Goal: Task Accomplishment & Management: Manage account settings

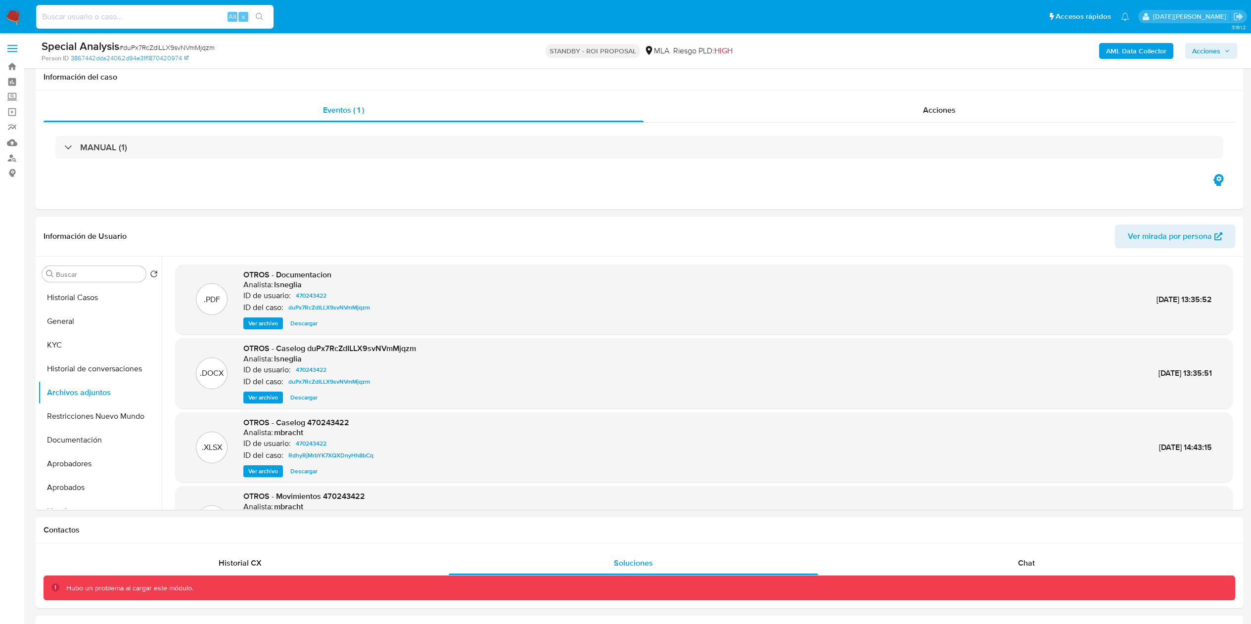
select select "10"
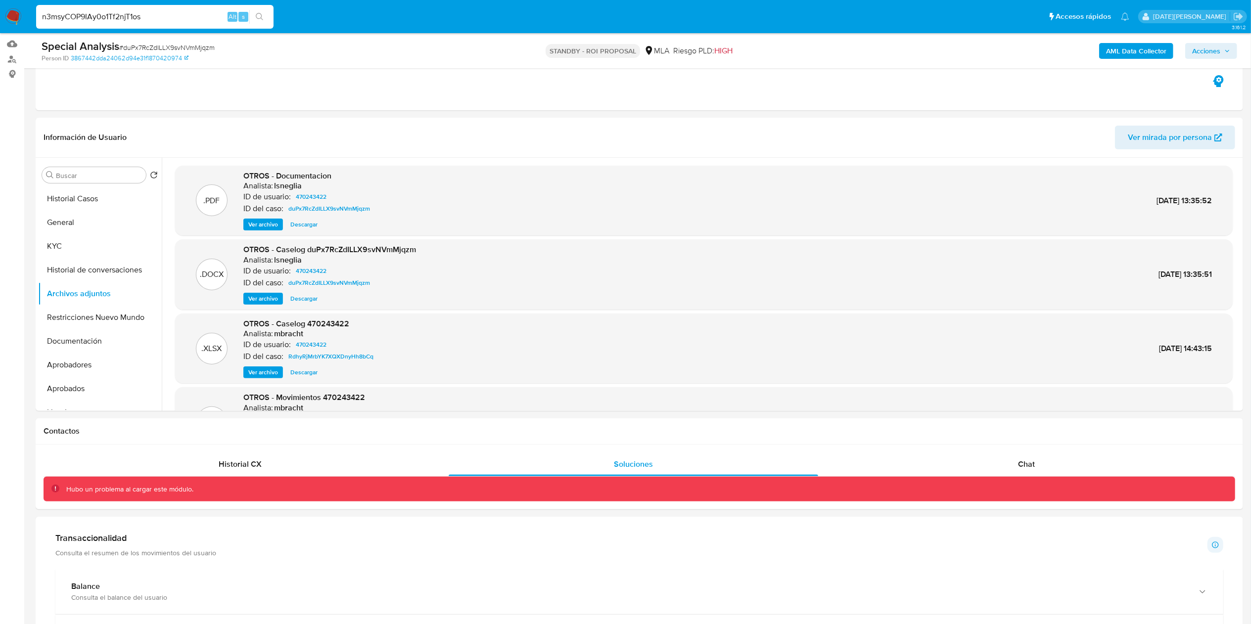
type input "n3msyCOP9IAy0o1Tf2njT1os"
click at [259, 13] on icon "search-icon" at bounding box center [260, 17] width 8 height 8
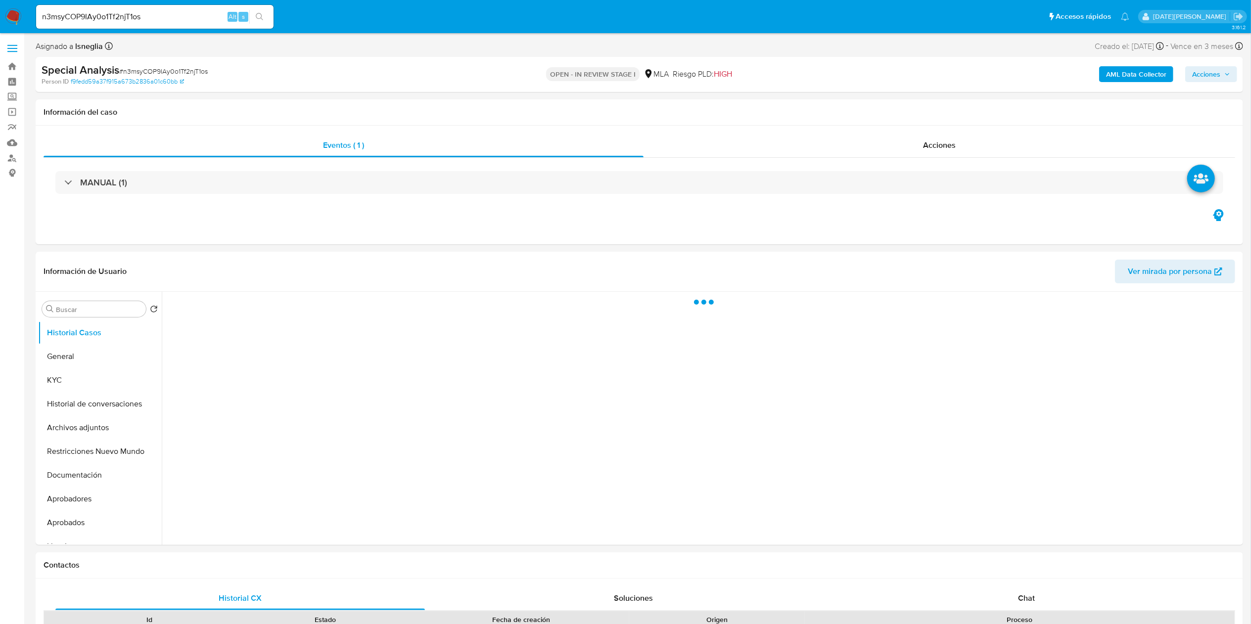
select select "10"
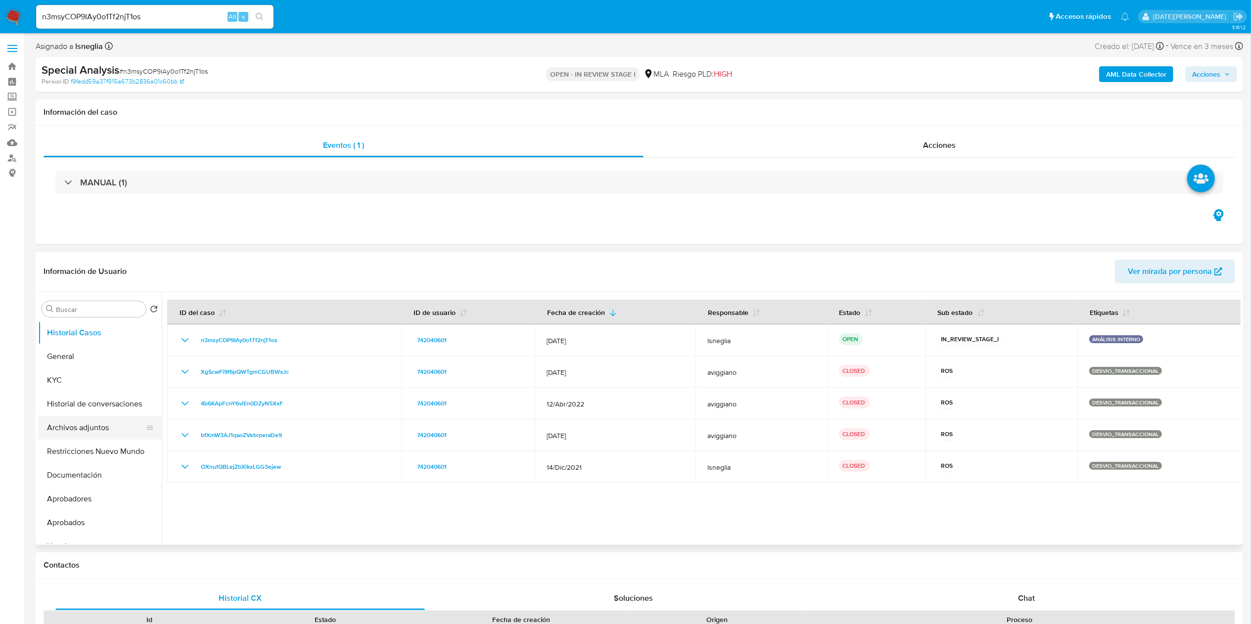
click at [81, 418] on button "Archivos adjuntos" at bounding box center [96, 428] width 116 height 24
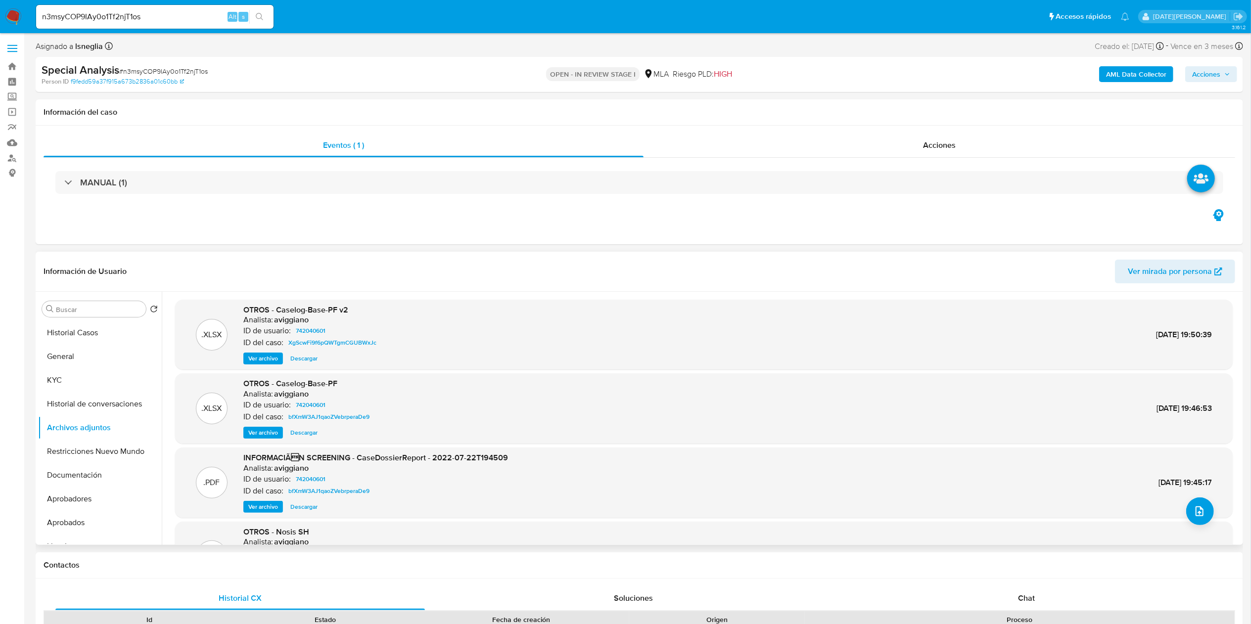
click at [272, 359] on span "Ver archivo" at bounding box center [263, 359] width 30 height 10
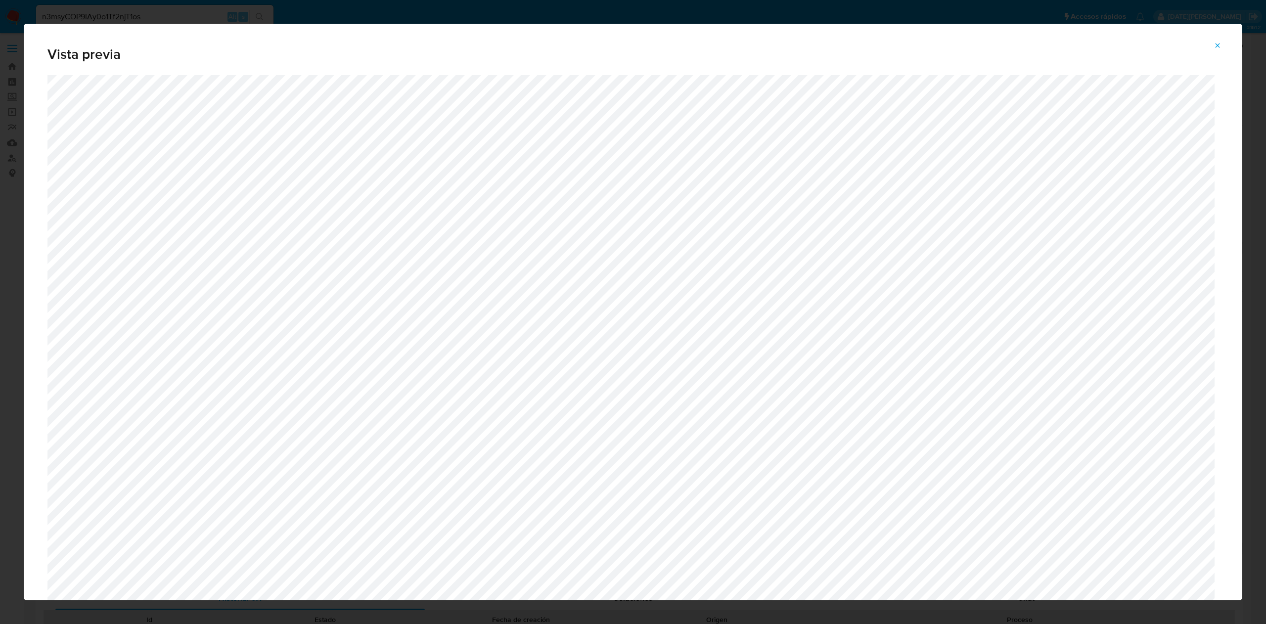
scroll to position [290, 0]
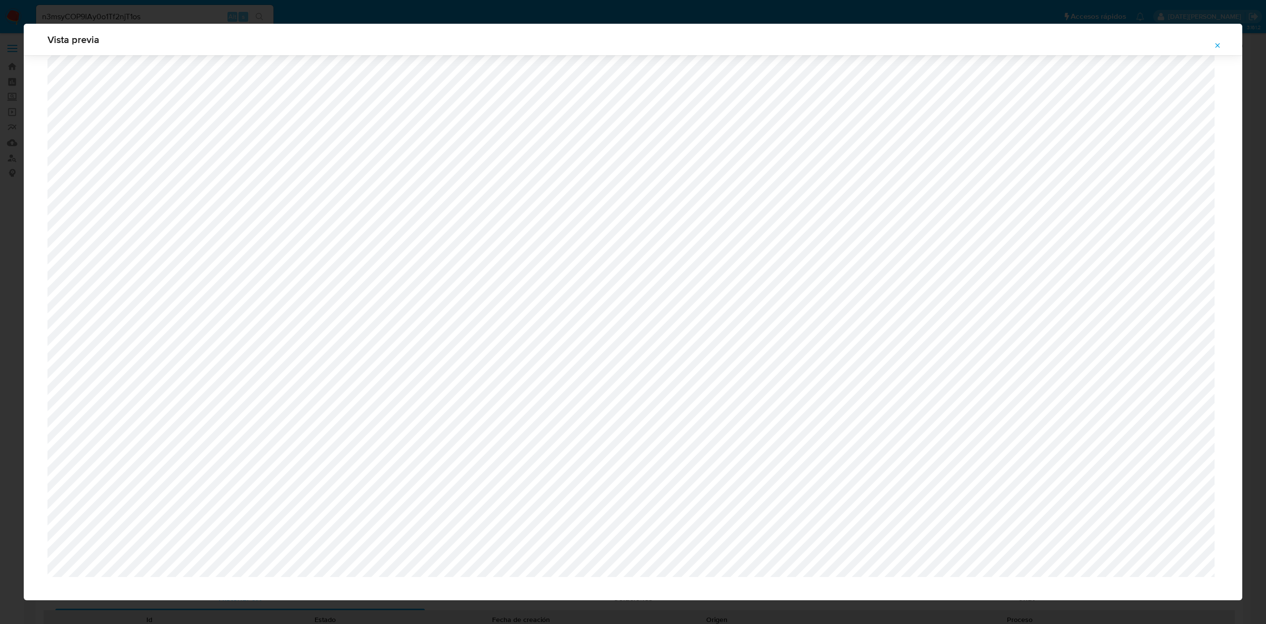
click at [1222, 46] on button "Attachment preview" at bounding box center [1218, 46] width 22 height 16
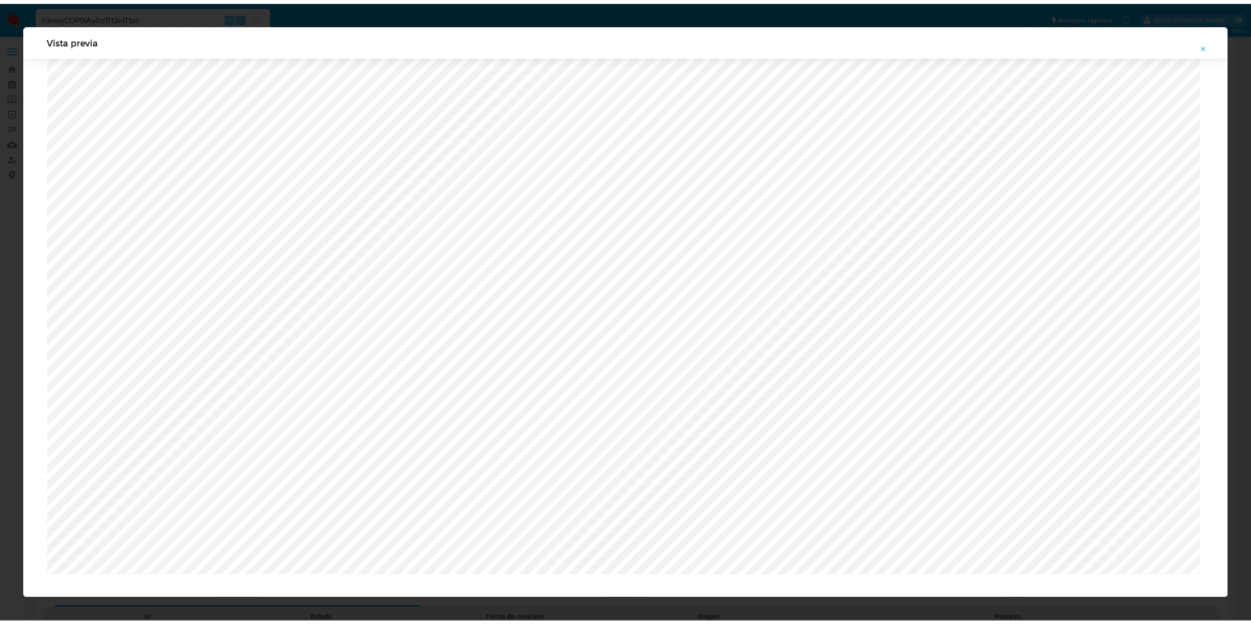
scroll to position [0, 0]
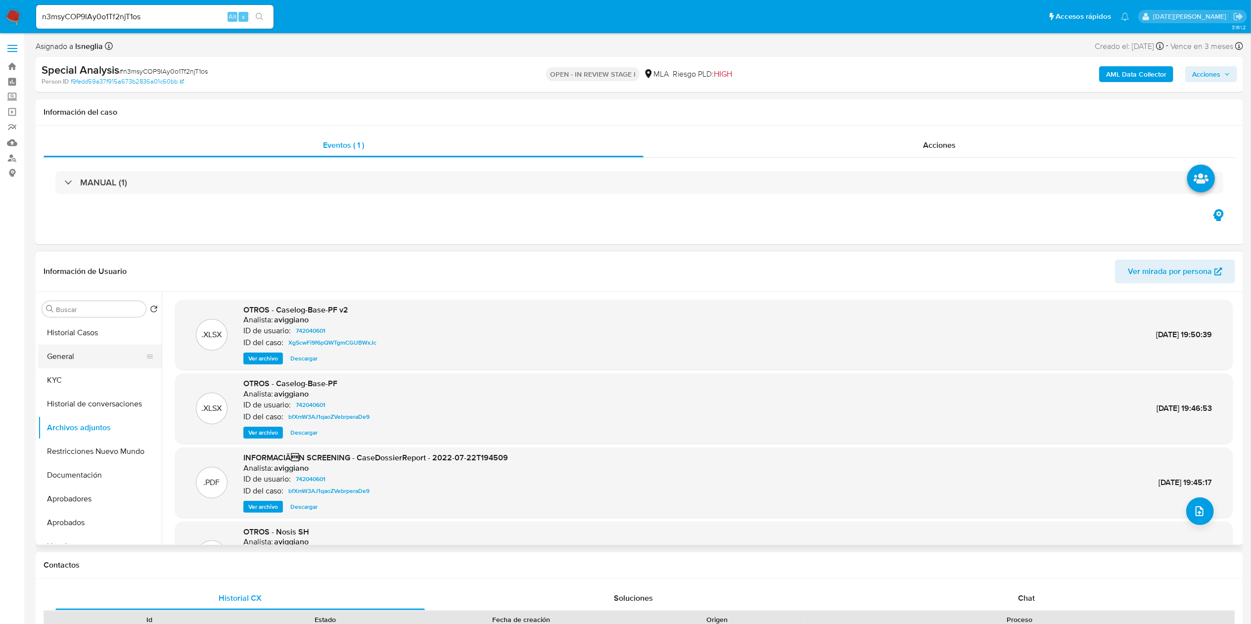
click at [87, 362] on button "General" at bounding box center [96, 357] width 116 height 24
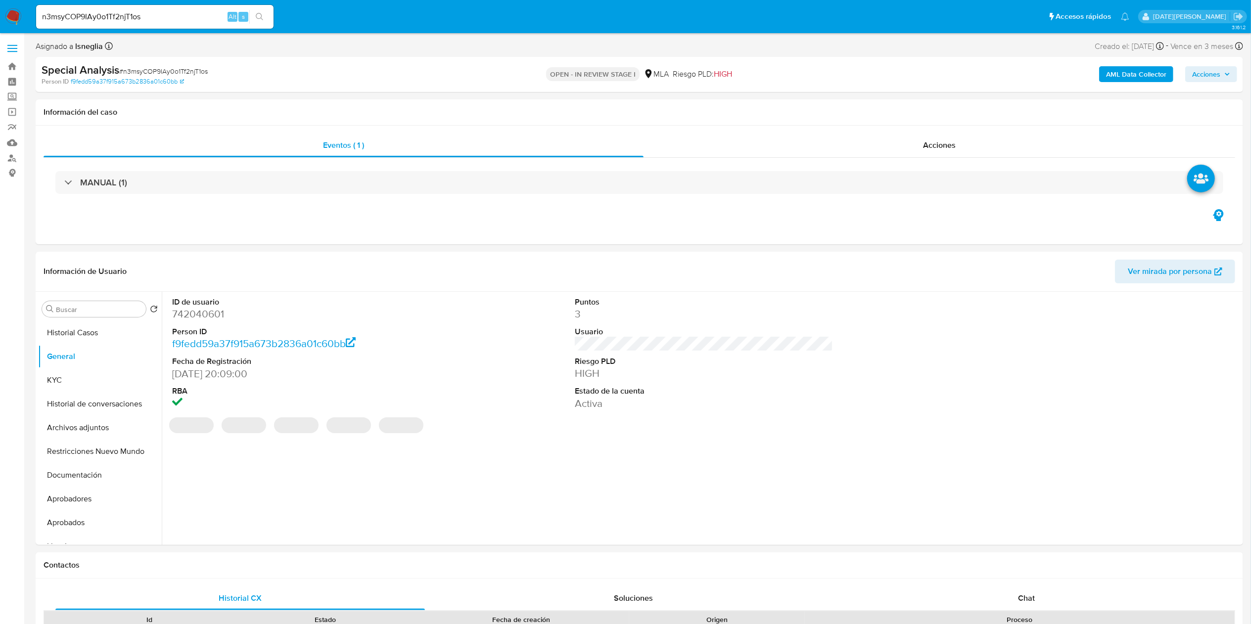
click at [218, 318] on dd "742040601" at bounding box center [301, 314] width 259 height 14
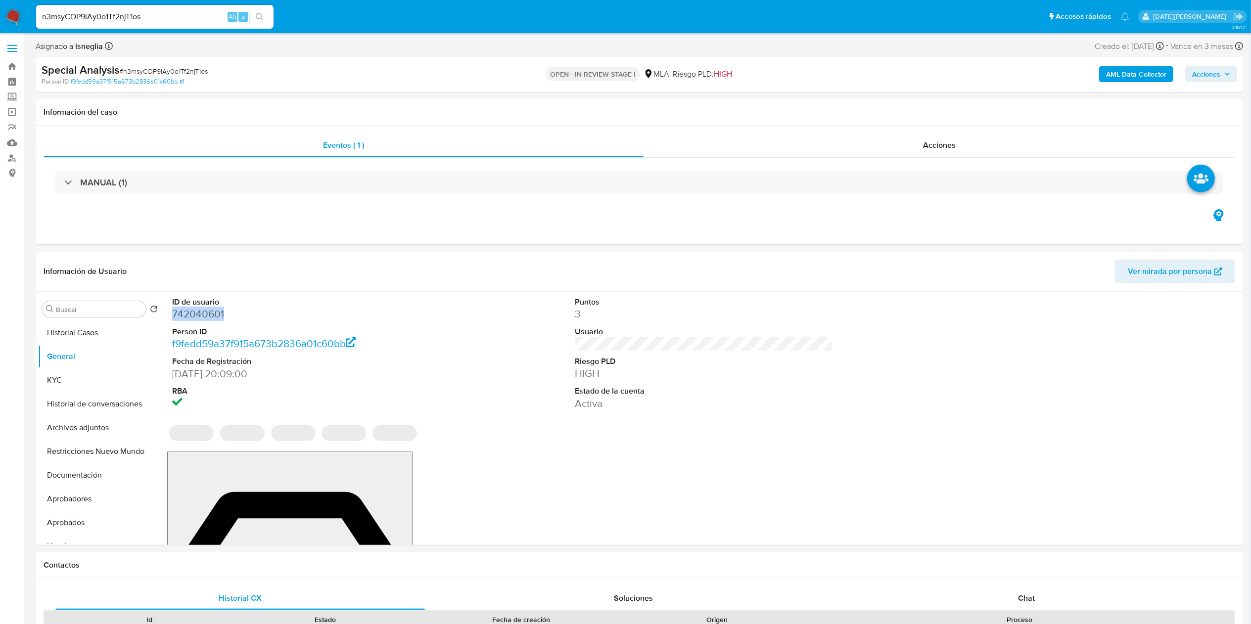
copy dd "742040601"
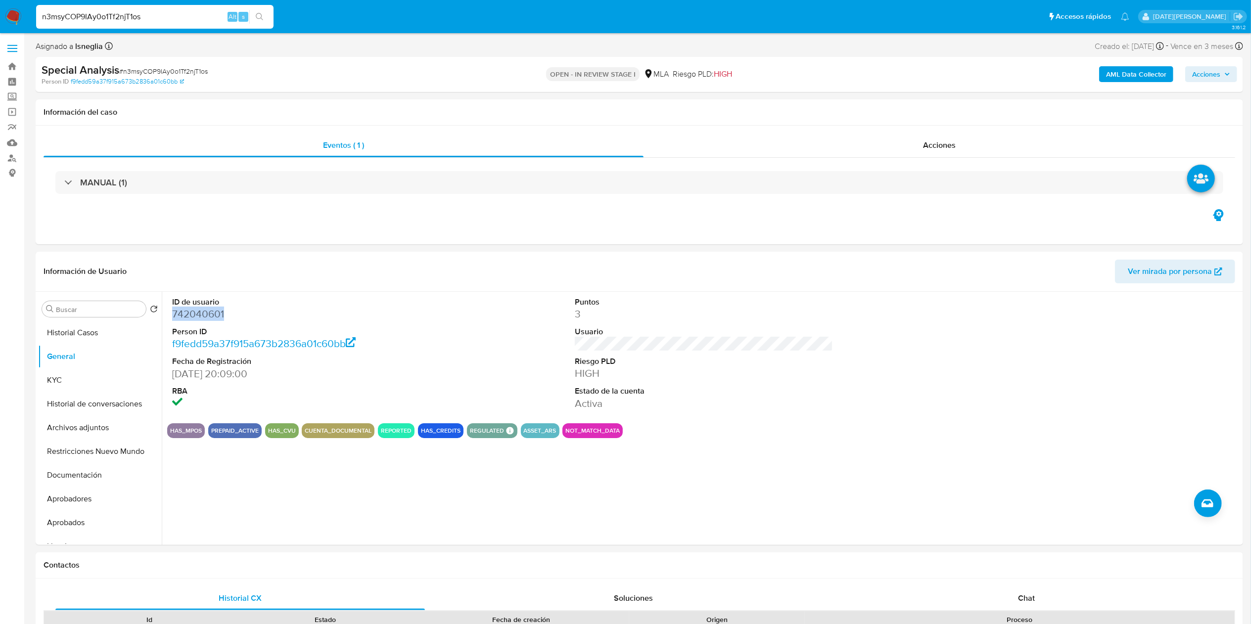
click at [100, 17] on input "n3msyCOP9IAy0o1Tf2njT1os" at bounding box center [154, 16] width 237 height 13
paste input "742040601"
type input "742040601"
click at [264, 10] on button "search-icon" at bounding box center [259, 17] width 20 height 14
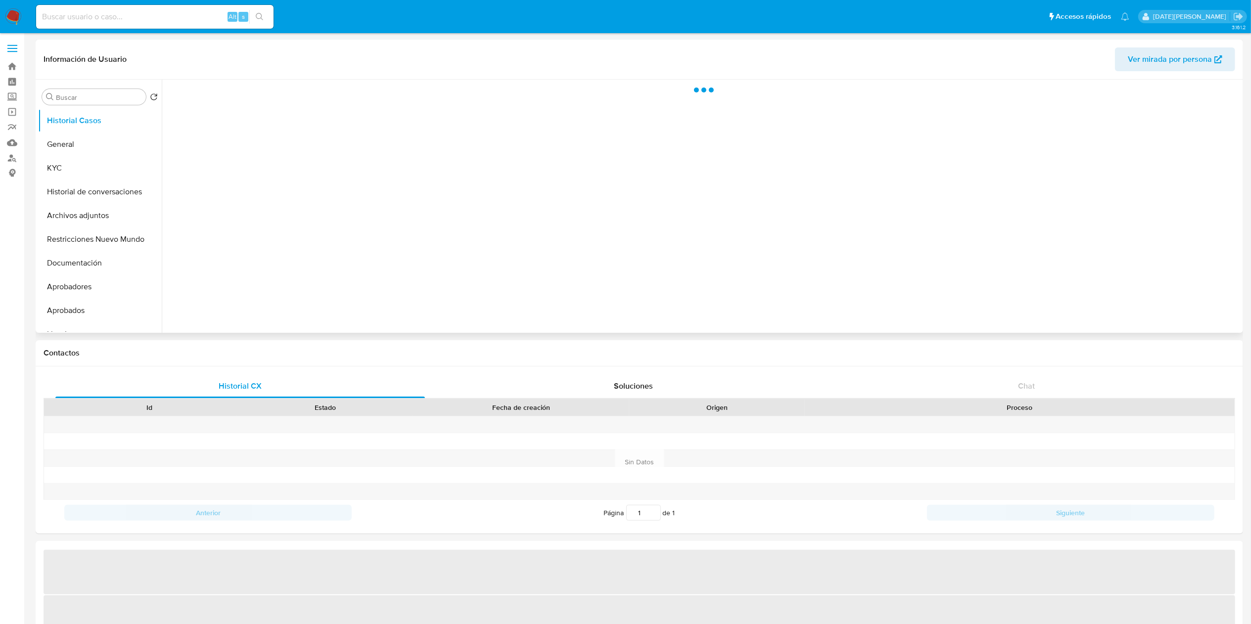
select select "10"
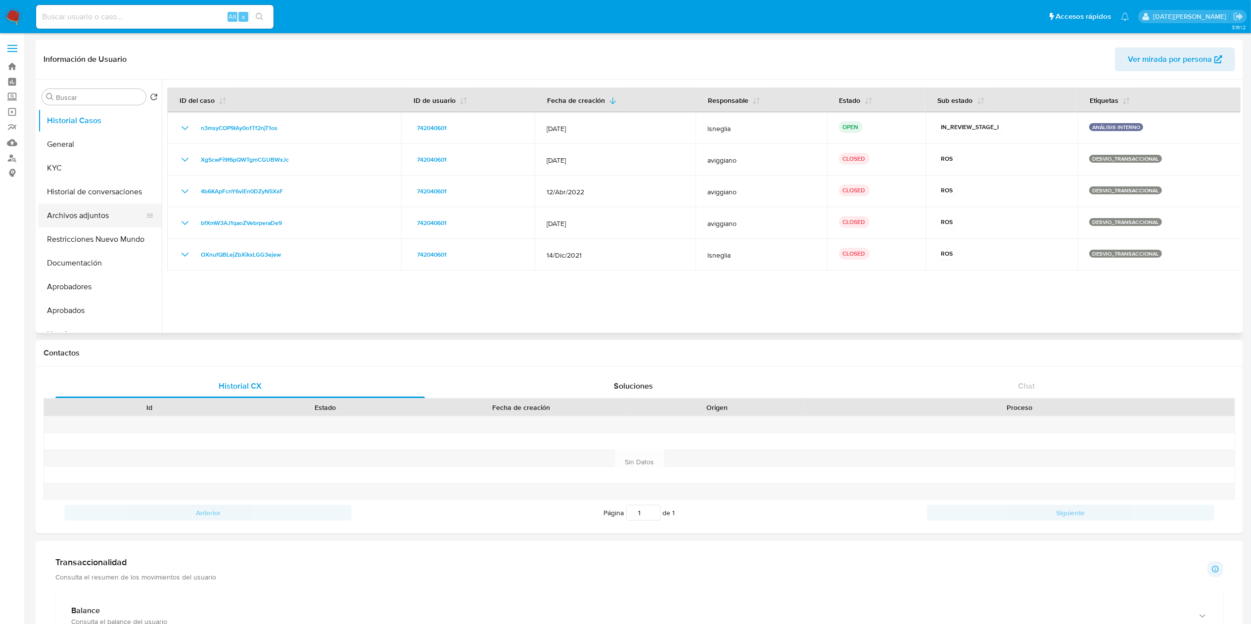
click at [122, 218] on button "Archivos adjuntos" at bounding box center [96, 216] width 116 height 24
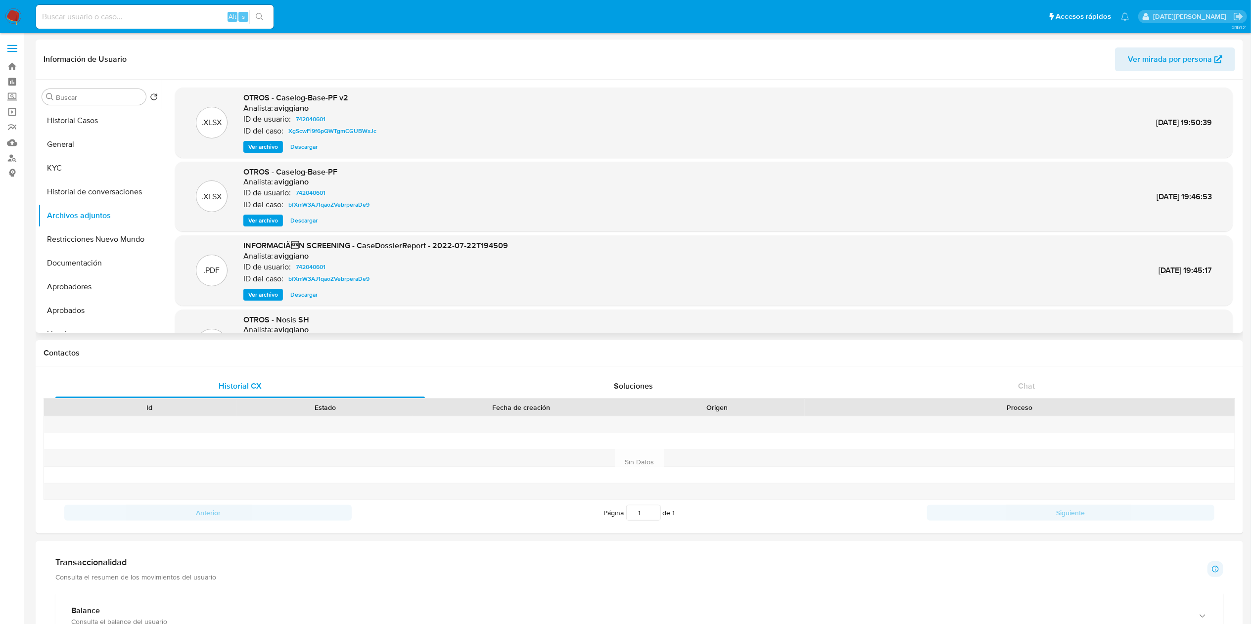
scroll to position [83, 0]
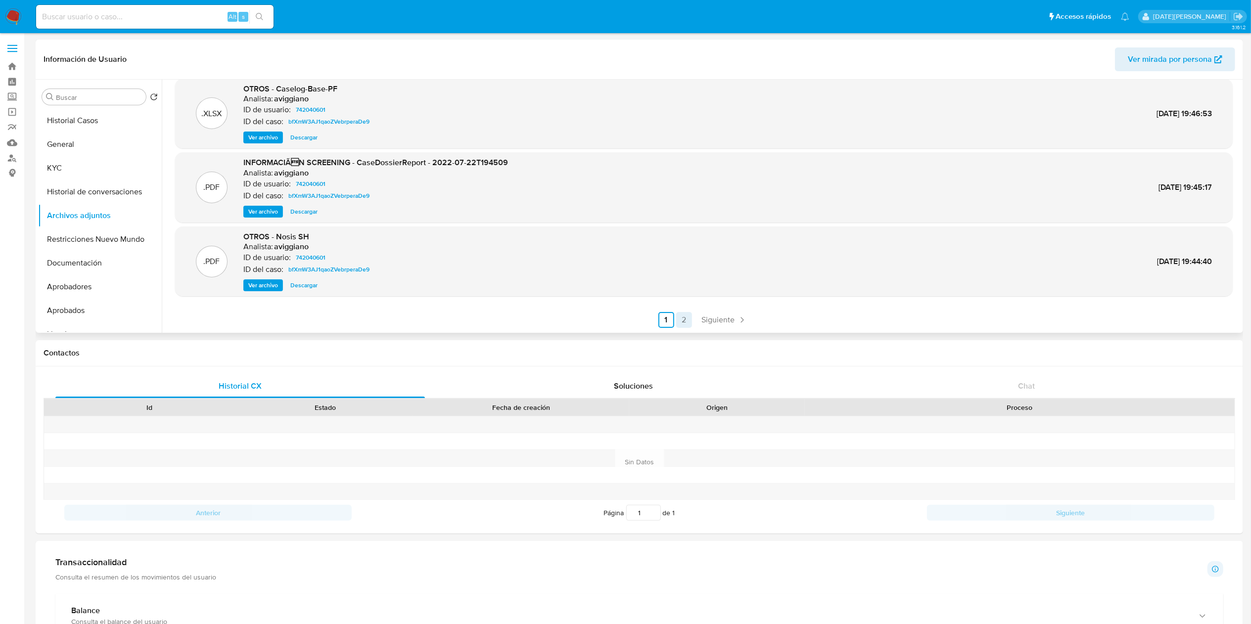
click at [685, 322] on link "2" at bounding box center [684, 320] width 16 height 16
click at [723, 321] on link "1" at bounding box center [722, 320] width 16 height 16
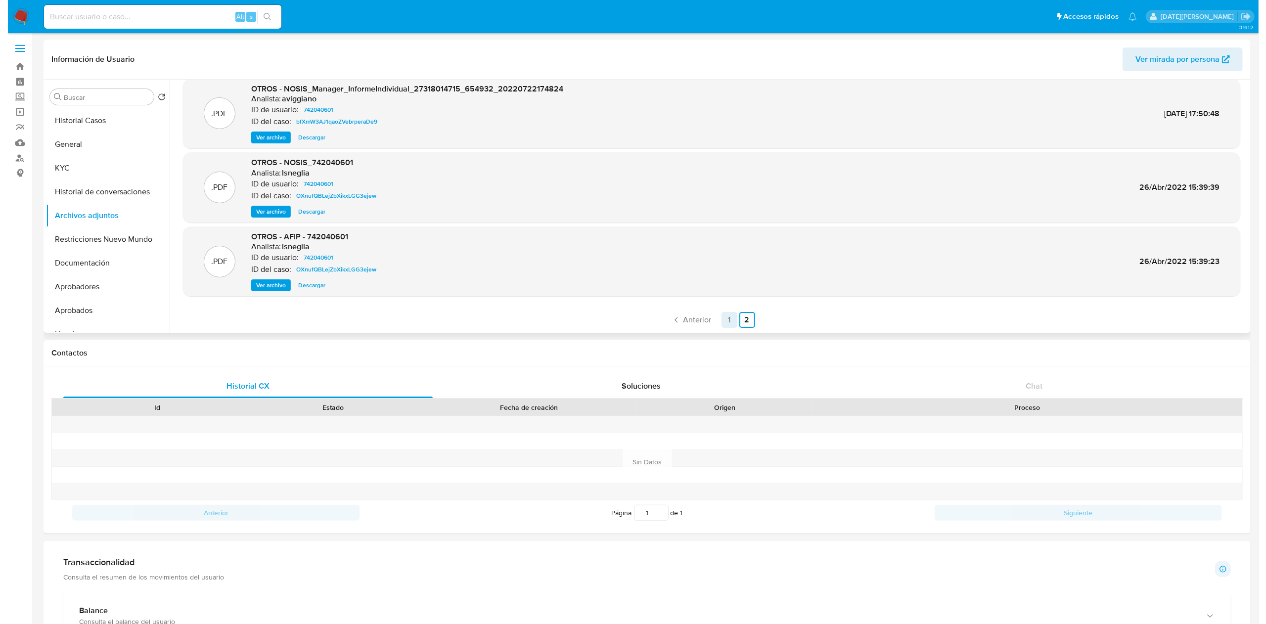
scroll to position [0, 0]
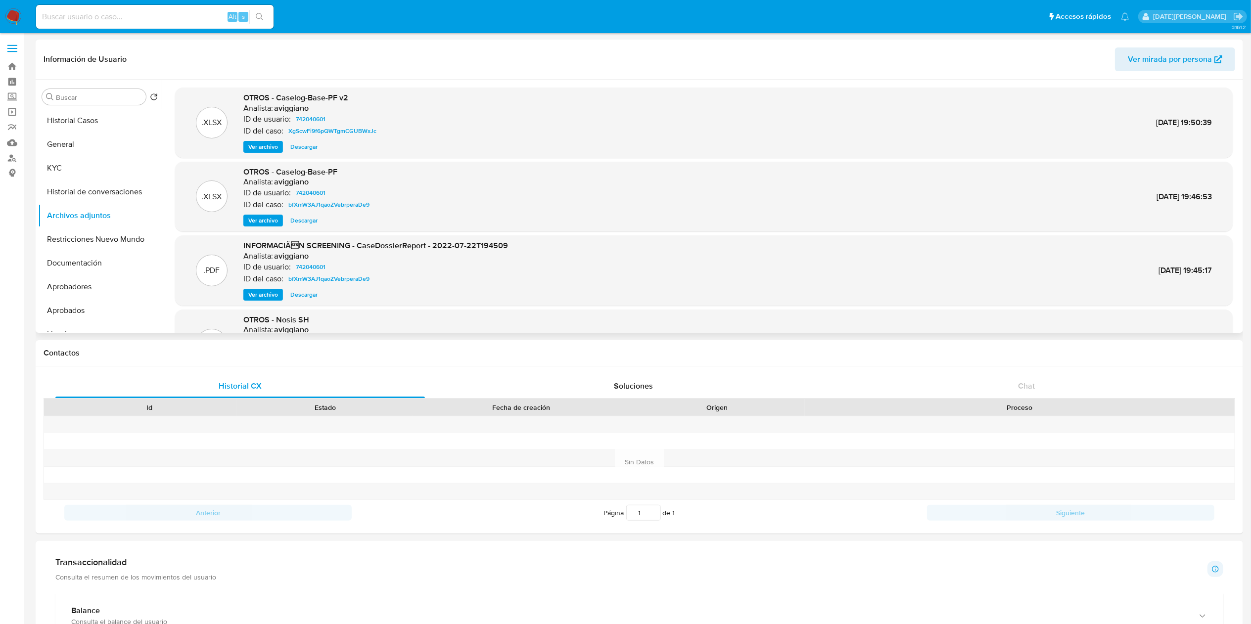
click at [262, 147] on span "Ver archivo" at bounding box center [263, 147] width 30 height 10
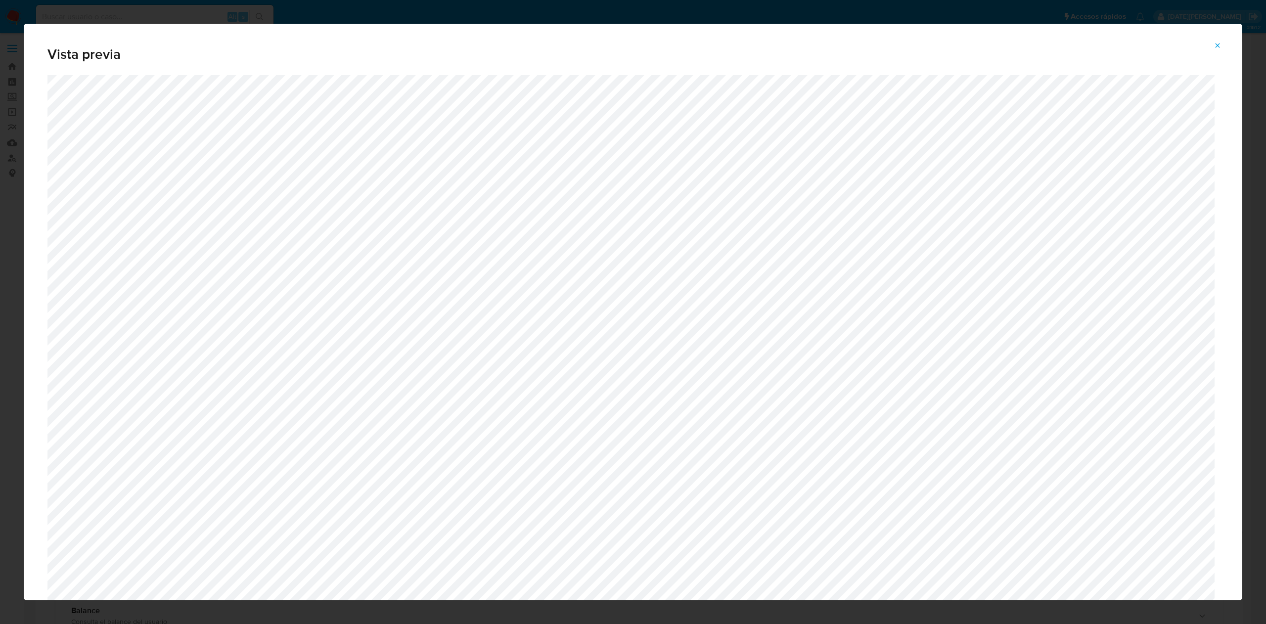
scroll to position [290, 0]
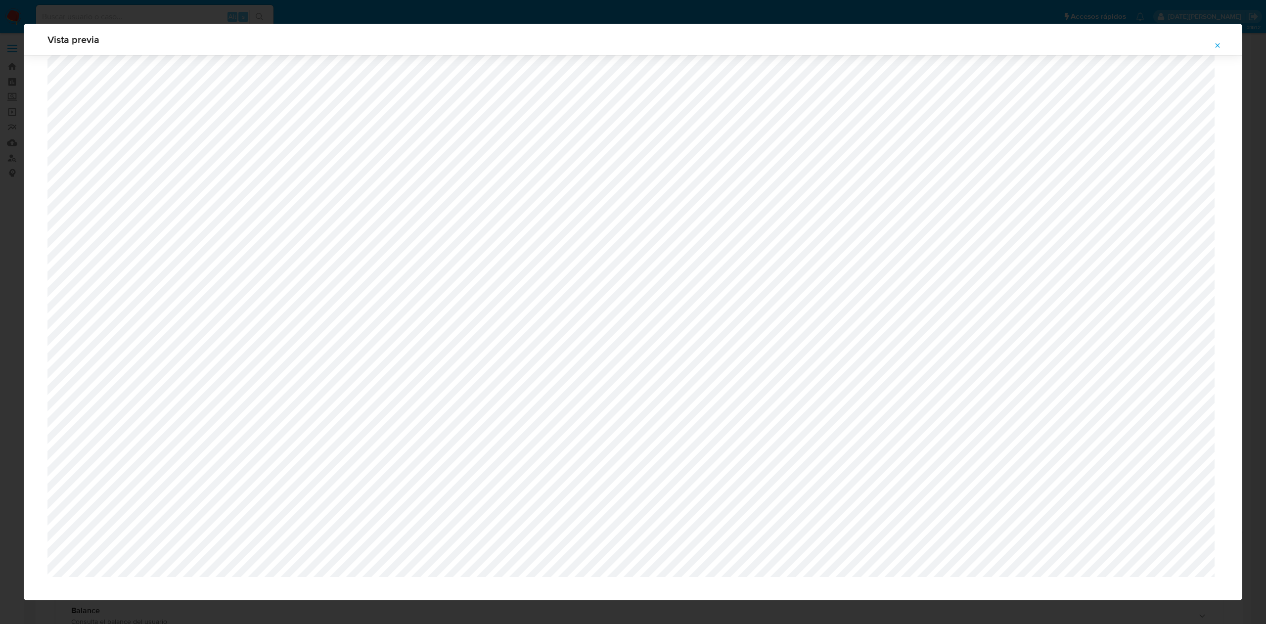
click at [1213, 46] on button "Attachment preview" at bounding box center [1218, 46] width 22 height 16
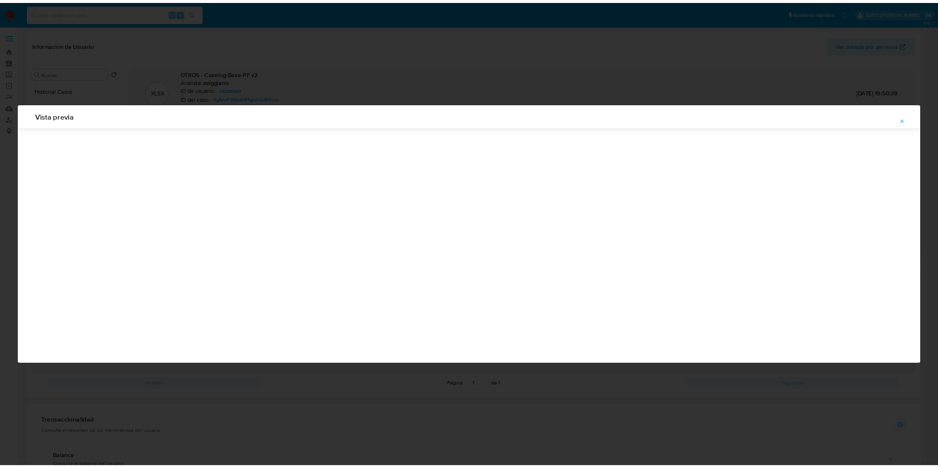
scroll to position [0, 0]
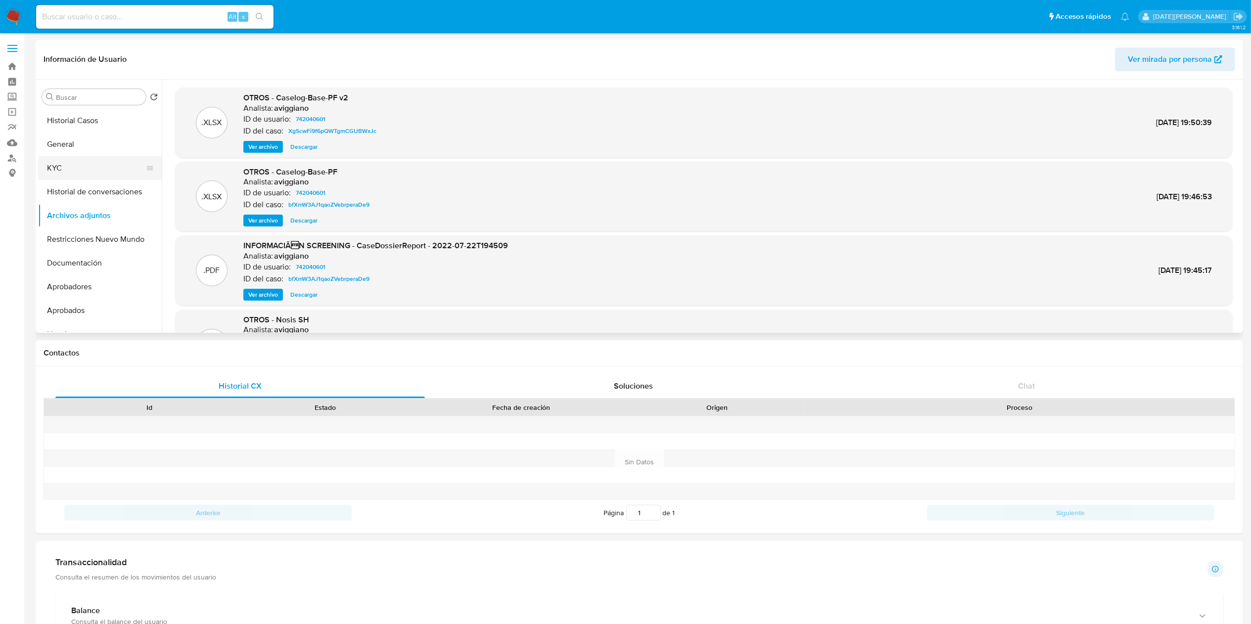
click at [62, 168] on button "KYC" at bounding box center [96, 168] width 116 height 24
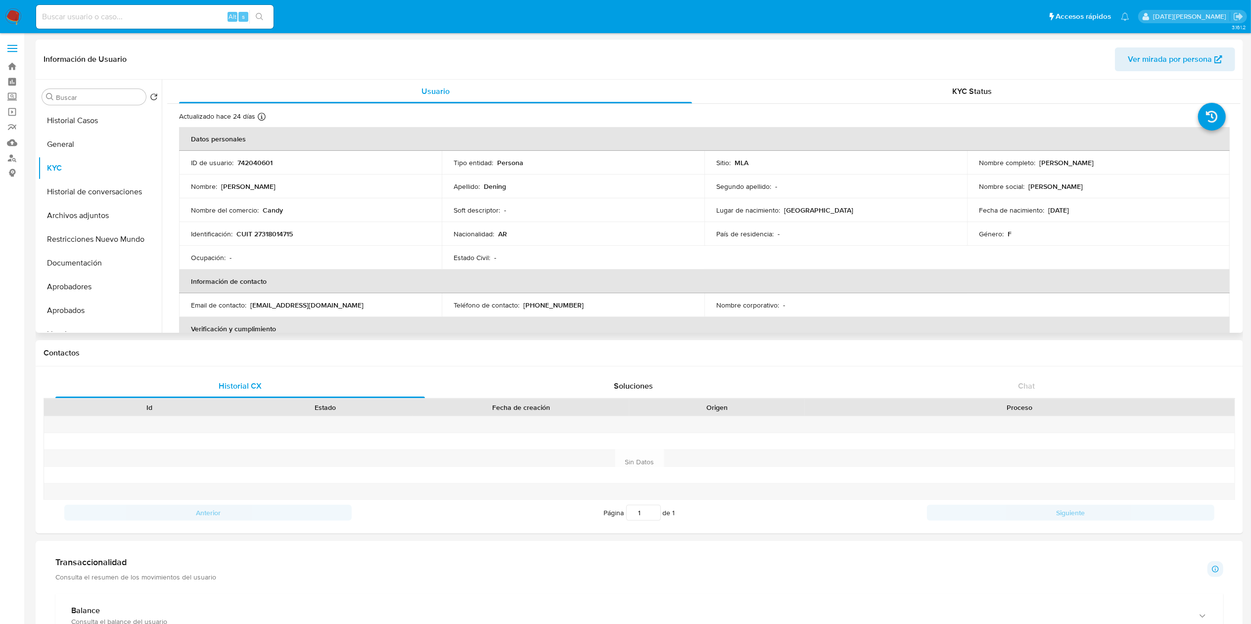
click at [267, 231] on p "CUIT 27318014715" at bounding box center [264, 234] width 56 height 9
copy p "27318014715"
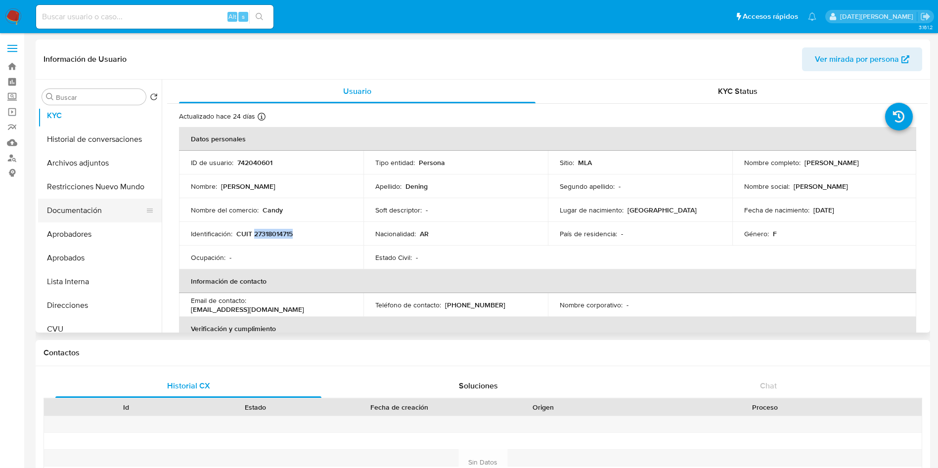
scroll to position [74, 0]
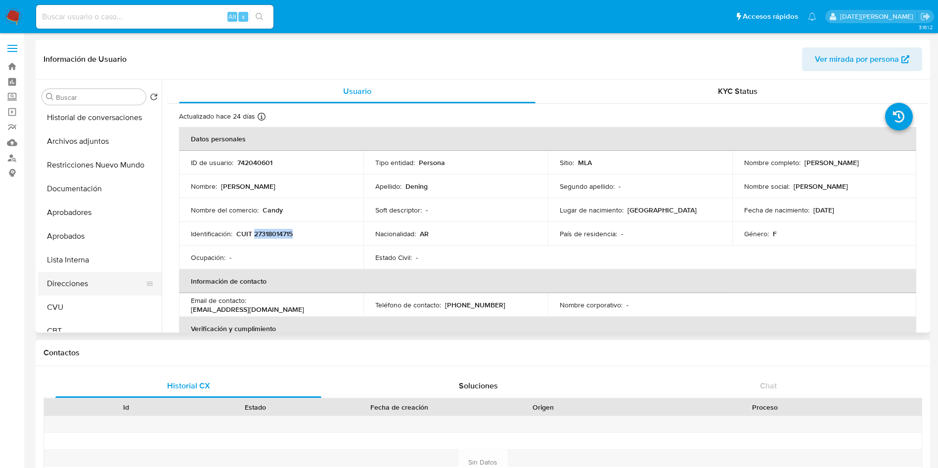
click at [107, 279] on button "Direcciones" at bounding box center [96, 284] width 116 height 24
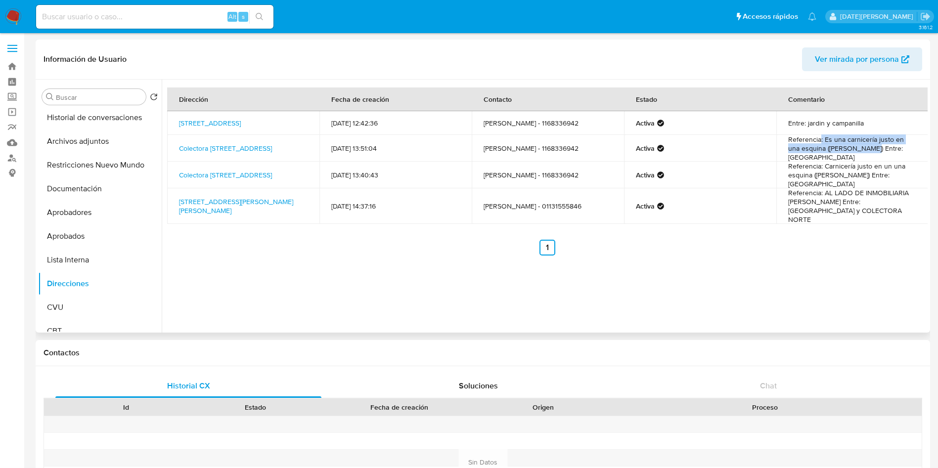
drag, startPoint x: 818, startPoint y: 145, endPoint x: 852, endPoint y: 154, distance: 35.8
click at [852, 154] on td "Referencia: Es una carnicería justo en una esquina (canfran) Entre: Azcuenaga" at bounding box center [853, 148] width 152 height 27
click at [80, 168] on button "Restricciones Nuevo Mundo" at bounding box center [96, 165] width 116 height 24
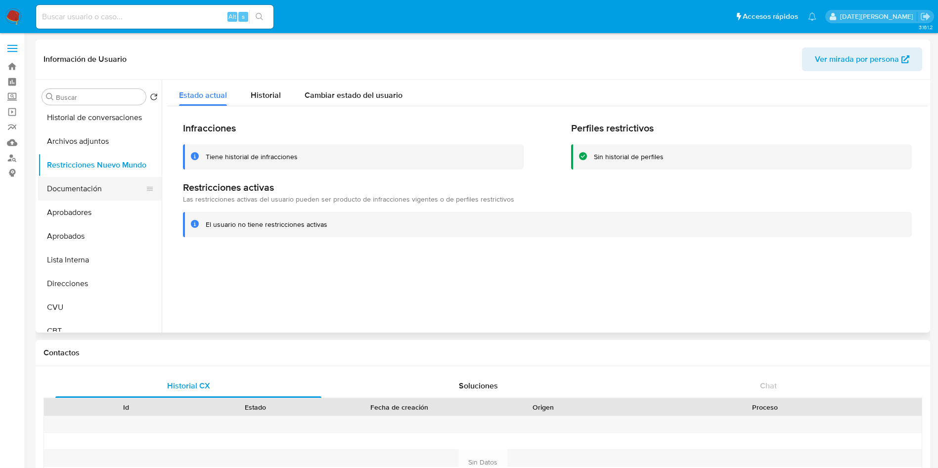
click at [96, 190] on button "Documentación" at bounding box center [96, 189] width 116 height 24
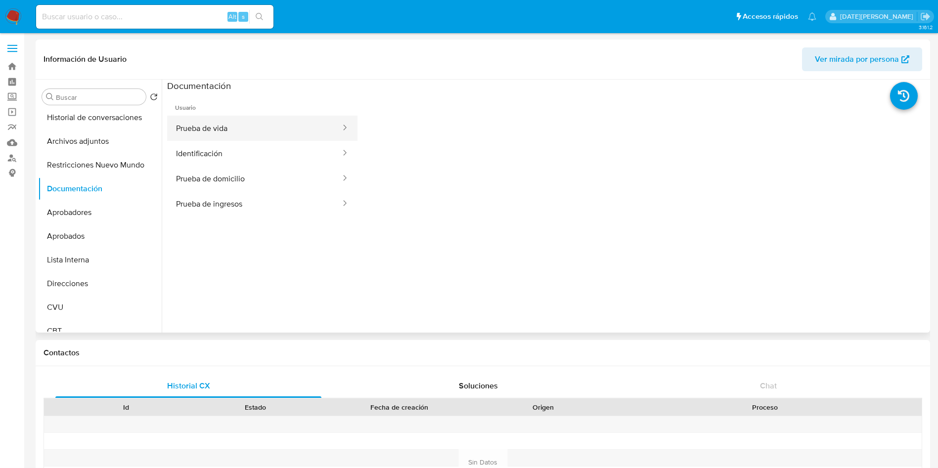
click at [223, 136] on button "Prueba de vida" at bounding box center [254, 128] width 175 height 25
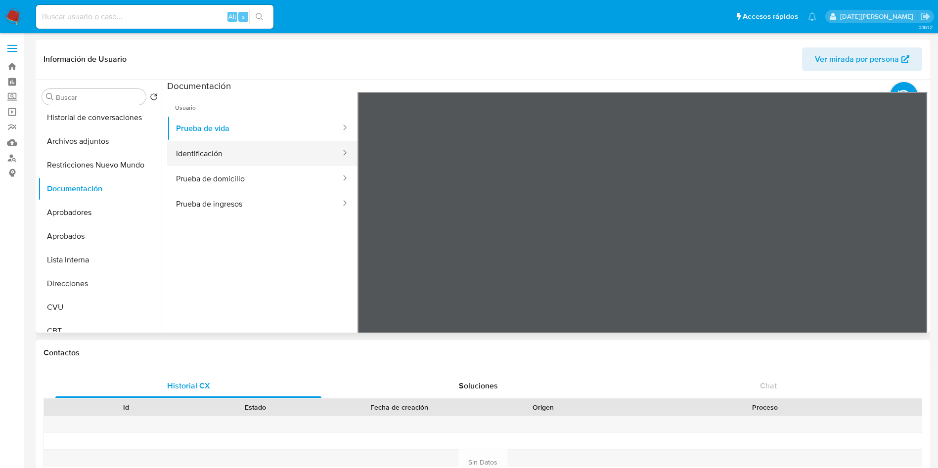
click at [227, 156] on button "Identificación" at bounding box center [254, 153] width 175 height 25
click at [224, 179] on button "Prueba de domicilio" at bounding box center [254, 178] width 175 height 25
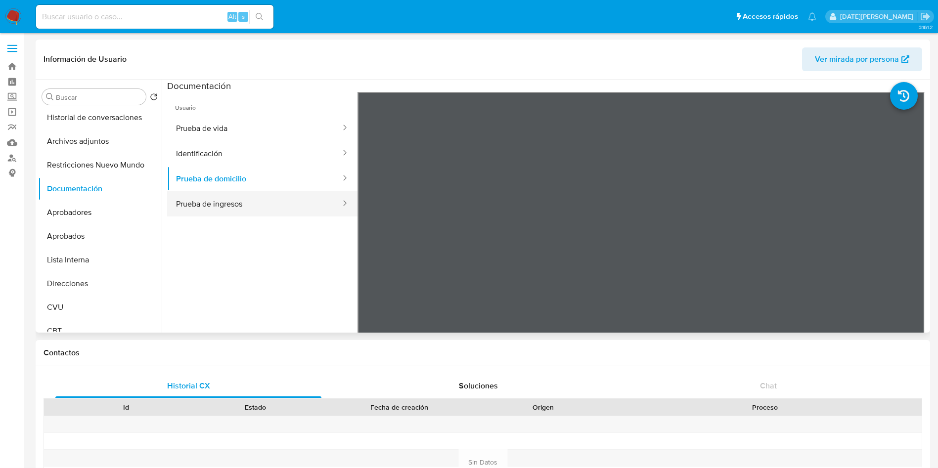
click at [231, 207] on button "Prueba de ingresos" at bounding box center [254, 203] width 175 height 25
click at [84, 140] on button "Archivos adjuntos" at bounding box center [96, 142] width 116 height 24
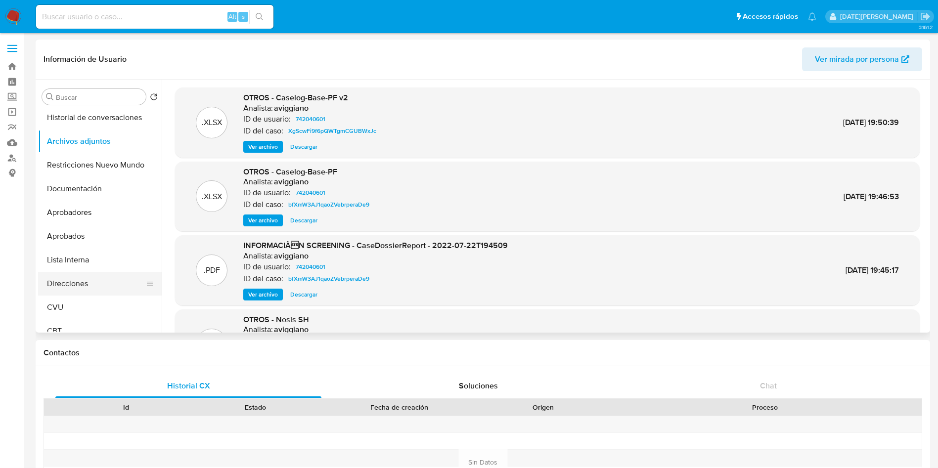
click at [79, 282] on button "Direcciones" at bounding box center [96, 284] width 116 height 24
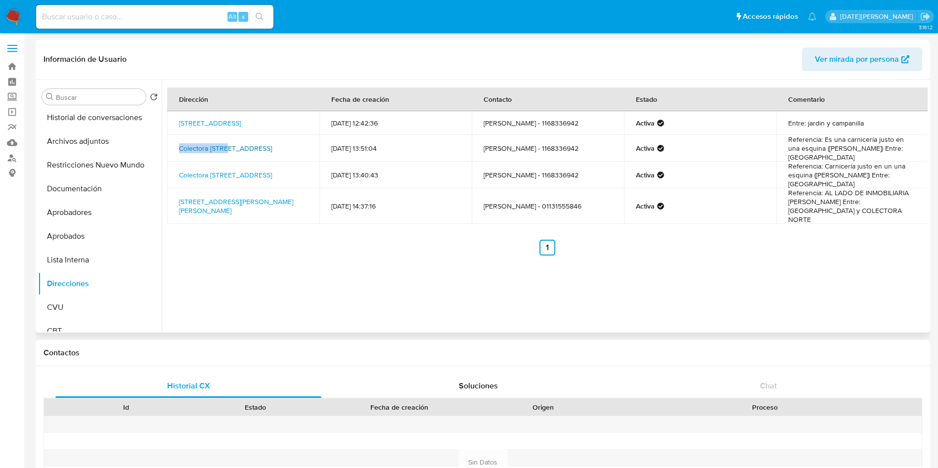
drag, startPoint x: 177, startPoint y: 143, endPoint x: 227, endPoint y: 143, distance: 50.0
click at [227, 143] on td "Colectora Norte 283, Los Pinos Exaltación De La Cru, Buenos Aires, 6703, Argent…" at bounding box center [243, 148] width 152 height 27
copy link "Colectora Norte"
click at [817, 154] on td "Referencia: Es una carnicería justo en una esquina (canfran) Entre: Azcuenaga" at bounding box center [853, 148] width 152 height 27
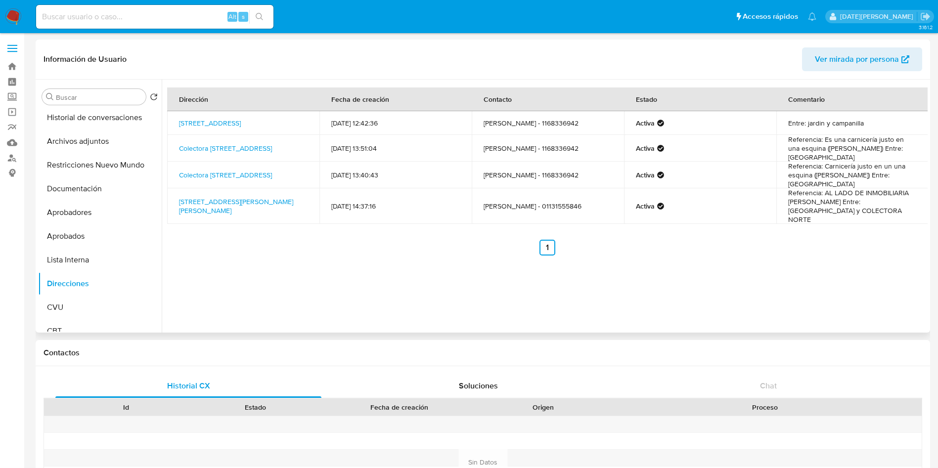
click at [873, 155] on td "Referencia: Es una carnicería justo en una esquina (canfran) Entre: Azcuenaga" at bounding box center [853, 148] width 152 height 27
copy td "Azcuenaga"
drag, startPoint x: 176, startPoint y: 142, endPoint x: 209, endPoint y: 159, distance: 37.4
click at [209, 159] on td "Colectora Norte 283, Los Pinos Exaltación De La Cru, Buenos Aires, 6703, Argent…" at bounding box center [243, 148] width 152 height 27
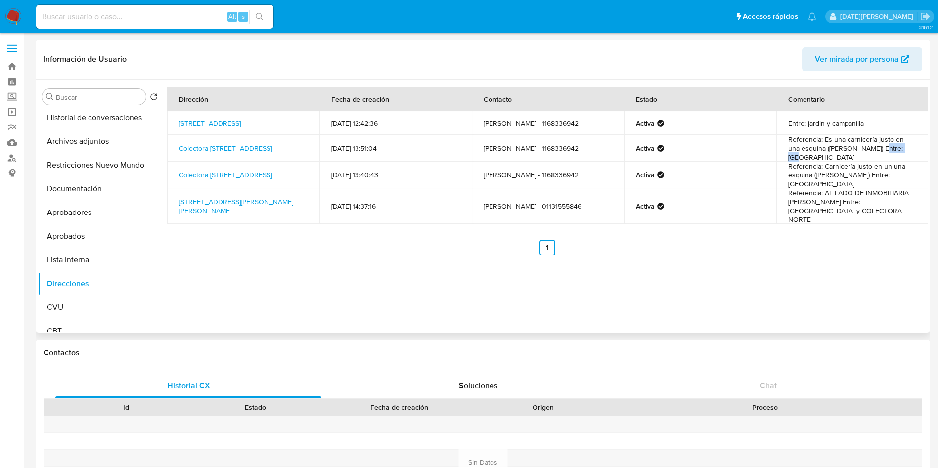
copy link "Colectora Norte 283, Los Pinos Exaltación De La Cru, Buenos Aires, 6703, Argent…"
drag, startPoint x: 859, startPoint y: 155, endPoint x: 894, endPoint y: 156, distance: 35.6
click at [894, 156] on td "Referencia: Es una carnicería justo en una esquina (canfran) Entre: Azcuenaga" at bounding box center [853, 148] width 152 height 27
copy td "Azcuenaga"
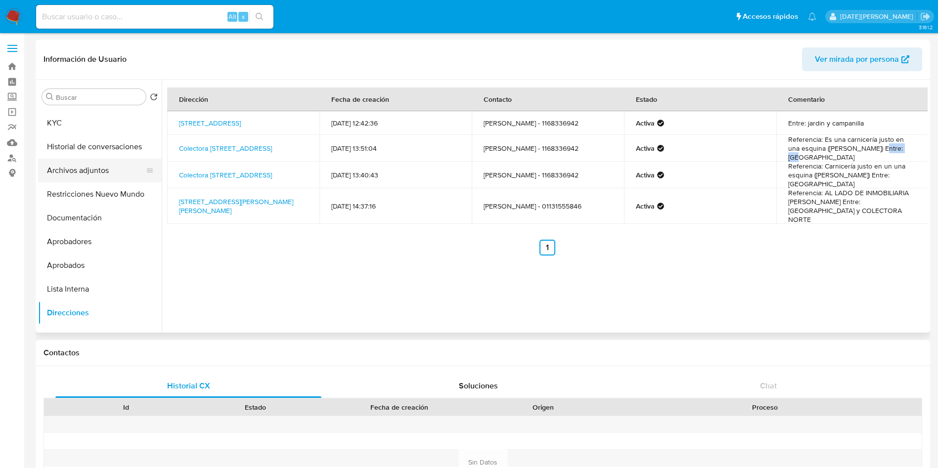
scroll to position [0, 0]
click at [83, 170] on button "KYC" at bounding box center [96, 168] width 116 height 24
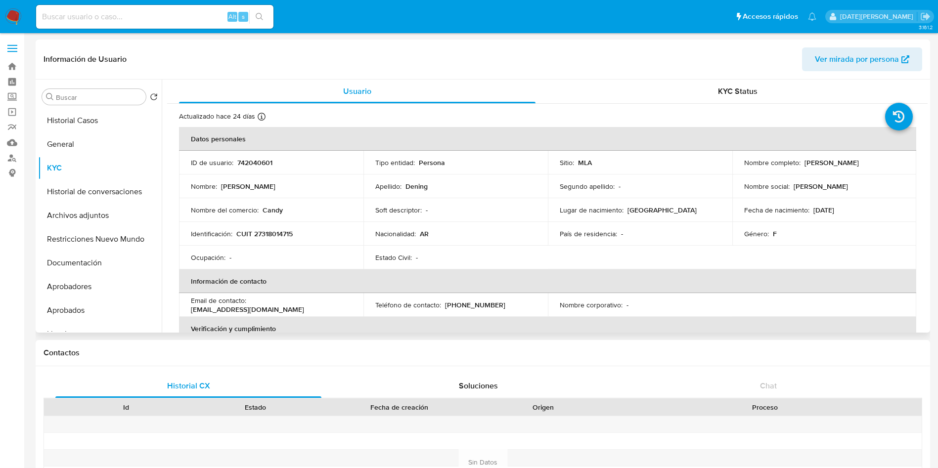
drag, startPoint x: 800, startPoint y: 163, endPoint x: 874, endPoint y: 163, distance: 74.2
click at [874, 163] on div "Nombre completo : Daniela Gisele Dening" at bounding box center [824, 162] width 161 height 9
copy div "Daniela Gisele Dening"
drag, startPoint x: 237, startPoint y: 232, endPoint x: 319, endPoint y: 239, distance: 81.4
click at [319, 239] on td "Identificación : CUIT 27318014715" at bounding box center [271, 234] width 185 height 24
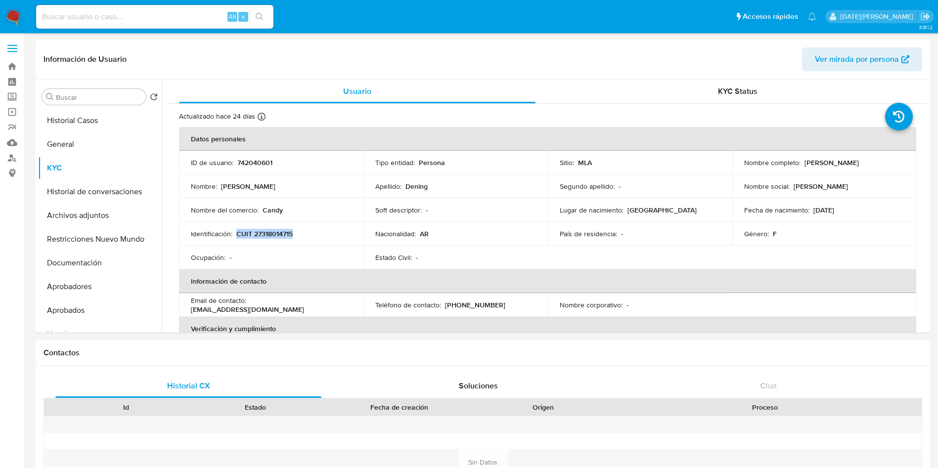
copy p "CUIT 27318014715"
click at [76, 191] on button "Historial de conversaciones" at bounding box center [96, 192] width 116 height 24
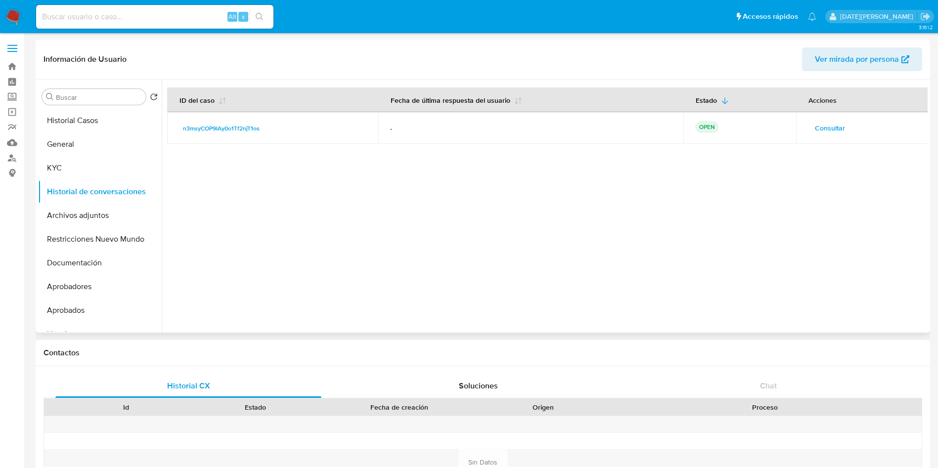
click at [816, 130] on span "Consultar" at bounding box center [830, 128] width 30 height 14
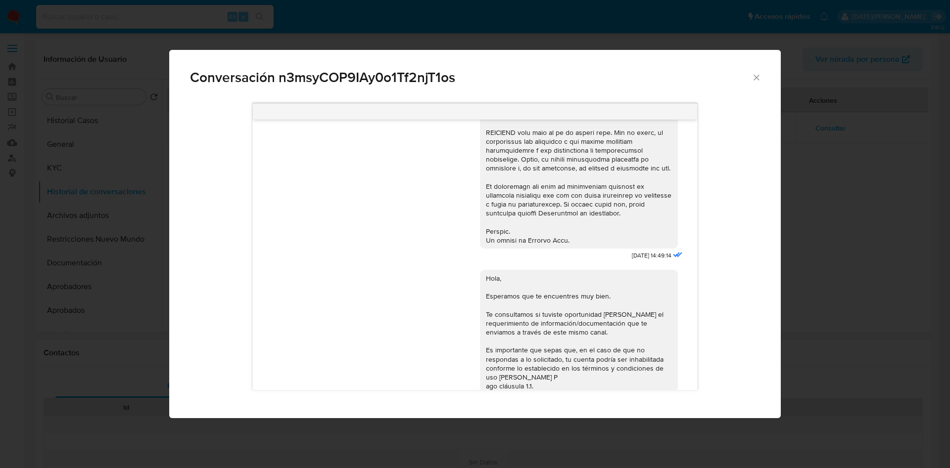
scroll to position [445, 0]
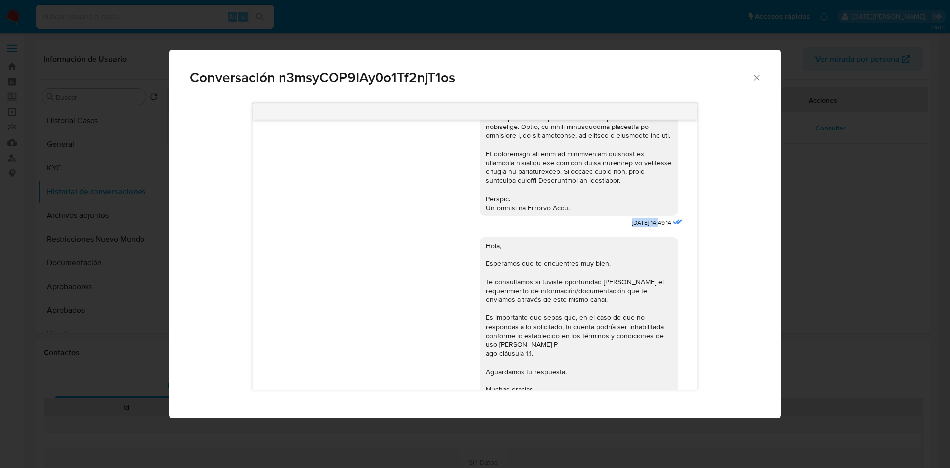
drag, startPoint x: 607, startPoint y: 231, endPoint x: 638, endPoint y: 231, distance: 30.7
copy span "17/09/2025"
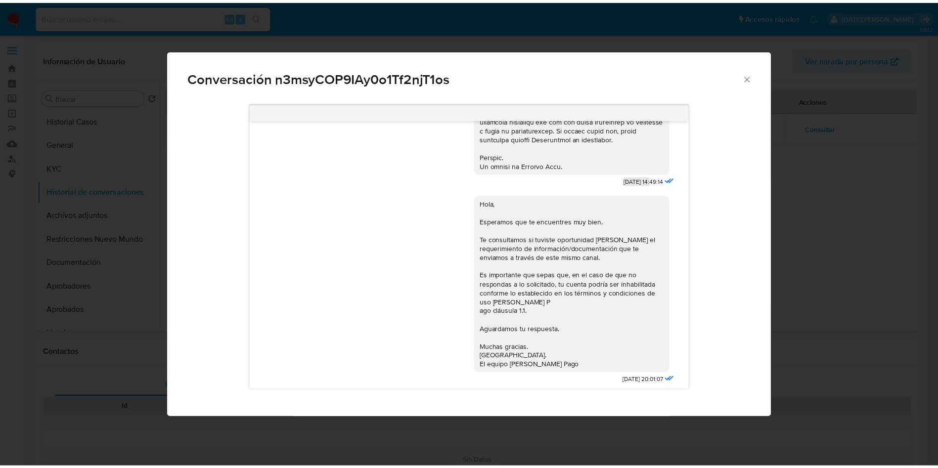
scroll to position [508, 0]
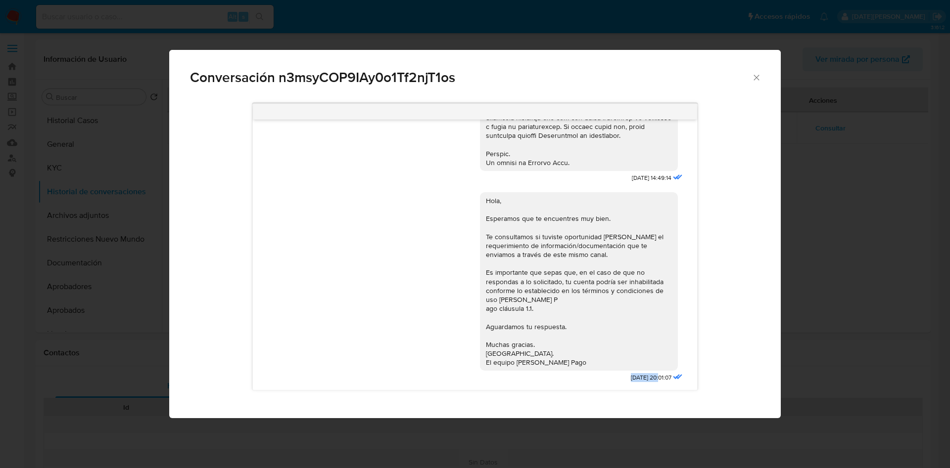
drag, startPoint x: 603, startPoint y: 378, endPoint x: 635, endPoint y: 379, distance: 31.7
click at [635, 379] on div "Hola, Esperamos que te encuentres muy bien. Te consultamos si tuviste oportunid…" at bounding box center [582, 286] width 205 height 200
copy span "22/09/2025"
click at [755, 71] on div "Conversación n3msyCOP9IAy0o1Tf2njT1os" at bounding box center [474, 73] width 611 height 47
click at [750, 80] on span "Conversación n3msyCOP9IAy0o1Tf2njT1os" at bounding box center [470, 78] width 561 height 14
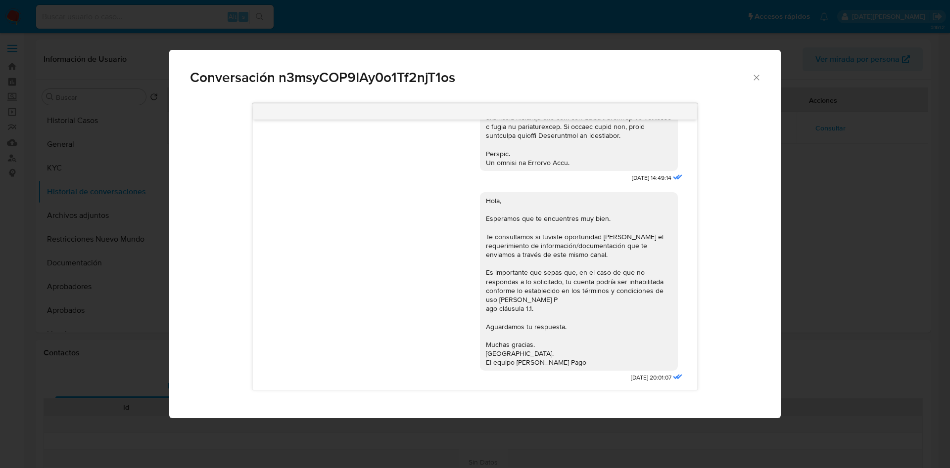
click at [754, 78] on icon "Cerrar" at bounding box center [756, 78] width 10 height 10
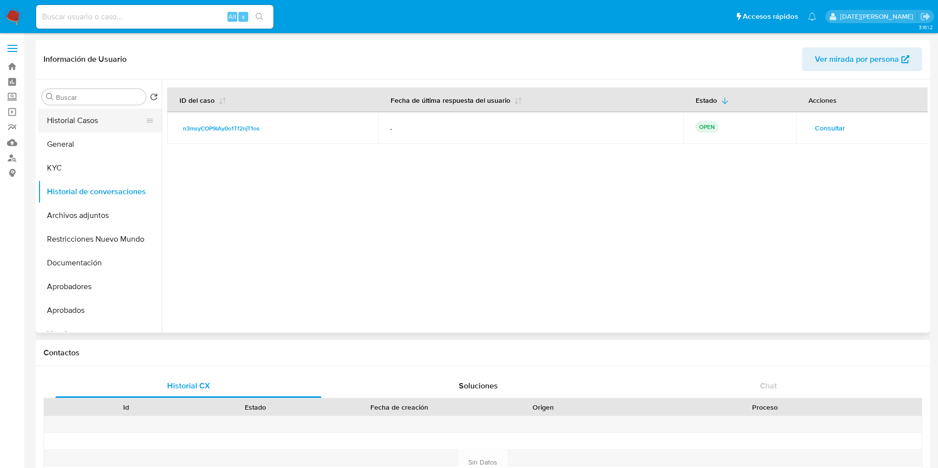
click at [93, 128] on button "Historial Casos" at bounding box center [96, 121] width 116 height 24
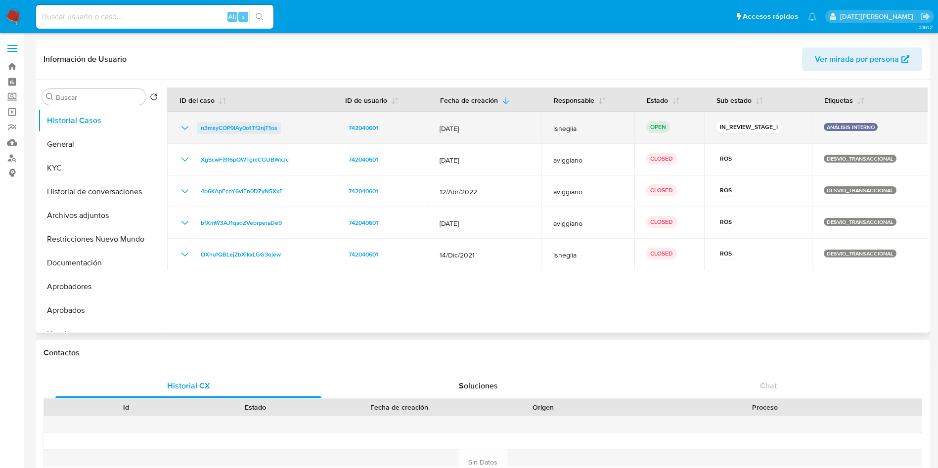
click at [217, 130] on span "n3msyCOP9IAy0o1Tf2njT1os" at bounding box center [239, 128] width 77 height 12
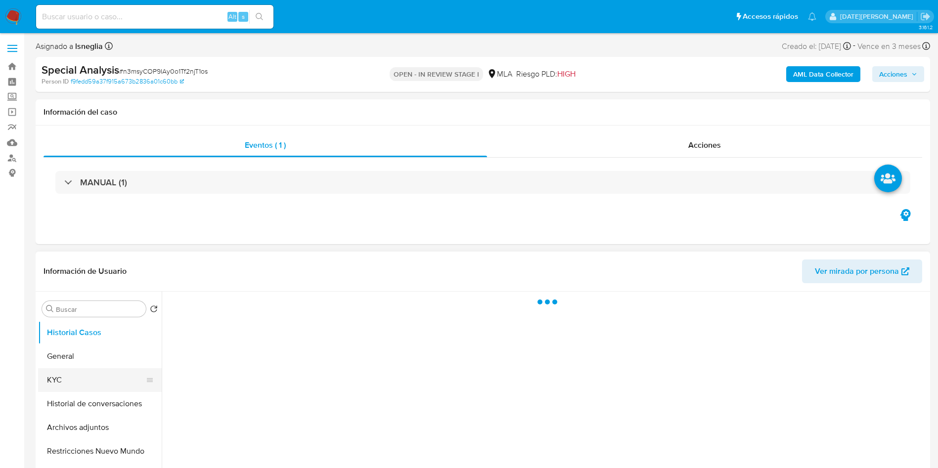
click at [76, 386] on button "KYC" at bounding box center [96, 381] width 116 height 24
select select "10"
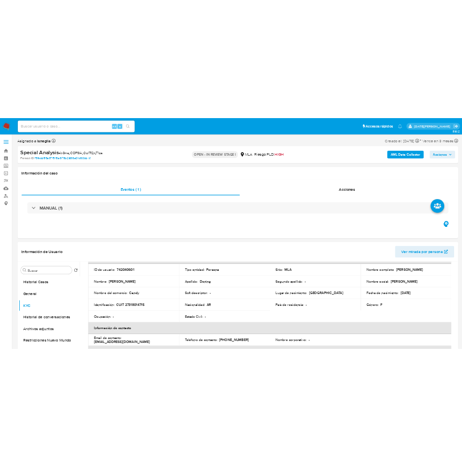
scroll to position [61, 0]
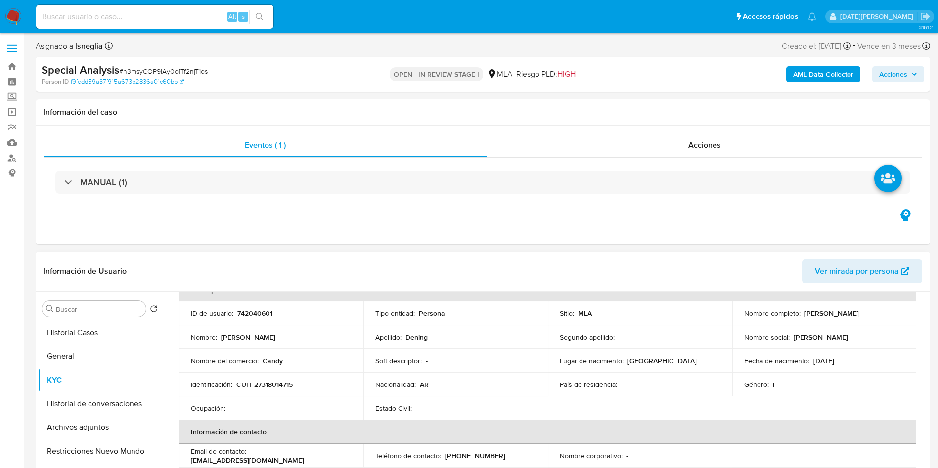
drag, startPoint x: 802, startPoint y: 301, endPoint x: 874, endPoint y: 312, distance: 72.5
click at [874, 312] on div "Nombre completo : Daniela Gisele Dening" at bounding box center [824, 313] width 161 height 9
copy p "[PERSON_NAME] [PERSON_NAME]"
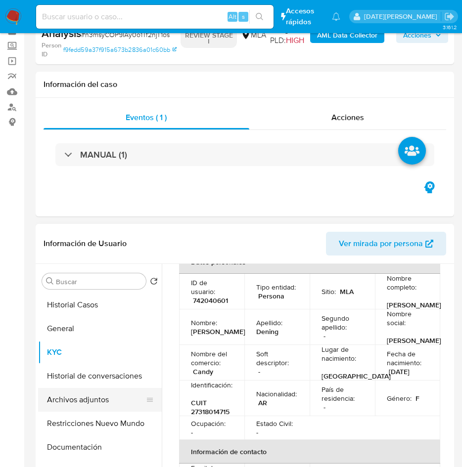
scroll to position [74, 0]
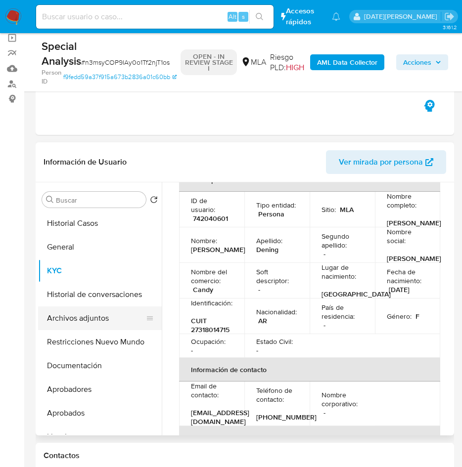
click at [92, 315] on button "Archivos adjuntos" at bounding box center [96, 319] width 116 height 24
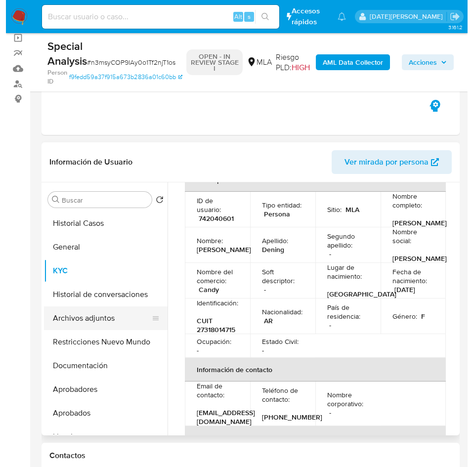
scroll to position [0, 0]
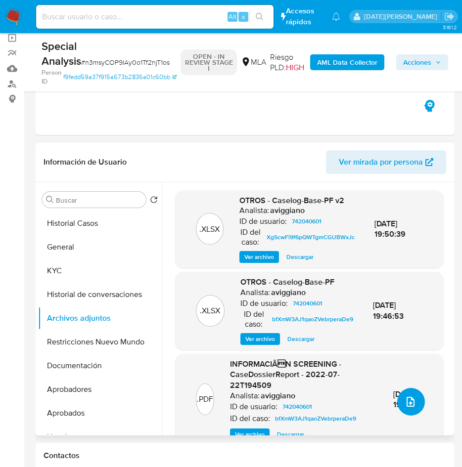
click at [405, 404] on icon "upload-file" at bounding box center [411, 402] width 12 height 12
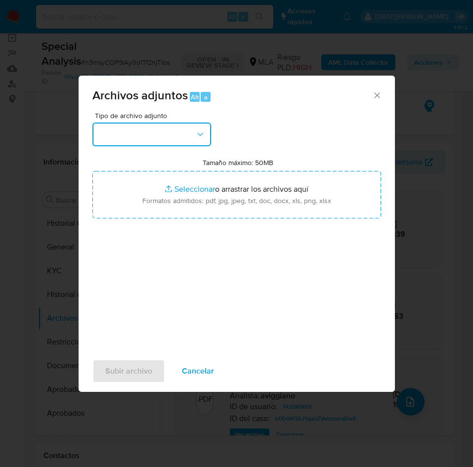
click at [157, 123] on button "button" at bounding box center [152, 135] width 119 height 24
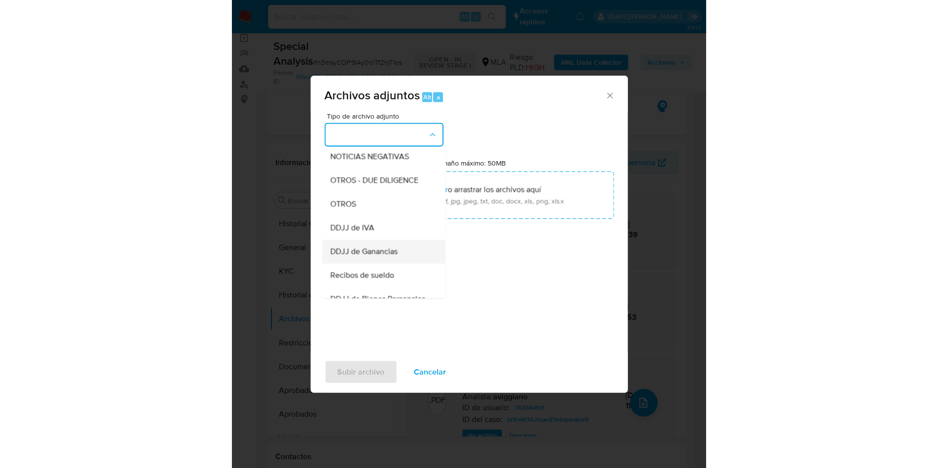
scroll to position [148, 0]
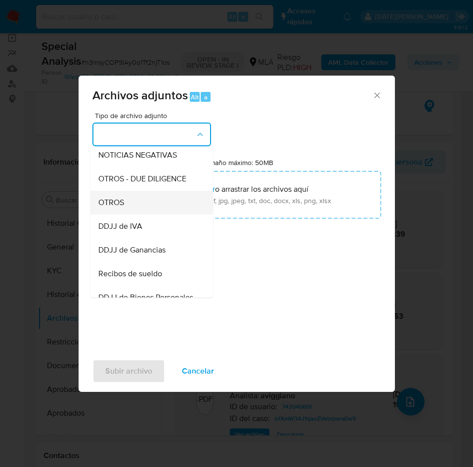
click at [124, 208] on span "OTROS" at bounding box center [111, 203] width 26 height 10
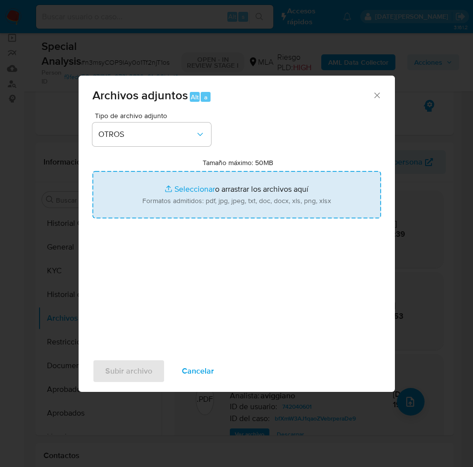
type input "C:\fakepath\Caselog n3msyCOP9IAy0o1Tf2njT1os.docx"
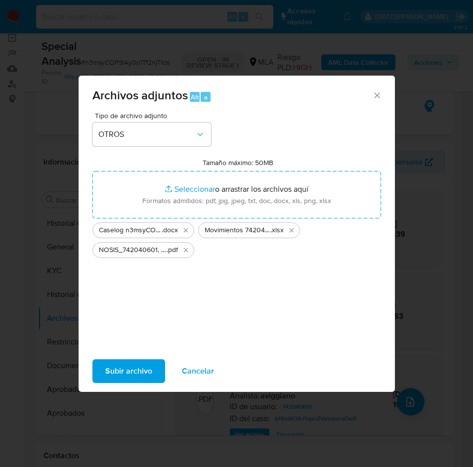
click at [129, 371] on span "Subir archivo" at bounding box center [128, 372] width 47 height 22
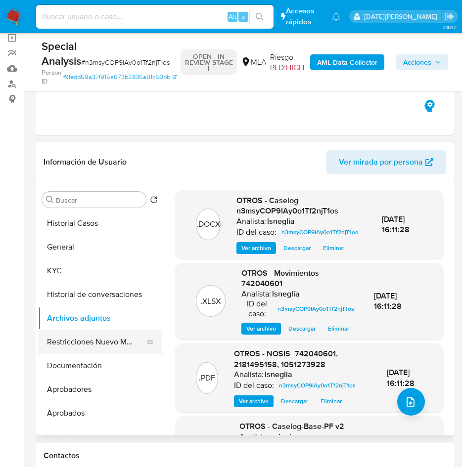
click at [114, 349] on button "Restricciones Nuevo Mundo" at bounding box center [96, 342] width 116 height 24
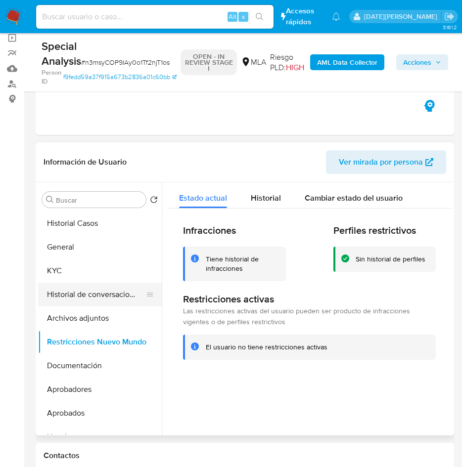
click at [92, 291] on button "Historial de conversaciones" at bounding box center [96, 295] width 116 height 24
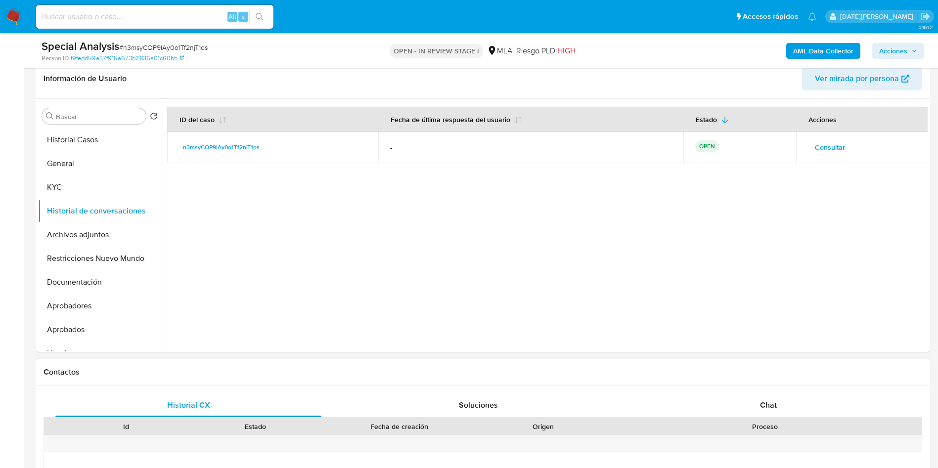
scroll to position [297, 0]
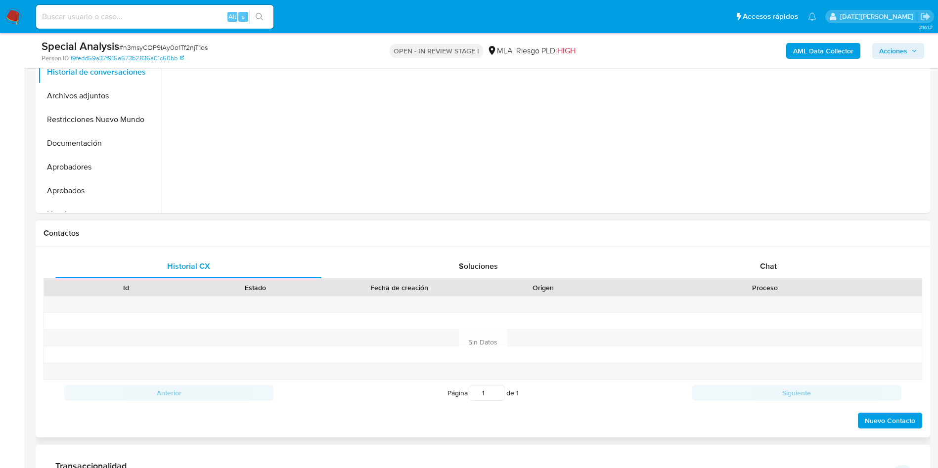
click at [791, 251] on div "Historial CX Soluciones Chat Id Estado Fecha de creación Origen Proceso Anterio…" at bounding box center [483, 342] width 895 height 191
click at [782, 264] on div "Chat" at bounding box center [769, 267] width 266 height 24
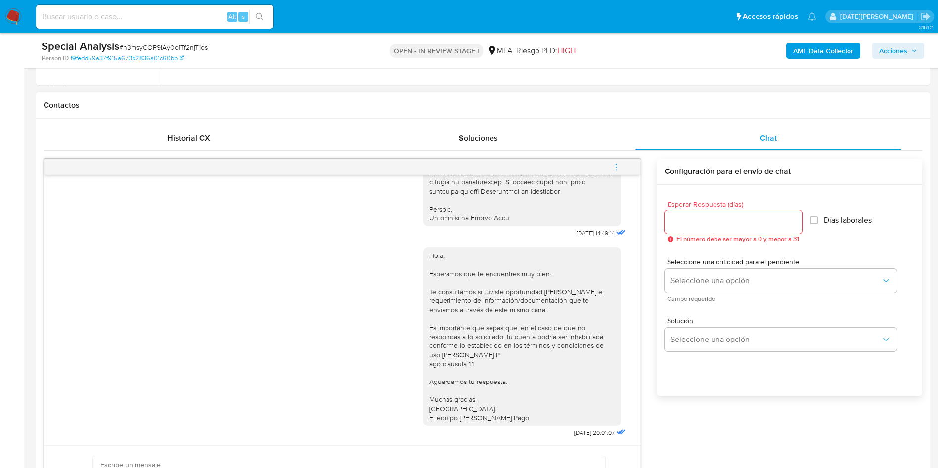
scroll to position [445, 0]
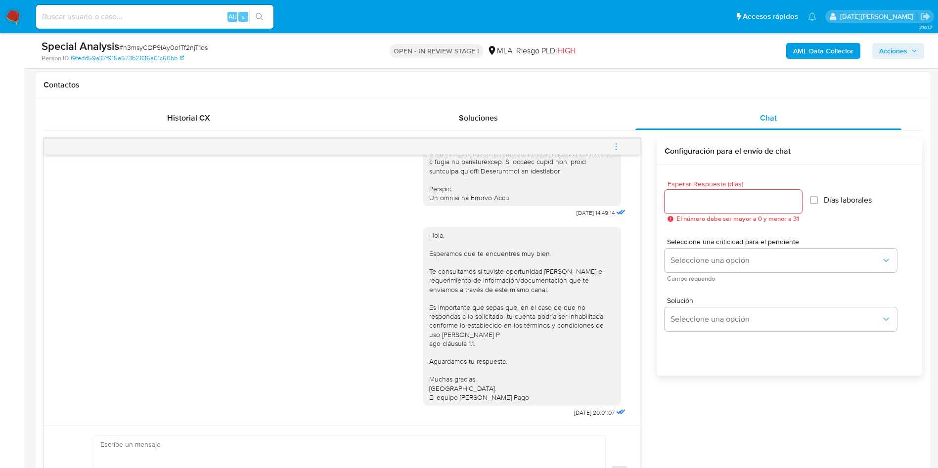
click at [622, 146] on button "menu-action" at bounding box center [616, 147] width 33 height 24
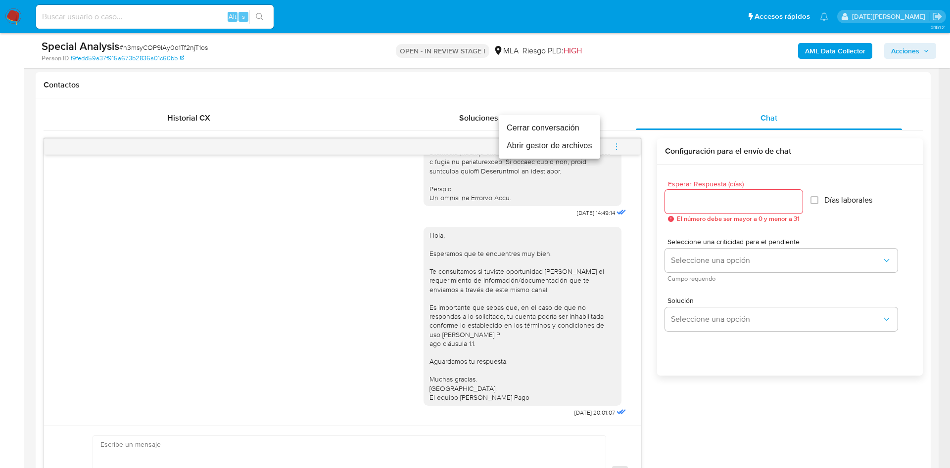
click at [560, 127] on li "Cerrar conversación" at bounding box center [549, 128] width 101 height 18
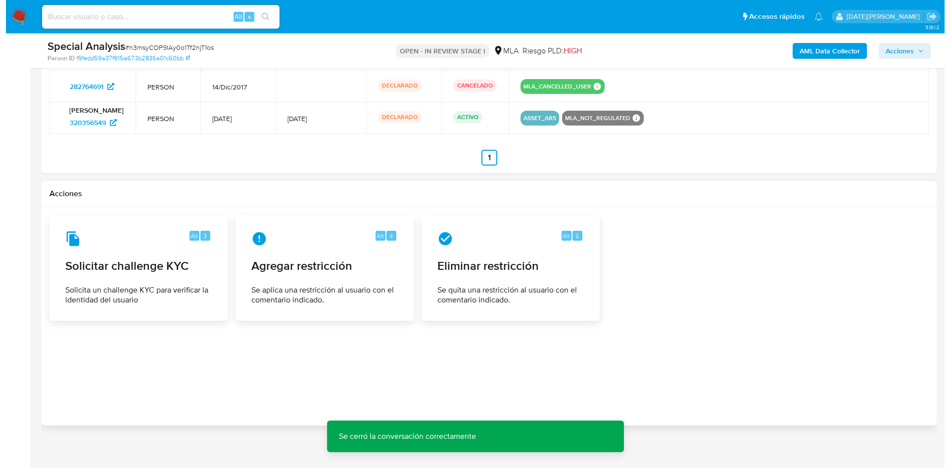
scroll to position [1748, 0]
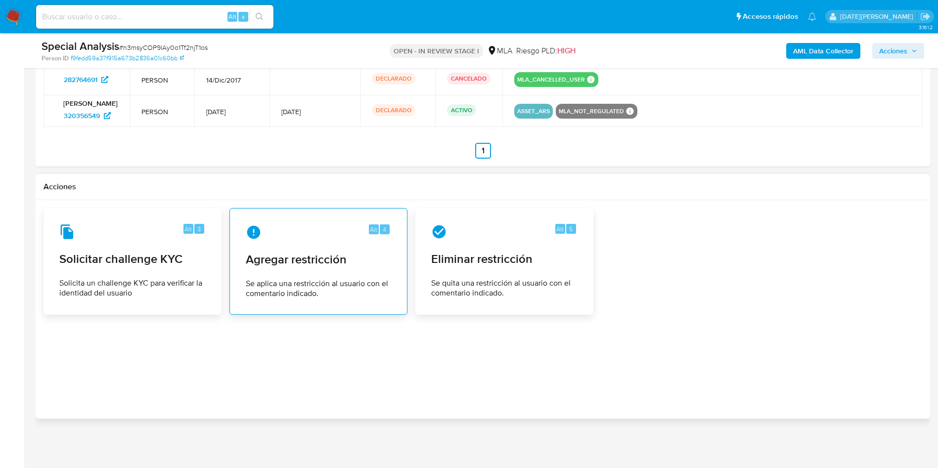
click at [367, 271] on div "Alt 4 Agregar restricción Se aplica una restricción al usuario con el comentari…" at bounding box center [318, 262] width 161 height 90
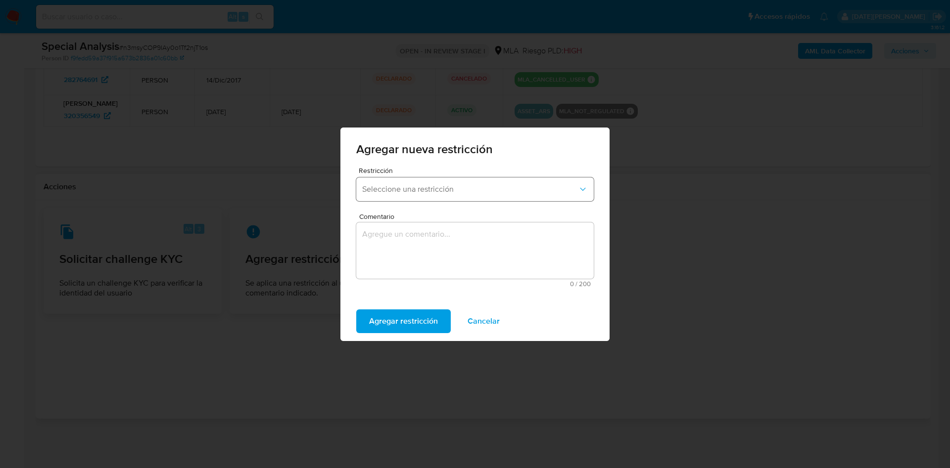
click at [453, 199] on button "Seleccione una restricción" at bounding box center [474, 190] width 237 height 24
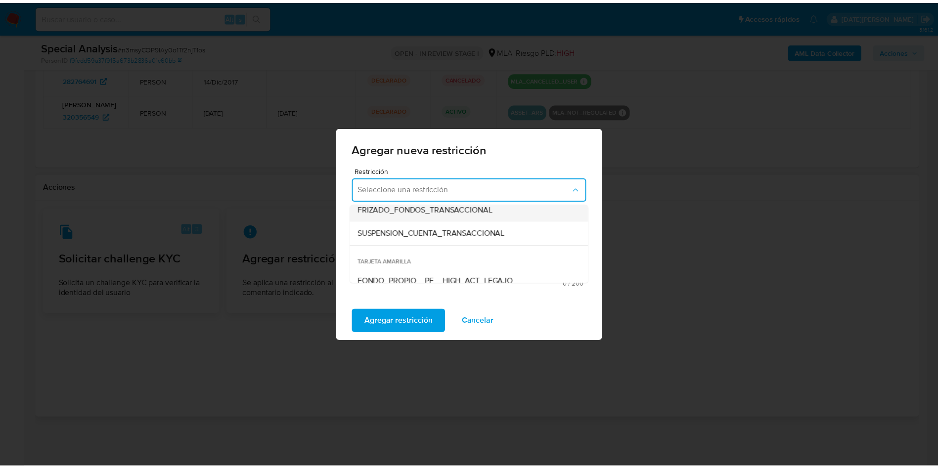
scroll to position [148, 0]
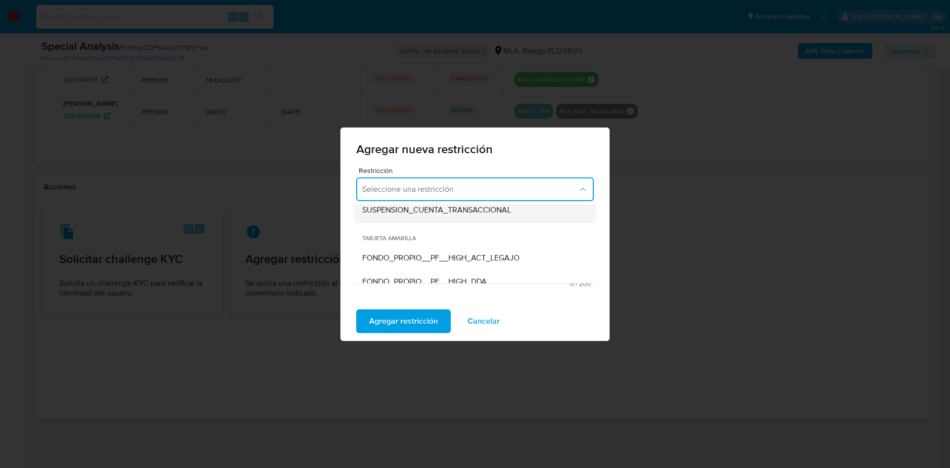
click at [429, 210] on span "SUSPENSION_CUENTA_TRANSACCIONAL" at bounding box center [436, 210] width 149 height 10
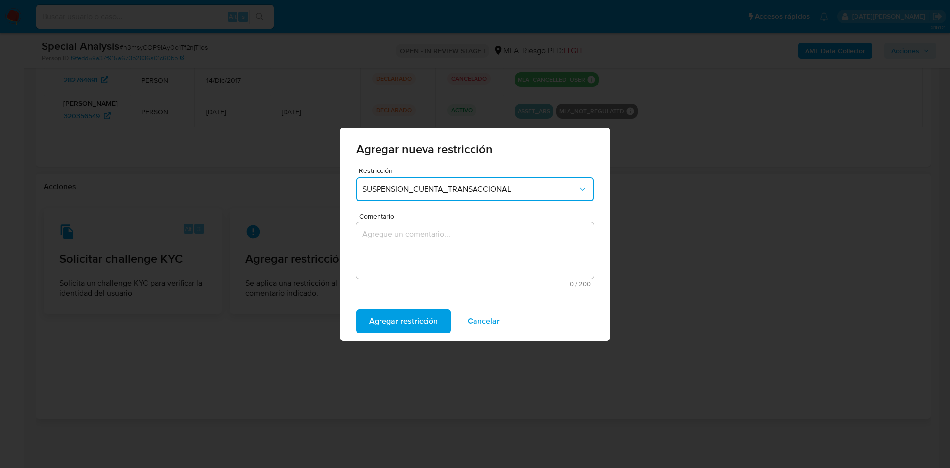
click at [422, 234] on textarea "Comentario" at bounding box center [474, 251] width 237 height 56
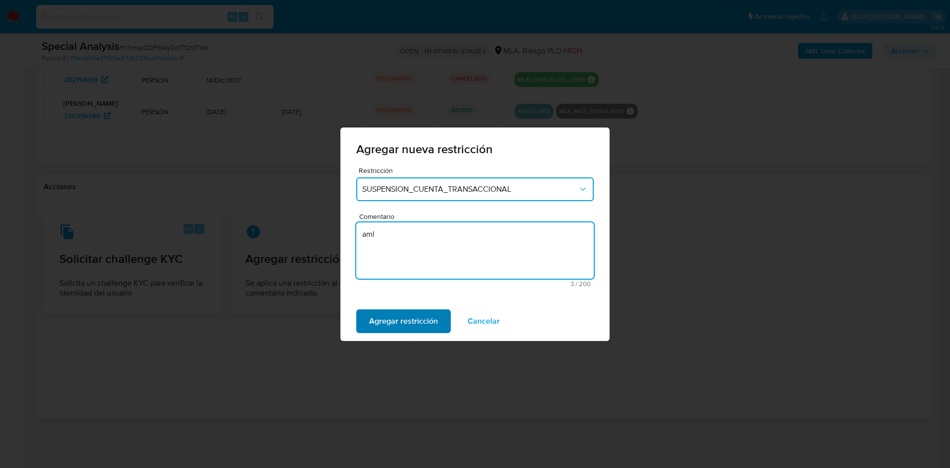
type textarea "aml"
click at [396, 329] on span "Agregar restricción" at bounding box center [403, 322] width 69 height 22
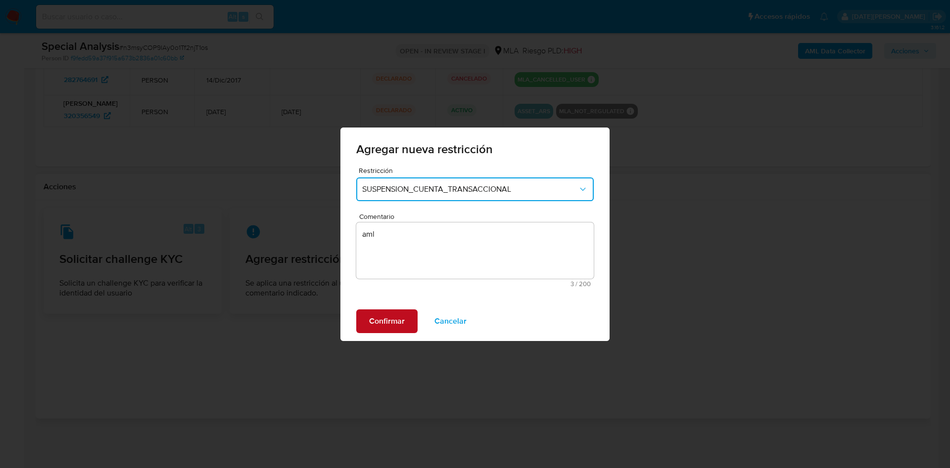
click at [398, 319] on span "Confirmar" at bounding box center [387, 322] width 36 height 22
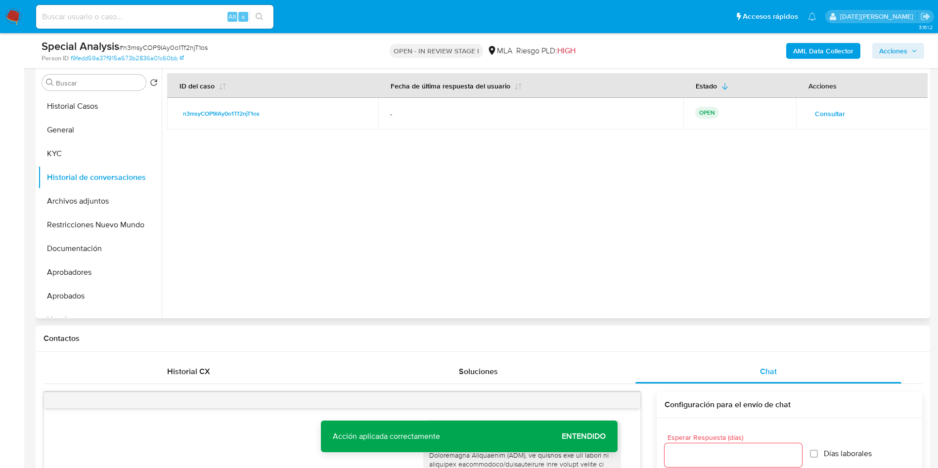
scroll to position [42, 0]
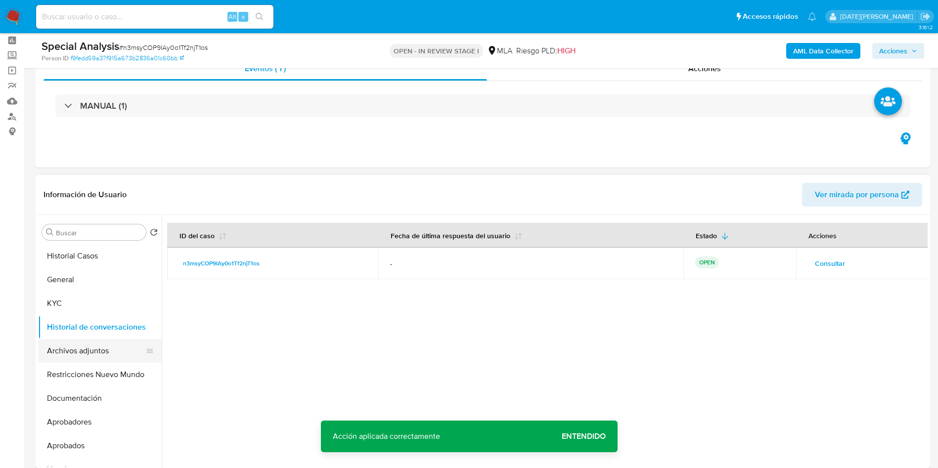
click at [99, 354] on button "Archivos adjuntos" at bounding box center [96, 351] width 116 height 24
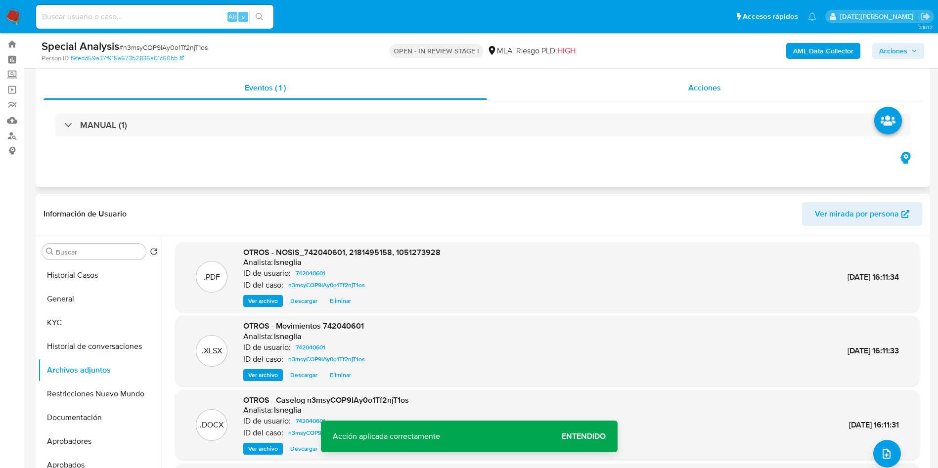
scroll to position [0, 0]
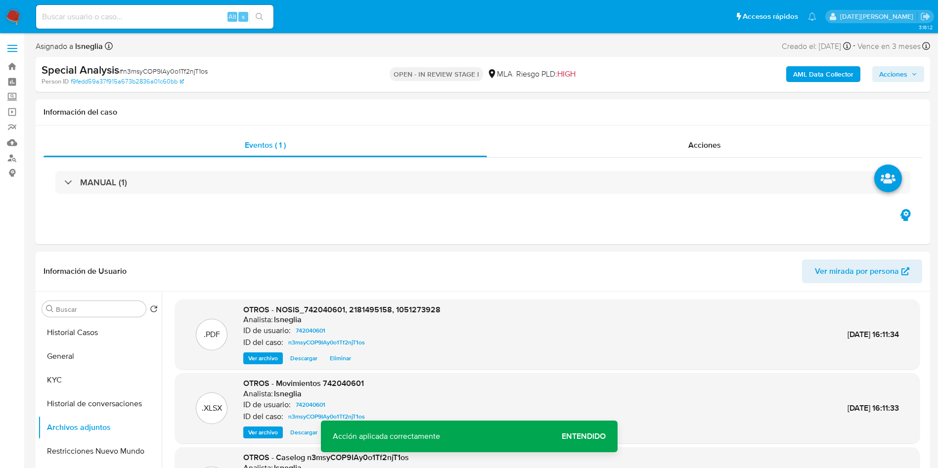
click at [827, 76] on b "AML Data Collector" at bounding box center [823, 74] width 60 height 16
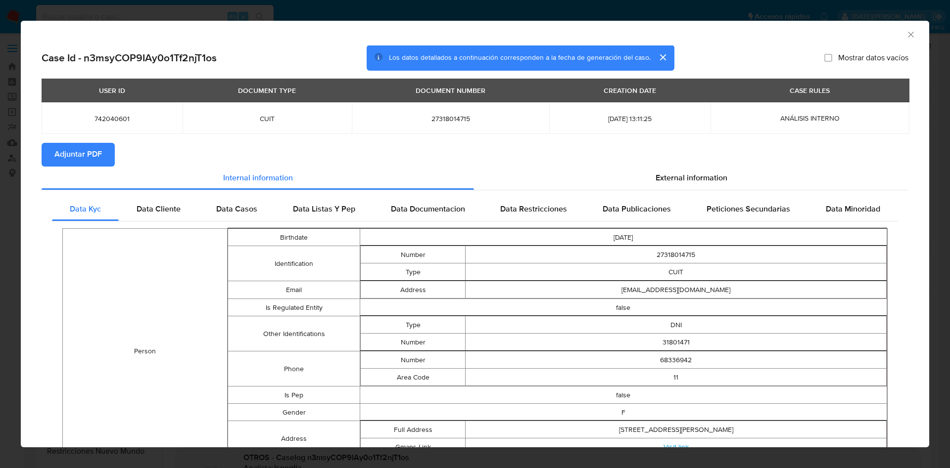
click at [96, 152] on span "Adjuntar PDF" at bounding box center [77, 155] width 47 height 22
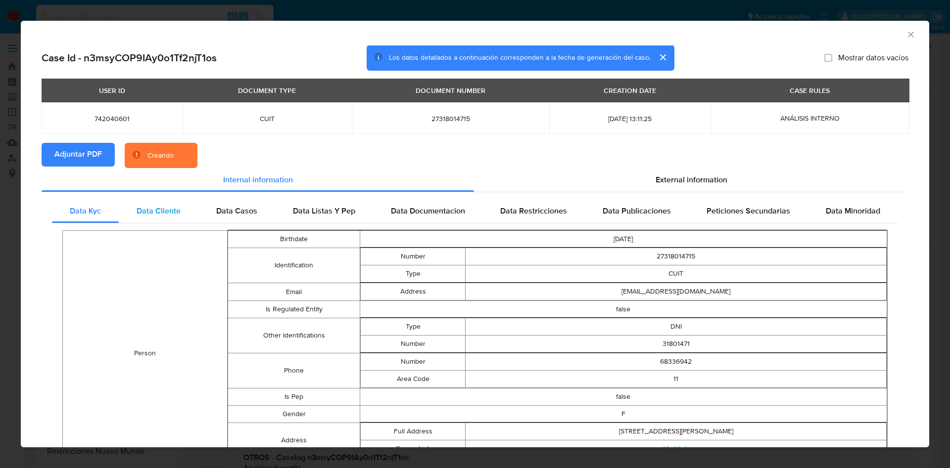
click at [163, 210] on span "Data Cliente" at bounding box center [159, 210] width 44 height 11
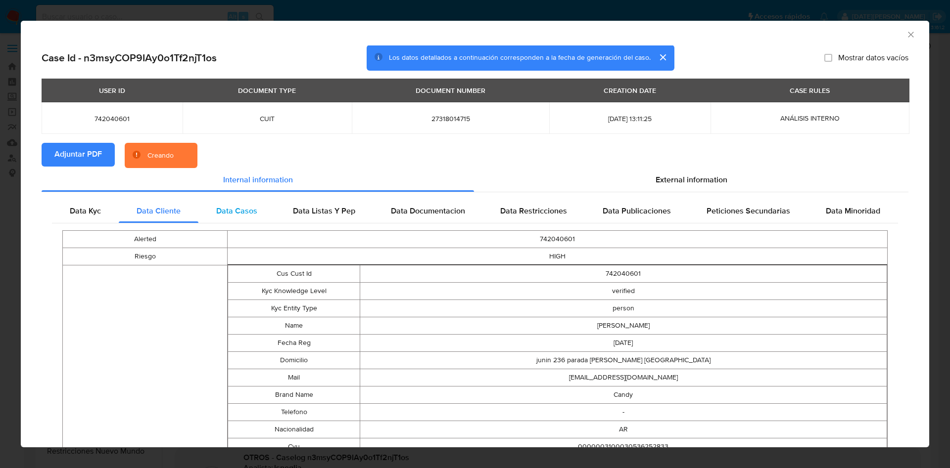
click at [220, 215] on span "Data Casos" at bounding box center [236, 210] width 41 height 11
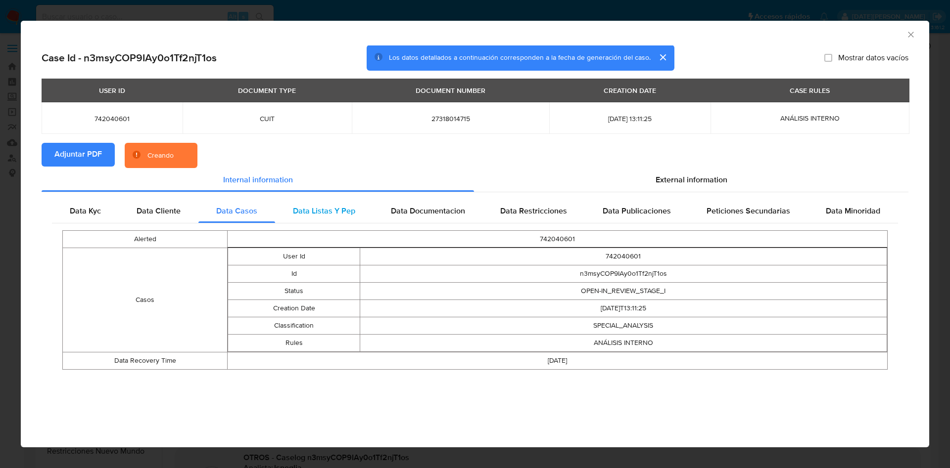
click at [331, 199] on div "Data Listas Y Pep" at bounding box center [324, 211] width 98 height 24
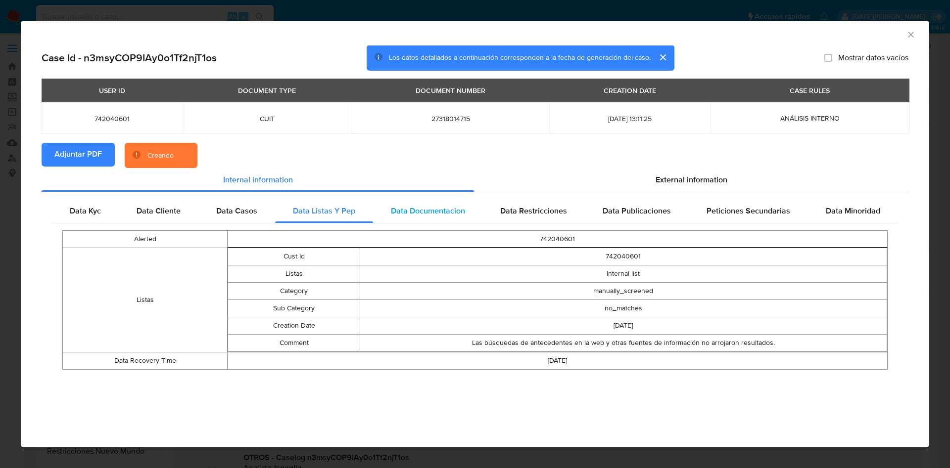
click at [409, 205] on span "Data Documentacion" at bounding box center [428, 210] width 74 height 11
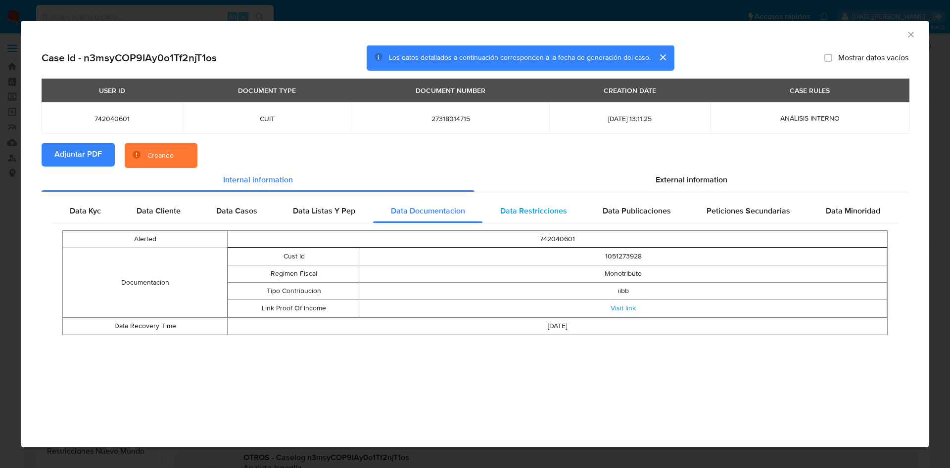
click at [540, 199] on div "Data Restricciones" at bounding box center [533, 211] width 102 height 24
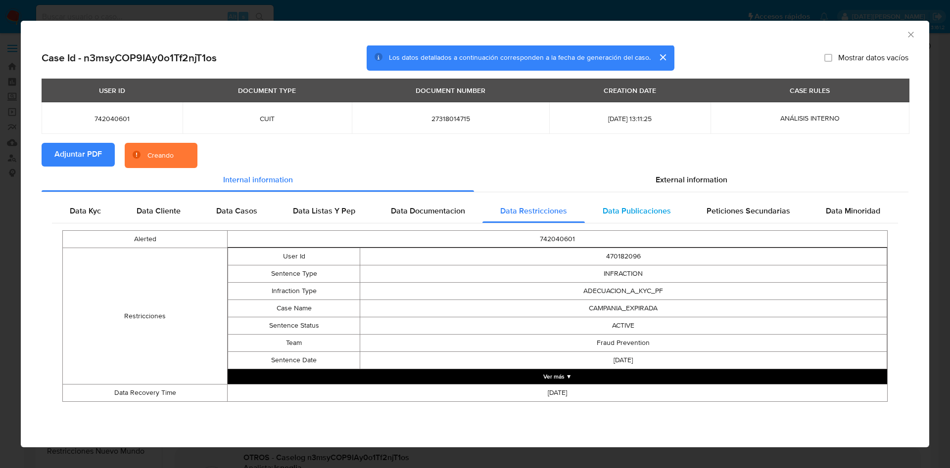
click at [647, 206] on span "Data Publicaciones" at bounding box center [637, 210] width 68 height 11
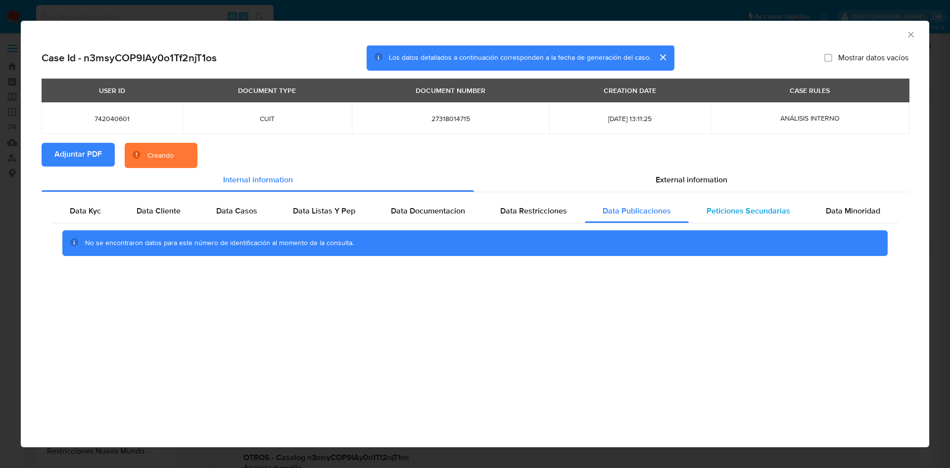
click at [755, 202] on div "Peticiones Secundarias" at bounding box center [748, 211] width 119 height 24
click at [851, 198] on div "Data Kyc Data Cliente Data Casos Data Listas Y Pep Data Documentacion Data Rest…" at bounding box center [475, 231] width 867 height 78
click at [822, 205] on div "Data Minoridad" at bounding box center [853, 211] width 90 height 24
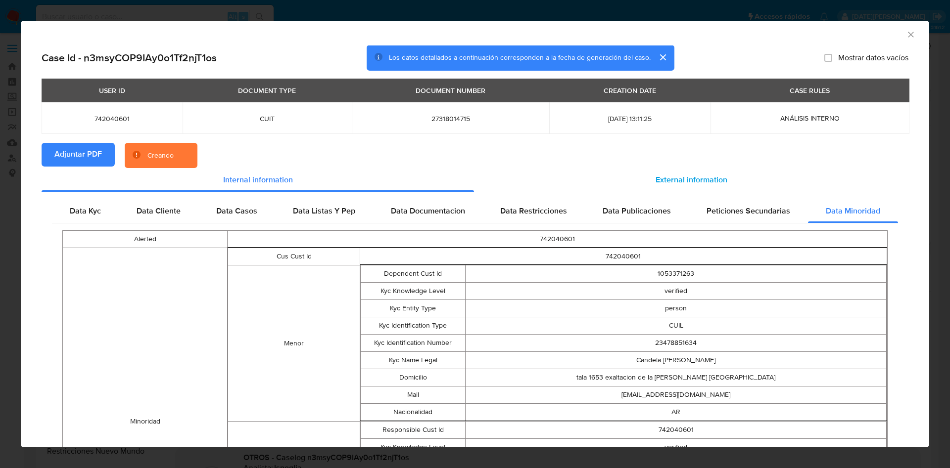
click at [704, 179] on span "External information" at bounding box center [691, 179] width 72 height 11
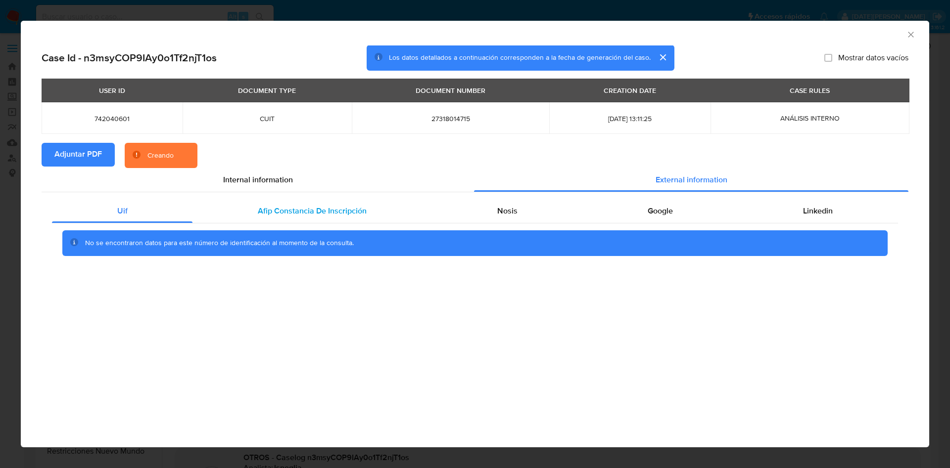
click at [356, 218] on div "Afip Constancia De Inscripción" at bounding box center [311, 211] width 239 height 24
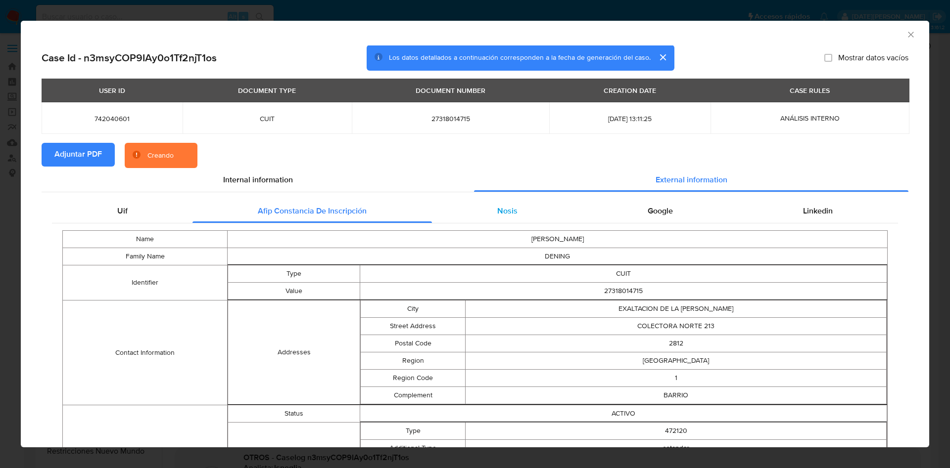
click at [526, 212] on div "Nosis" at bounding box center [507, 211] width 150 height 24
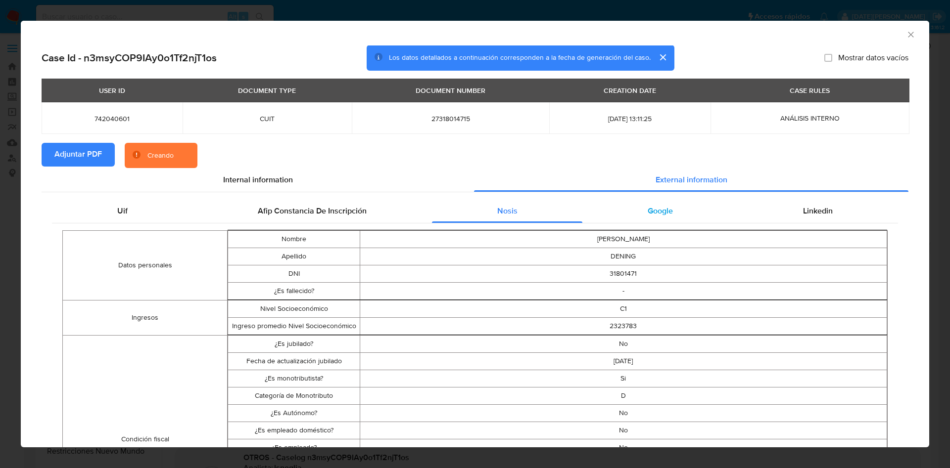
click at [648, 204] on div "Google" at bounding box center [659, 211] width 155 height 24
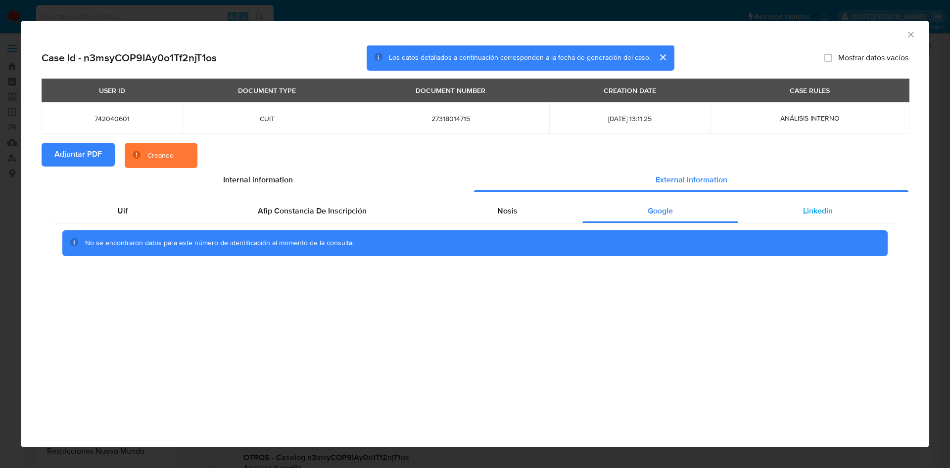
click at [777, 213] on div "Linkedin" at bounding box center [818, 211] width 160 height 24
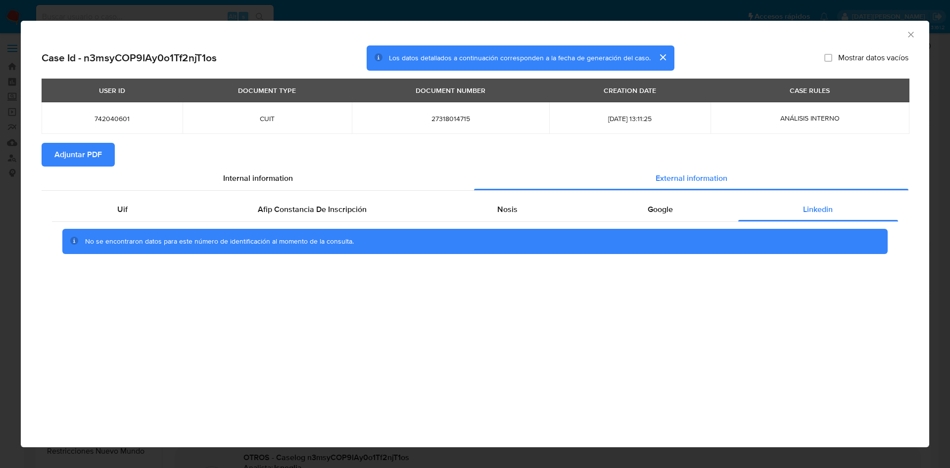
click at [909, 34] on icon "Cerrar ventana" at bounding box center [911, 35] width 10 height 10
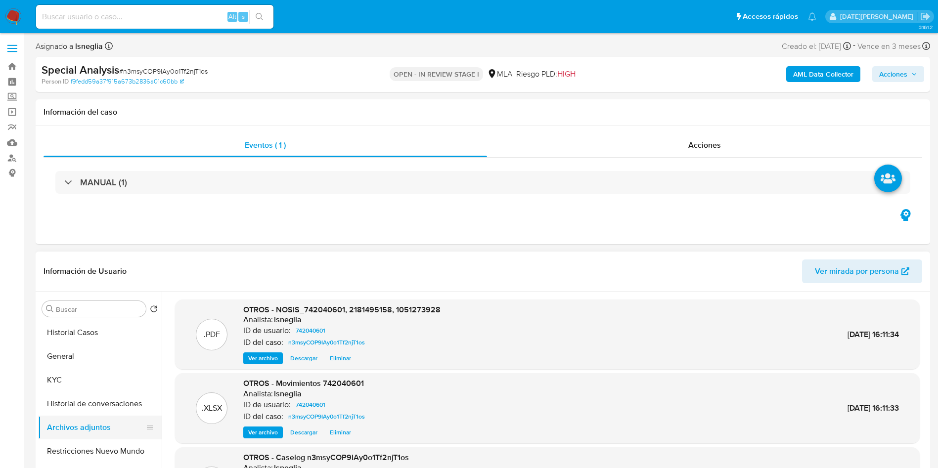
click at [69, 420] on button "Archivos adjuntos" at bounding box center [96, 428] width 116 height 24
click at [82, 411] on button "Historial de conversaciones" at bounding box center [96, 404] width 116 height 24
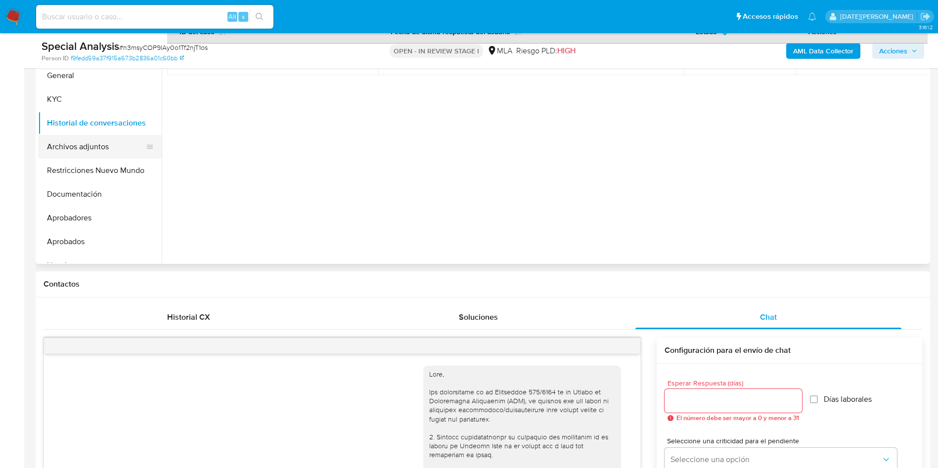
scroll to position [223, 0]
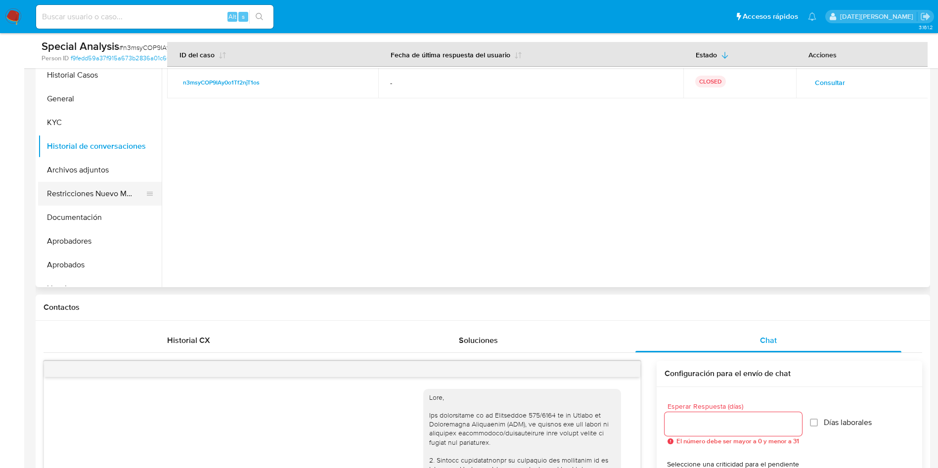
click at [112, 182] on button "Restricciones Nuevo Mundo" at bounding box center [96, 194] width 116 height 24
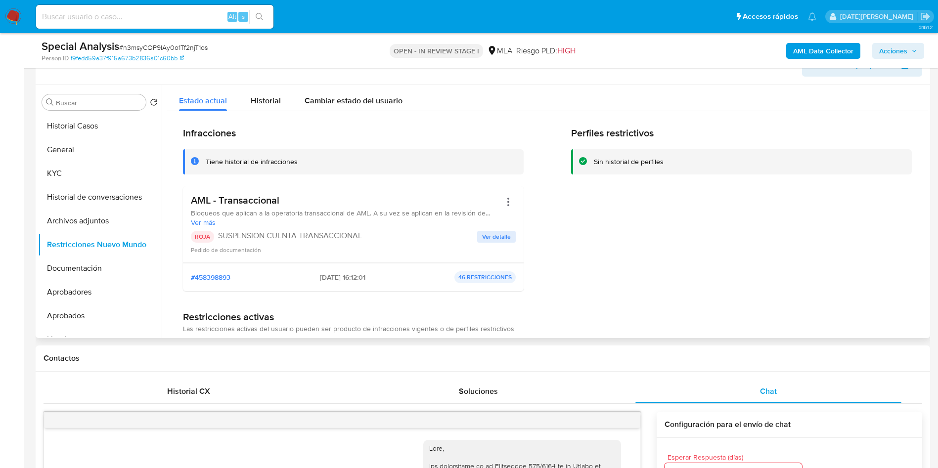
scroll to position [148, 0]
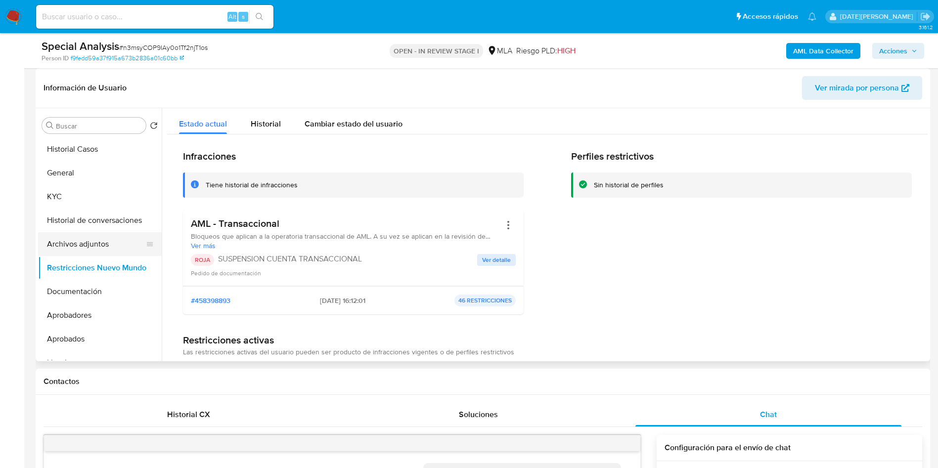
click at [96, 248] on button "Archivos adjuntos" at bounding box center [96, 244] width 116 height 24
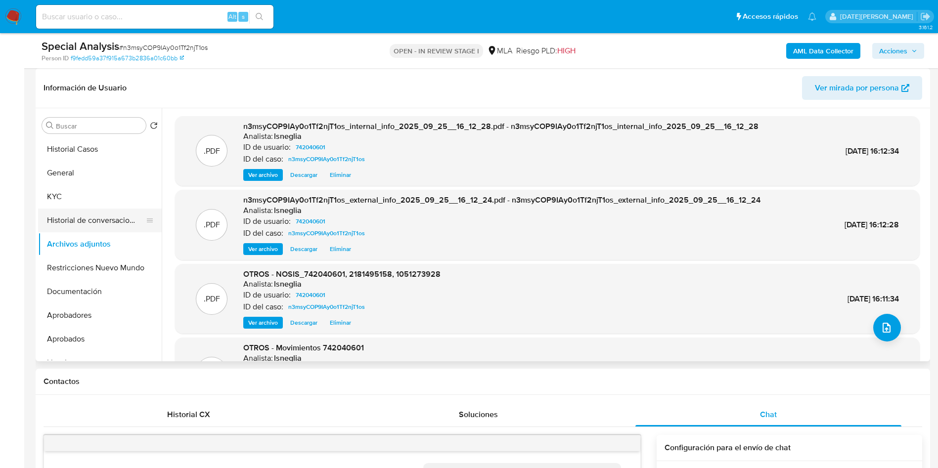
click at [112, 216] on button "Historial de conversaciones" at bounding box center [96, 221] width 116 height 24
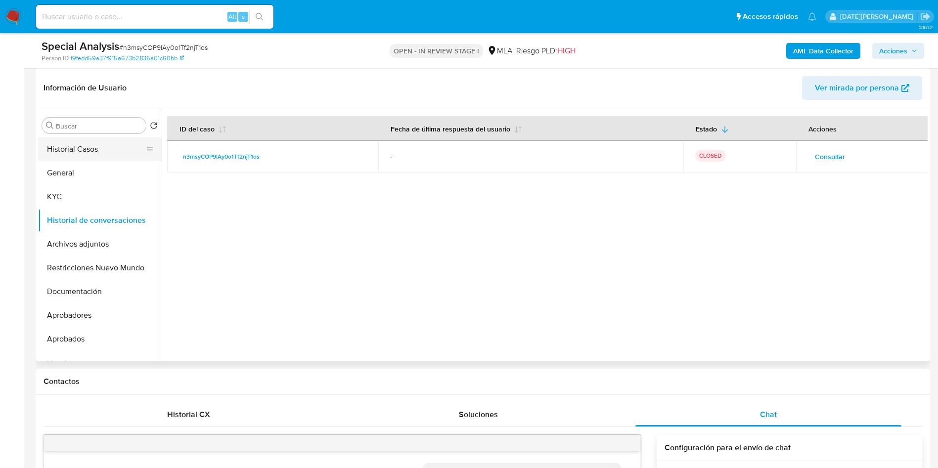
click at [104, 144] on button "Historial Casos" at bounding box center [96, 150] width 116 height 24
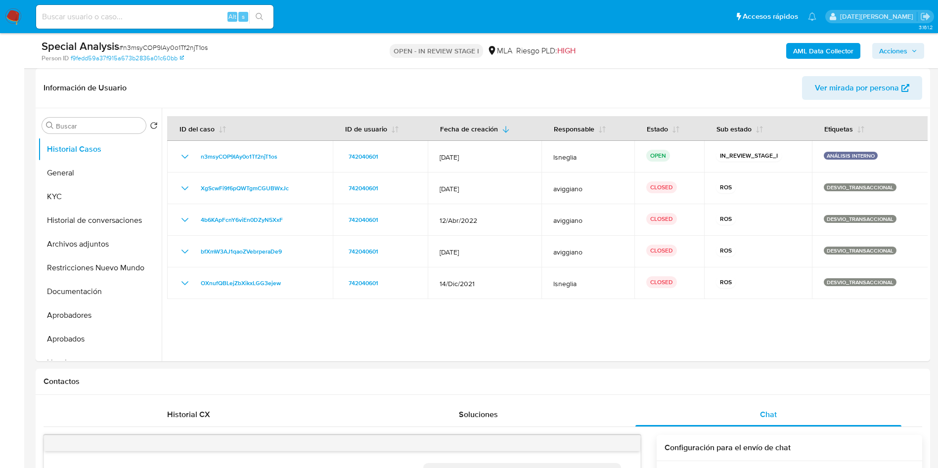
click at [909, 44] on span "Acciones" at bounding box center [899, 51] width 38 height 14
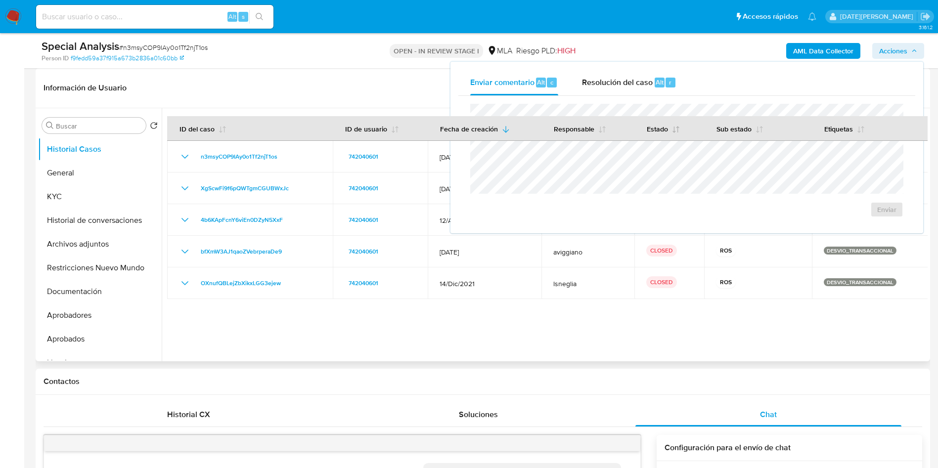
click at [647, 83] on span "Resolución del caso" at bounding box center [617, 81] width 71 height 11
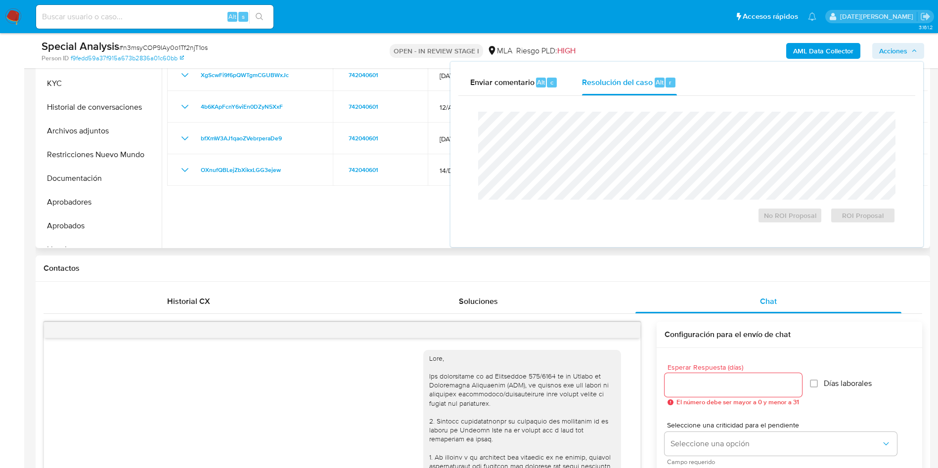
scroll to position [297, 0]
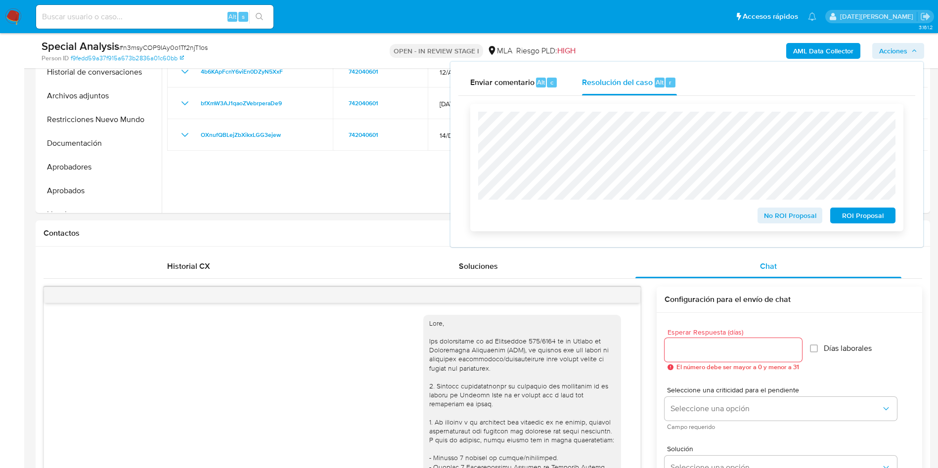
click at [869, 218] on span "ROI Proposal" at bounding box center [862, 216] width 51 height 14
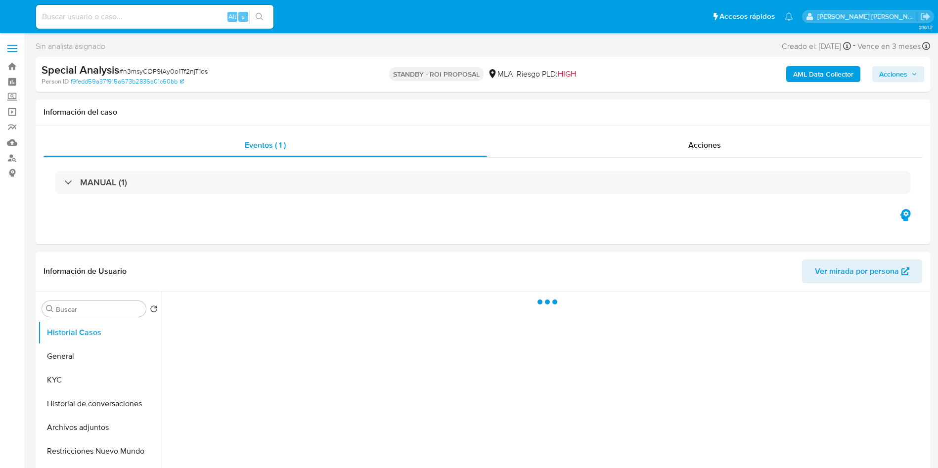
select select "10"
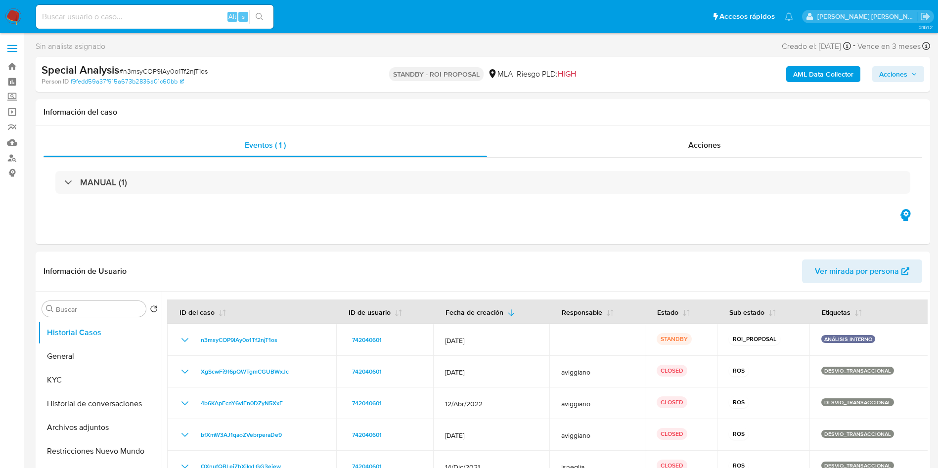
click at [150, 12] on input at bounding box center [154, 16] width 237 height 13
paste input "xhWVFx0wsCK8tIbIofCuBFKO"
type input "xhWVFx0wsCK8tIbIofCuBFKO"
click at [261, 14] on icon "search-icon" at bounding box center [259, 16] width 7 height 7
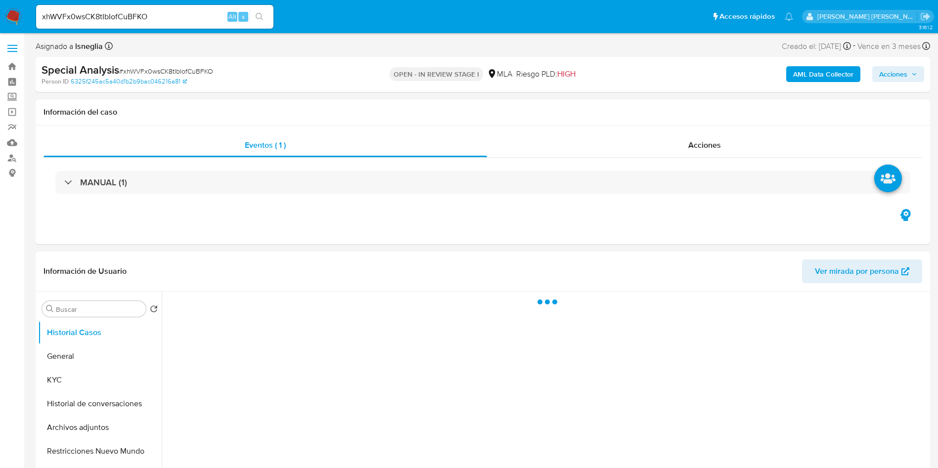
select select "10"
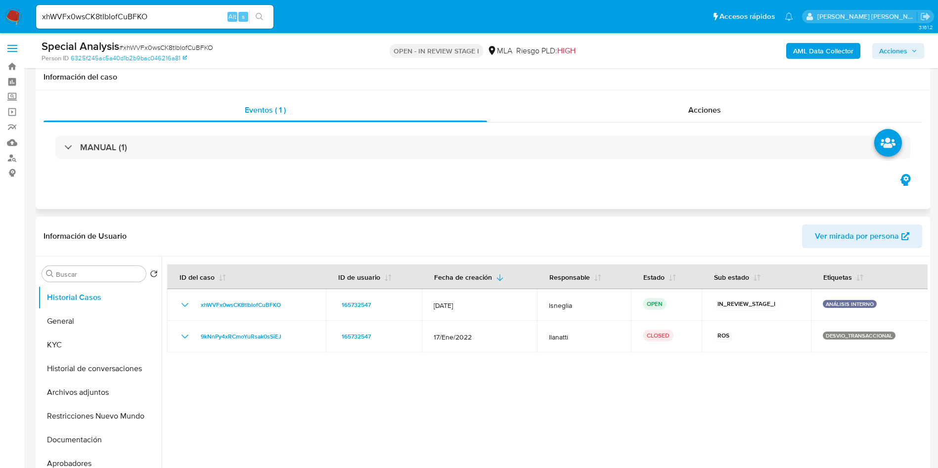
scroll to position [74, 0]
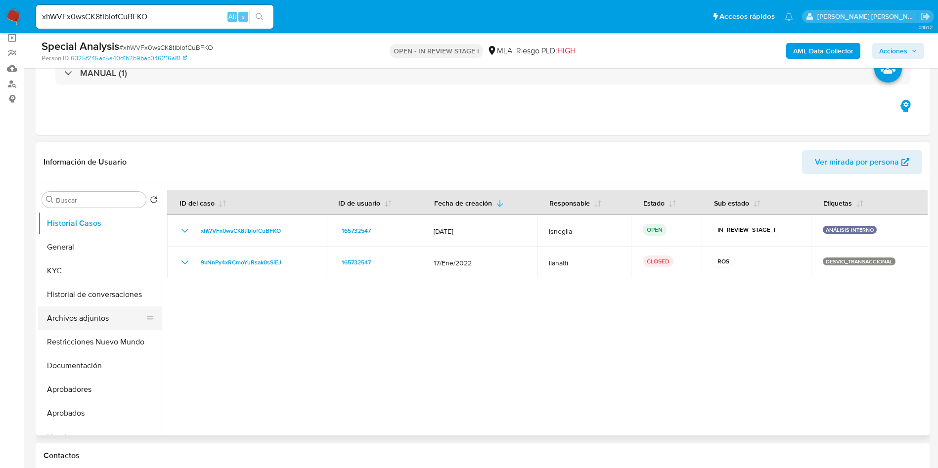
click at [113, 312] on button "Archivos adjuntos" at bounding box center [96, 319] width 116 height 24
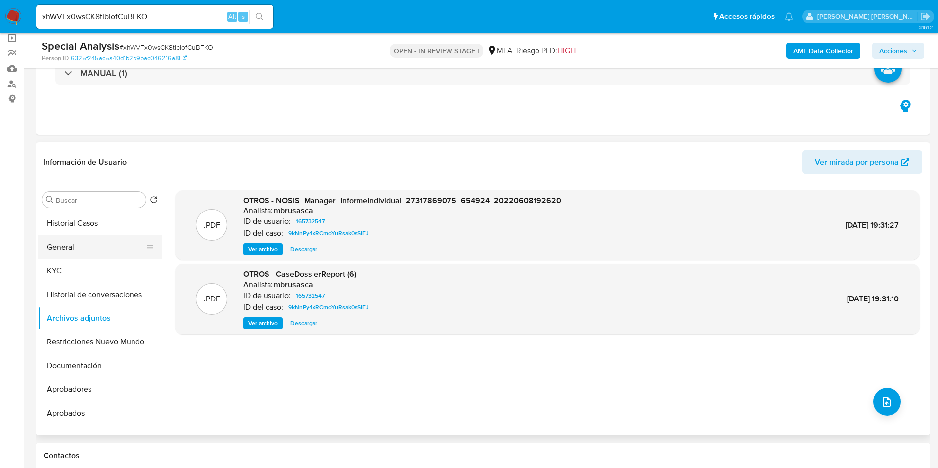
click at [74, 249] on button "General" at bounding box center [96, 247] width 116 height 24
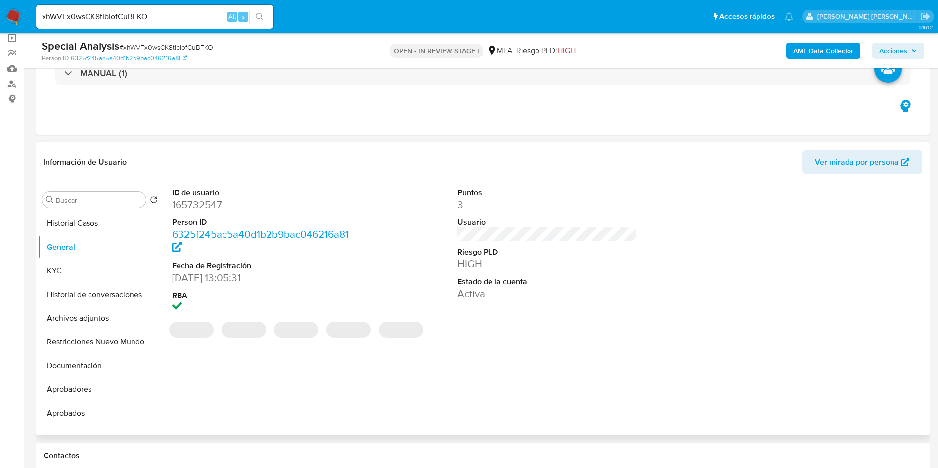
click at [214, 204] on dd "165732547" at bounding box center [262, 205] width 181 height 14
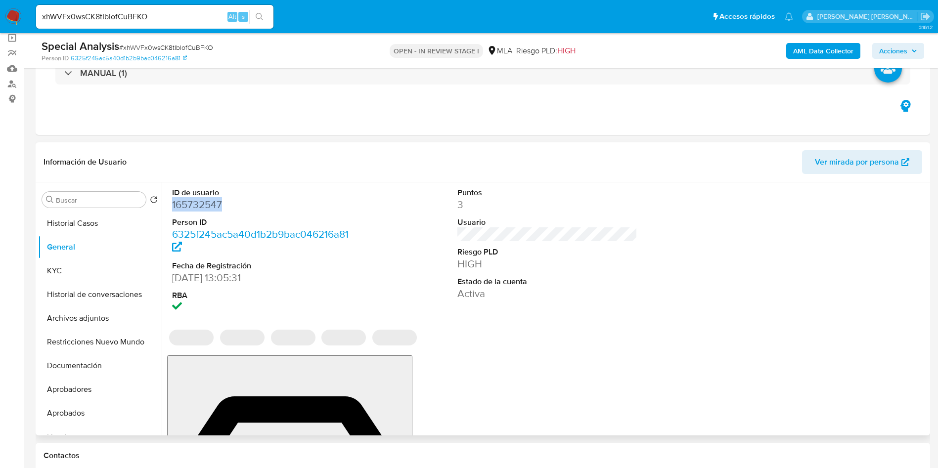
copy dd "165732547"
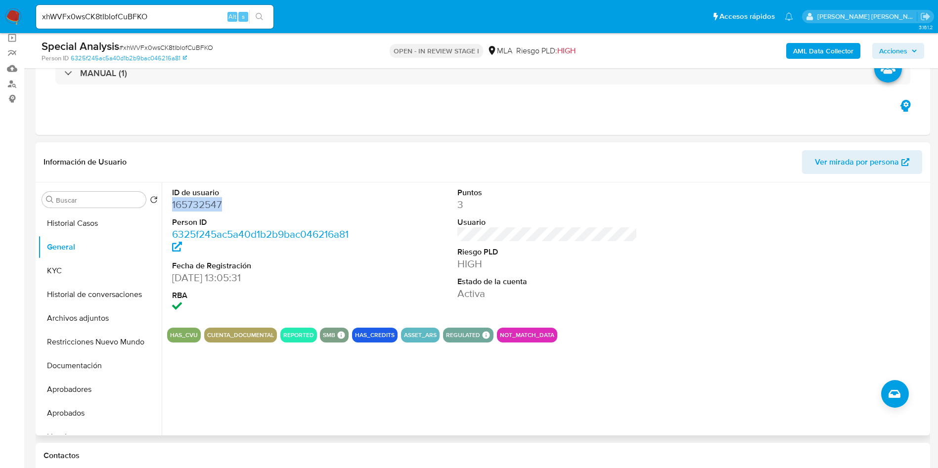
copy dd "165732547"
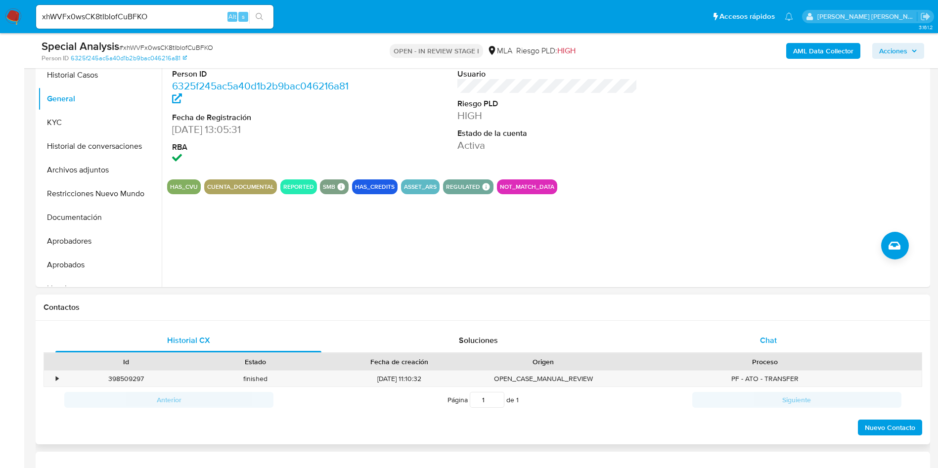
click at [787, 346] on div "Chat" at bounding box center [769, 341] width 266 height 24
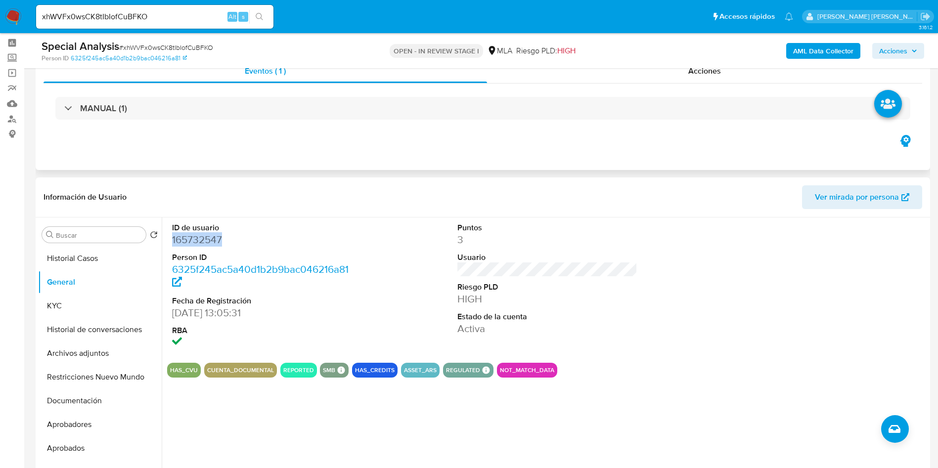
scroll to position [0, 0]
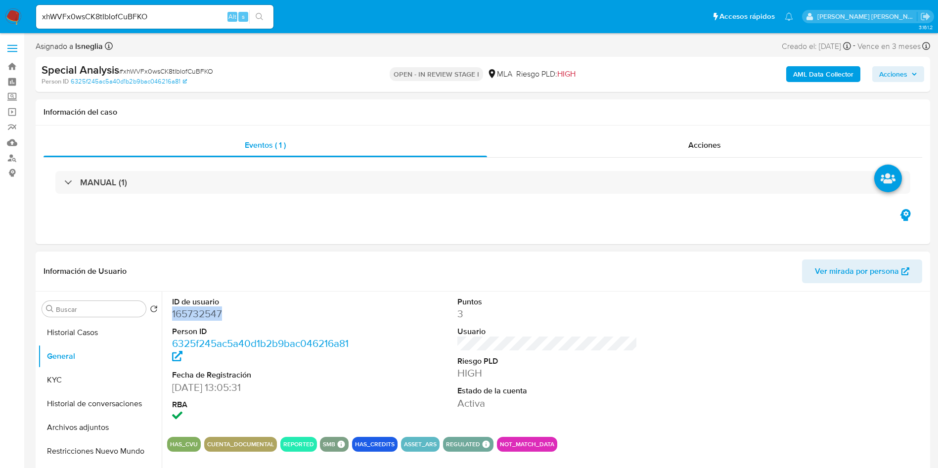
copy dd "165732547"
click at [307, 72] on div "Special Analysis # xhWVFx0wsCK8tIbIofCuBFKO" at bounding box center [187, 70] width 291 height 15
click at [203, 315] on dd "165732547" at bounding box center [262, 314] width 181 height 14
copy dd "165732547"
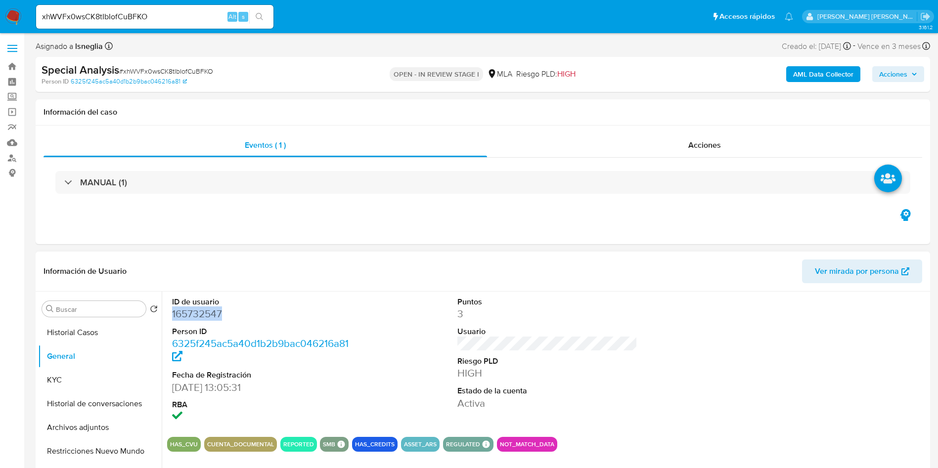
copy dd "165732547"
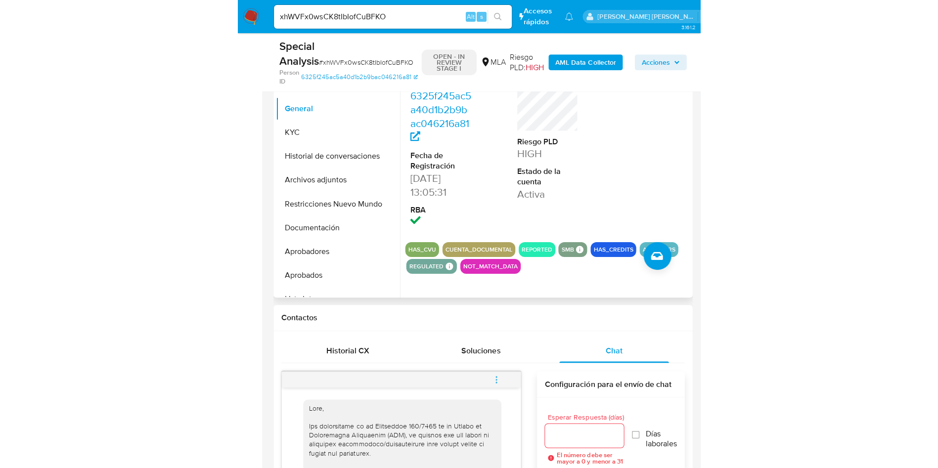
scroll to position [74, 0]
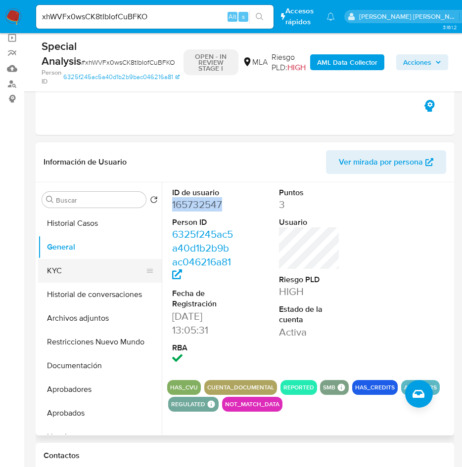
click at [65, 264] on button "KYC" at bounding box center [96, 271] width 116 height 24
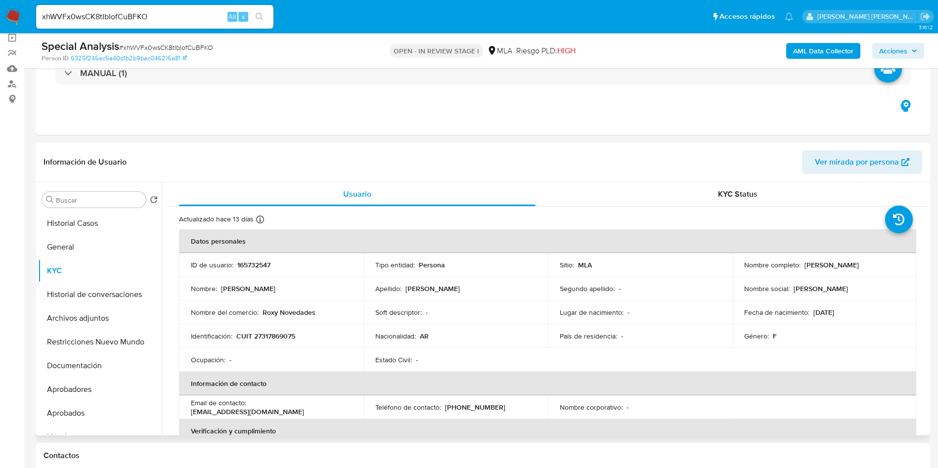
drag, startPoint x: 803, startPoint y: 267, endPoint x: 880, endPoint y: 264, distance: 76.7
click at [880, 264] on div "Nombre completo : Rosana Isabel Lopez" at bounding box center [824, 265] width 161 height 9
copy p "[PERSON_NAME]"
drag, startPoint x: 236, startPoint y: 335, endPoint x: 307, endPoint y: 335, distance: 70.7
click at [306, 335] on div "Identificación : CUIT 27317869075" at bounding box center [271, 336] width 161 height 9
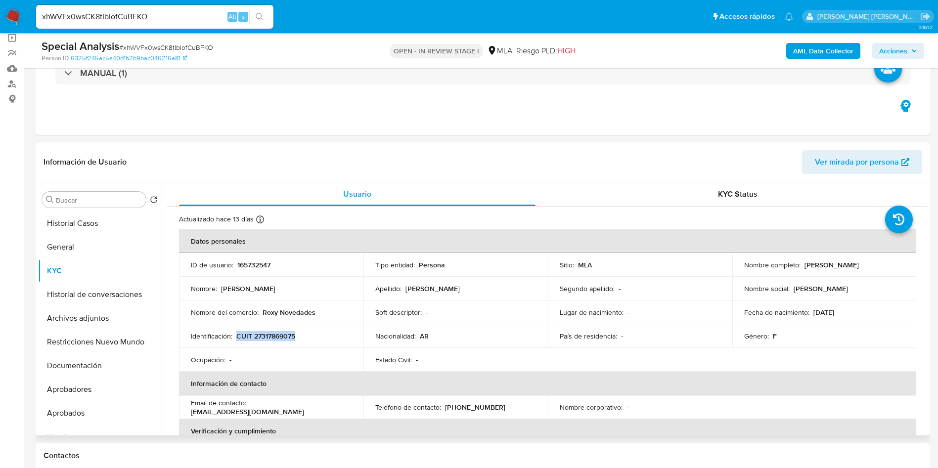
copy p "CUIT 27317869075"
click at [275, 338] on p "CUIT 27317869075" at bounding box center [265, 336] width 59 height 9
click at [282, 336] on p "CUIT 27317869075" at bounding box center [265, 336] width 59 height 9
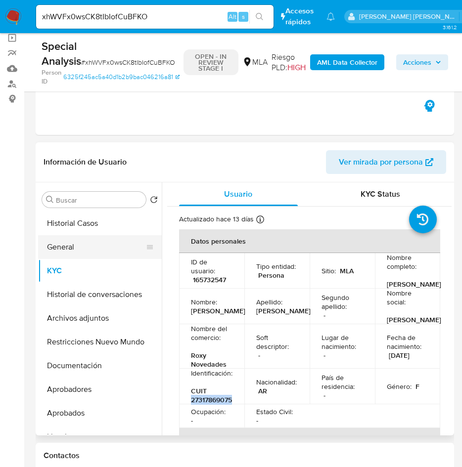
click at [47, 253] on button "General" at bounding box center [96, 247] width 116 height 24
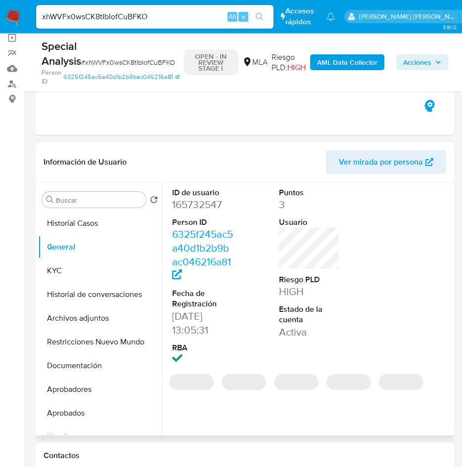
click at [211, 210] on dd "165732547" at bounding box center [202, 205] width 61 height 14
copy dd "165732547"
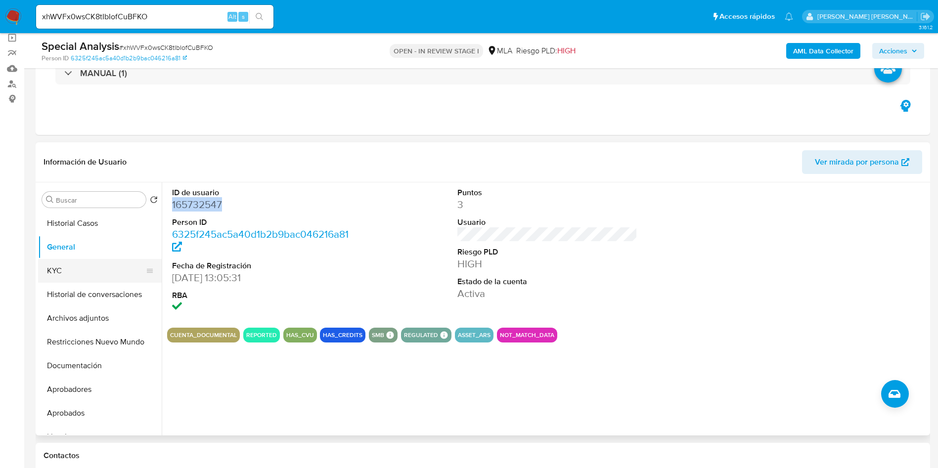
click at [62, 272] on button "KYC" at bounding box center [96, 271] width 116 height 24
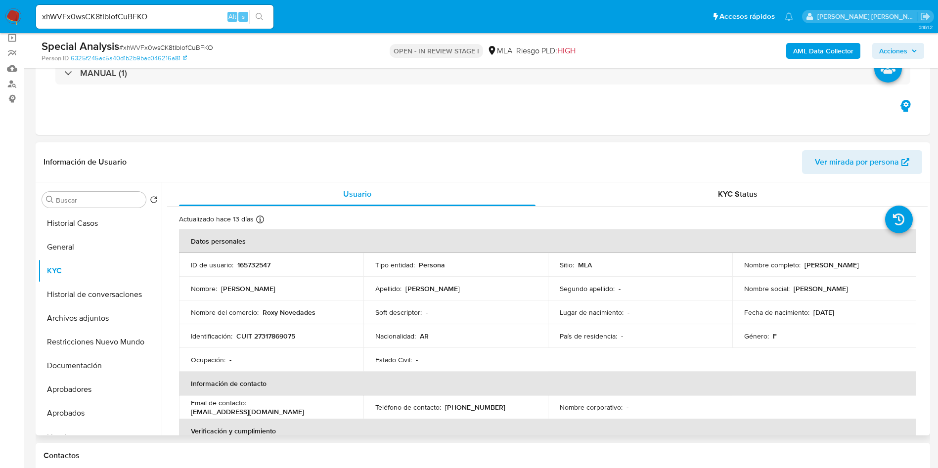
drag, startPoint x: 802, startPoint y: 263, endPoint x: 881, endPoint y: 267, distance: 79.7
click at [881, 267] on div "Nombre completo : Rosana Isabel Lopez" at bounding box center [824, 265] width 161 height 9
copy p "[PERSON_NAME]"
click at [261, 415] on p "productos.naturales.fsa@gmail.com" at bounding box center [247, 412] width 113 height 9
drag, startPoint x: 191, startPoint y: 411, endPoint x: 306, endPoint y: 412, distance: 114.8
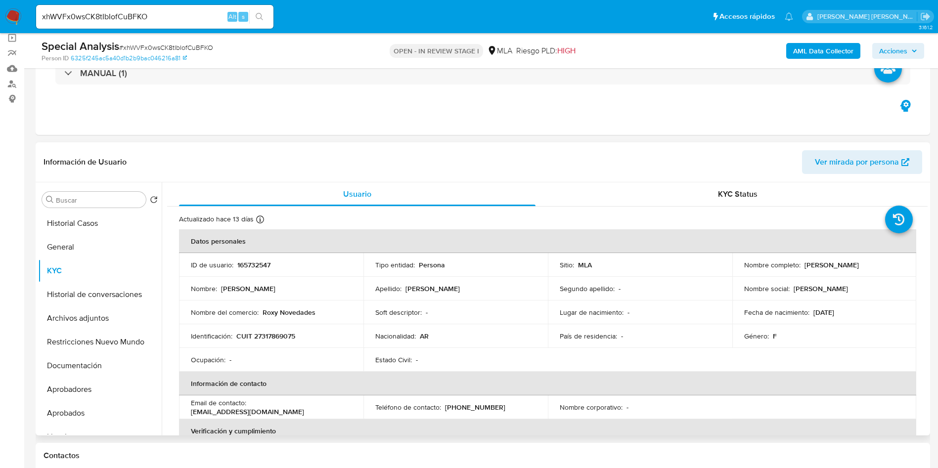
click at [306, 412] on div "Email de contacto : productos.naturales.fsa@gmail.com" at bounding box center [271, 408] width 161 height 18
drag, startPoint x: 443, startPoint y: 408, endPoint x: 503, endPoint y: 412, distance: 60.0
click at [503, 412] on div "Teléfono de contacto : (370) 4593543" at bounding box center [455, 407] width 161 height 9
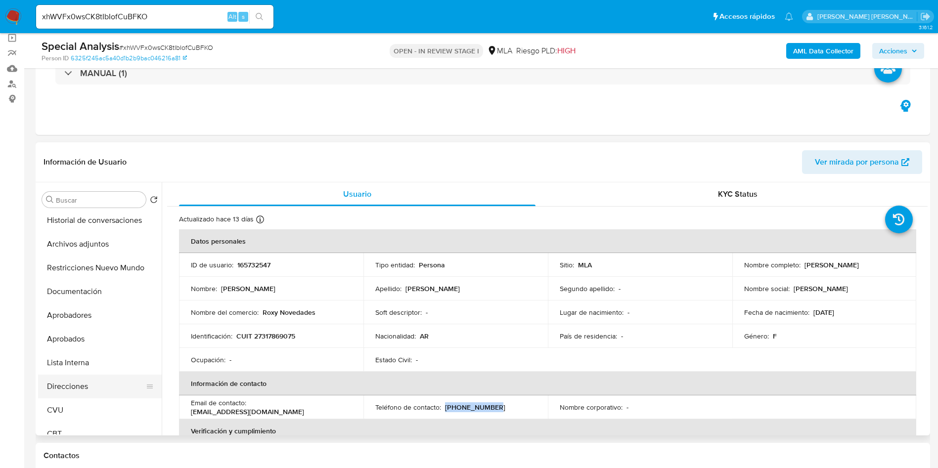
click at [80, 383] on button "Direcciones" at bounding box center [96, 387] width 116 height 24
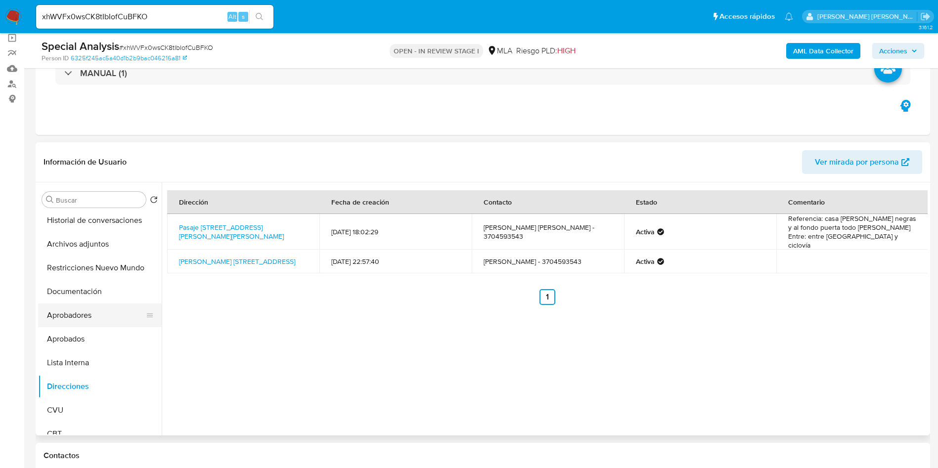
scroll to position [0, 0]
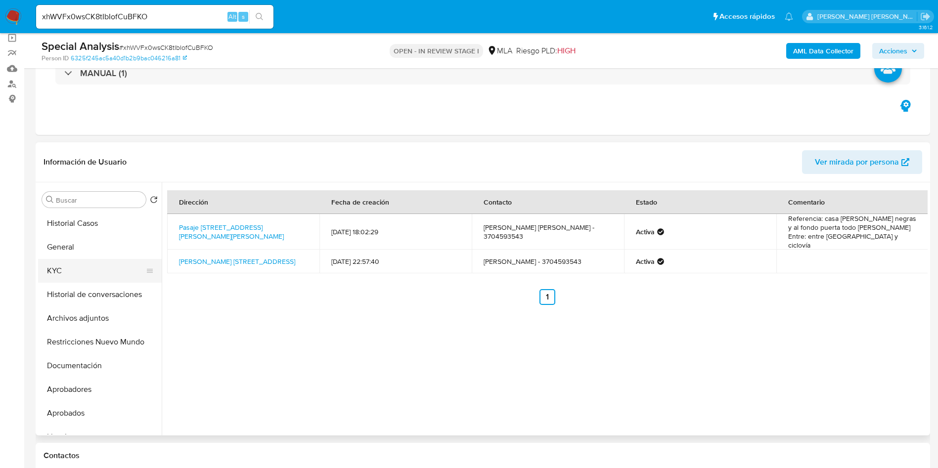
click at [79, 276] on button "KYC" at bounding box center [96, 271] width 116 height 24
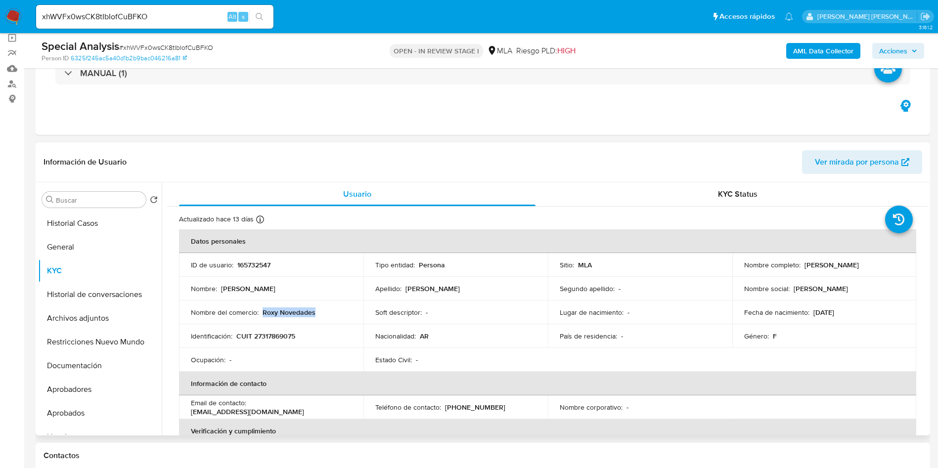
drag, startPoint x: 263, startPoint y: 311, endPoint x: 326, endPoint y: 315, distance: 63.4
click at [326, 315] on div "Nombre del comercio : Roxy Novedades" at bounding box center [271, 312] width 161 height 9
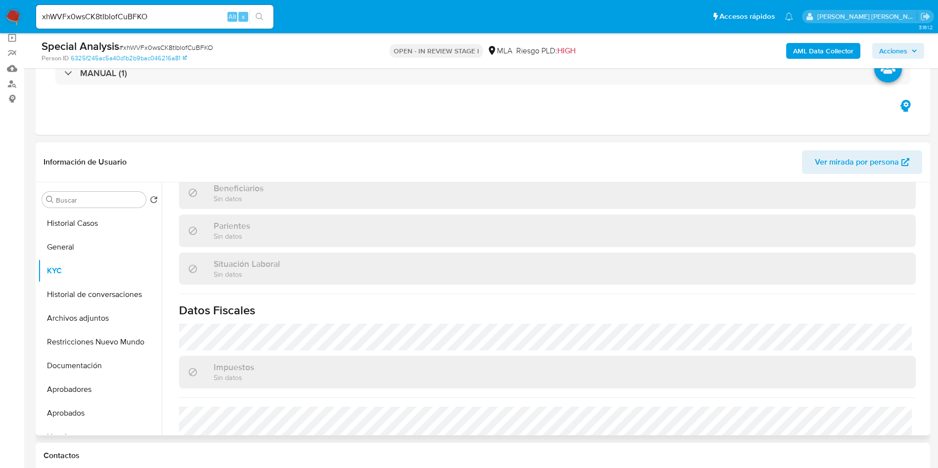
scroll to position [502, 0]
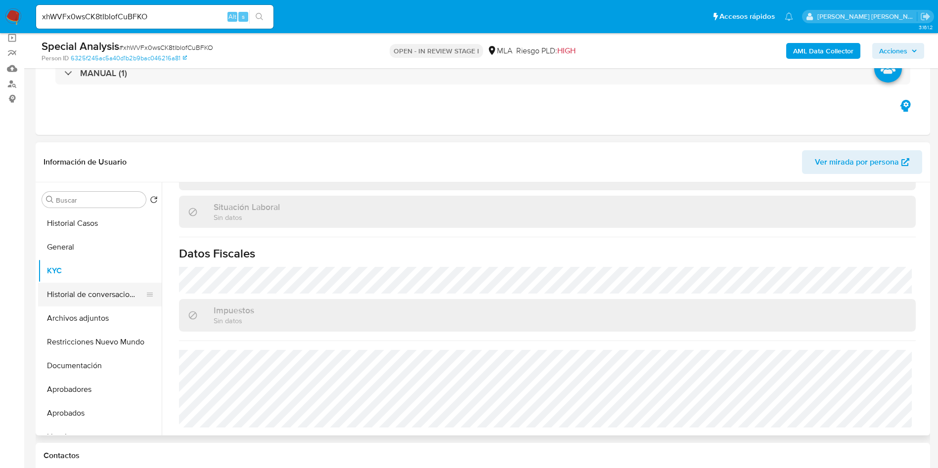
click at [77, 296] on button "Historial de conversaciones" at bounding box center [96, 295] width 116 height 24
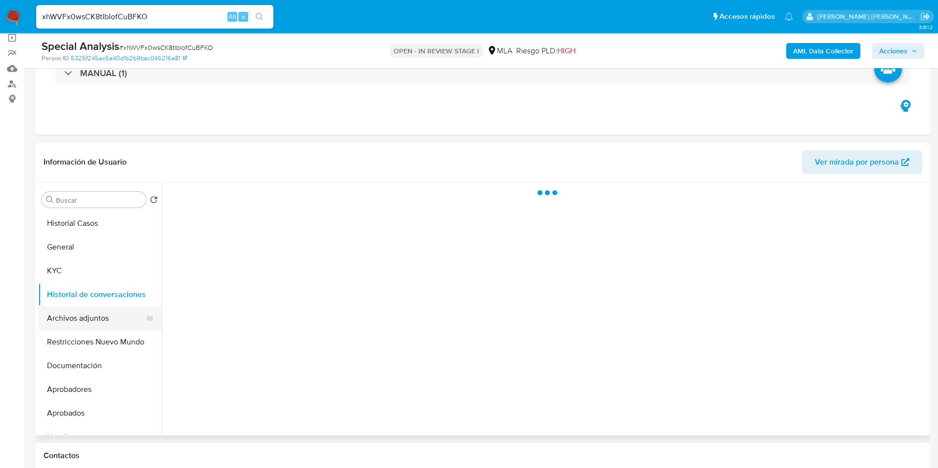
scroll to position [0, 0]
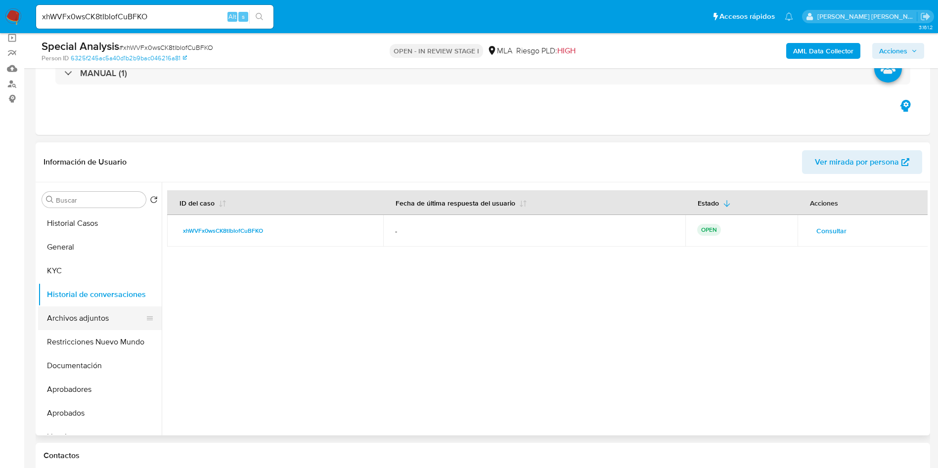
click at [83, 315] on button "Archivos adjuntos" at bounding box center [96, 319] width 116 height 24
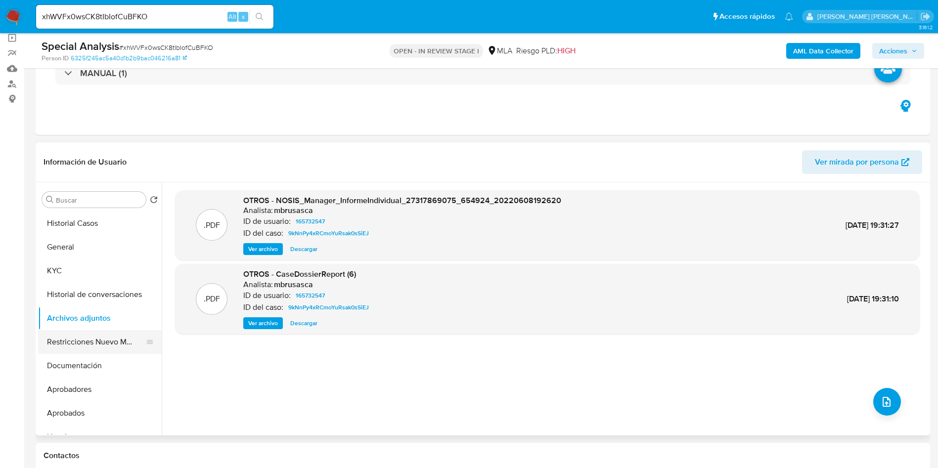
click at [80, 344] on button "Restricciones Nuevo Mundo" at bounding box center [96, 342] width 116 height 24
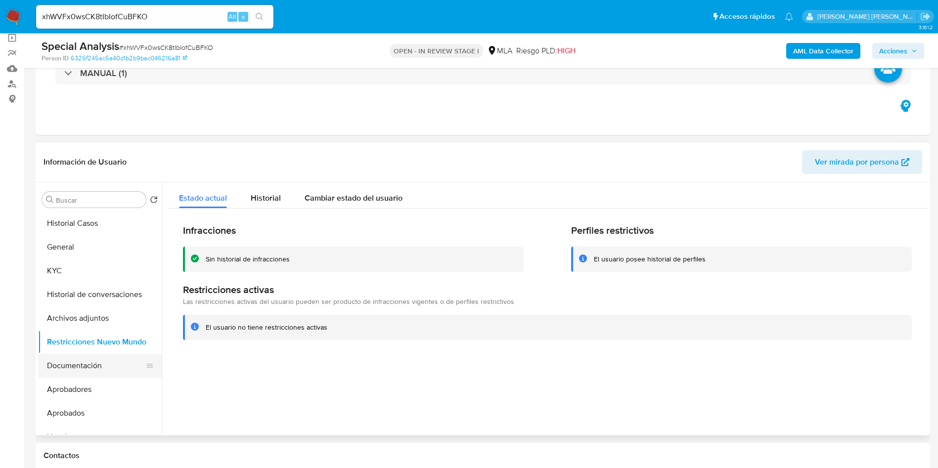
click at [68, 365] on button "Documentación" at bounding box center [96, 366] width 116 height 24
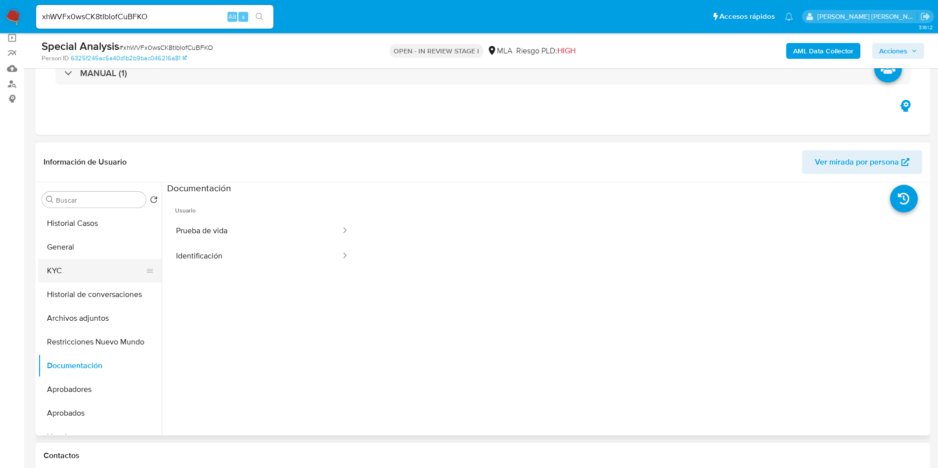
click at [88, 269] on button "KYC" at bounding box center [96, 271] width 116 height 24
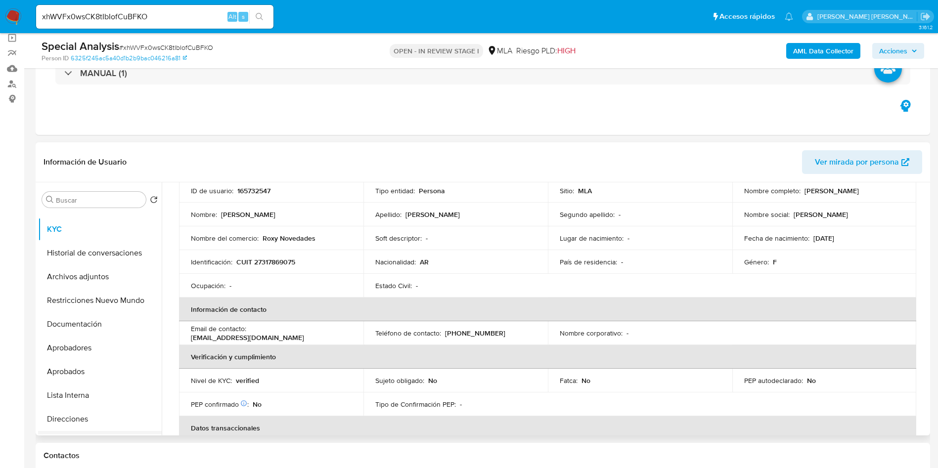
scroll to position [74, 0]
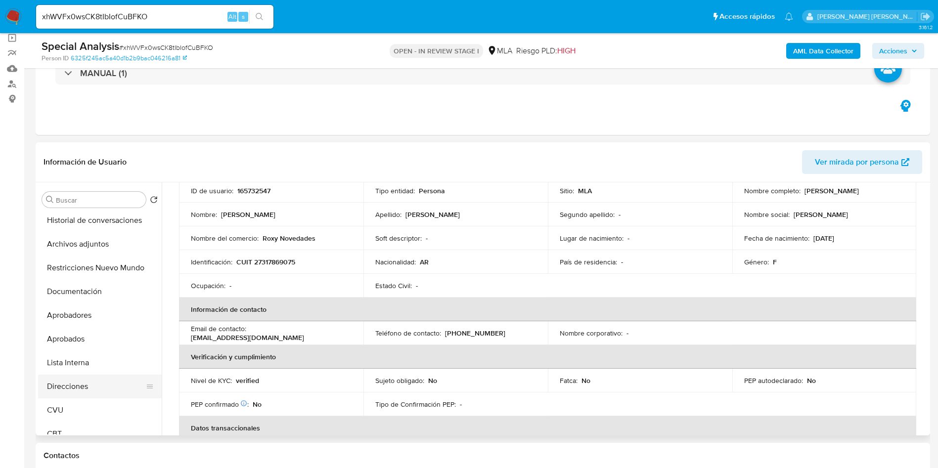
click at [90, 383] on button "Direcciones" at bounding box center [96, 387] width 116 height 24
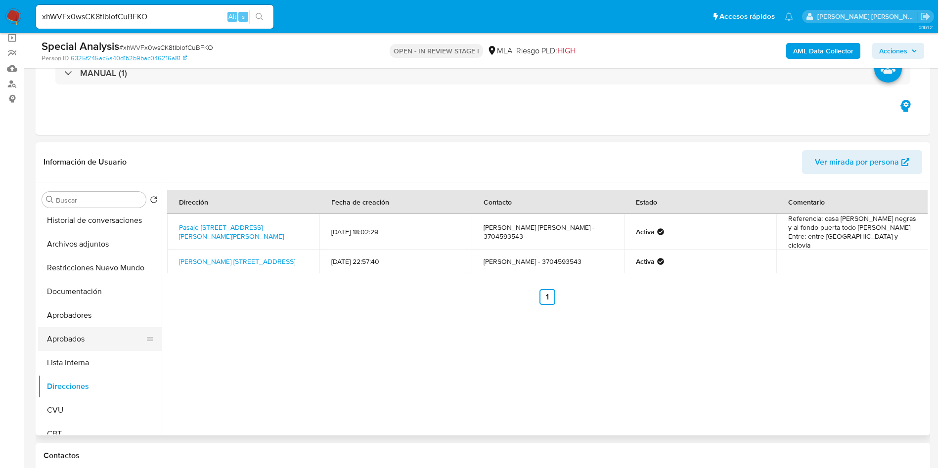
click at [76, 339] on button "Aprobados" at bounding box center [96, 339] width 116 height 24
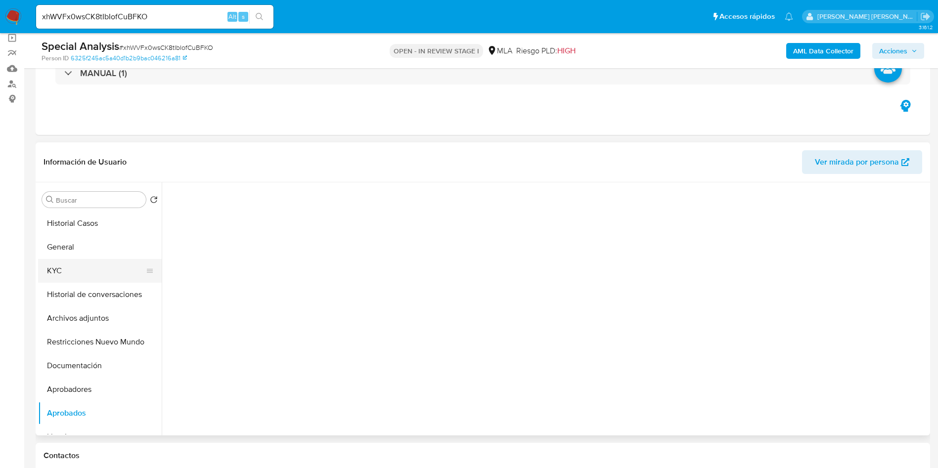
click at [79, 261] on button "KYC" at bounding box center [96, 271] width 116 height 24
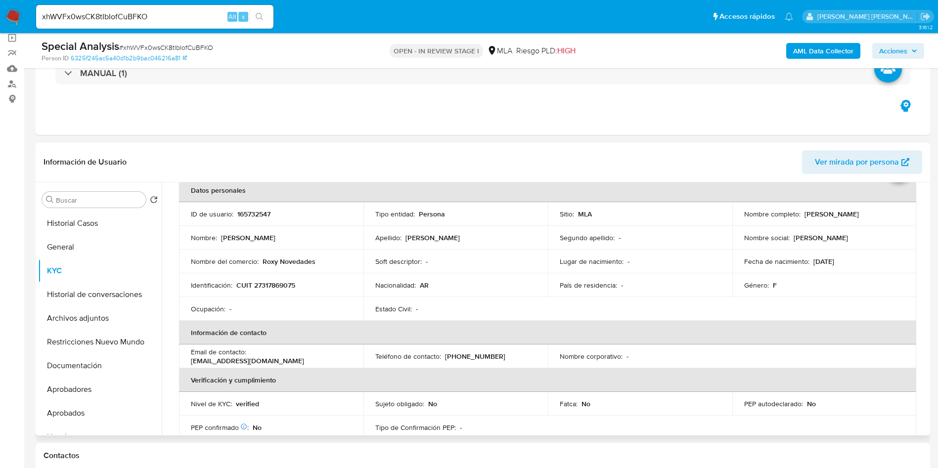
scroll to position [74, 0]
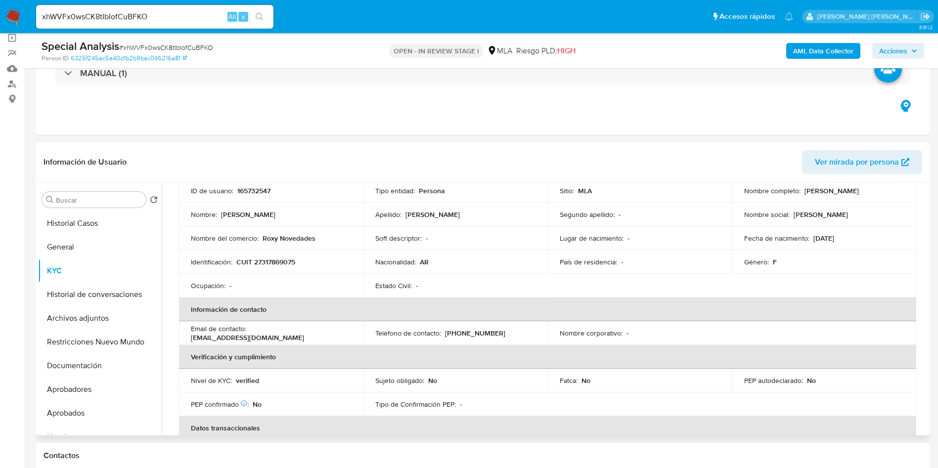
drag, startPoint x: 191, startPoint y: 338, endPoint x: 300, endPoint y: 338, distance: 108.8
click at [300, 338] on p "productos.naturales.fsa@gmail.com" at bounding box center [247, 337] width 113 height 9
click at [95, 370] on button "Documentación" at bounding box center [96, 366] width 116 height 24
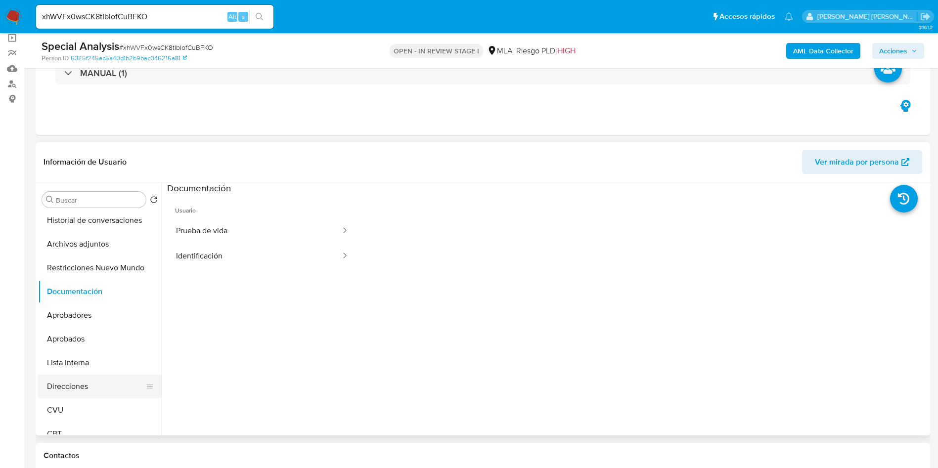
click at [78, 388] on button "Direcciones" at bounding box center [96, 387] width 116 height 24
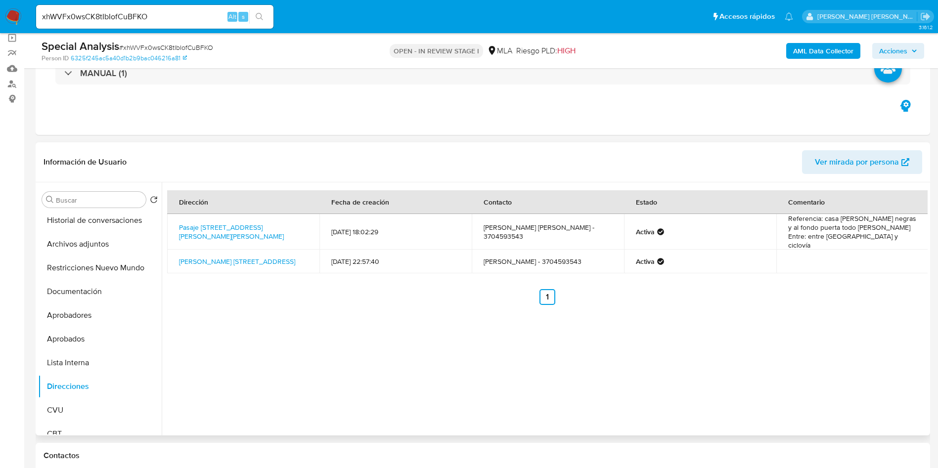
click at [859, 162] on span "Ver mirada por persona" at bounding box center [857, 162] width 84 height 24
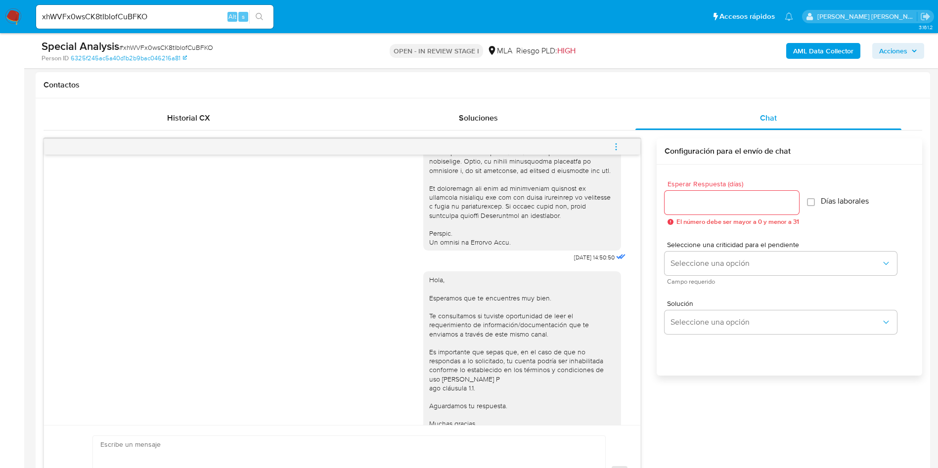
scroll to position [508, 0]
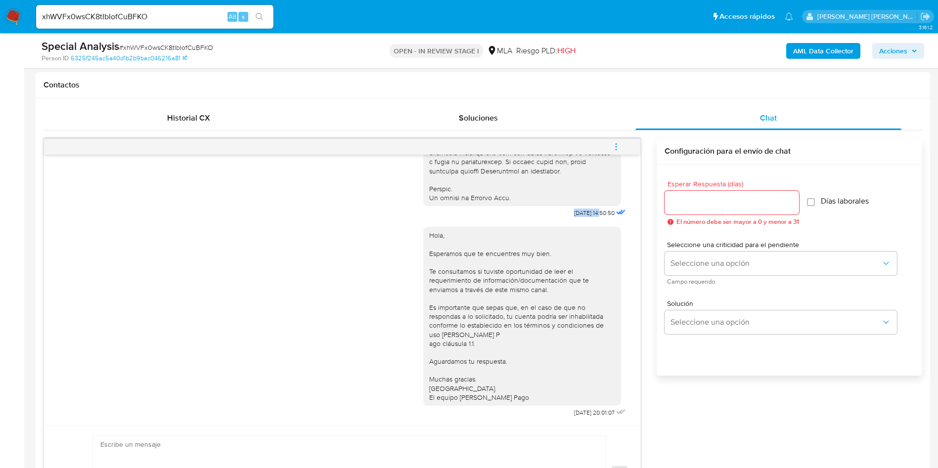
drag, startPoint x: 550, startPoint y: 204, endPoint x: 580, endPoint y: 206, distance: 30.2
drag, startPoint x: 549, startPoint y: 414, endPoint x: 580, endPoint y: 415, distance: 31.7
click at [580, 415] on span "22/09/2025 20:01:07" at bounding box center [594, 413] width 41 height 8
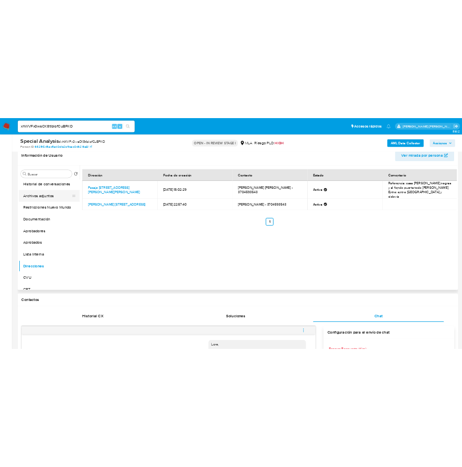
scroll to position [74, 0]
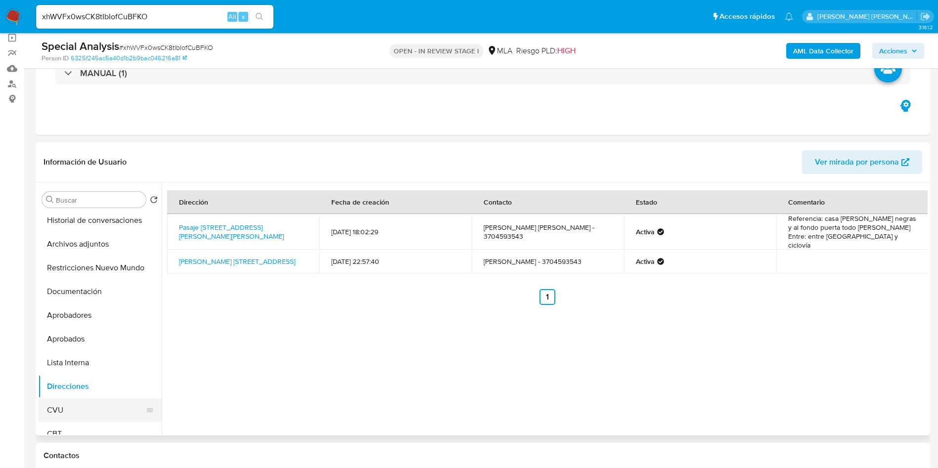
click at [52, 408] on button "CVU" at bounding box center [96, 411] width 116 height 24
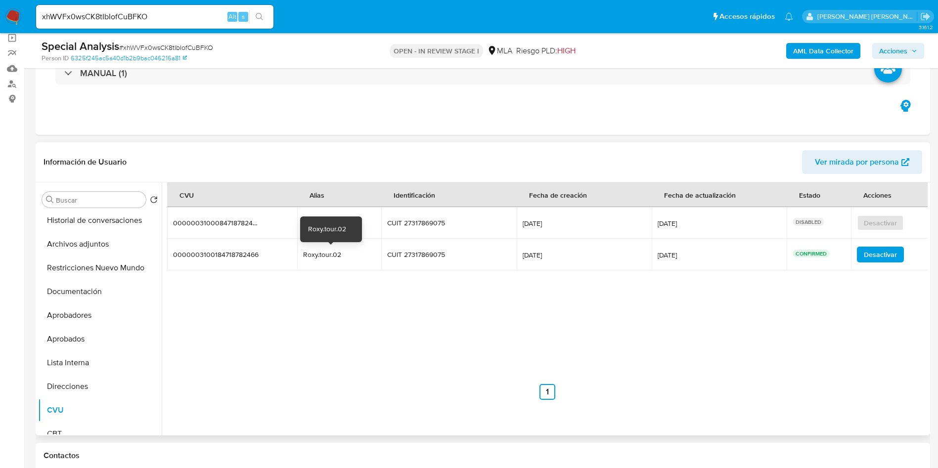
drag, startPoint x: 297, startPoint y: 253, endPoint x: 352, endPoint y: 252, distance: 54.9
click at [352, 252] on td "Roxy.tour.02 Roxy.tour.02" at bounding box center [339, 255] width 85 height 32
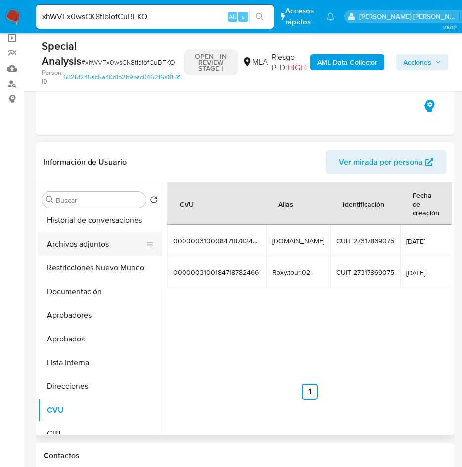
click at [83, 245] on button "Archivos adjuntos" at bounding box center [96, 244] width 116 height 24
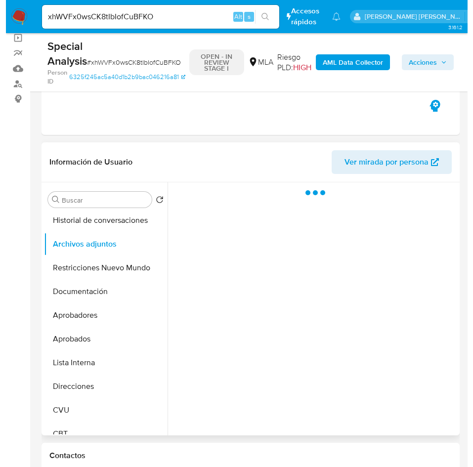
scroll to position [148, 0]
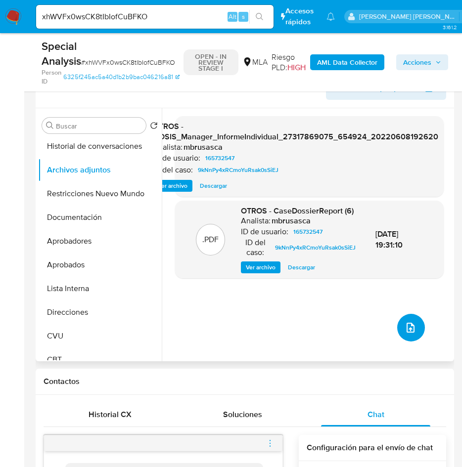
click at [413, 327] on button "upload-file" at bounding box center [411, 328] width 28 height 28
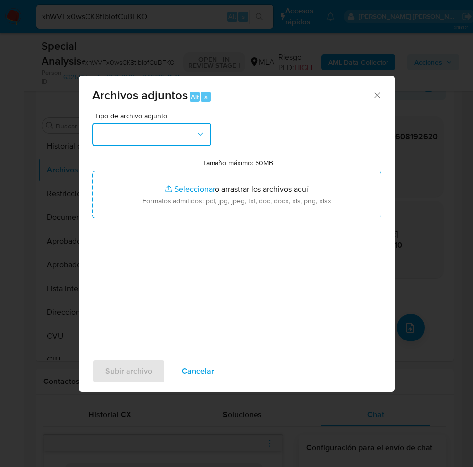
click at [160, 129] on button "button" at bounding box center [152, 135] width 119 height 24
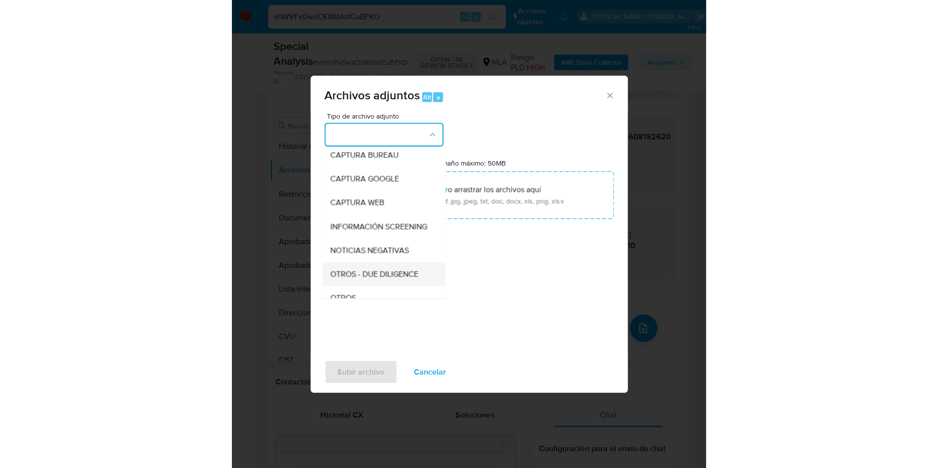
scroll to position [74, 0]
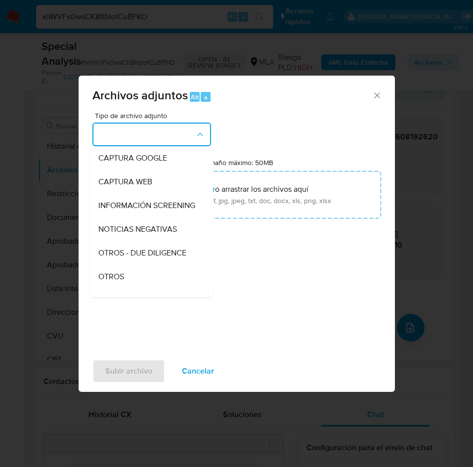
click at [122, 282] on span "OTROS" at bounding box center [111, 277] width 26 height 10
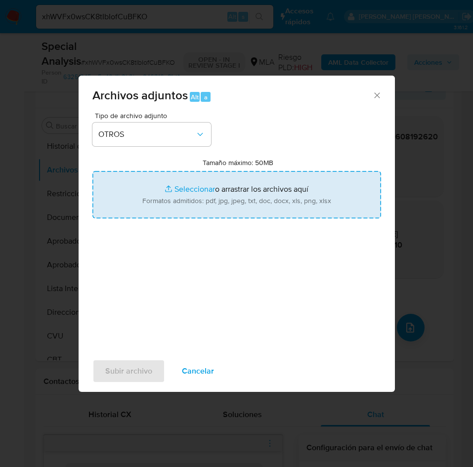
type input "C:\fakepath\Caselog xhWVFx0wsCK8tIbIofCuBFKO.docx"
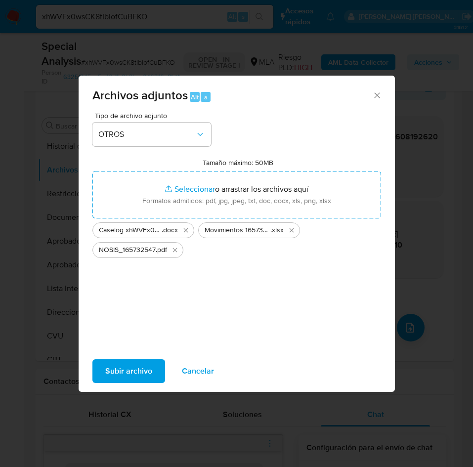
click at [142, 372] on span "Subir archivo" at bounding box center [128, 372] width 47 height 22
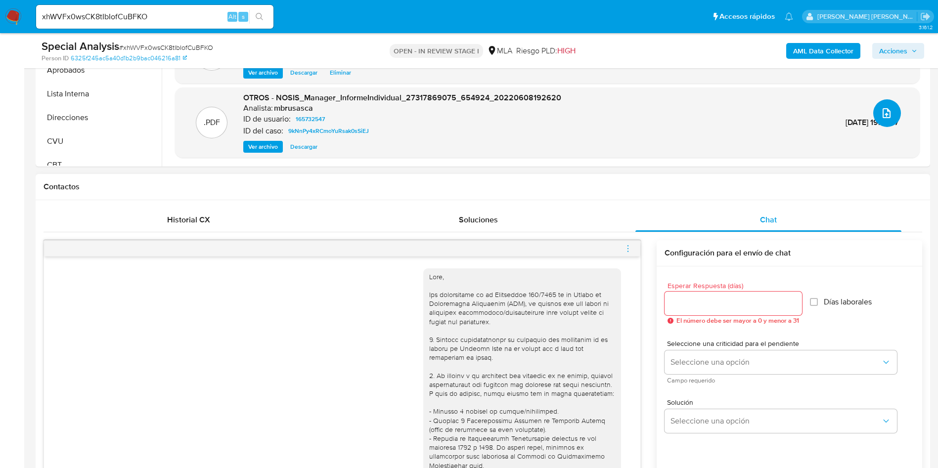
scroll to position [445, 0]
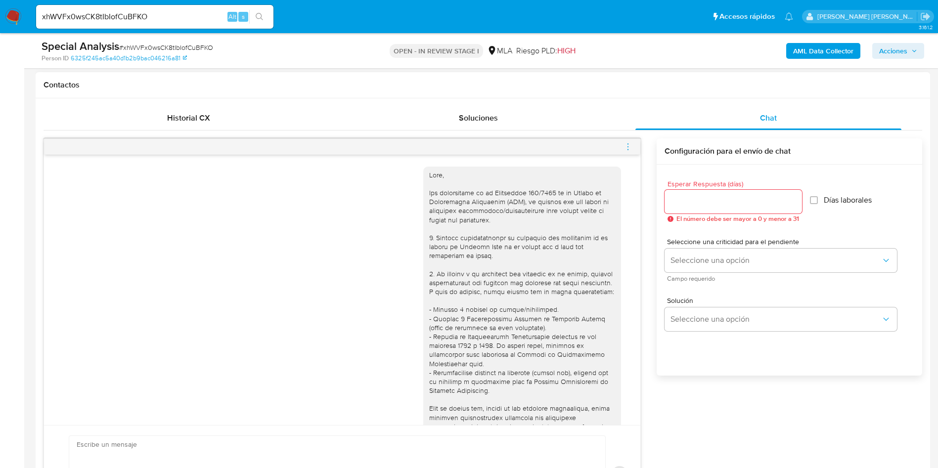
click at [630, 145] on icon "menu-action" at bounding box center [628, 146] width 9 height 9
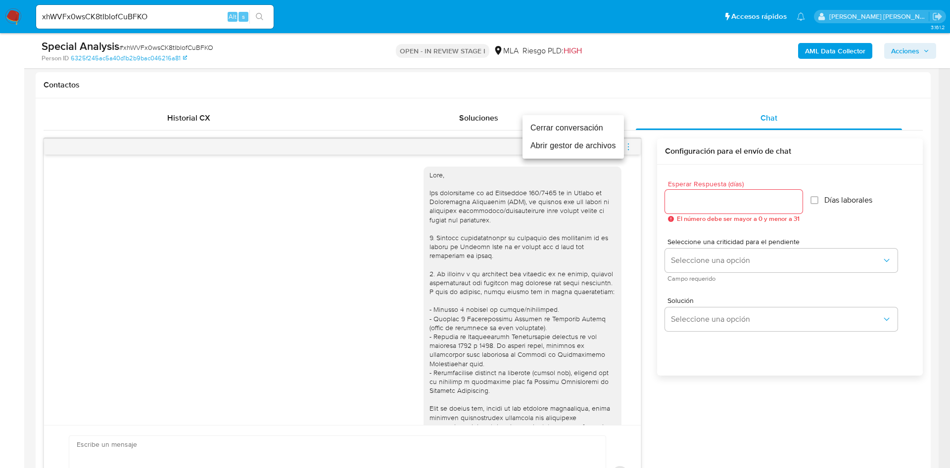
click at [582, 127] on li "Cerrar conversación" at bounding box center [572, 128] width 101 height 18
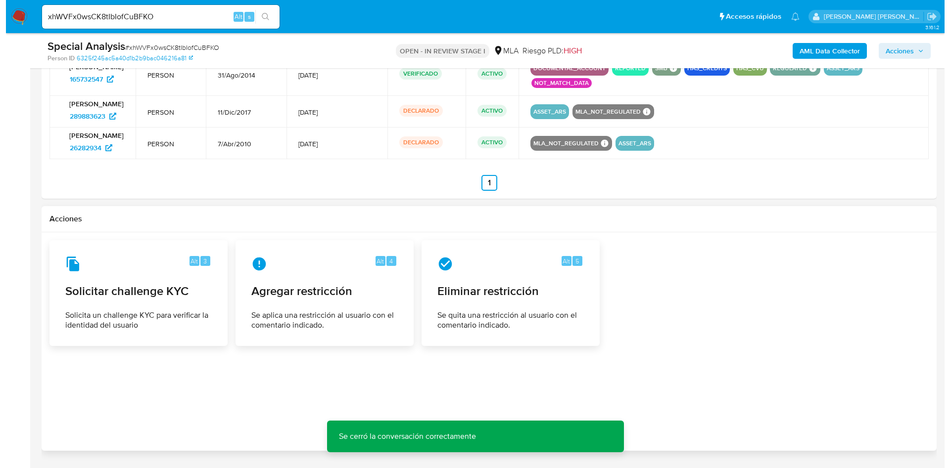
scroll to position [1601, 0]
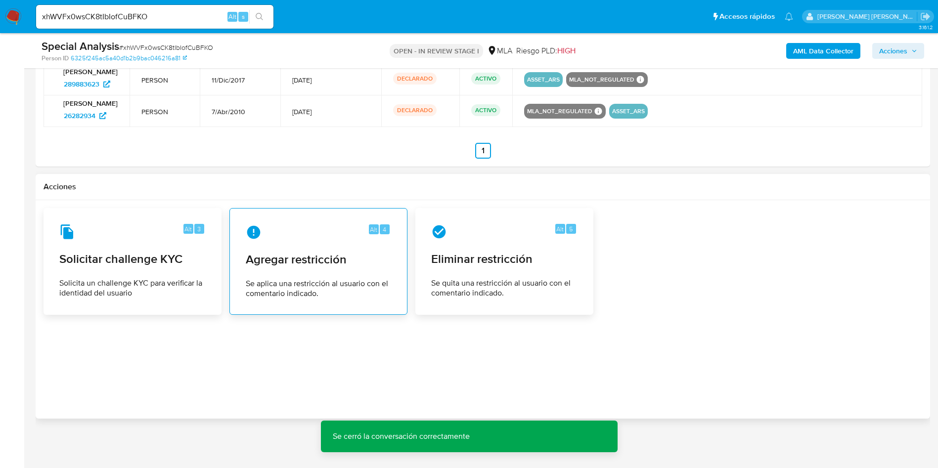
click at [333, 268] on div "Alt 4 Agregar restricción Se aplica una restricción al usuario con el comentari…" at bounding box center [318, 262] width 161 height 90
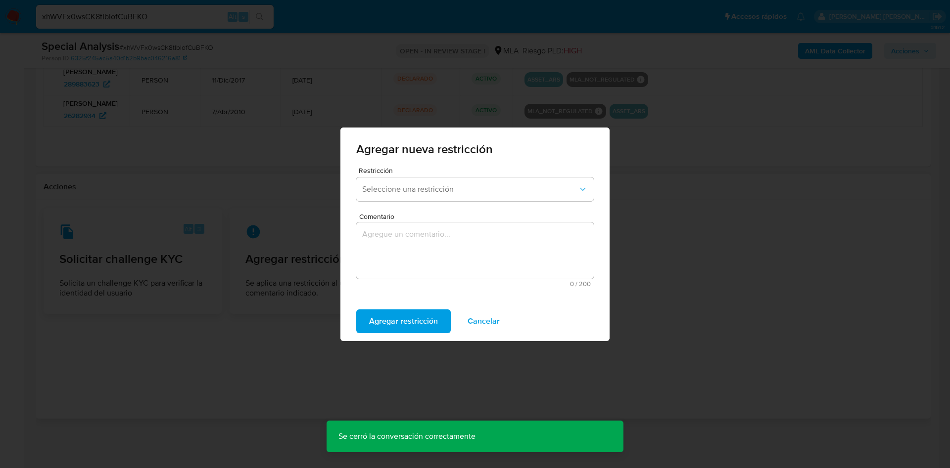
click at [467, 174] on div "Restricción Seleccione una restricción" at bounding box center [474, 186] width 237 height 38
click at [467, 181] on button "Seleccione una restricción" at bounding box center [474, 190] width 237 height 24
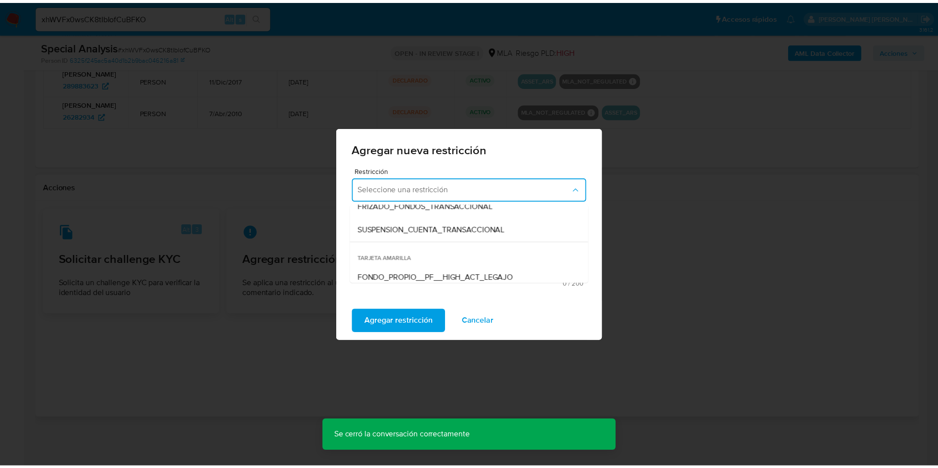
scroll to position [148, 0]
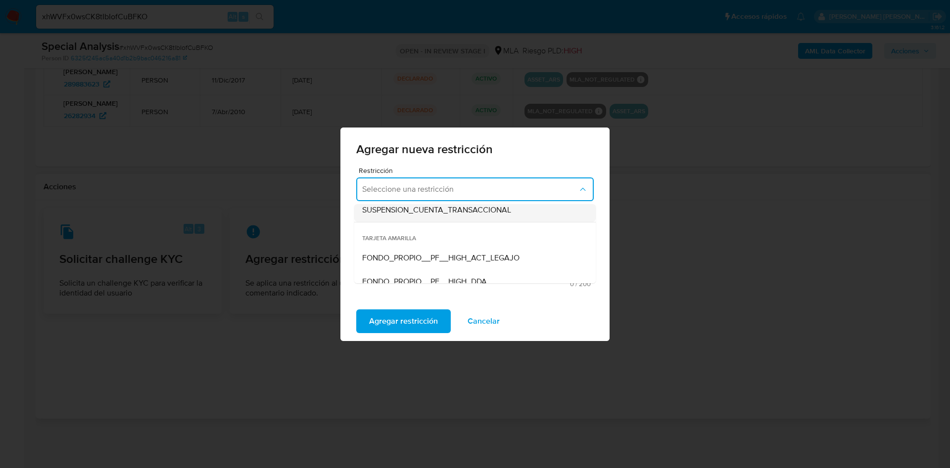
click at [474, 216] on div "SUSPENSION_CUENTA_TRANSACCIONAL" at bounding box center [472, 210] width 220 height 24
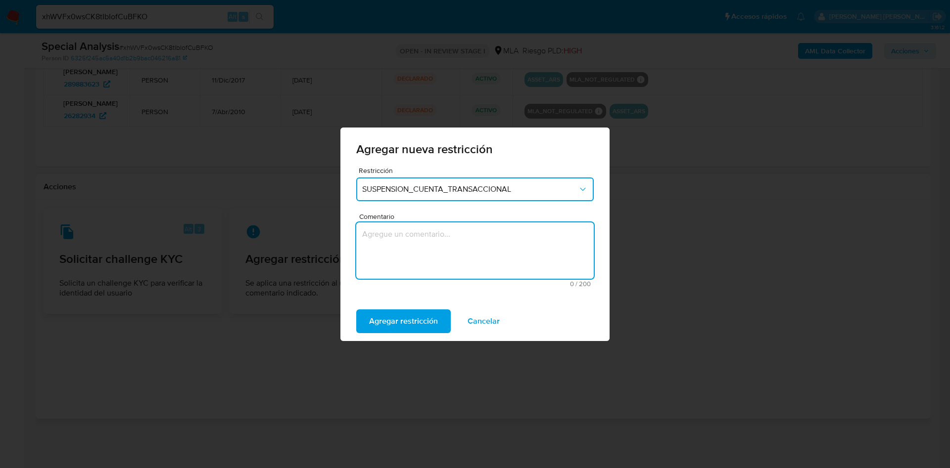
click at [452, 257] on textarea "Comentario" at bounding box center [474, 251] width 237 height 56
type textarea "aml"
click at [398, 320] on span "Agregar restricción" at bounding box center [403, 322] width 69 height 22
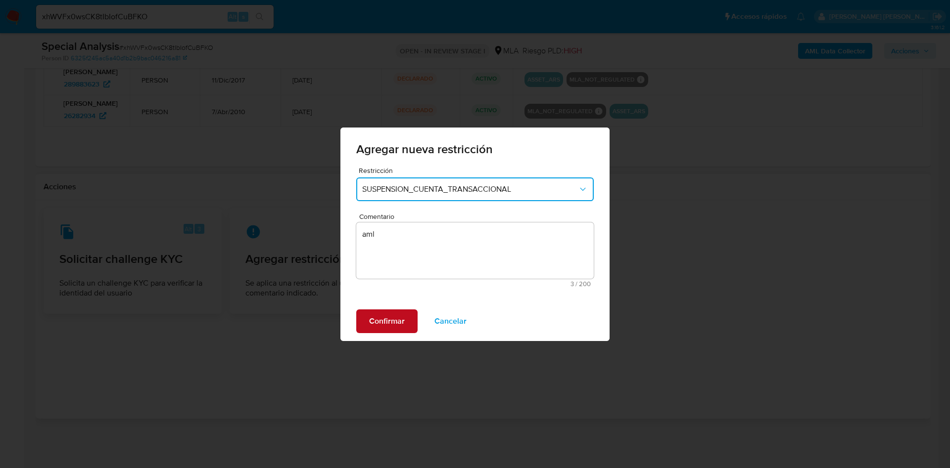
click at [402, 327] on span "Confirmar" at bounding box center [387, 322] width 36 height 22
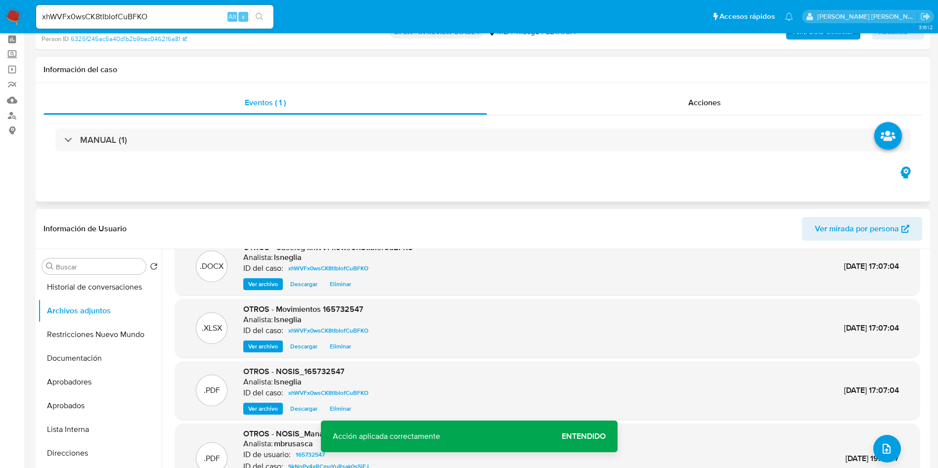
scroll to position [74, 0]
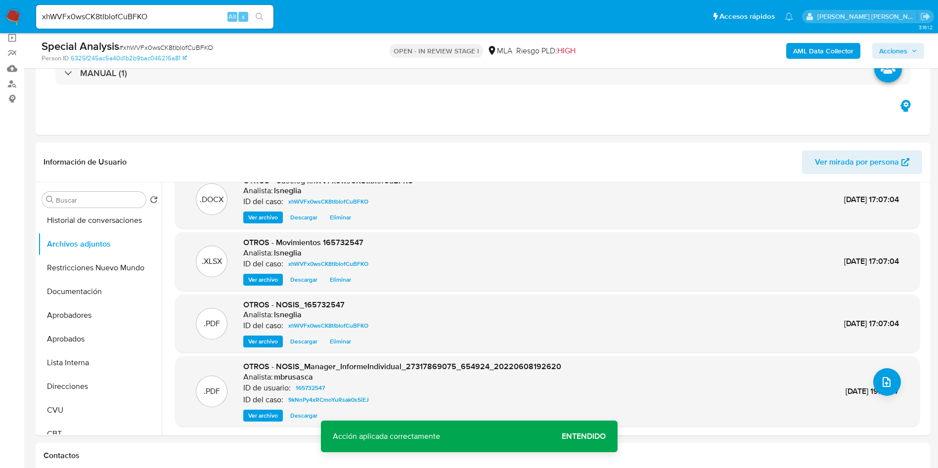
click at [815, 45] on b "AML Data Collector" at bounding box center [823, 51] width 60 height 16
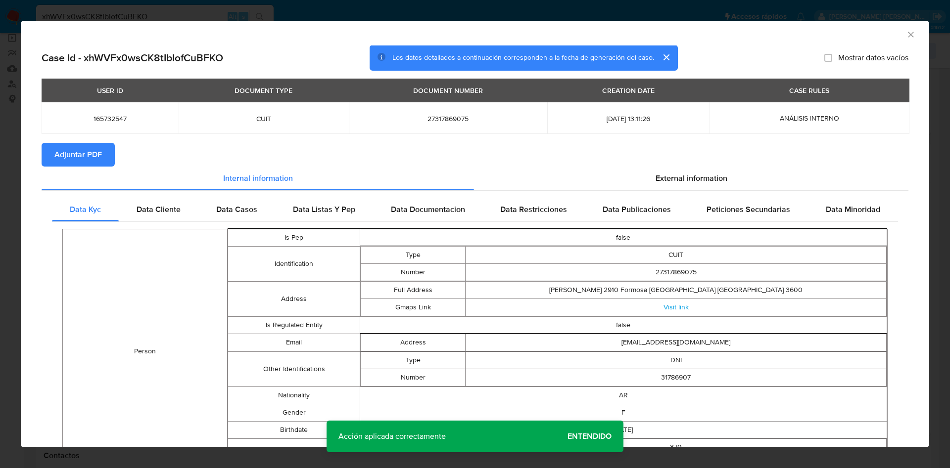
click at [87, 157] on span "Adjuntar PDF" at bounding box center [77, 155] width 47 height 22
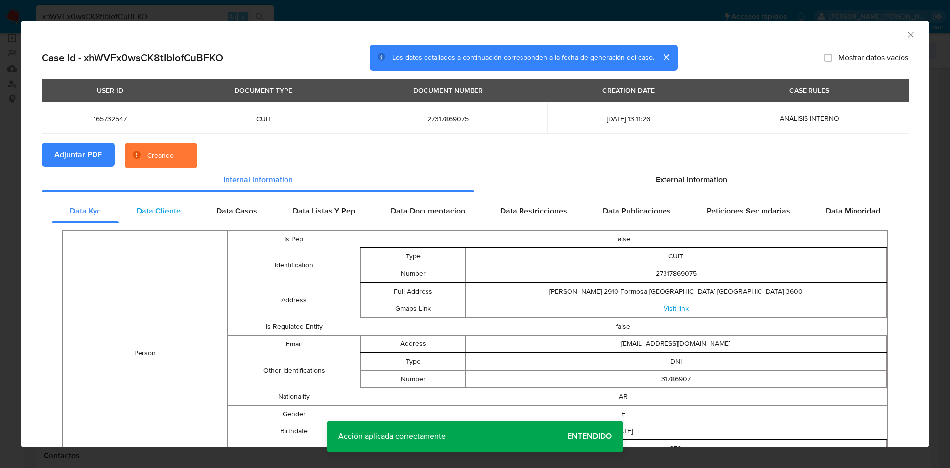
click at [140, 211] on span "Data Cliente" at bounding box center [159, 210] width 44 height 11
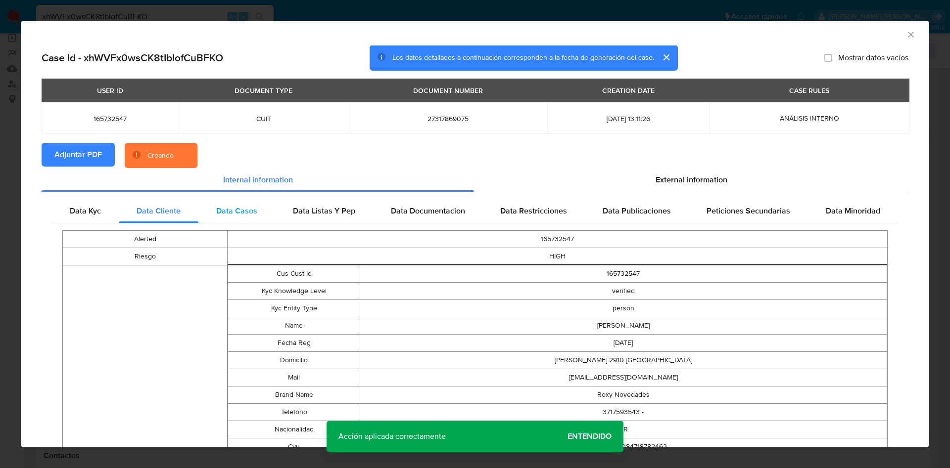
click at [208, 212] on div "Data Casos" at bounding box center [236, 211] width 77 height 24
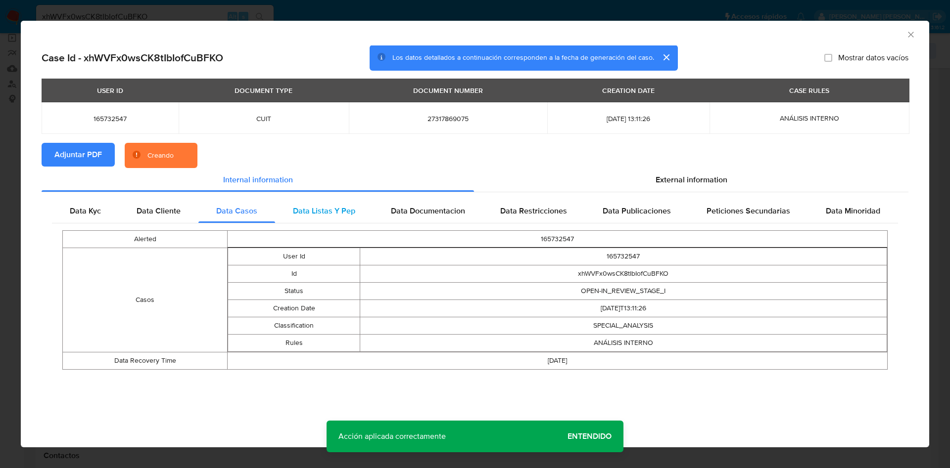
click at [313, 209] on span "Data Listas Y Pep" at bounding box center [324, 210] width 62 height 11
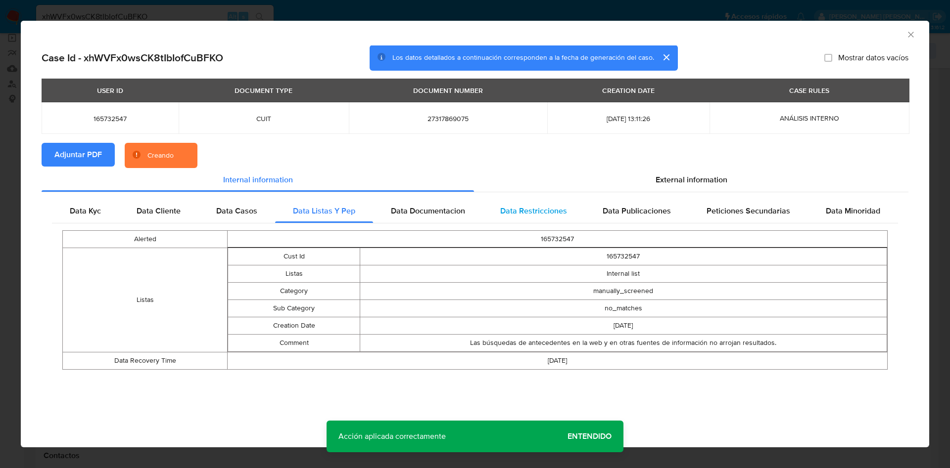
drag, startPoint x: 409, startPoint y: 210, endPoint x: 490, endPoint y: 213, distance: 80.7
click at [410, 210] on span "Data Documentacion" at bounding box center [428, 210] width 74 height 11
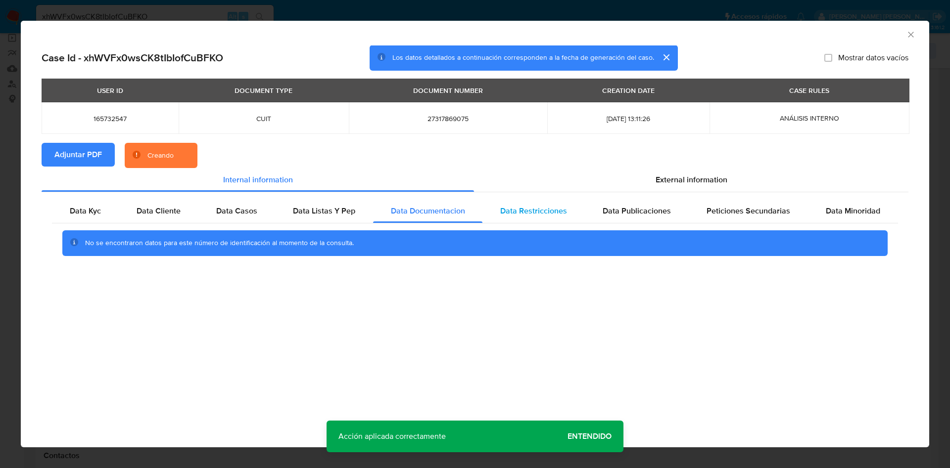
click at [530, 215] on span "Data Restricciones" at bounding box center [533, 210] width 67 height 11
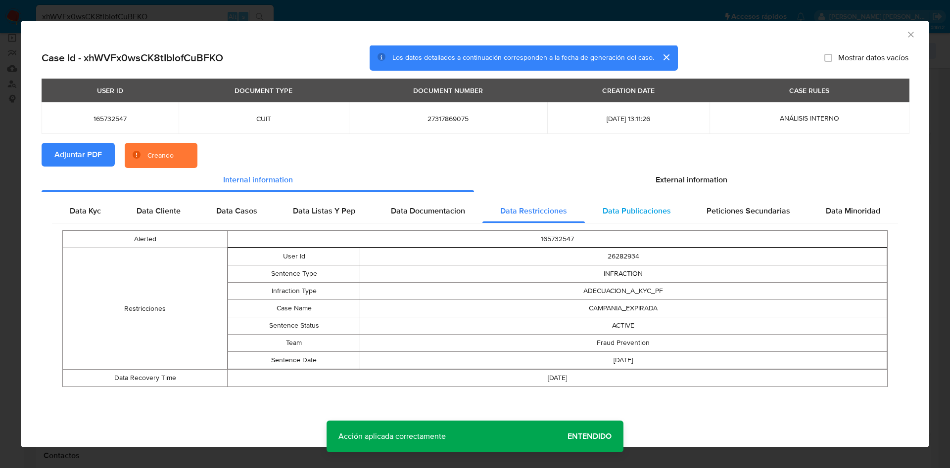
drag, startPoint x: 635, startPoint y: 220, endPoint x: 668, endPoint y: 218, distance: 33.2
click at [636, 220] on div "Data Publicaciones" at bounding box center [637, 211] width 104 height 24
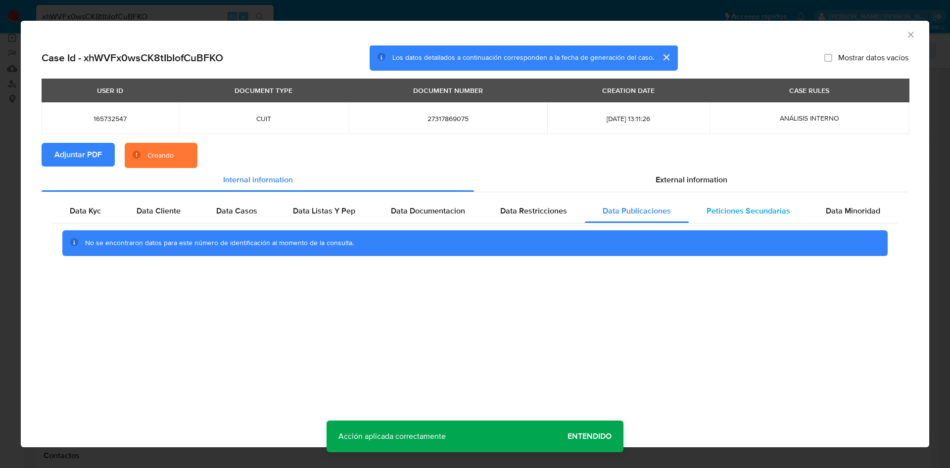
click at [759, 209] on span "Peticiones Secundarias" at bounding box center [748, 210] width 84 height 11
click at [849, 212] on span "Data Minoridad" at bounding box center [853, 210] width 54 height 11
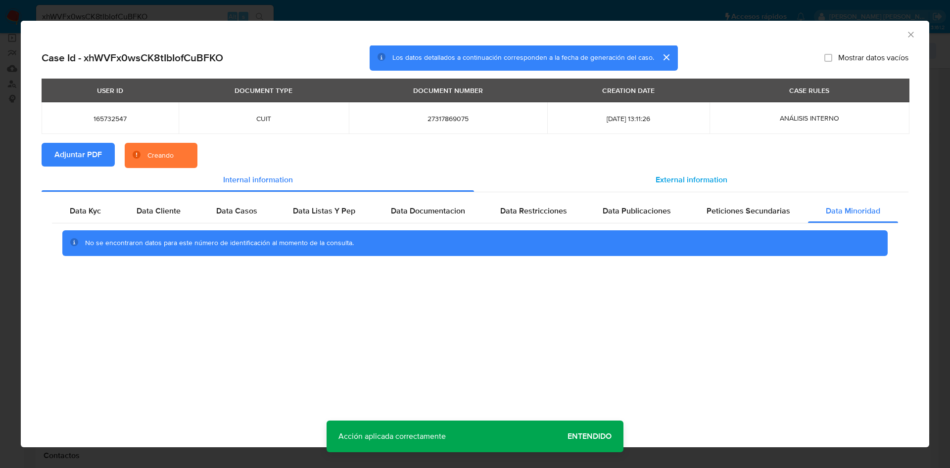
click at [705, 171] on div "External information" at bounding box center [691, 180] width 434 height 24
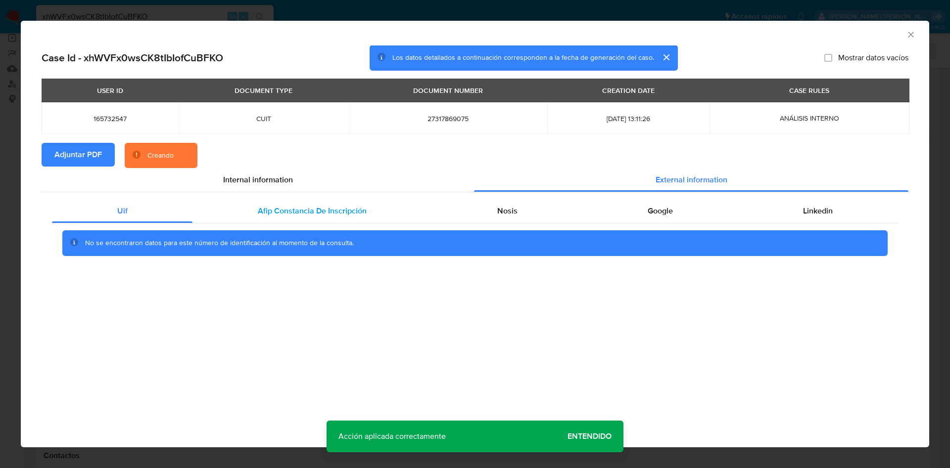
click at [304, 203] on div "Afip Constancia De Inscripción" at bounding box center [311, 211] width 239 height 24
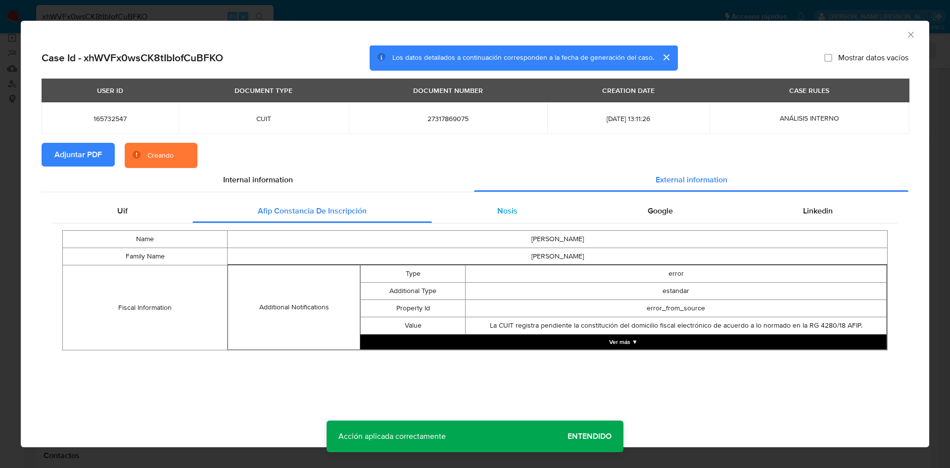
drag, startPoint x: 481, startPoint y: 216, endPoint x: 566, endPoint y: 220, distance: 85.2
click at [482, 216] on div "Nosis" at bounding box center [507, 211] width 150 height 24
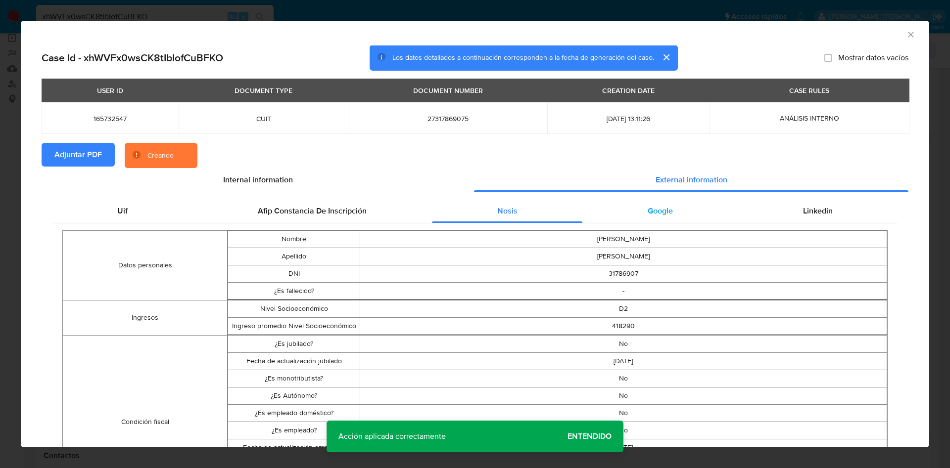
click at [656, 204] on div "Google" at bounding box center [659, 211] width 155 height 24
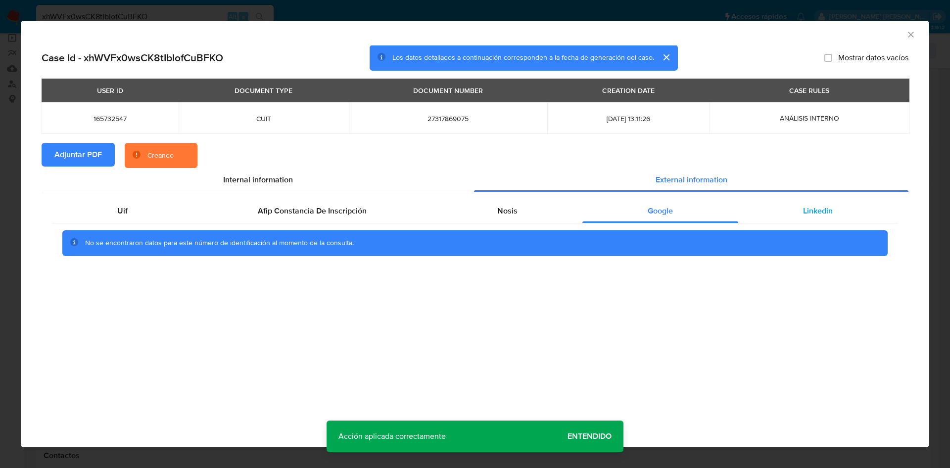
click at [817, 207] on span "Linkedin" at bounding box center [818, 210] width 30 height 11
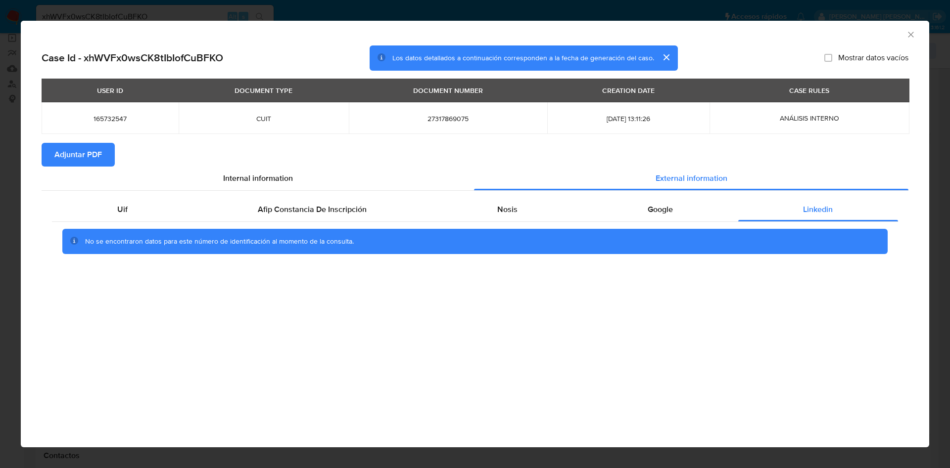
click at [910, 33] on icon "Cerrar ventana" at bounding box center [911, 35] width 10 height 10
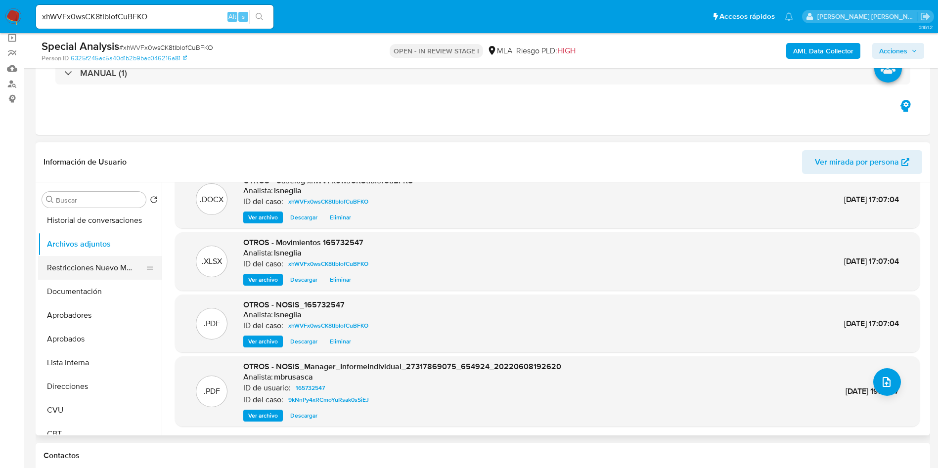
click at [71, 272] on button "Restricciones Nuevo Mundo" at bounding box center [96, 268] width 116 height 24
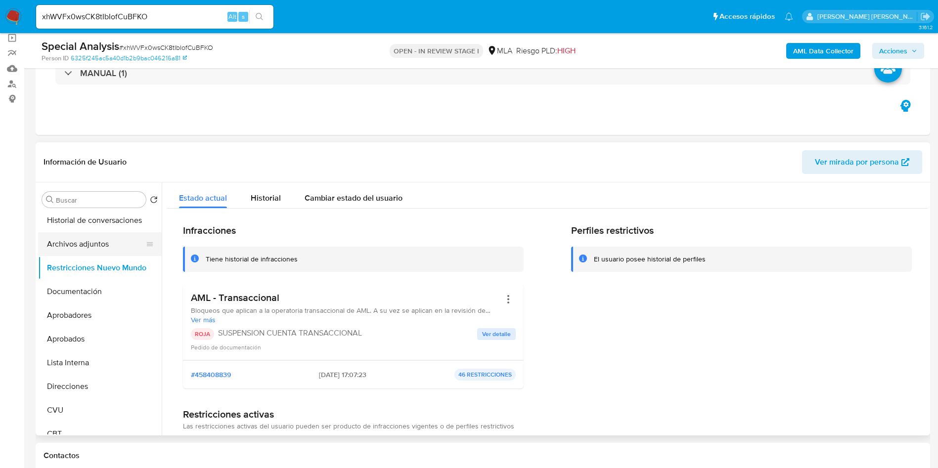
click at [88, 251] on button "Archivos adjuntos" at bounding box center [96, 244] width 116 height 24
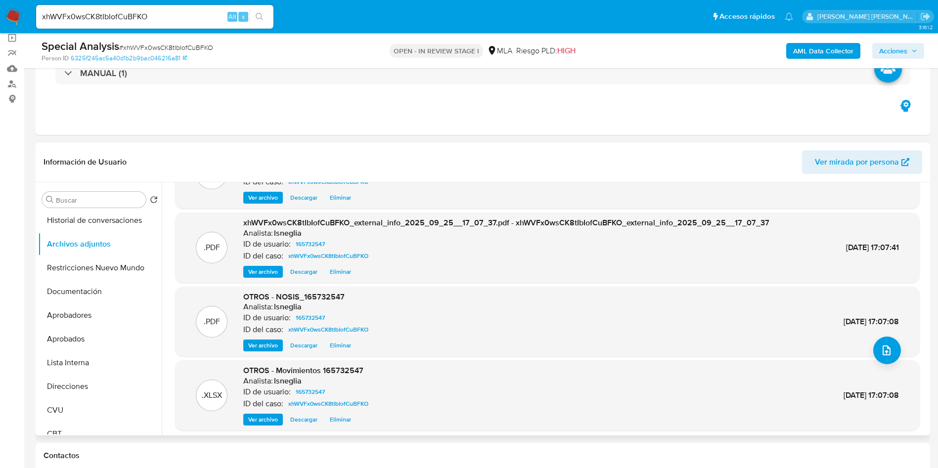
scroll to position [74, 0]
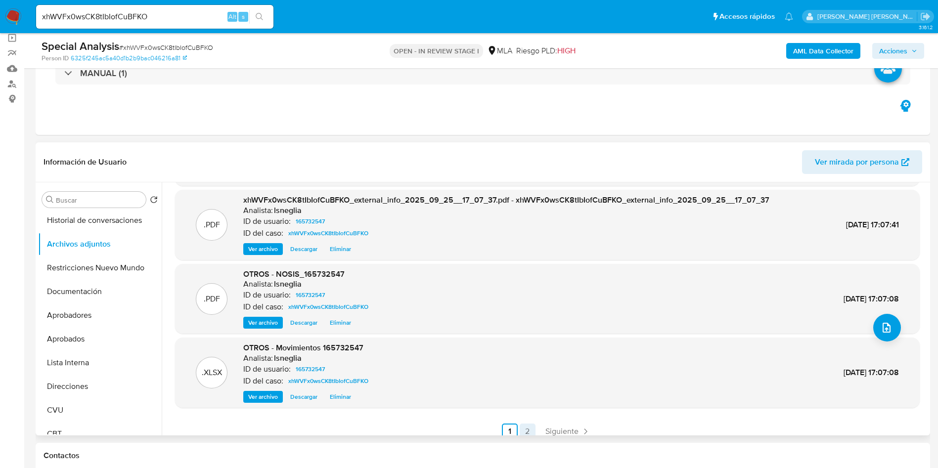
click at [527, 429] on link "2" at bounding box center [528, 432] width 16 height 16
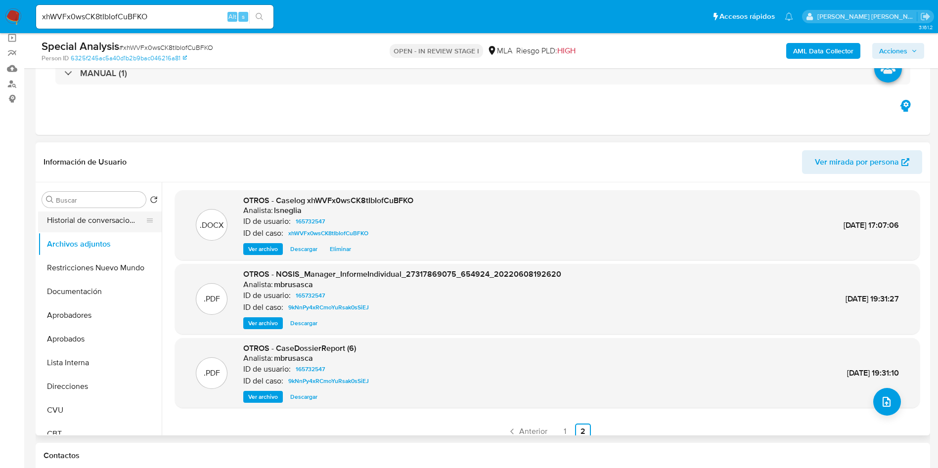
click at [73, 220] on button "Historial de conversaciones" at bounding box center [96, 221] width 116 height 24
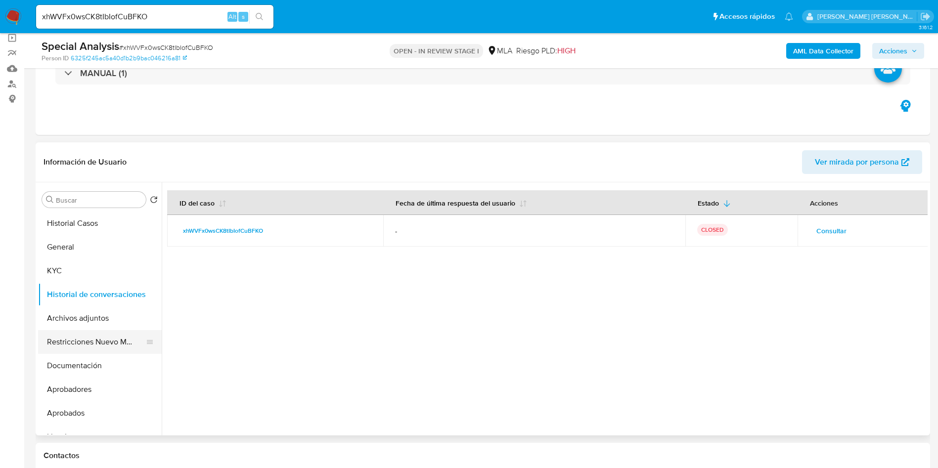
click at [87, 336] on button "Restricciones Nuevo Mundo" at bounding box center [96, 342] width 116 height 24
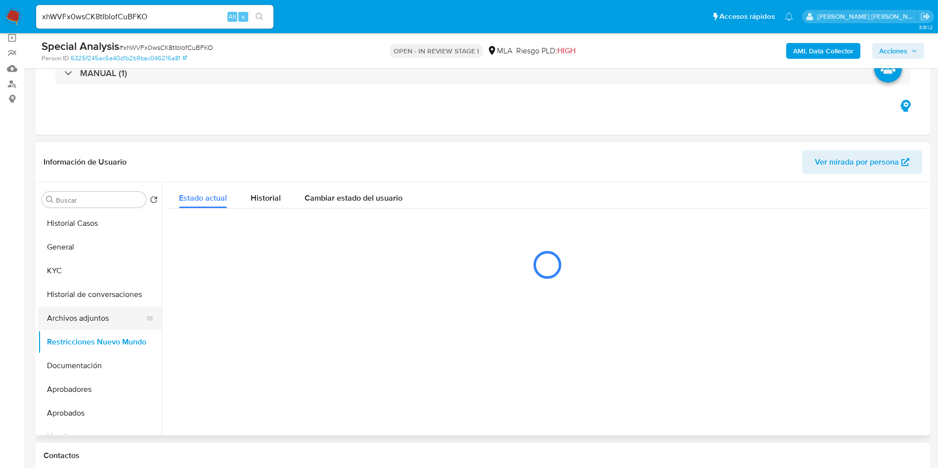
click at [92, 318] on button "Archivos adjuntos" at bounding box center [96, 319] width 116 height 24
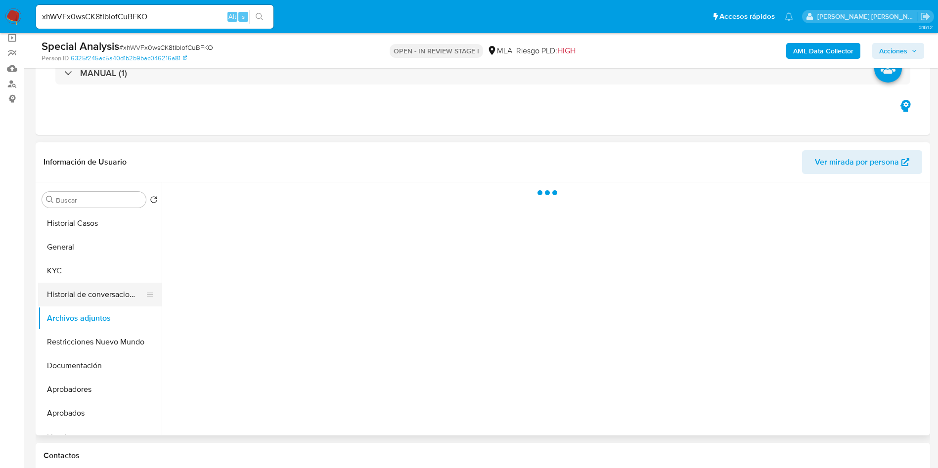
click at [93, 289] on button "Historial de conversaciones" at bounding box center [96, 295] width 116 height 24
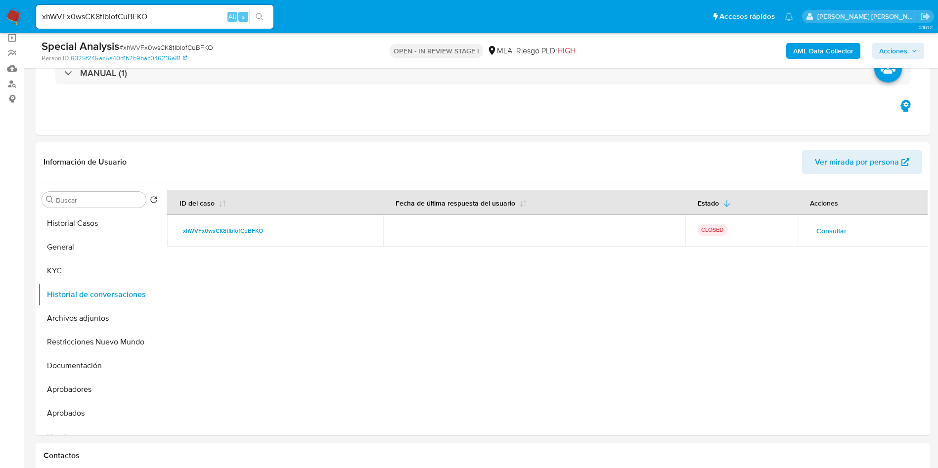
click at [906, 51] on span "Acciones" at bounding box center [894, 51] width 28 height 16
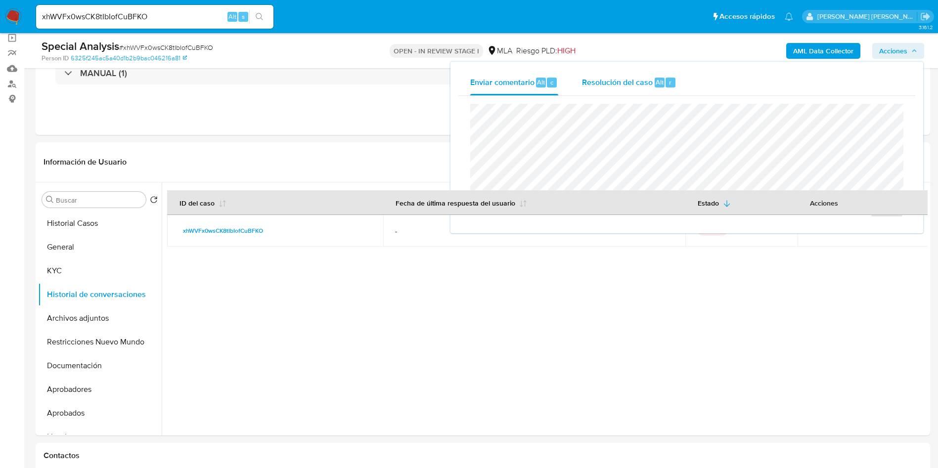
click at [590, 80] on span "Resolución del caso" at bounding box center [617, 81] width 71 height 11
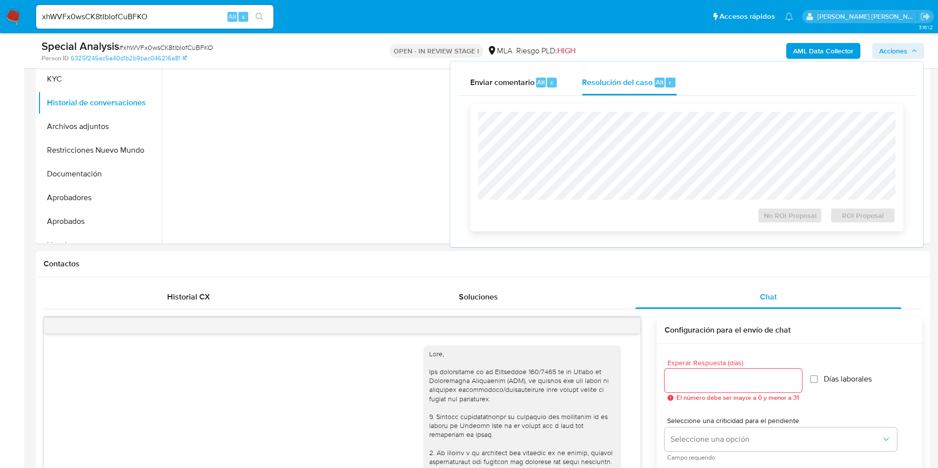
scroll to position [297, 0]
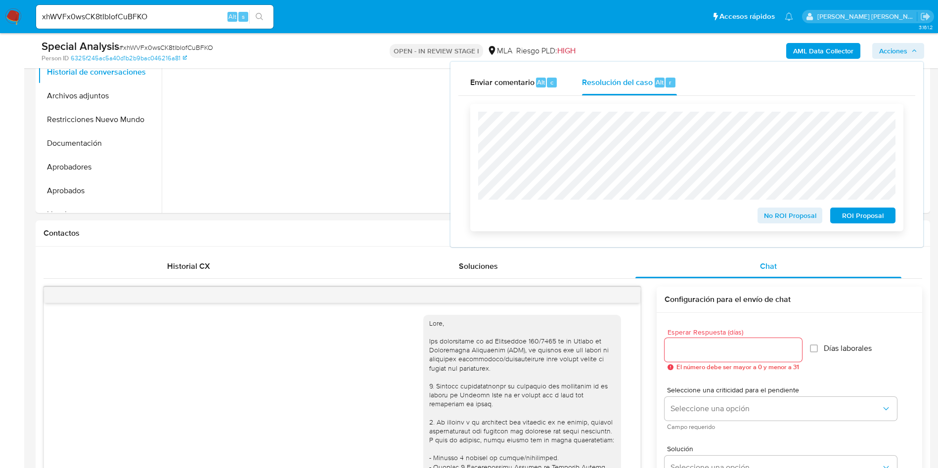
click at [861, 217] on span "ROI Proposal" at bounding box center [862, 216] width 51 height 14
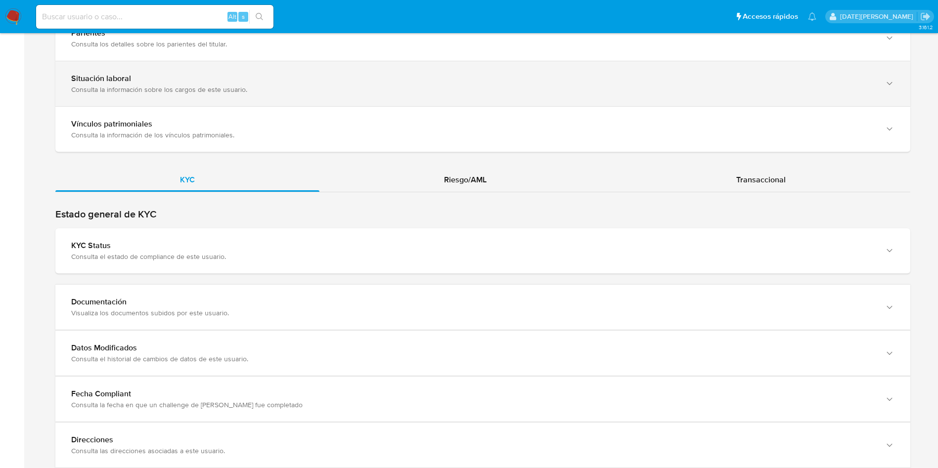
scroll to position [816, 0]
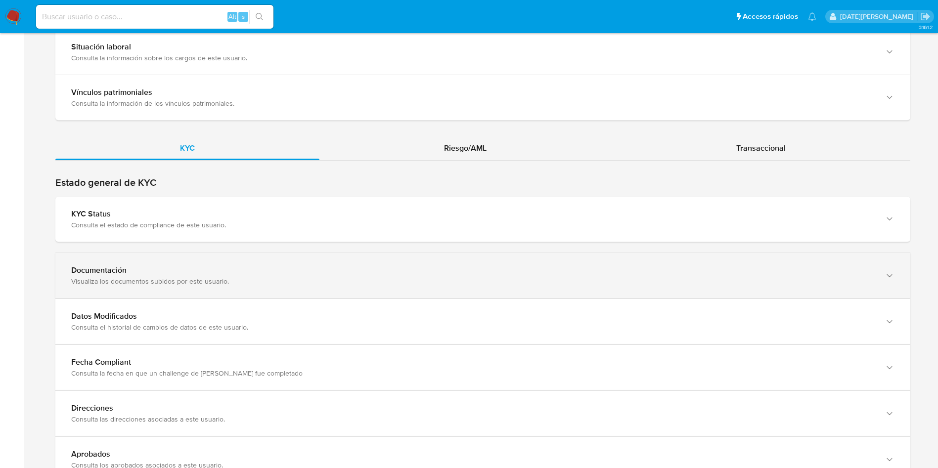
click at [175, 277] on div "Visualiza los documentos subidos por este usuario." at bounding box center [473, 281] width 804 height 9
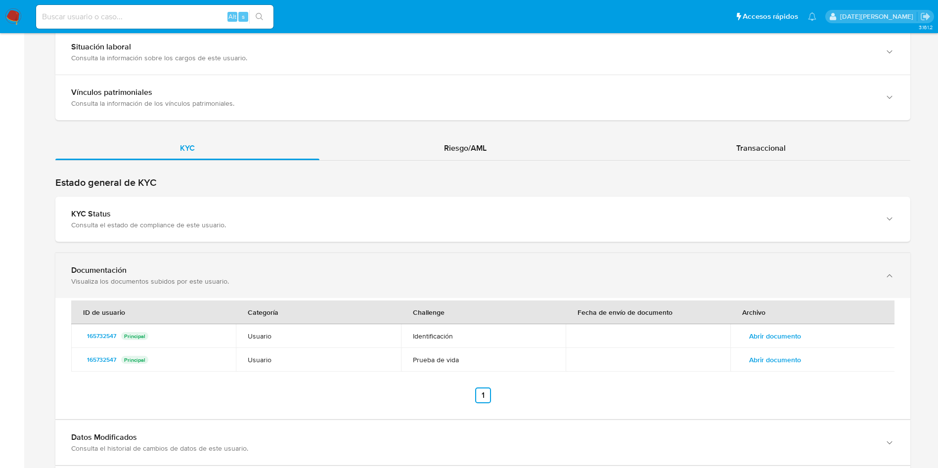
click at [175, 277] on div "Visualiza los documentos subidos por este usuario." at bounding box center [473, 281] width 804 height 9
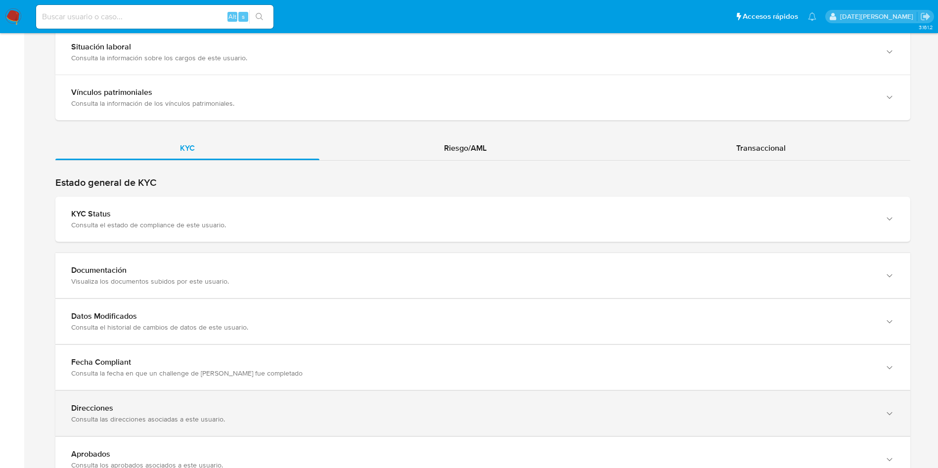
click at [163, 428] on div "Direcciones Consulta las direcciones asociadas a este usuario." at bounding box center [482, 413] width 855 height 45
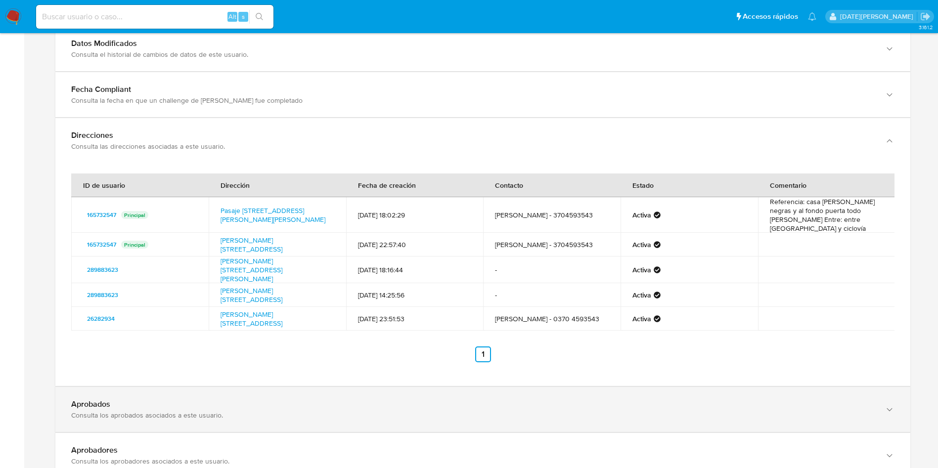
scroll to position [1113, 0]
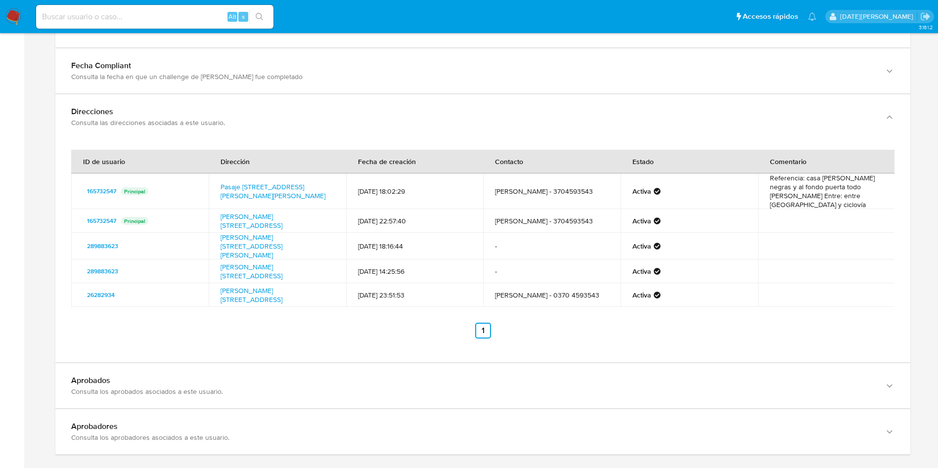
click at [144, 123] on div "Consulta las direcciones asociadas a este usuario." at bounding box center [473, 122] width 804 height 9
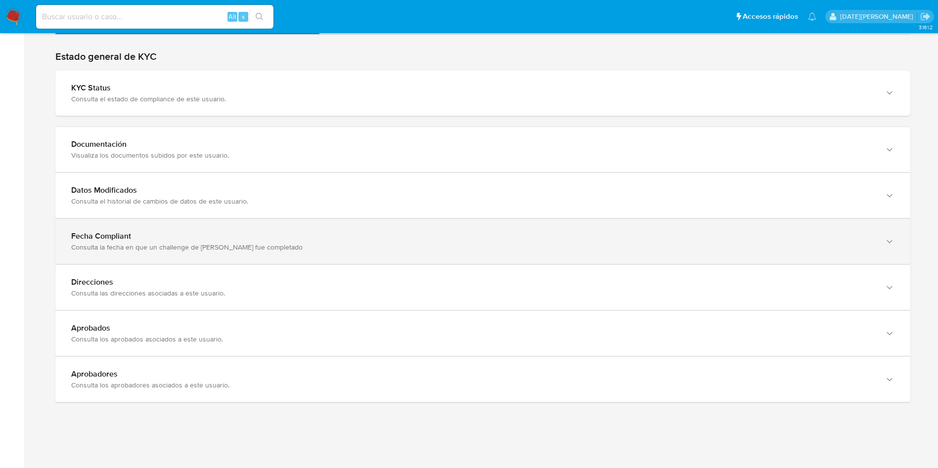
scroll to position [942, 0]
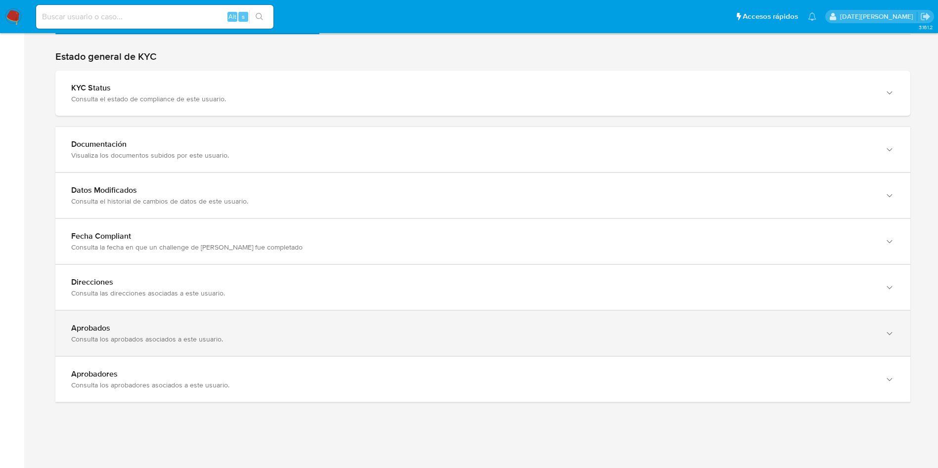
click at [170, 340] on div "Consulta los aprobados asociados a este usuario." at bounding box center [473, 339] width 804 height 9
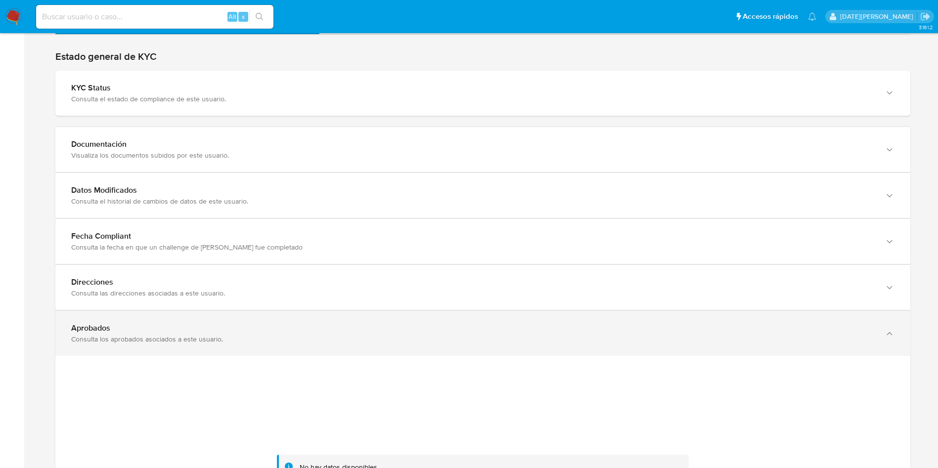
click at [171, 332] on div "Aprobados" at bounding box center [473, 329] width 804 height 10
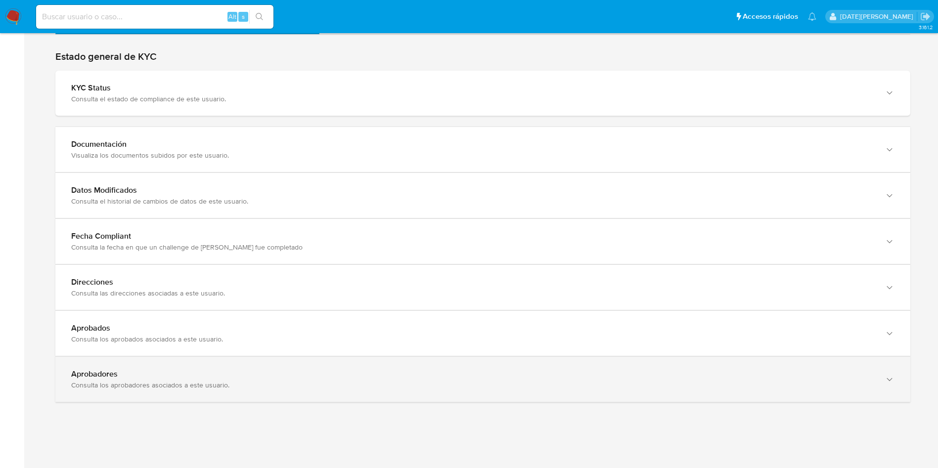
click at [172, 378] on div "Aprobadores" at bounding box center [473, 375] width 804 height 10
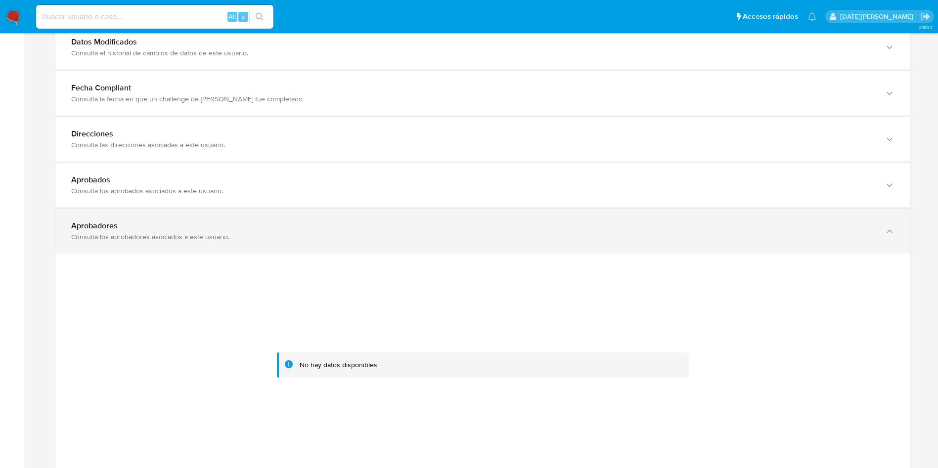
click at [168, 237] on div "Consulta los aprobadores asociados a este usuario." at bounding box center [473, 236] width 804 height 9
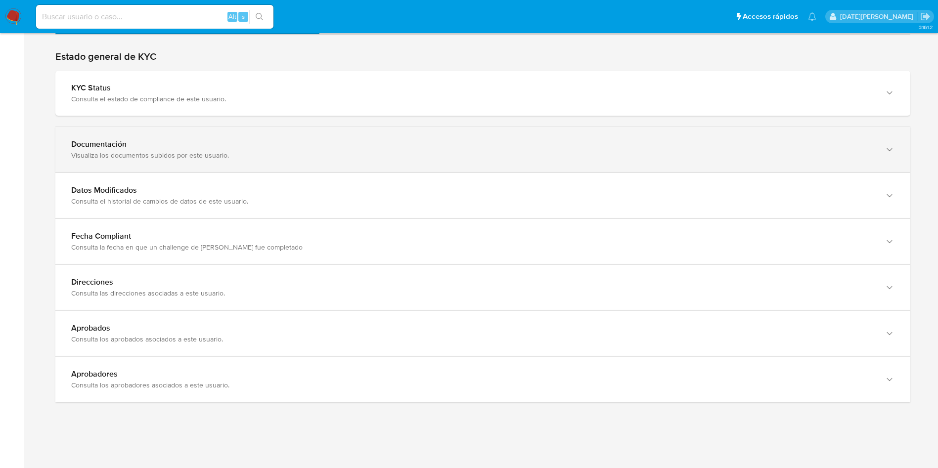
click at [178, 146] on div "Documentación" at bounding box center [473, 144] width 804 height 10
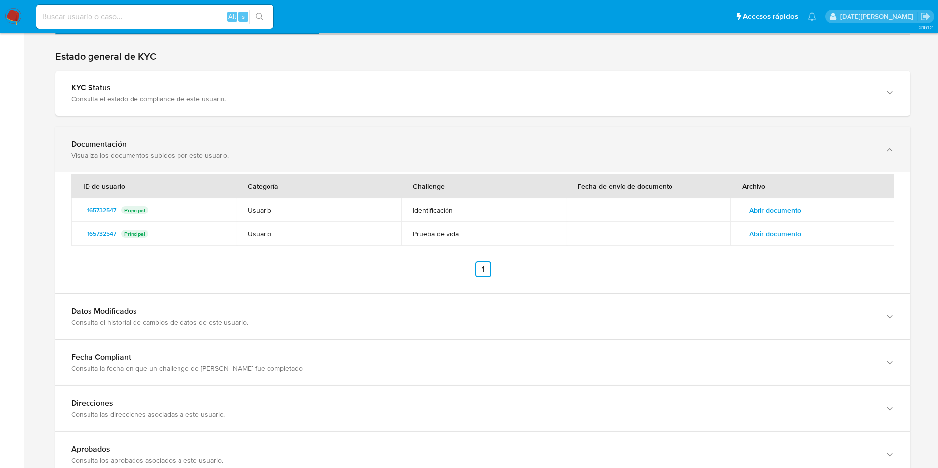
click at [119, 144] on div "Documentación" at bounding box center [473, 144] width 804 height 10
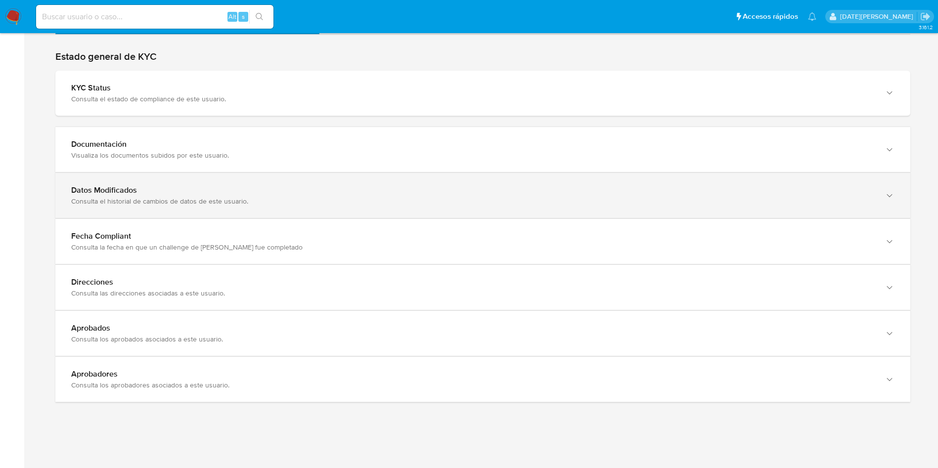
click at [133, 195] on div "Datos Modificados" at bounding box center [473, 191] width 804 height 10
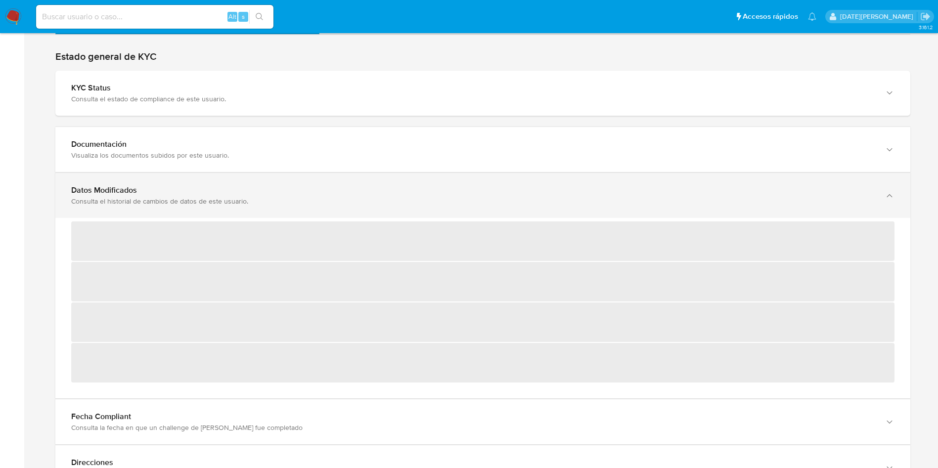
click at [133, 195] on div "Datos Modificados" at bounding box center [473, 191] width 804 height 10
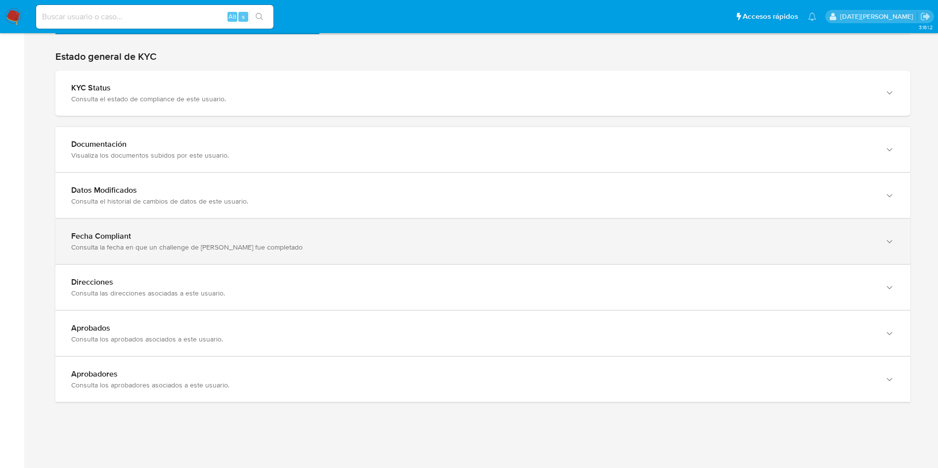
click at [163, 226] on div "Fecha Compliant Consulta la fecha en que un challenge de kyc fue completado" at bounding box center [482, 241] width 855 height 45
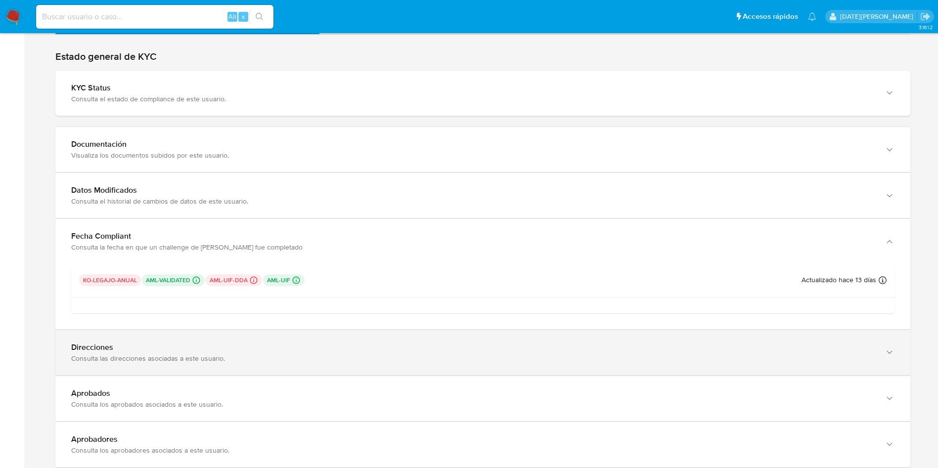
click at [115, 356] on div "Consulta las direcciones asociadas a este usuario." at bounding box center [473, 358] width 804 height 9
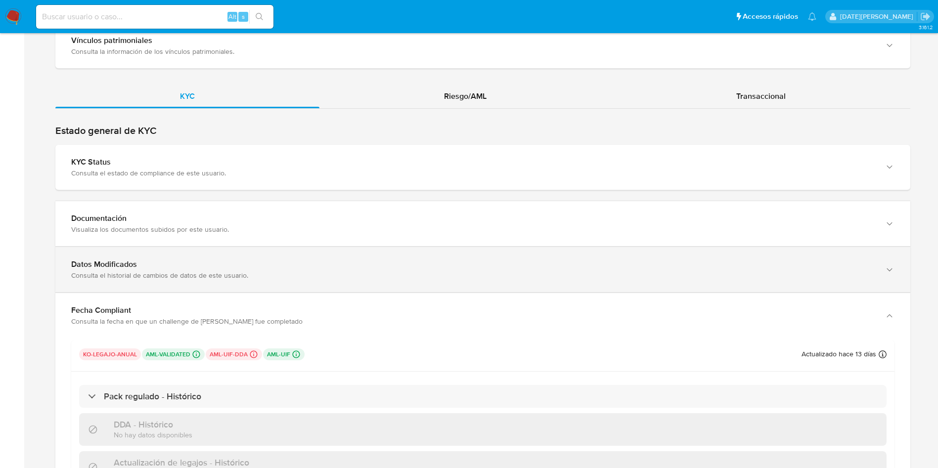
scroll to position [794, 0]
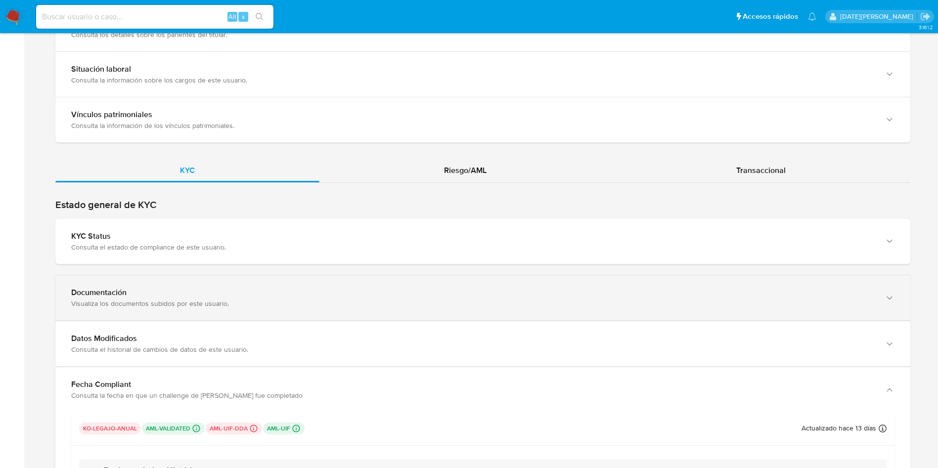
click at [356, 285] on div "Documentación Visualiza los documentos subidos por este usuario." at bounding box center [482, 298] width 855 height 45
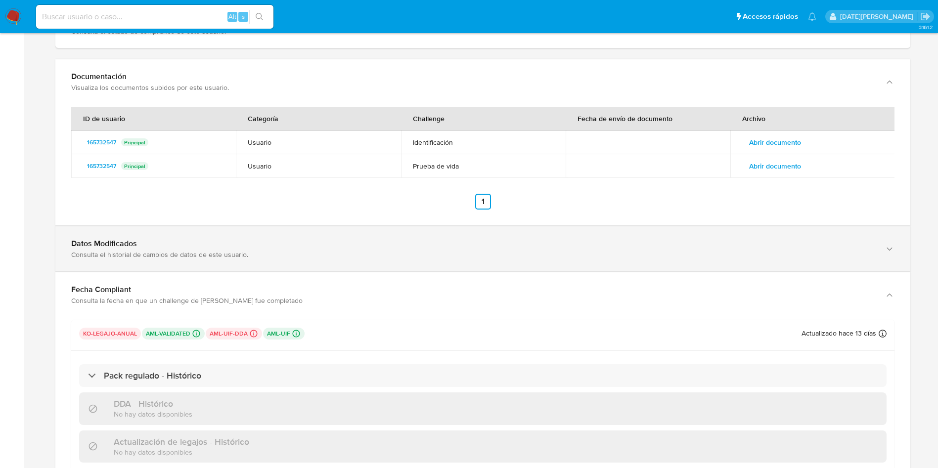
scroll to position [1017, 0]
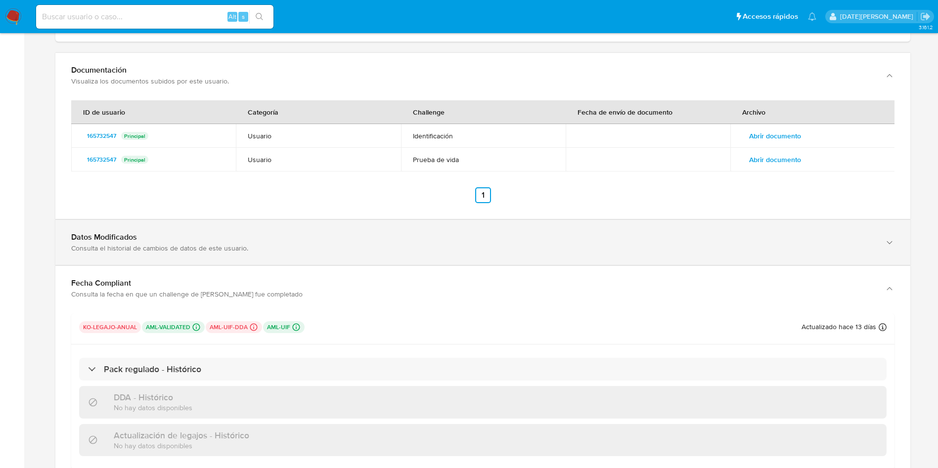
click at [179, 244] on div "Consulta el historial de cambios de datos de este usuario." at bounding box center [473, 248] width 804 height 9
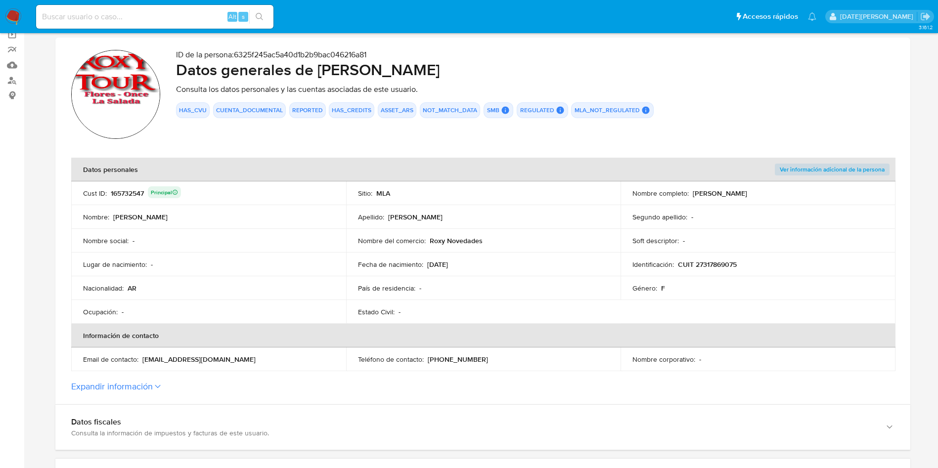
scroll to position [0, 0]
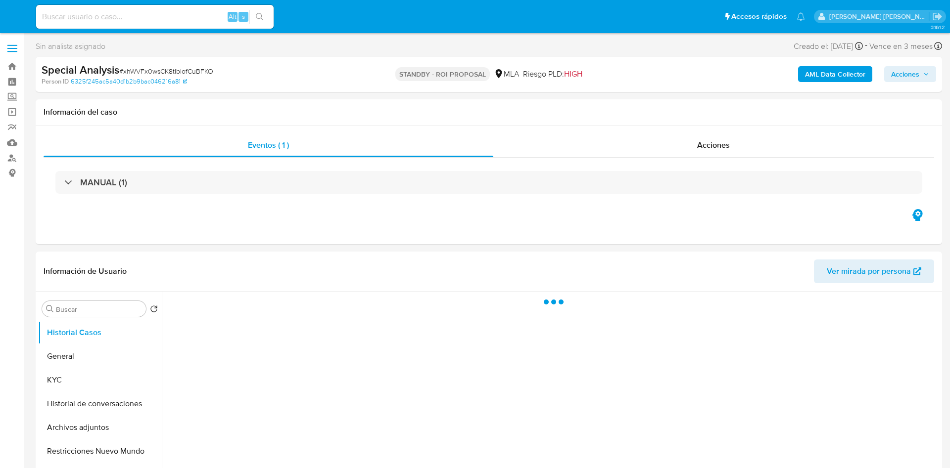
select select "10"
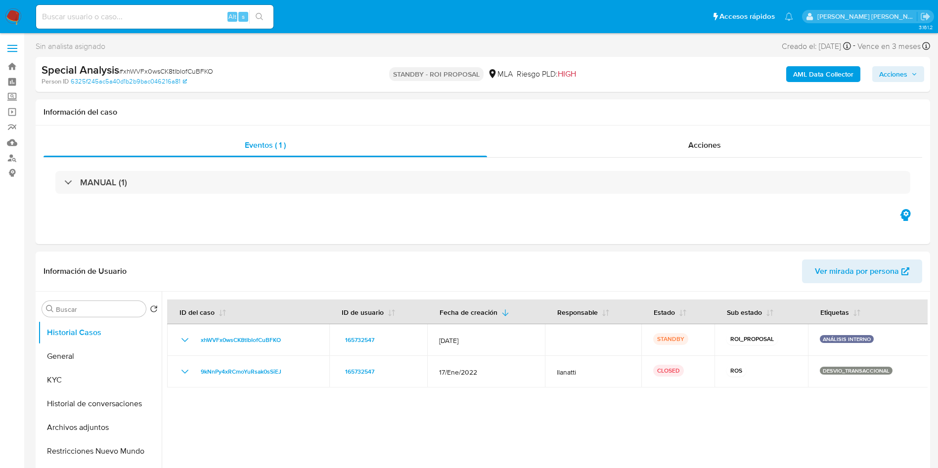
click at [92, 17] on input at bounding box center [154, 16] width 237 height 13
paste input "VYEbTSIJyCustOLNKpFsrDUI"
type input "VYEbTSIJyCustOLNKpFsrDUI"
click at [262, 14] on icon "search-icon" at bounding box center [260, 17] width 8 height 8
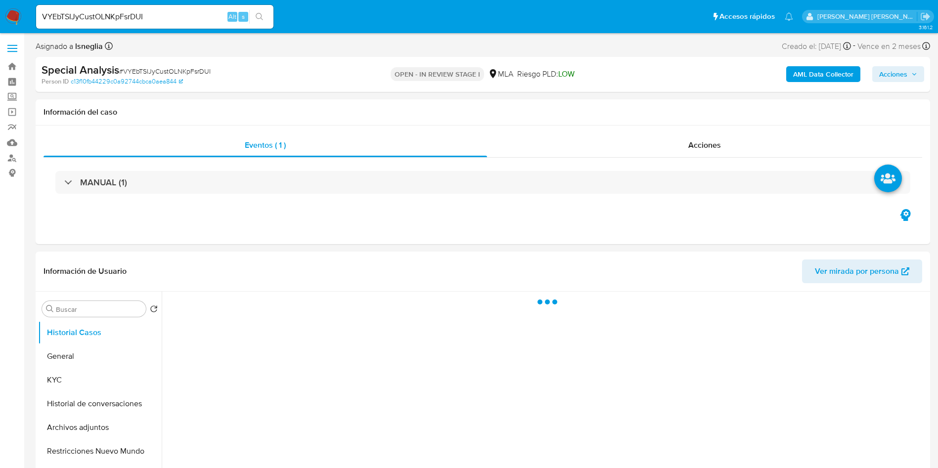
select select "10"
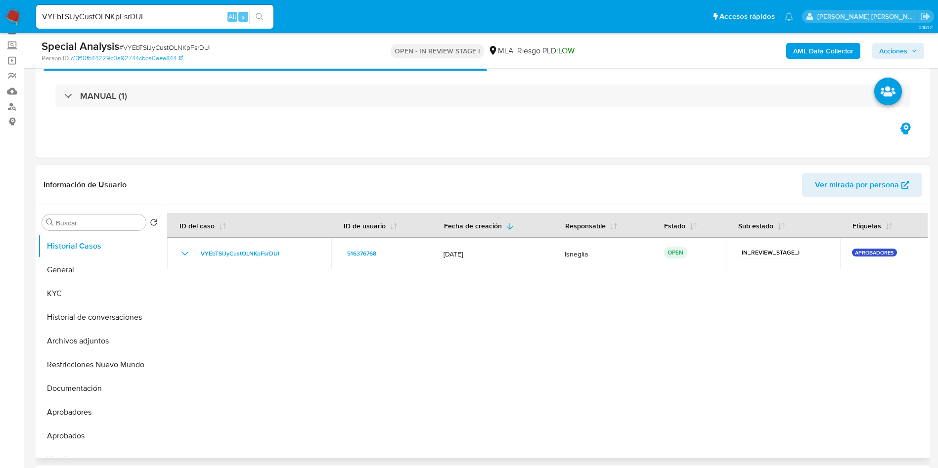
scroll to position [74, 0]
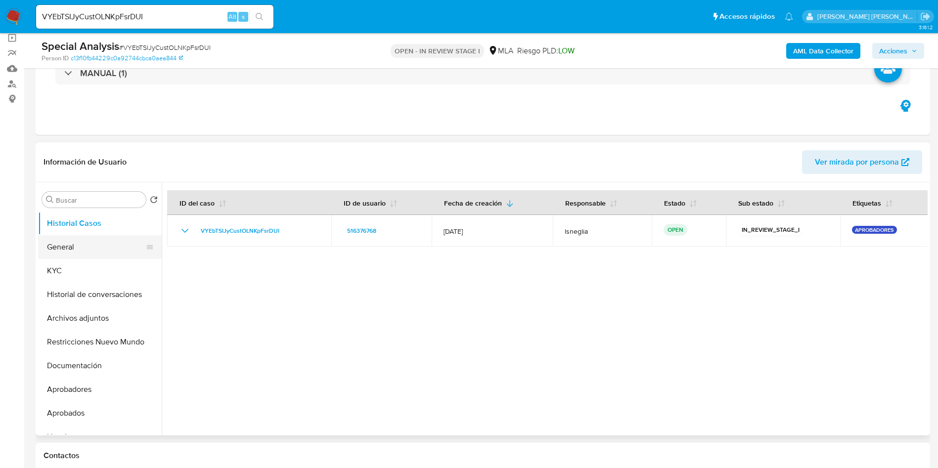
click at [87, 254] on button "General" at bounding box center [96, 247] width 116 height 24
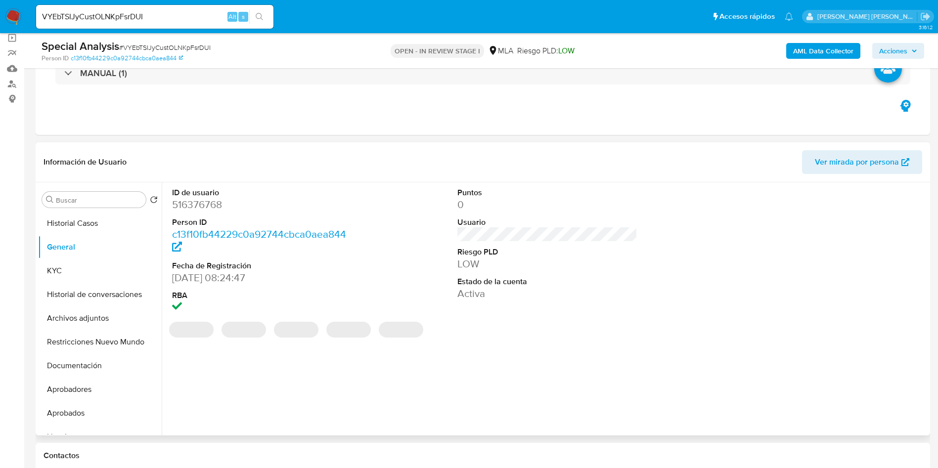
click at [205, 211] on dd "516376768" at bounding box center [262, 205] width 181 height 14
click at [205, 209] on dd "516376768" at bounding box center [262, 205] width 181 height 14
click at [213, 205] on dd "516376768" at bounding box center [262, 205] width 181 height 14
copy dd "516376768"
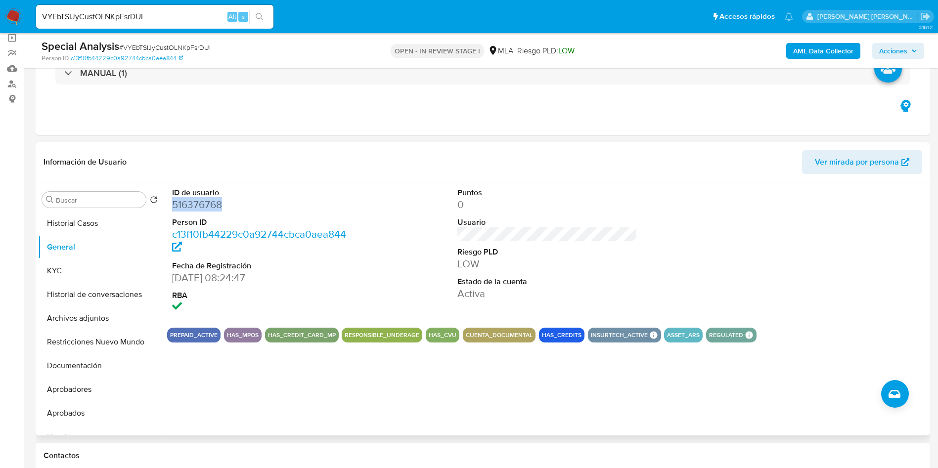
click at [204, 208] on dd "516376768" at bounding box center [262, 205] width 181 height 14
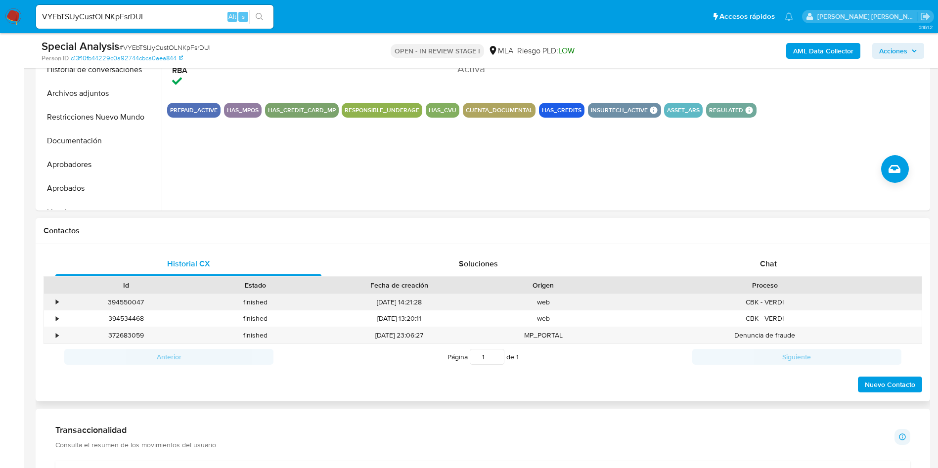
scroll to position [448, 0]
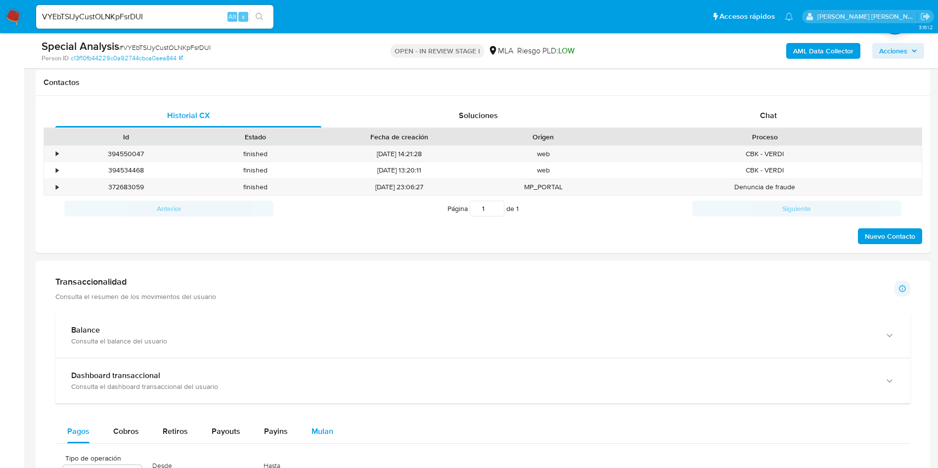
click at [325, 439] on div "Mulan" at bounding box center [323, 432] width 22 height 24
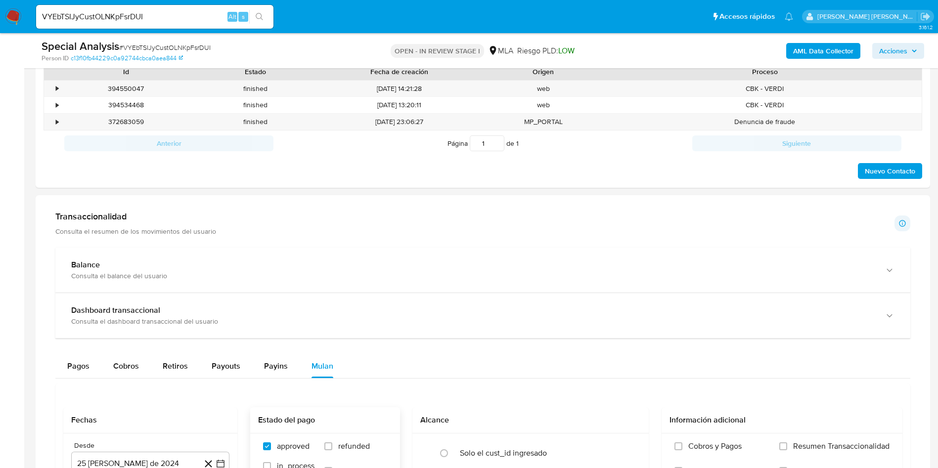
scroll to position [744, 0]
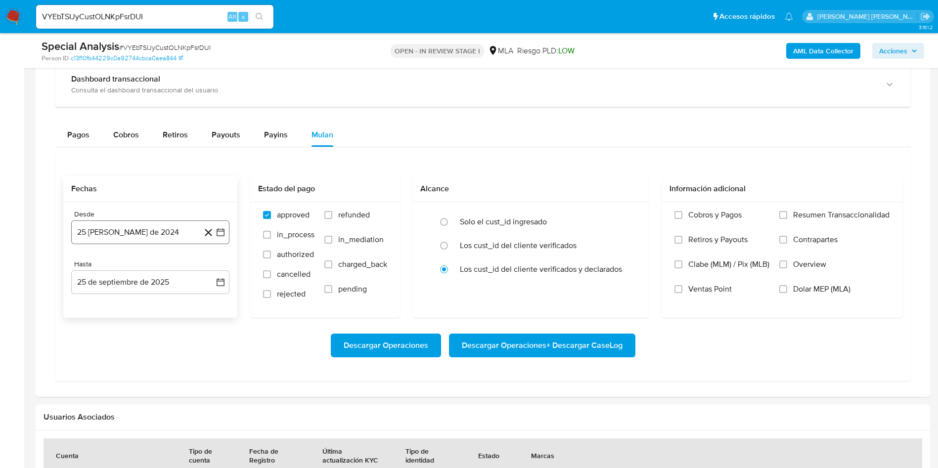
click at [161, 229] on button "25 de agosto de 2024" at bounding box center [150, 233] width 158 height 24
click at [176, 270] on icon "Seleccionar mes y año" at bounding box center [174, 268] width 8 height 8
click at [210, 273] on icon "Año siguiente" at bounding box center [210, 268] width 12 height 12
click at [144, 332] on span "may" at bounding box center [149, 332] width 13 height 8
click at [151, 300] on button "1" at bounding box center [150, 305] width 16 height 16
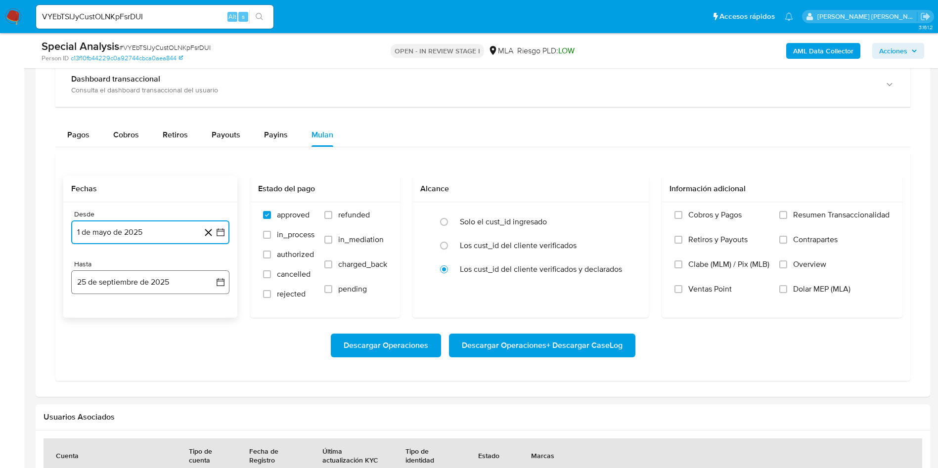
click at [168, 276] on button "25 de septiembre de 2025" at bounding box center [150, 283] width 158 height 24
click at [91, 316] on icon "Mes anterior" at bounding box center [89, 318] width 12 height 12
click at [210, 432] on button "31" at bounding box center [210, 434] width 16 height 16
click at [481, 249] on label "Los cust_id del cliente verificados" at bounding box center [518, 246] width 117 height 10
click at [452, 249] on input "radio" at bounding box center [444, 246] width 16 height 16
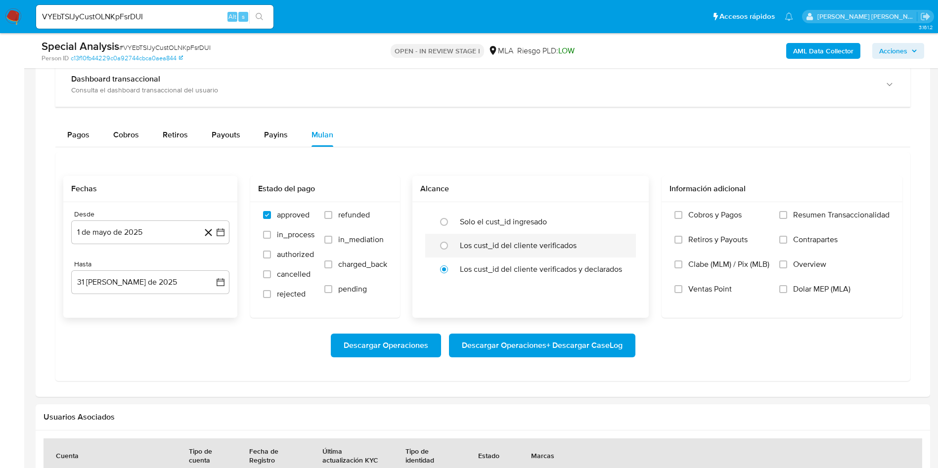
radio input "true"
click at [807, 293] on span "Dolar MEP (MLA)" at bounding box center [821, 289] width 57 height 10
click at [788, 293] on input "Dolar MEP (MLA)" at bounding box center [784, 289] width 8 height 8
click at [582, 352] on span "Descargar Operaciones + Descargar CaseLog" at bounding box center [542, 346] width 161 height 22
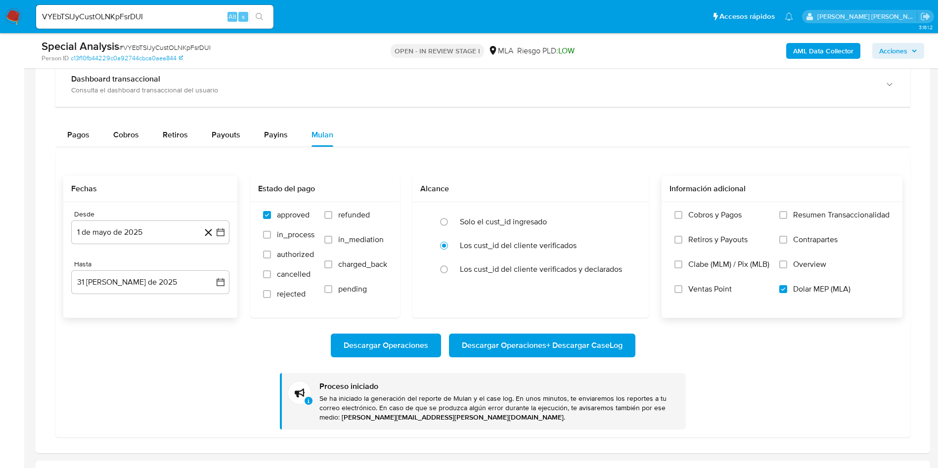
click at [119, 14] on input "VYEbTSIJyCustOLNKpFsrDUI" at bounding box center [154, 16] width 237 height 13
paste input "516376768"
type input "516376768"
click at [264, 13] on icon "search-icon" at bounding box center [260, 17] width 8 height 8
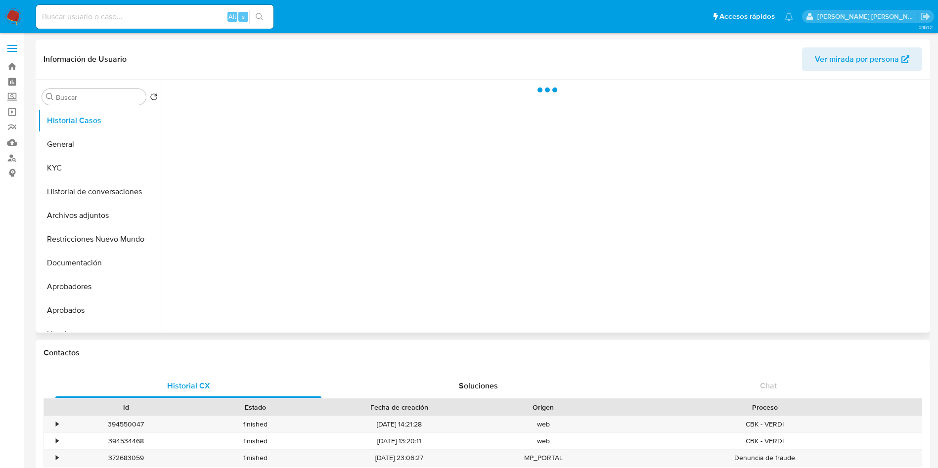
select select "10"
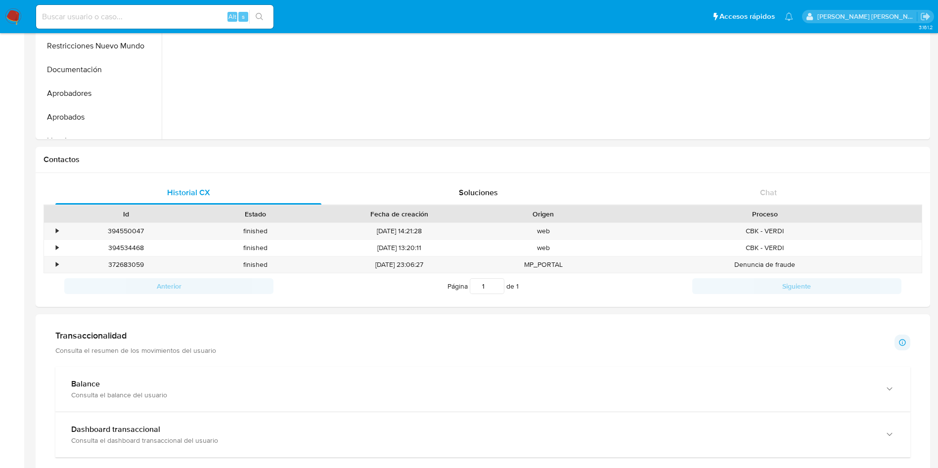
scroll to position [361, 0]
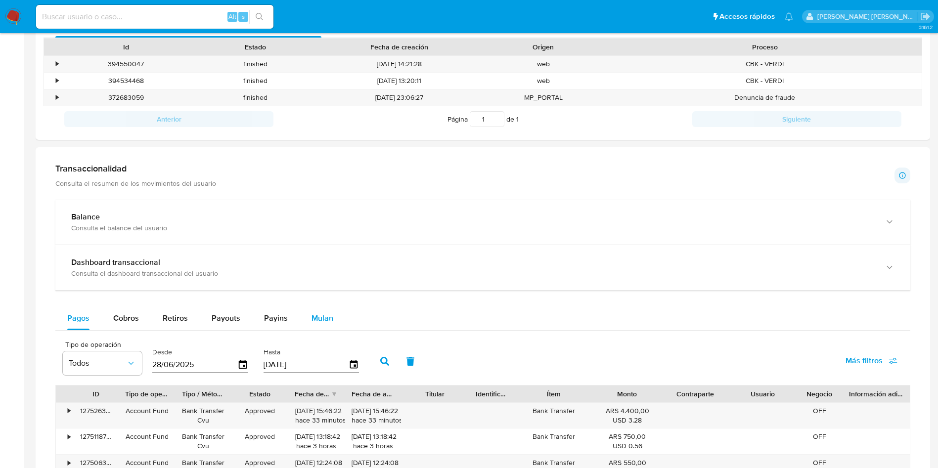
click at [333, 314] on button "Mulan" at bounding box center [323, 319] width 46 height 24
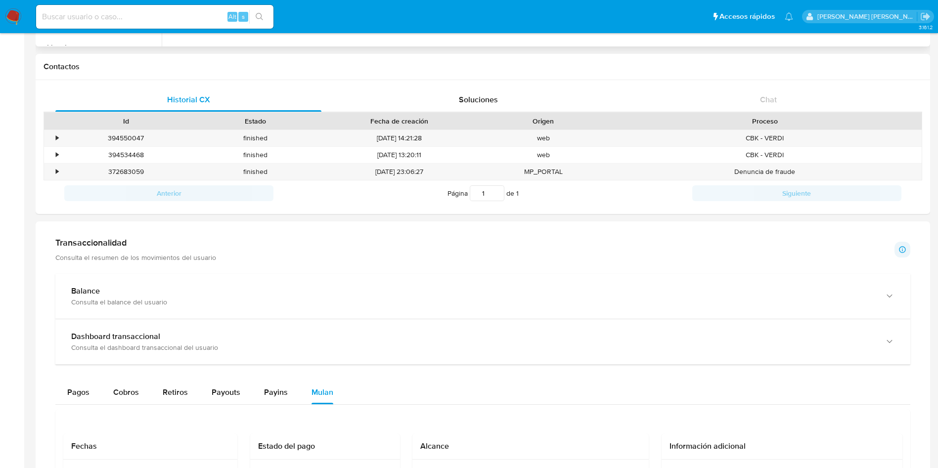
scroll to position [0, 0]
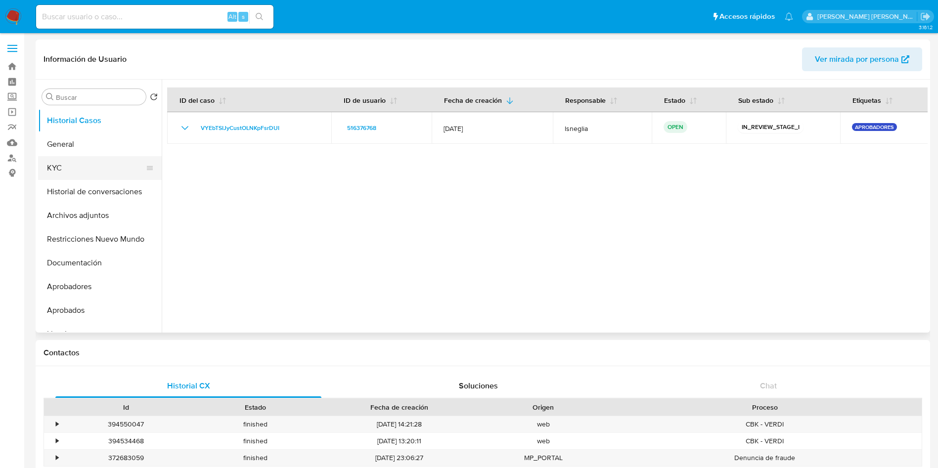
click at [78, 168] on button "KYC" at bounding box center [96, 168] width 116 height 24
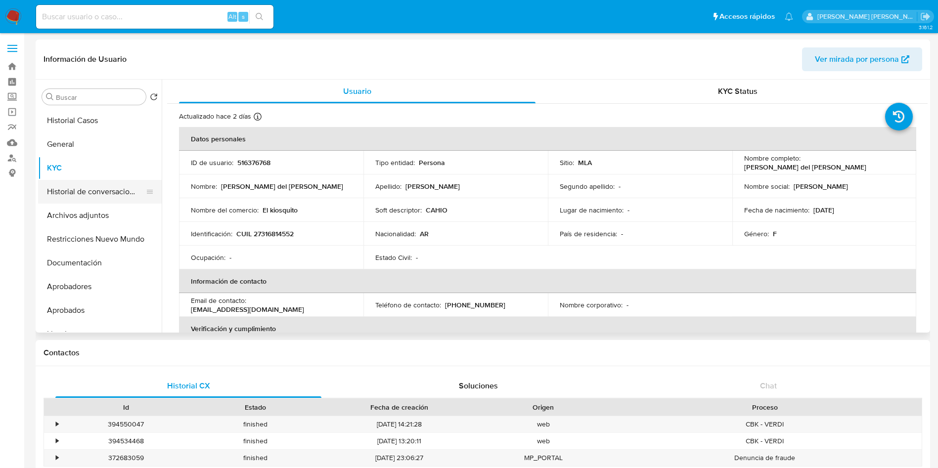
click at [92, 189] on button "Historial de conversaciones" at bounding box center [96, 192] width 116 height 24
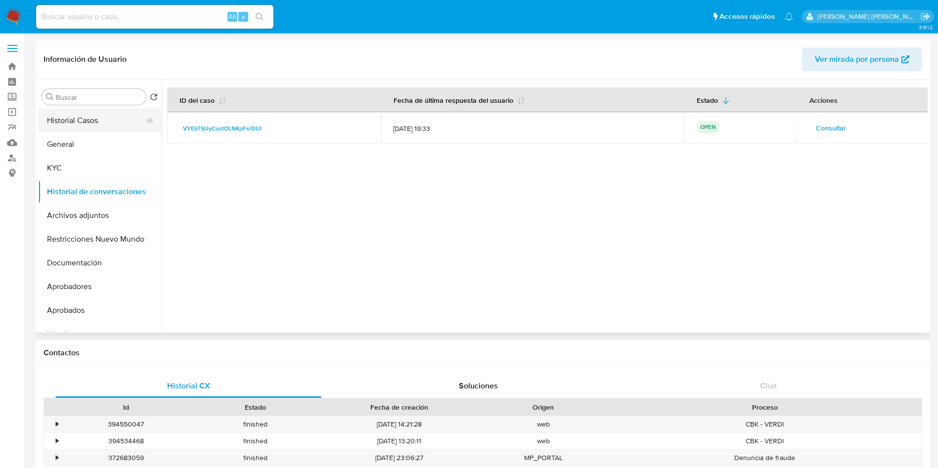
click at [97, 126] on button "Historial Casos" at bounding box center [96, 121] width 116 height 24
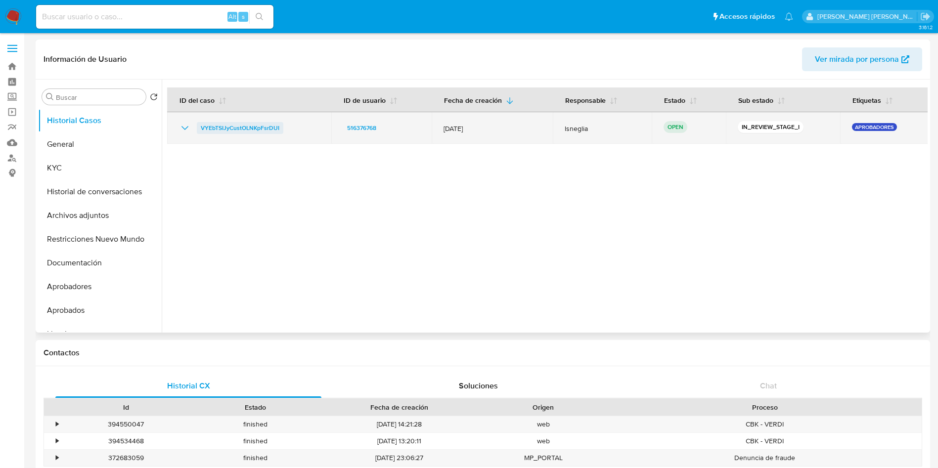
click at [221, 125] on span "VYEbTSIJyCustOLNKpFsrDUI" at bounding box center [240, 128] width 79 height 12
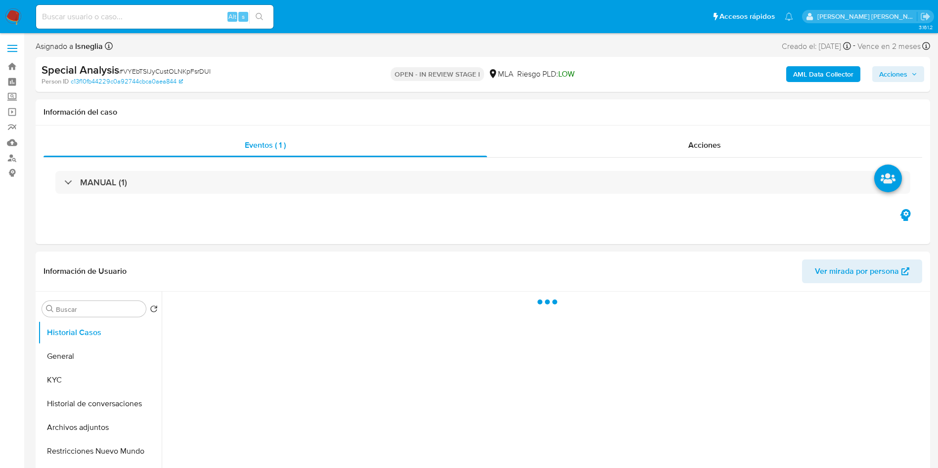
select select "10"
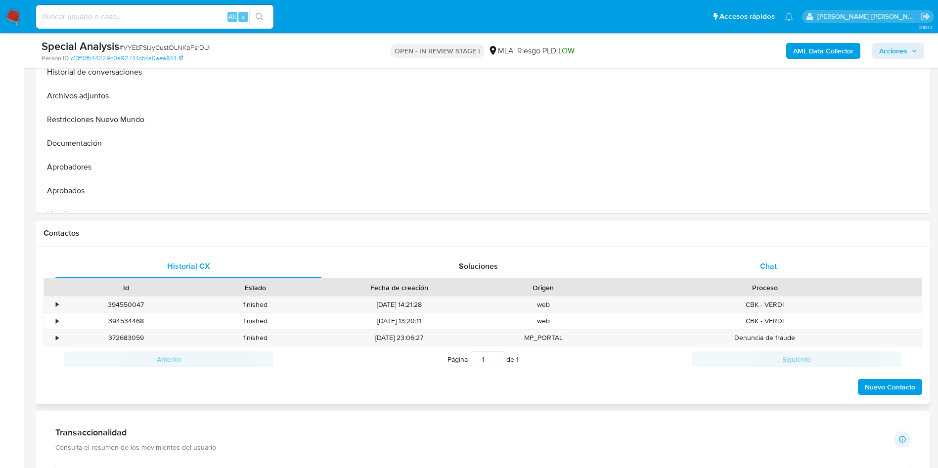
click at [719, 255] on div "Chat" at bounding box center [769, 267] width 266 height 24
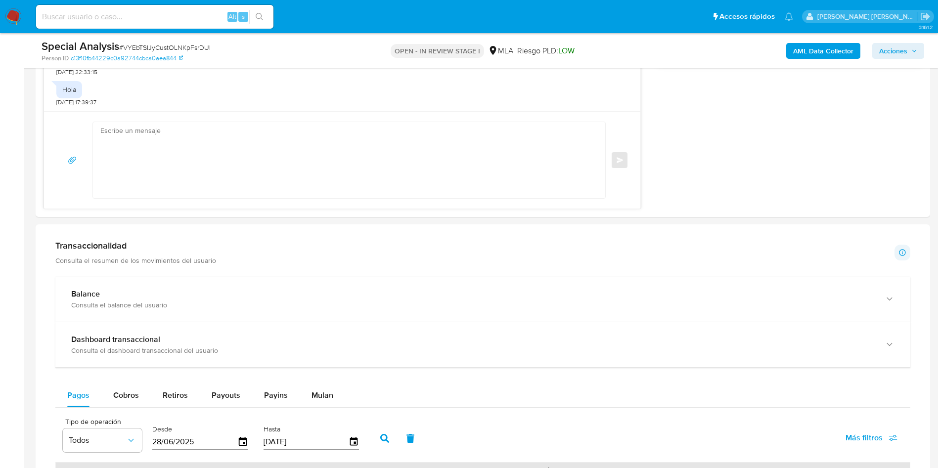
scroll to position [1039, 0]
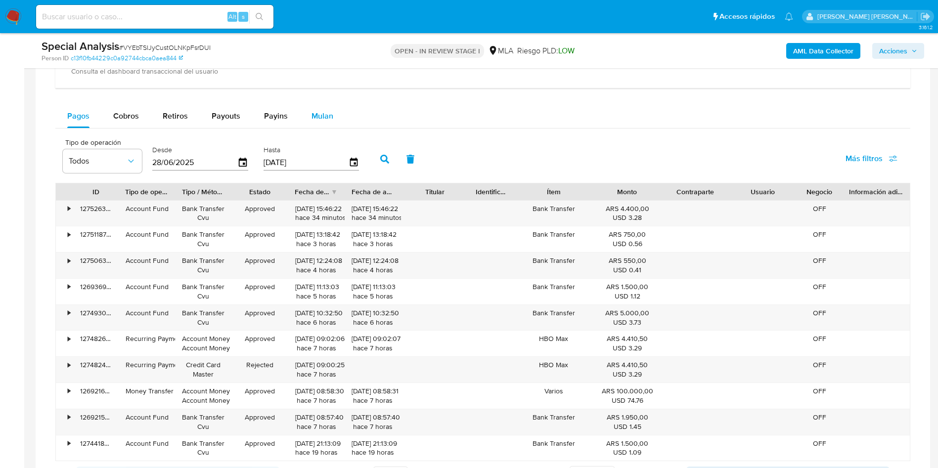
click at [324, 122] on div "Mulan" at bounding box center [323, 116] width 22 height 24
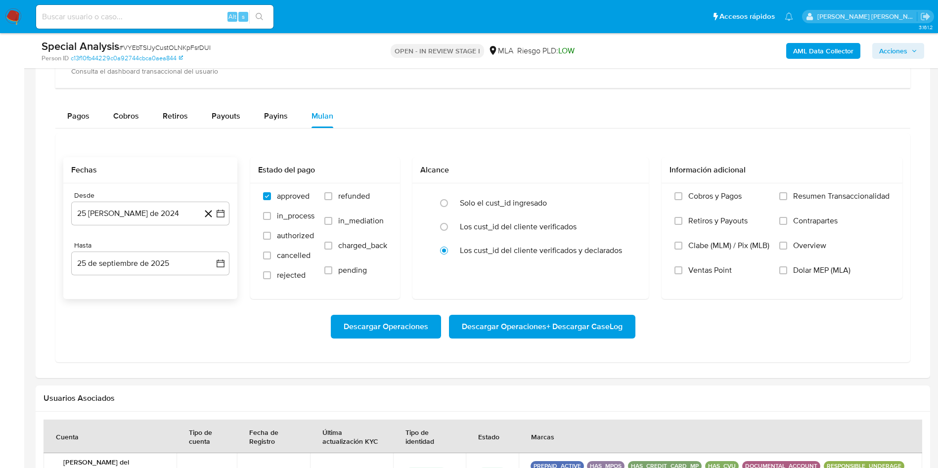
click at [204, 215] on icon at bounding box center [208, 214] width 12 height 12
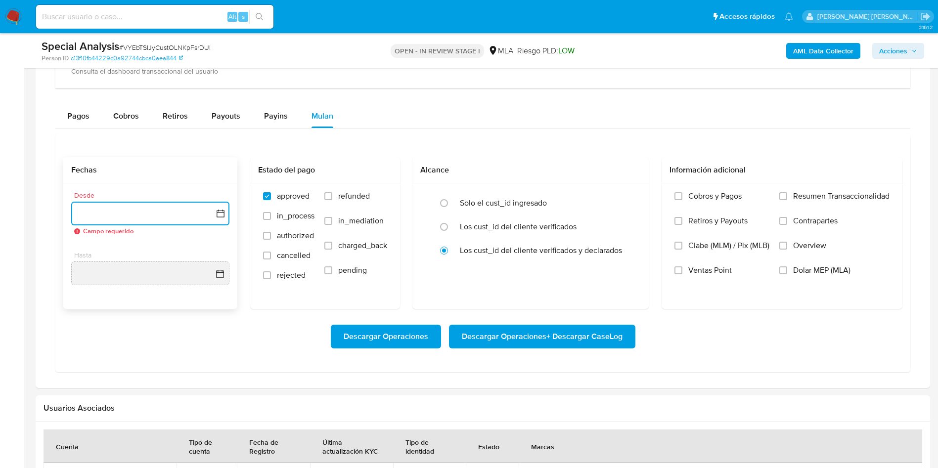
click at [224, 214] on icon "button" at bounding box center [221, 214] width 10 height 10
click at [213, 249] on icon "Mes siguiente" at bounding box center [212, 249] width 12 height 12
click at [213, 249] on icon "Mes siguiente" at bounding box center [212, 248] width 4 height 7
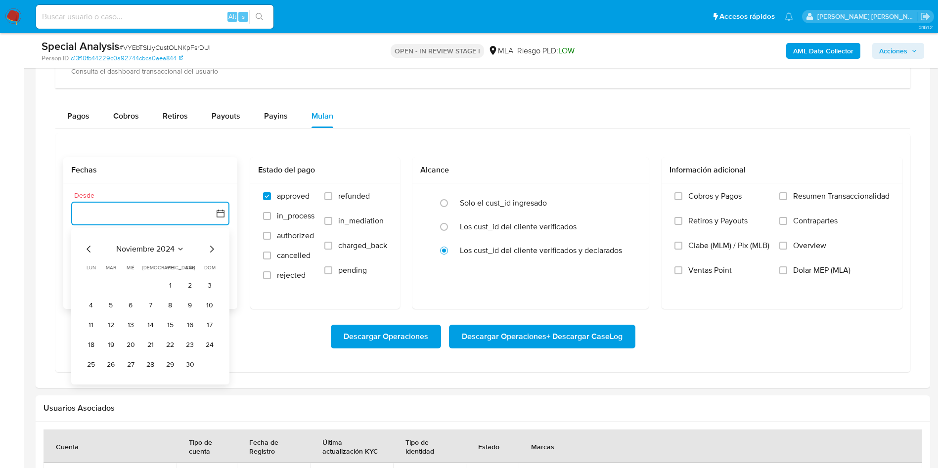
click at [213, 249] on icon "Mes siguiente" at bounding box center [212, 248] width 4 height 7
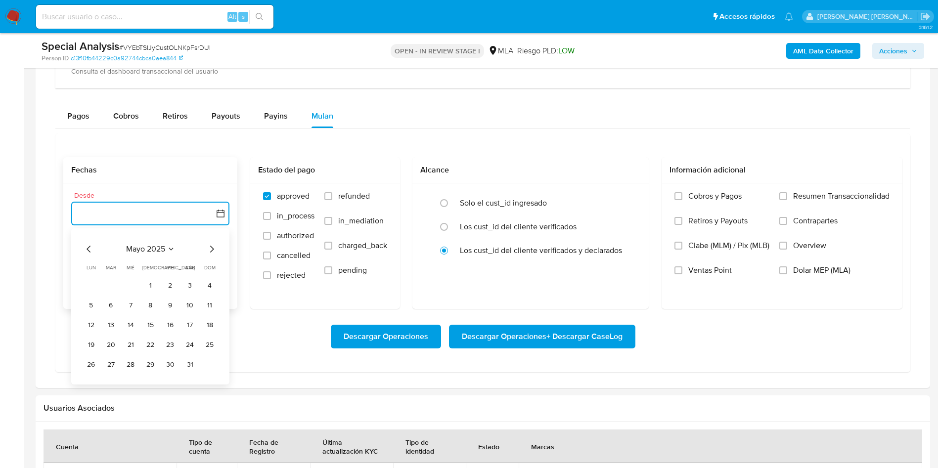
click at [145, 285] on button "1" at bounding box center [150, 286] width 16 height 16
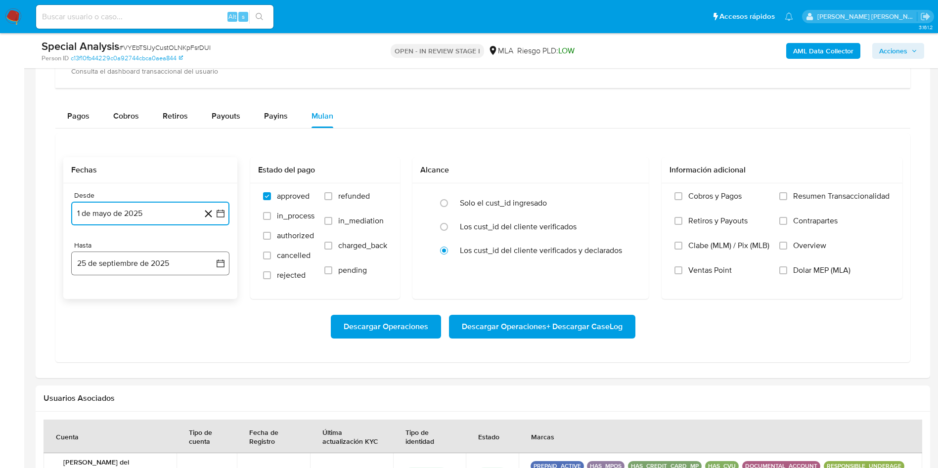
click at [187, 263] on button "25 de septiembre de 2025" at bounding box center [150, 264] width 158 height 24
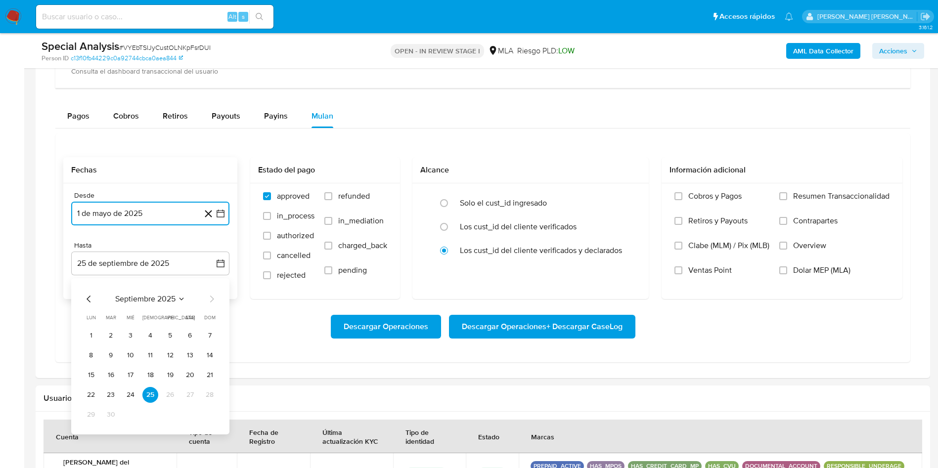
click at [88, 303] on icon "Mes anterior" at bounding box center [89, 299] width 12 height 12
click at [211, 411] on button "31" at bounding box center [210, 415] width 16 height 16
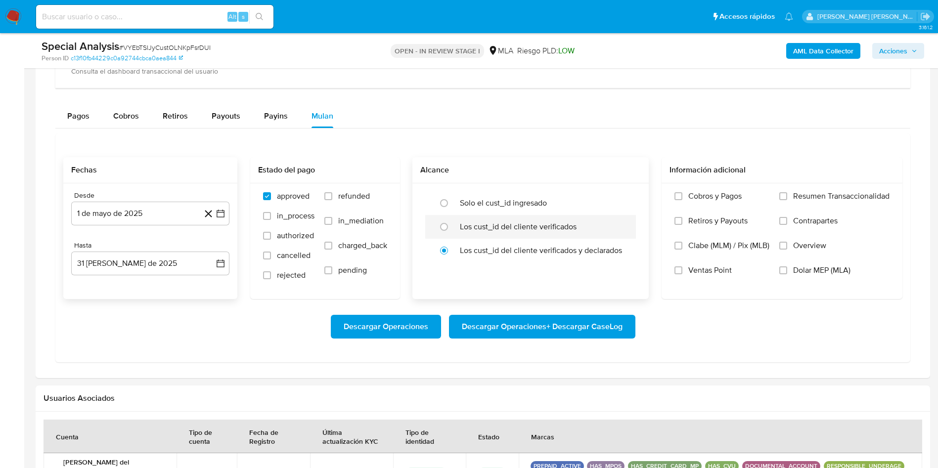
click at [476, 226] on label "Los cust_id del cliente verificados" at bounding box center [518, 227] width 117 height 10
click at [452, 226] on input "radio" at bounding box center [444, 227] width 16 height 16
radio input "true"
click at [807, 271] on span "Dolar MEP (MLA)" at bounding box center [821, 271] width 57 height 10
click at [788, 271] on input "Dolar MEP (MLA)" at bounding box center [784, 271] width 8 height 8
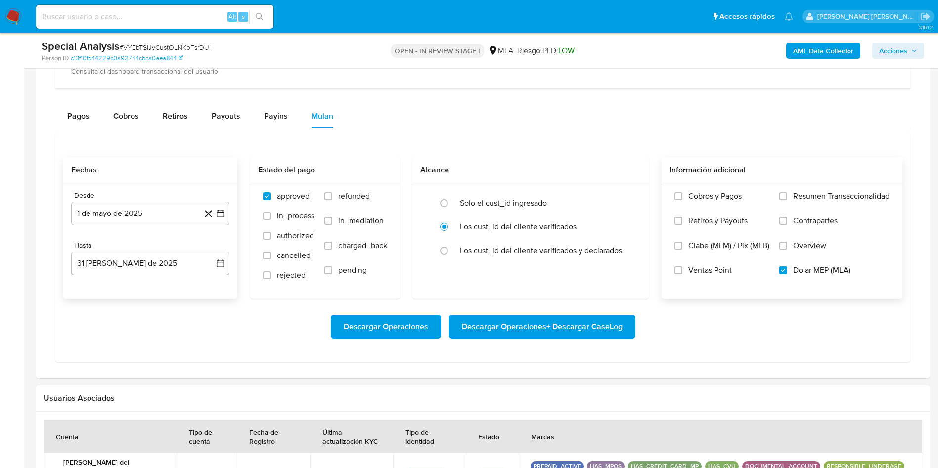
click at [522, 326] on span "Descargar Operaciones + Descargar CaseLog" at bounding box center [542, 327] width 161 height 22
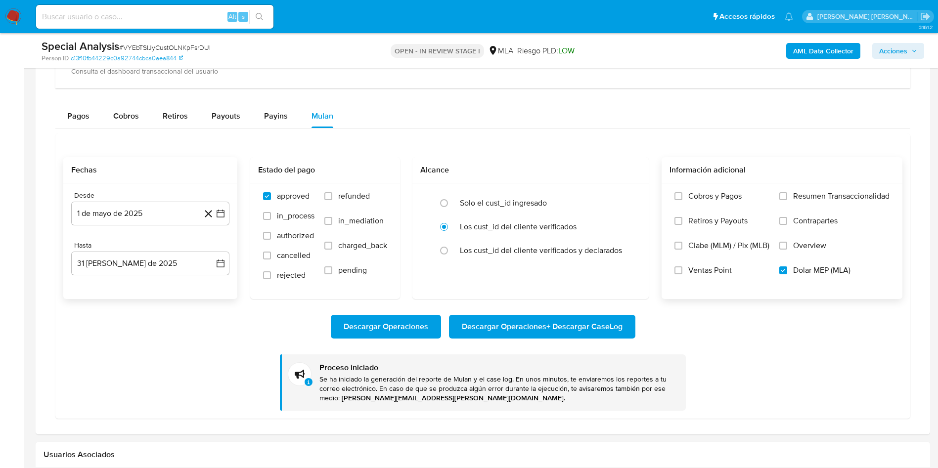
click at [146, 21] on input at bounding box center [154, 16] width 237 height 13
paste input "VaF8wljmSWXejCKtETP9CZCb"
type input "VaF8wljmSWXejCKtETP9CZCb"
click at [260, 17] on icon "search-icon" at bounding box center [260, 17] width 8 height 8
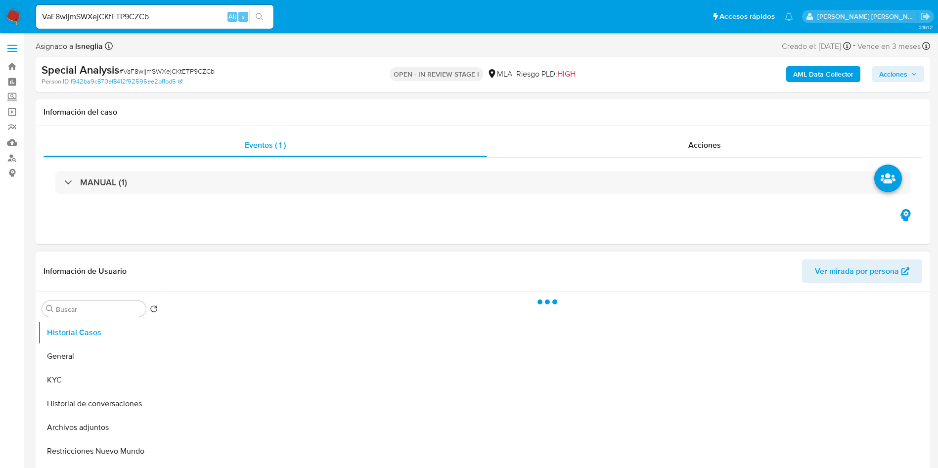
select select "10"
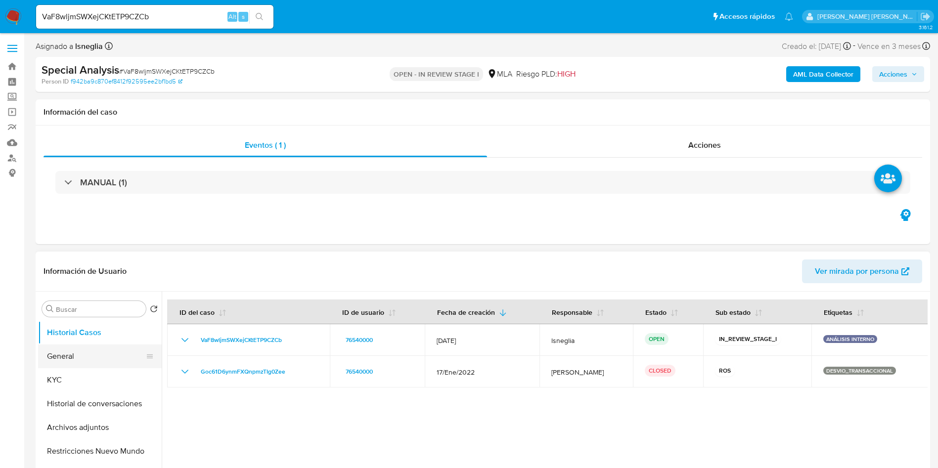
click at [100, 355] on button "General" at bounding box center [96, 357] width 116 height 24
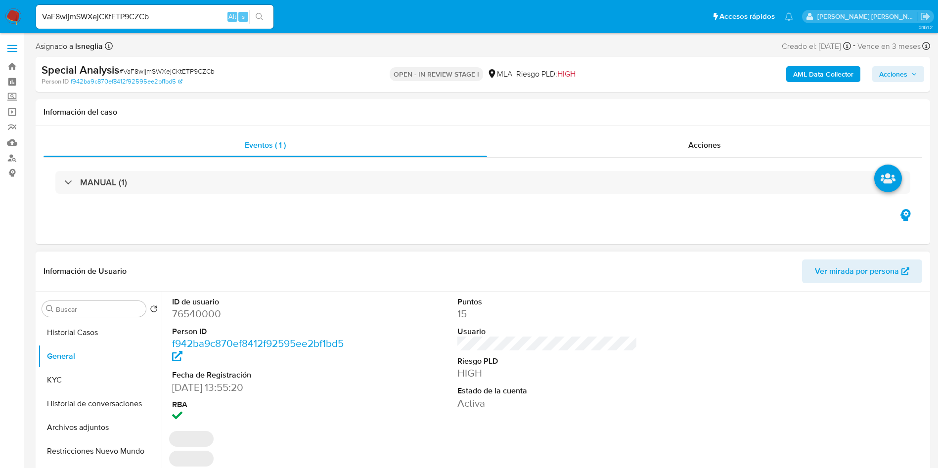
click at [210, 312] on dd "76540000" at bounding box center [262, 314] width 181 height 14
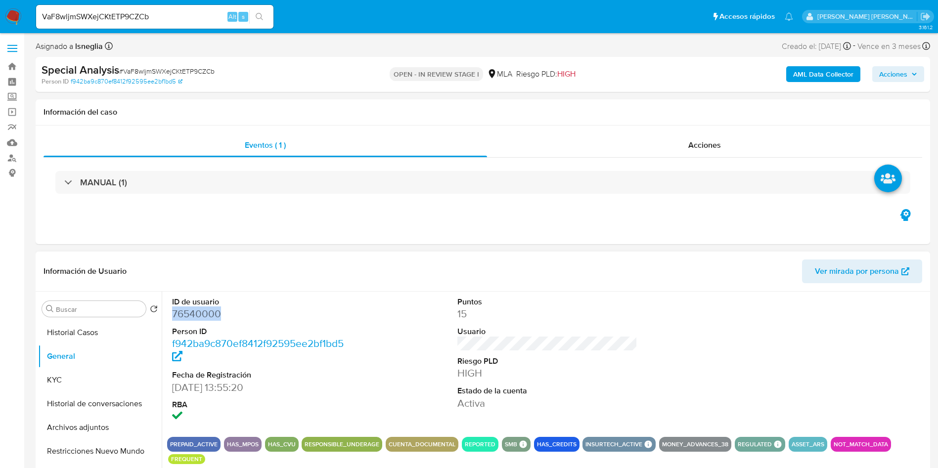
copy dd "76540000"
drag, startPoint x: 377, startPoint y: 210, endPoint x: 384, endPoint y: 248, distance: 38.6
click at [377, 210] on div "Eventos ( 1 ) Acciones MANUAL (1)" at bounding box center [483, 185] width 895 height 119
click at [206, 312] on dd "76540000" at bounding box center [262, 314] width 181 height 14
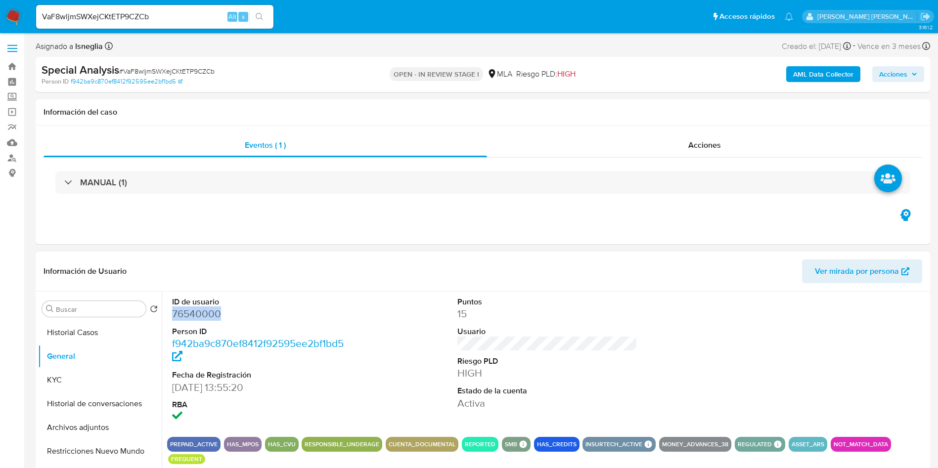
copy dd "76540000"
click at [64, 385] on button "KYC" at bounding box center [96, 381] width 116 height 24
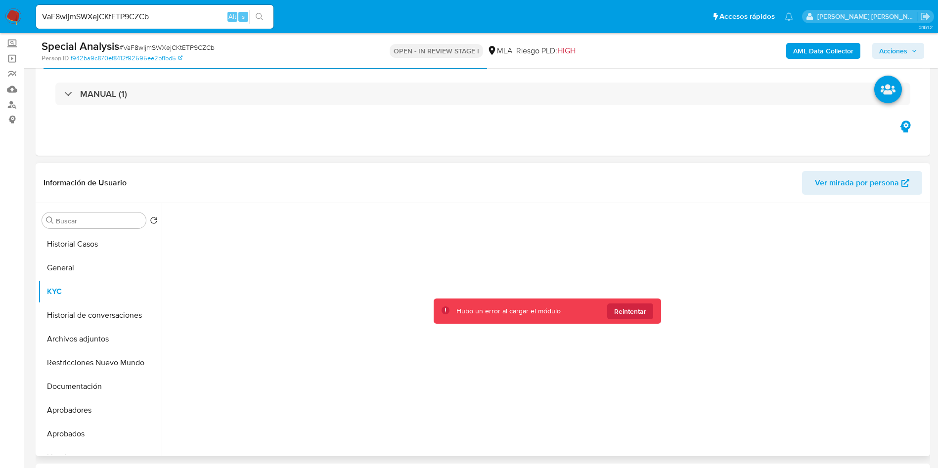
scroll to position [74, 0]
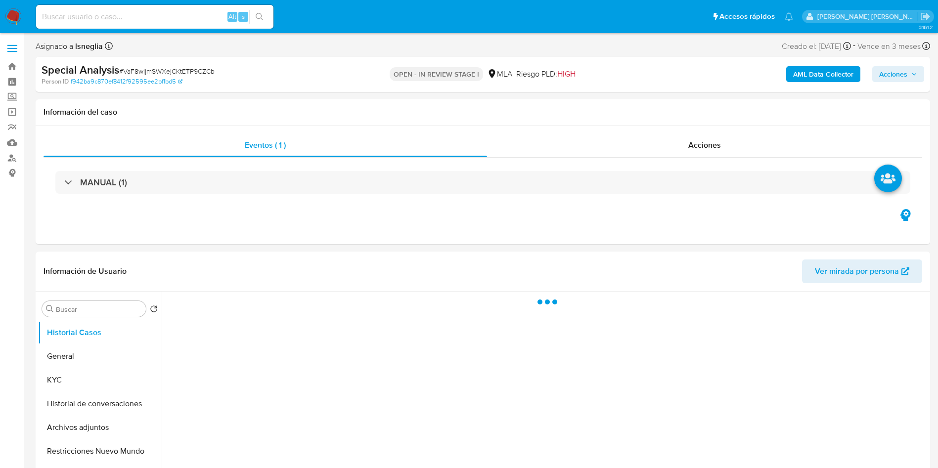
select select "10"
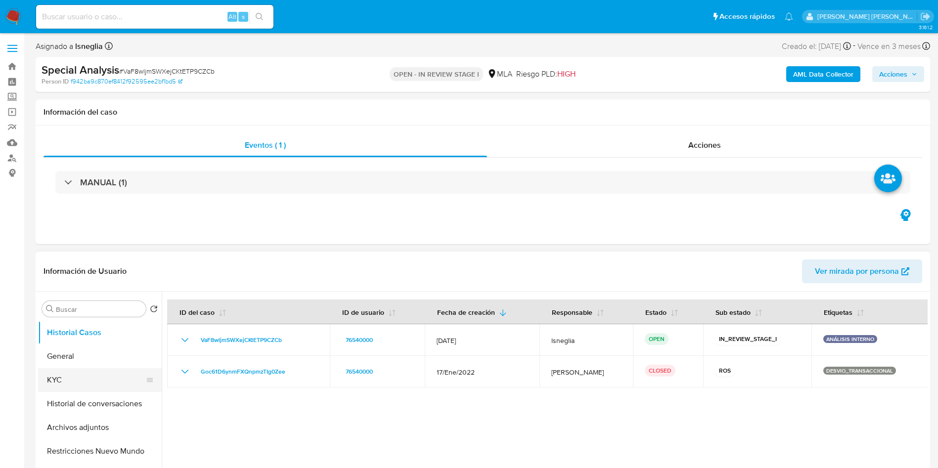
click at [87, 383] on button "KYC" at bounding box center [96, 381] width 116 height 24
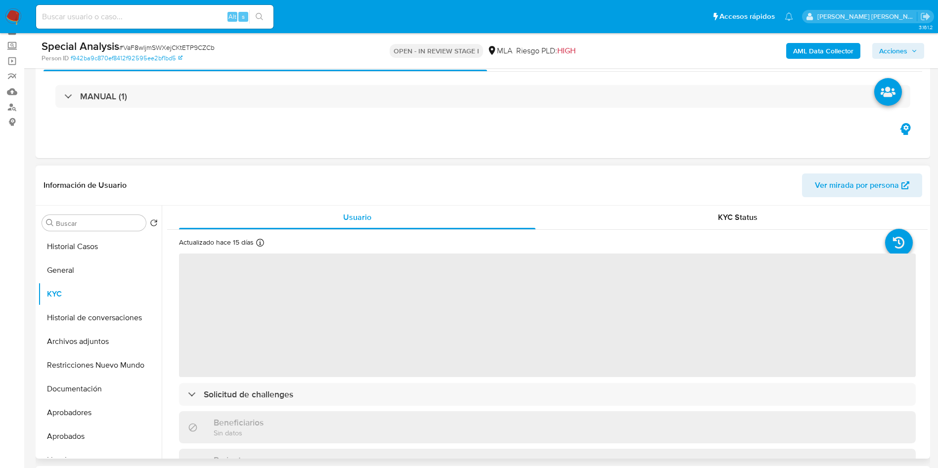
scroll to position [74, 0]
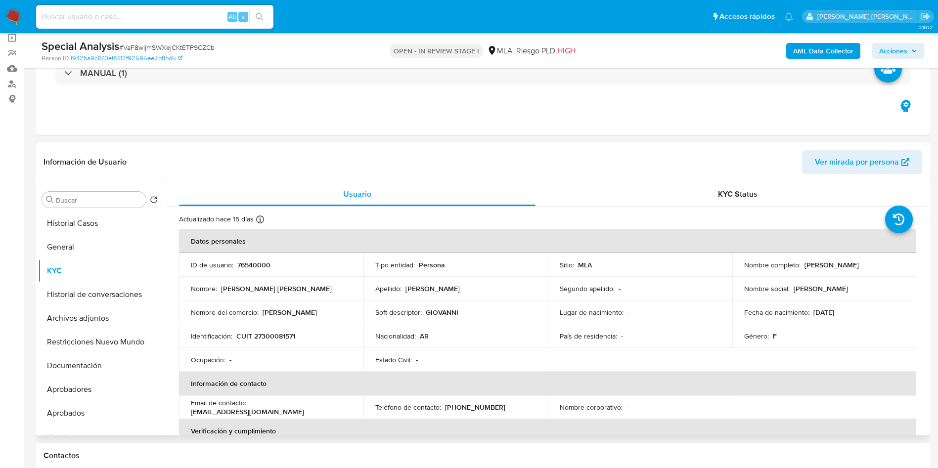
drag, startPoint x: 803, startPoint y: 265, endPoint x: 895, endPoint y: 264, distance: 92.5
click at [895, 264] on div "Nombre completo : [PERSON_NAME]" at bounding box center [824, 265] width 161 height 9
copy p "[PERSON_NAME]"
drag, startPoint x: 238, startPoint y: 336, endPoint x: 311, endPoint y: 338, distance: 73.2
click at [311, 338] on div "Identificación : CUIT 27300081571" at bounding box center [271, 336] width 161 height 9
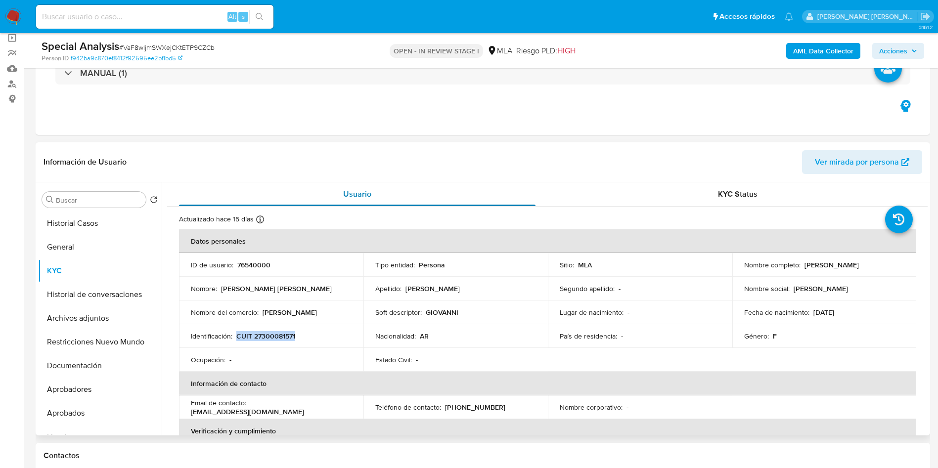
copy p "CUIT 27300081571"
click at [267, 333] on p "CUIT 27300081571" at bounding box center [265, 336] width 59 height 9
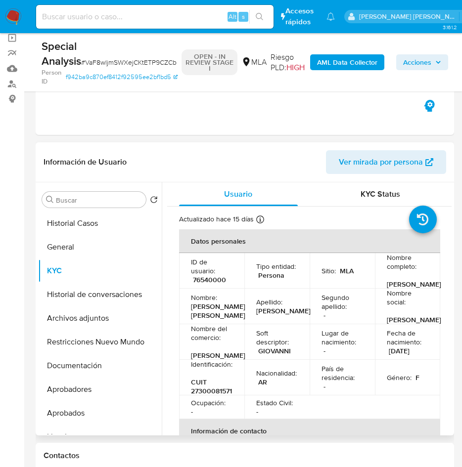
click at [211, 284] on p "76540000" at bounding box center [209, 280] width 33 height 9
copy p "76540000"
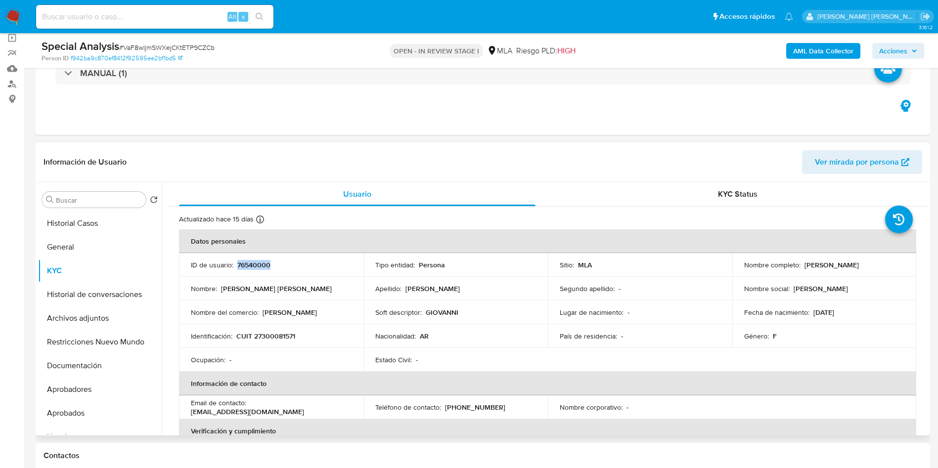
drag, startPoint x: 803, startPoint y: 263, endPoint x: 898, endPoint y: 266, distance: 95.0
click at [898, 266] on div "Nombre completo : [PERSON_NAME]" at bounding box center [824, 265] width 161 height 9
copy p "[PERSON_NAME]"
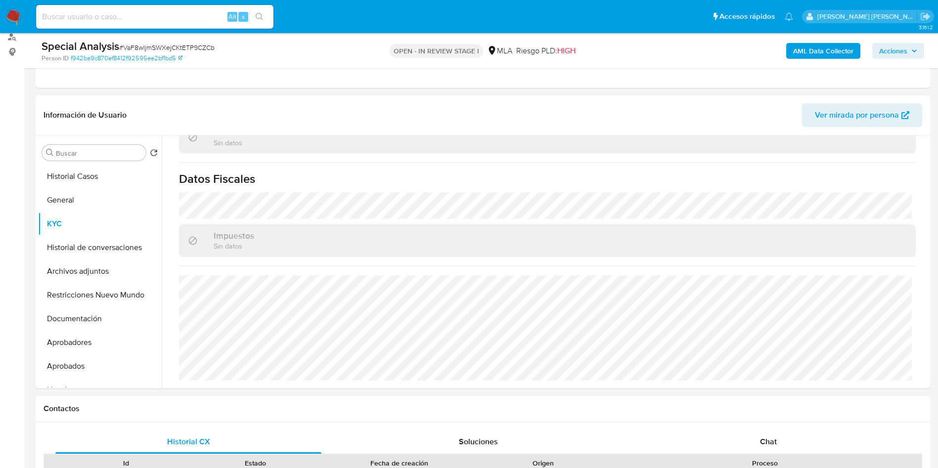
scroll to position [297, 0]
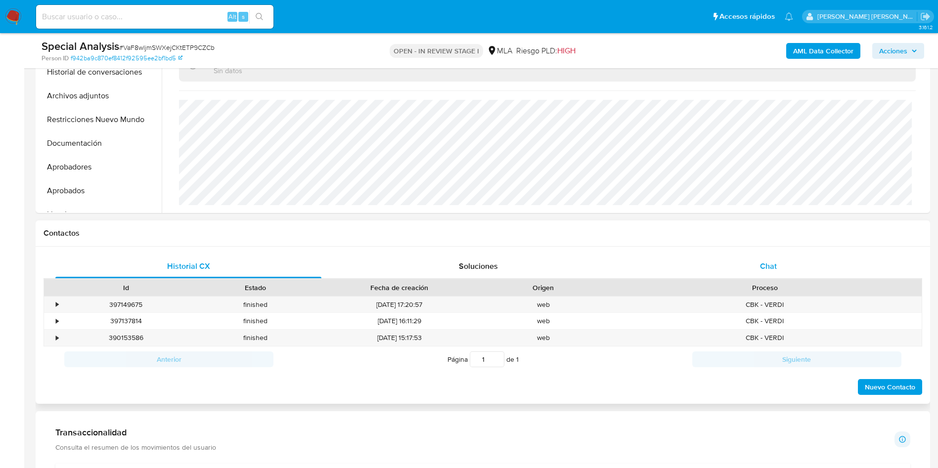
click at [780, 269] on div "Chat" at bounding box center [769, 267] width 266 height 24
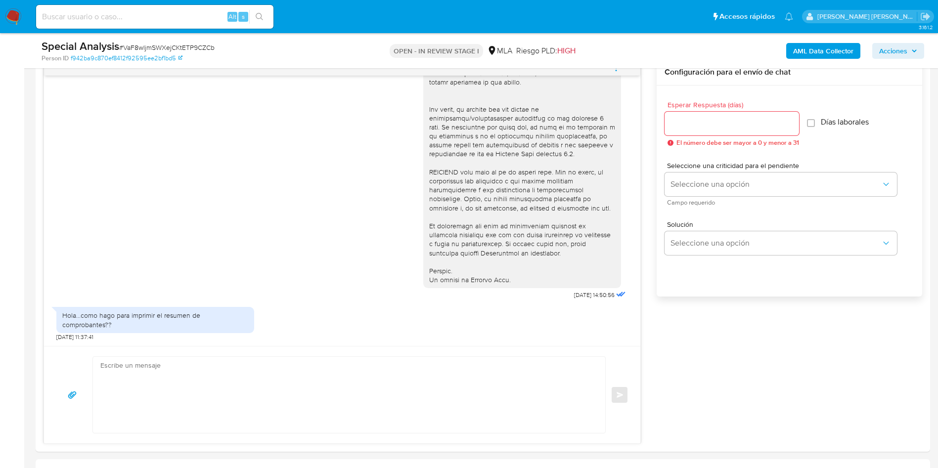
scroll to position [668, 0]
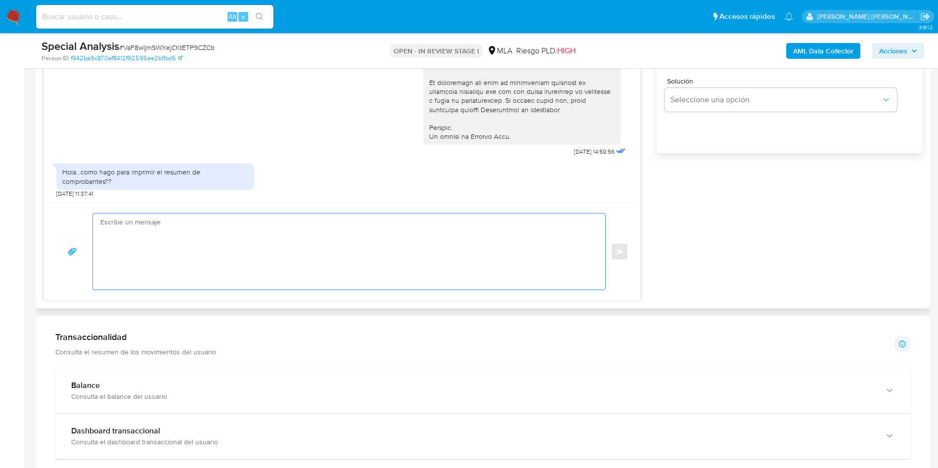
click at [252, 255] on textarea at bounding box center [346, 252] width 493 height 76
click at [308, 247] on textarea at bounding box center [346, 252] width 493 height 76
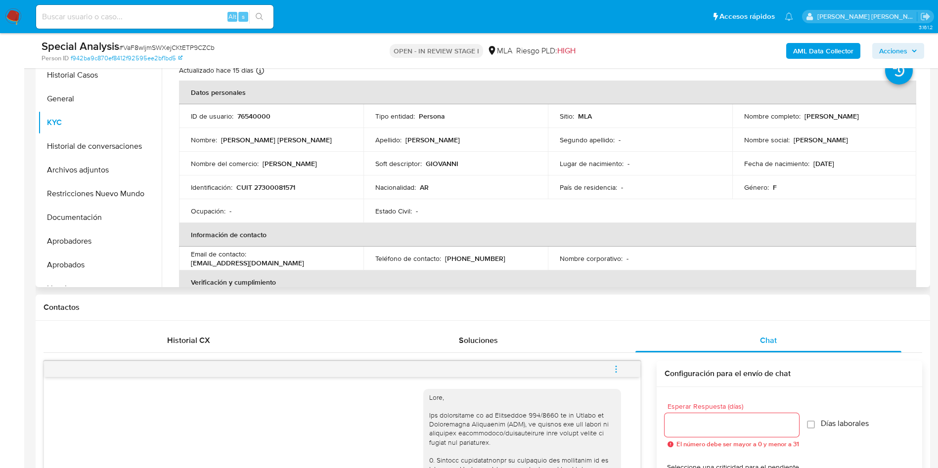
scroll to position [0, 0]
drag, startPoint x: 802, startPoint y: 116, endPoint x: 888, endPoint y: 117, distance: 86.1
click at [888, 117] on div "Nombre completo : Maria Alejandra Mac Dowell" at bounding box center [824, 116] width 161 height 9
copy p "[PERSON_NAME] Mac [PERSON_NAME]"
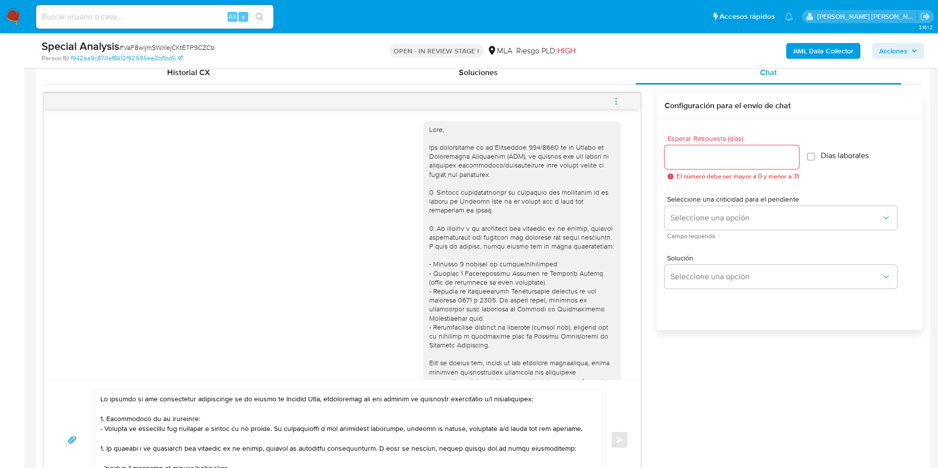
scroll to position [668, 0]
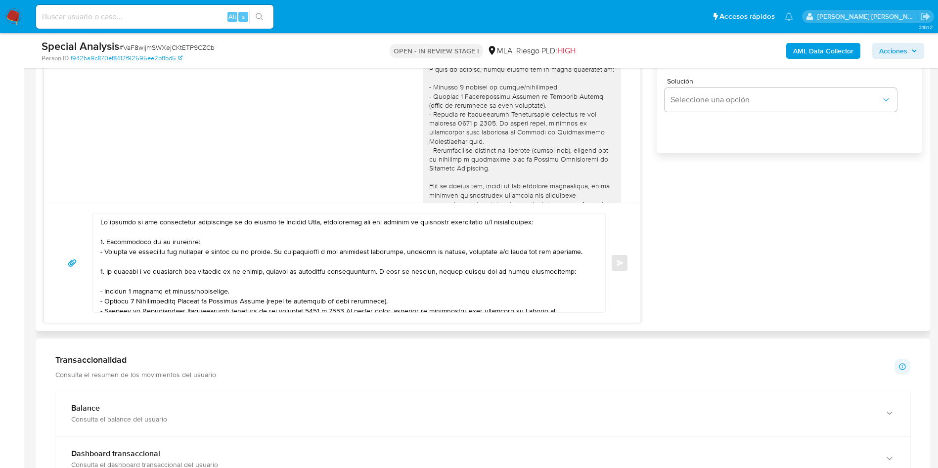
click at [100, 225] on div at bounding box center [347, 263] width 508 height 99
click at [103, 223] on textarea at bounding box center [346, 263] width 493 height 99
paste textarea "[PERSON_NAME] Mac [PERSON_NAME]"
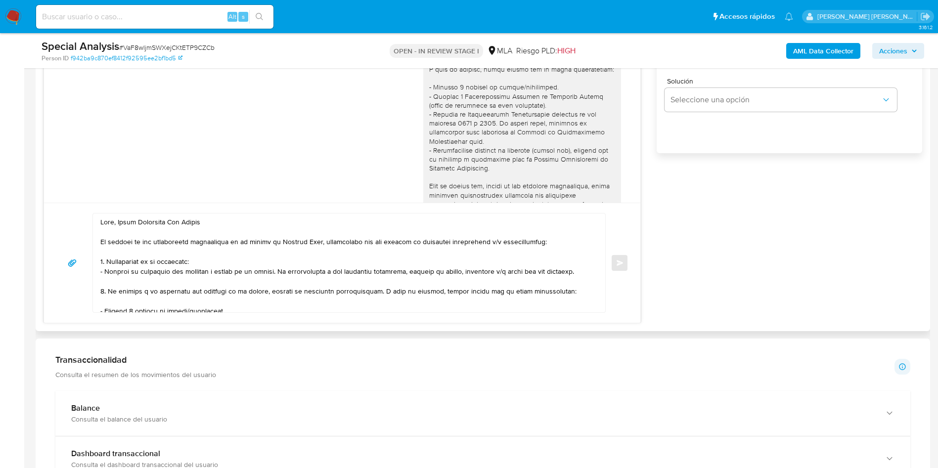
click at [238, 259] on textarea at bounding box center [346, 263] width 493 height 99
click at [227, 228] on textarea at bounding box center [346, 263] width 493 height 99
click at [288, 245] on textarea at bounding box center [346, 263] width 493 height 99
click at [209, 268] on textarea at bounding box center [346, 263] width 493 height 99
click at [217, 262] on textarea at bounding box center [346, 263] width 493 height 99
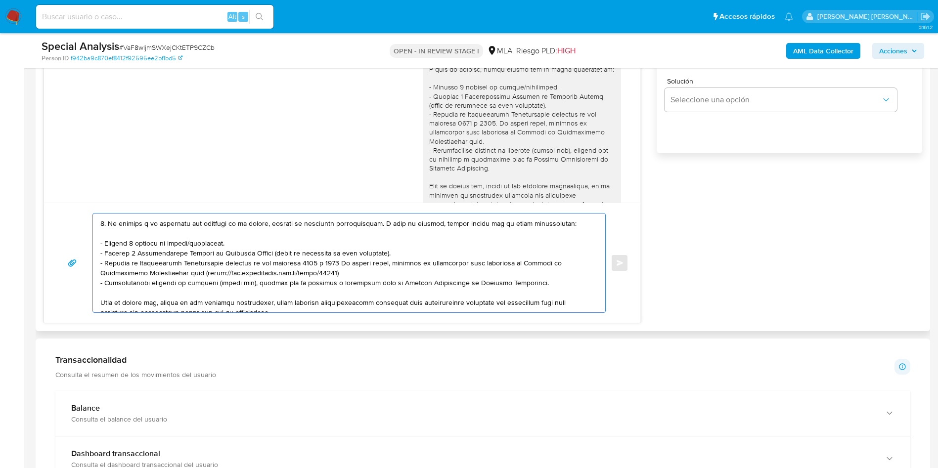
scroll to position [70, 0]
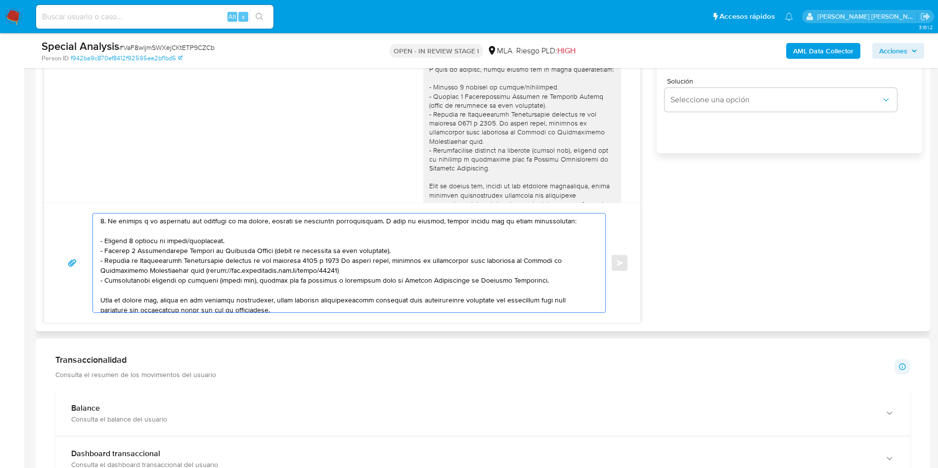
drag, startPoint x: 237, startPoint y: 242, endPoint x: 97, endPoint y: 238, distance: 140.5
click at [97, 238] on div at bounding box center [347, 263] width 508 height 99
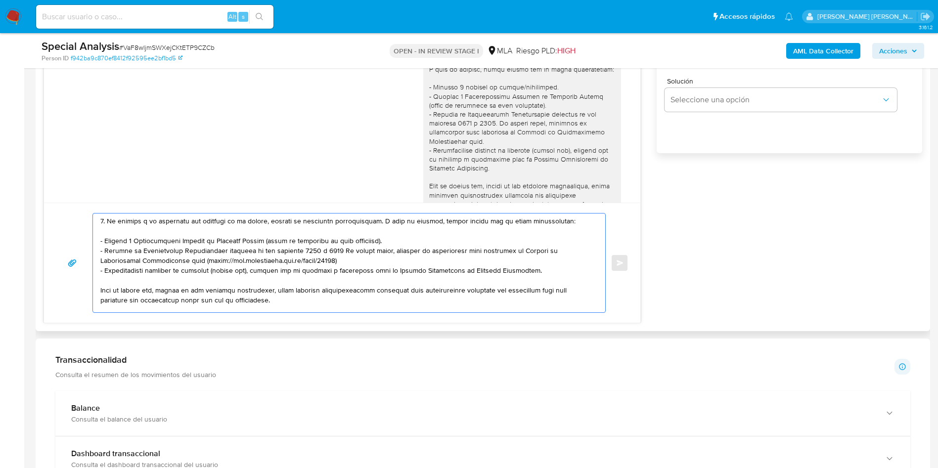
drag, startPoint x: 347, startPoint y: 249, endPoint x: 364, endPoint y: 257, distance: 19.0
click at [364, 257] on textarea at bounding box center [346, 263] width 493 height 99
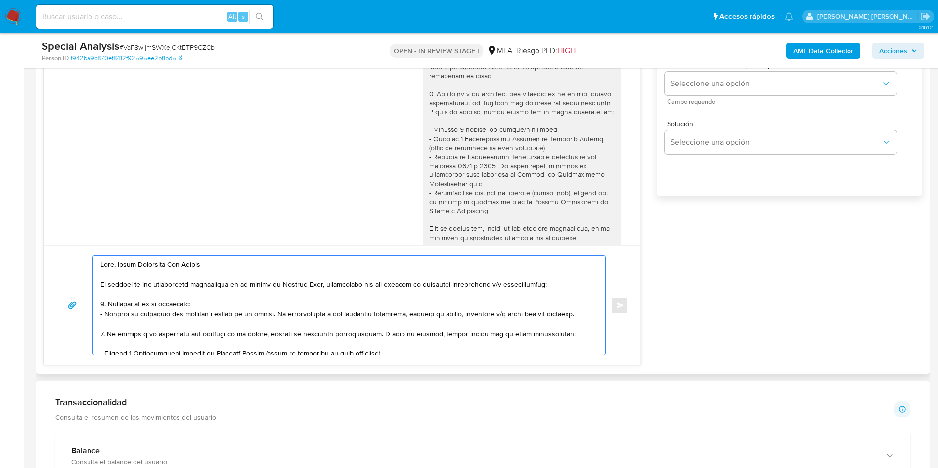
scroll to position [594, 0]
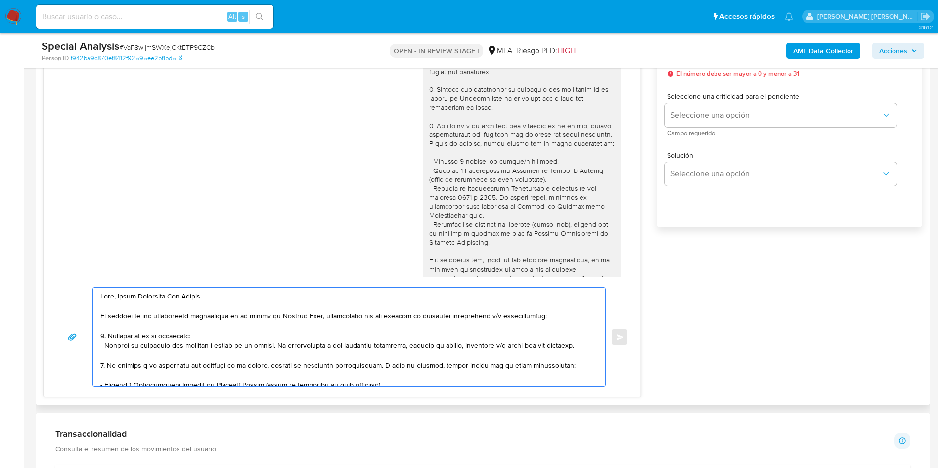
click at [225, 297] on textarea at bounding box center [346, 337] width 493 height 99
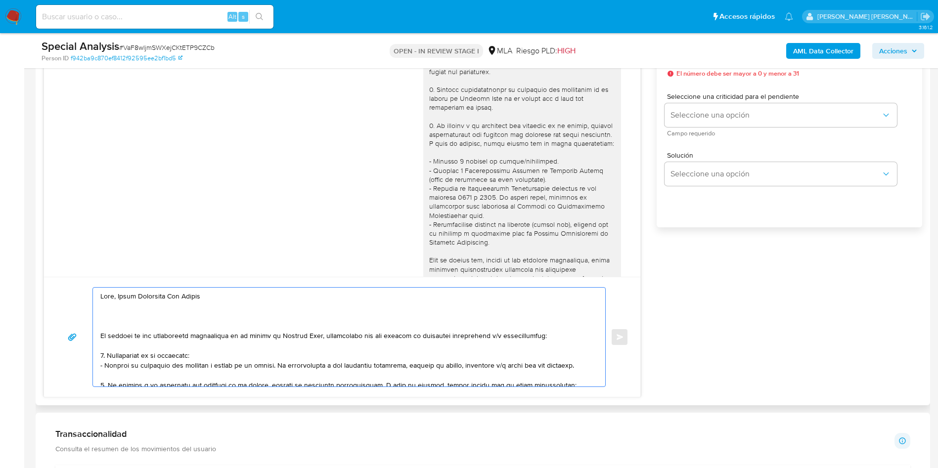
paste textarea "Si tienes dudas, consulta el instructivo para descargar el Resumen de Comproban…"
click at [102, 332] on textarea at bounding box center [346, 337] width 493 height 99
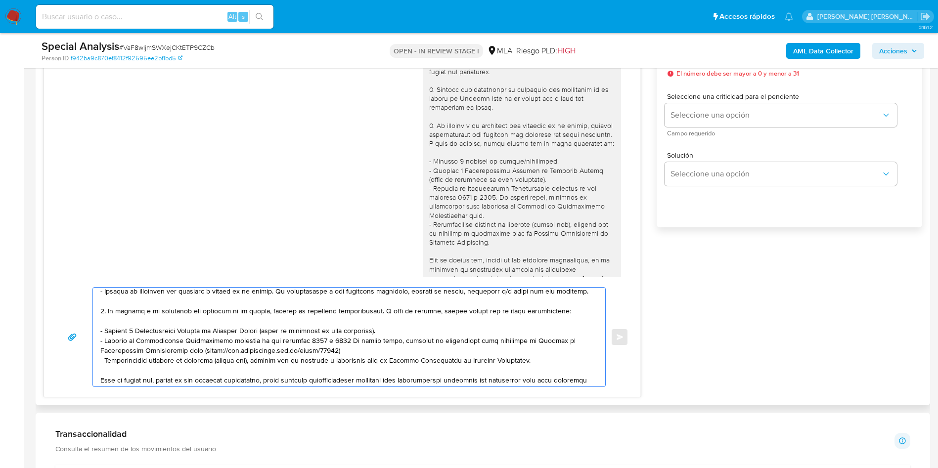
click at [138, 361] on textarea at bounding box center [346, 337] width 493 height 99
click at [228, 358] on textarea at bounding box center [346, 337] width 493 height 99
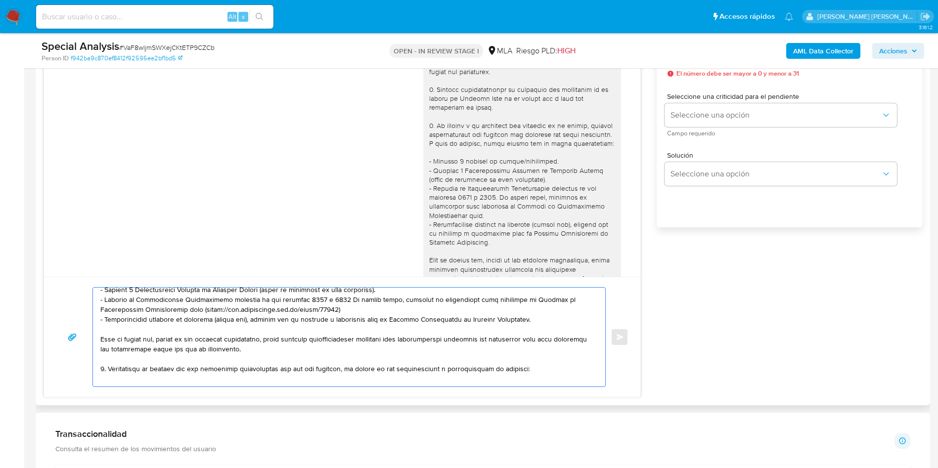
scroll to position [148, 0]
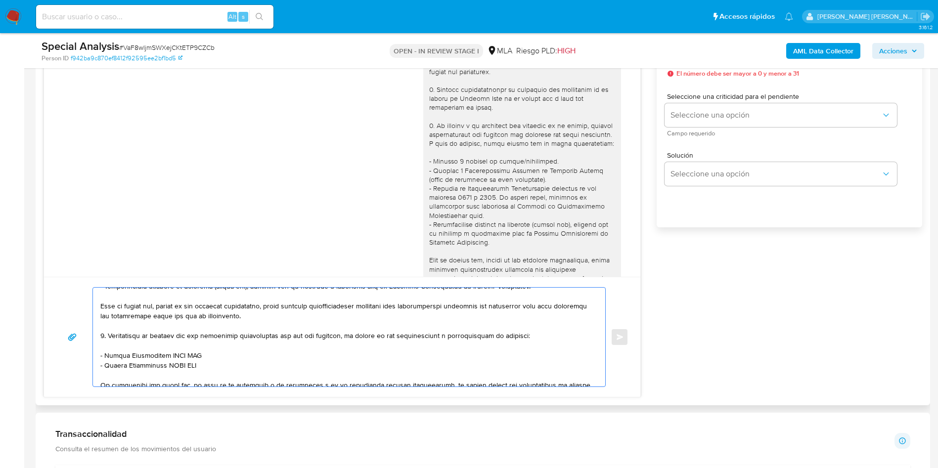
drag, startPoint x: 105, startPoint y: 356, endPoint x: 223, endPoint y: 358, distance: 117.3
click at [223, 358] on textarea at bounding box center [346, 337] width 493 height 99
paste textarea "Yanina de Los Angeles Asencio"
drag, startPoint x: 103, startPoint y: 368, endPoint x: 232, endPoint y: 369, distance: 128.1
click at [232, 369] on textarea at bounding box center [346, 337] width 493 height 99
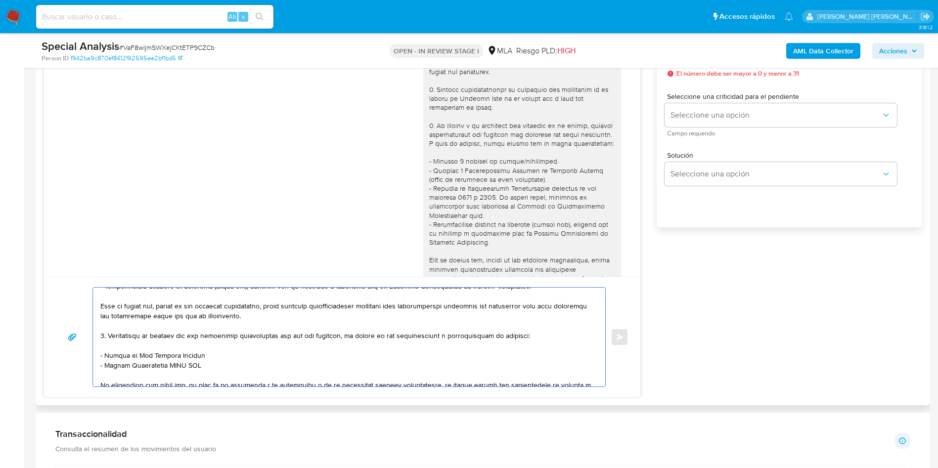
paste textarea "Ana Gonzalez Agudelo"
click at [103, 365] on textarea at bounding box center [346, 337] width 493 height 99
click at [201, 366] on textarea at bounding box center [346, 337] width 493 height 99
click at [157, 377] on textarea at bounding box center [346, 337] width 493 height 99
paste textarea "Jose Maria Ferre"
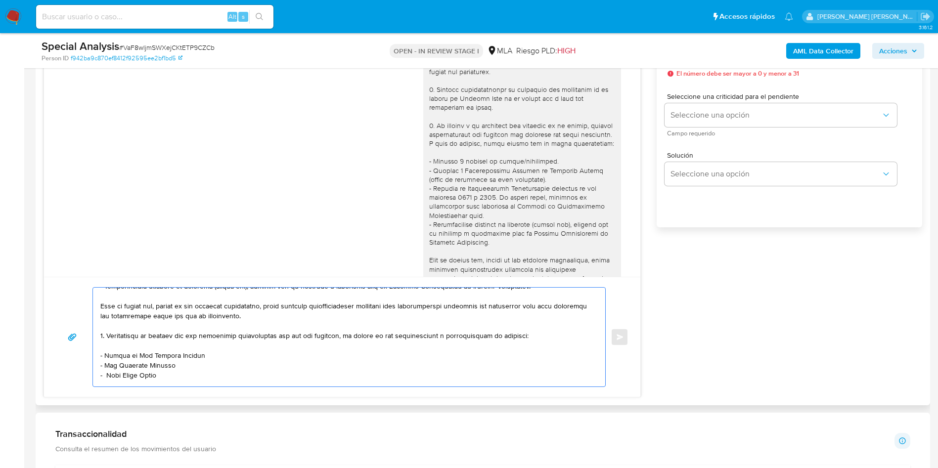
click at [167, 379] on textarea at bounding box center [346, 337] width 493 height 99
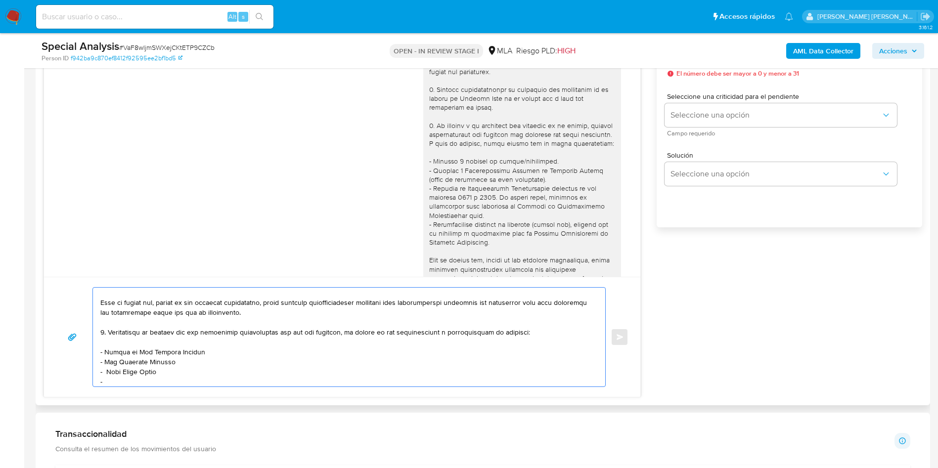
paste textarea "Brian Joel Marquez"
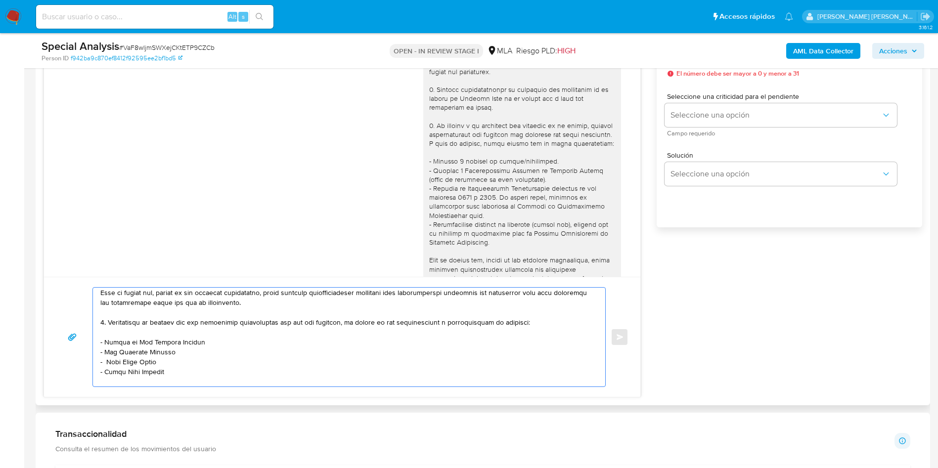
click at [103, 371] on textarea at bounding box center [346, 337] width 493 height 99
drag, startPoint x: 106, startPoint y: 364, endPoint x: 114, endPoint y: 358, distance: 10.0
click at [107, 364] on textarea at bounding box center [346, 337] width 493 height 99
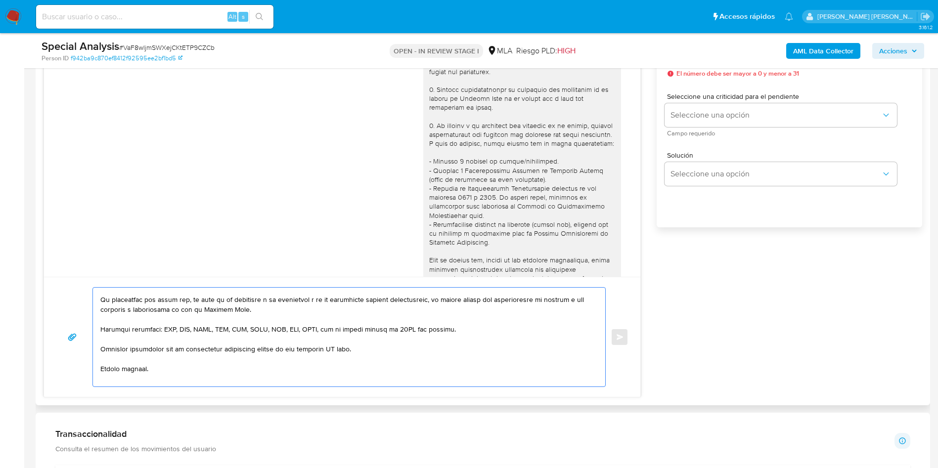
scroll to position [195, 0]
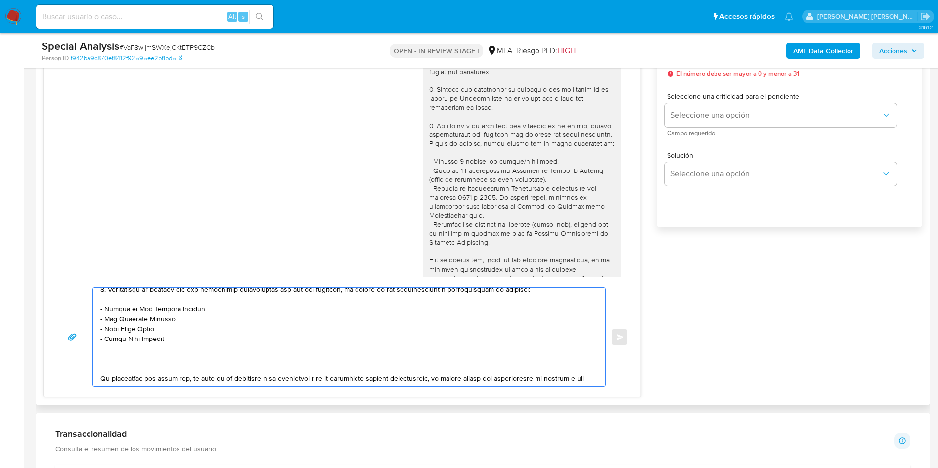
click at [152, 362] on textarea at bounding box center [346, 337] width 493 height 99
click at [145, 373] on textarea at bounding box center [346, 337] width 493 height 99
click at [141, 364] on textarea at bounding box center [346, 337] width 493 height 99
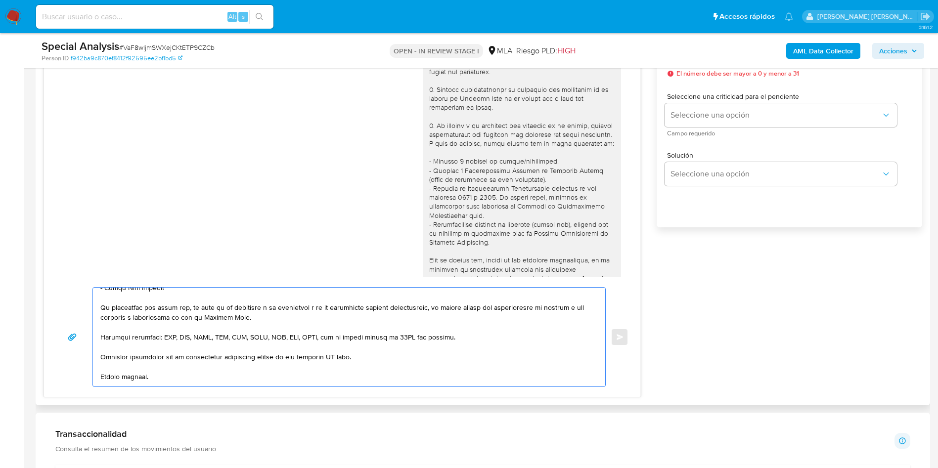
scroll to position [269, 0]
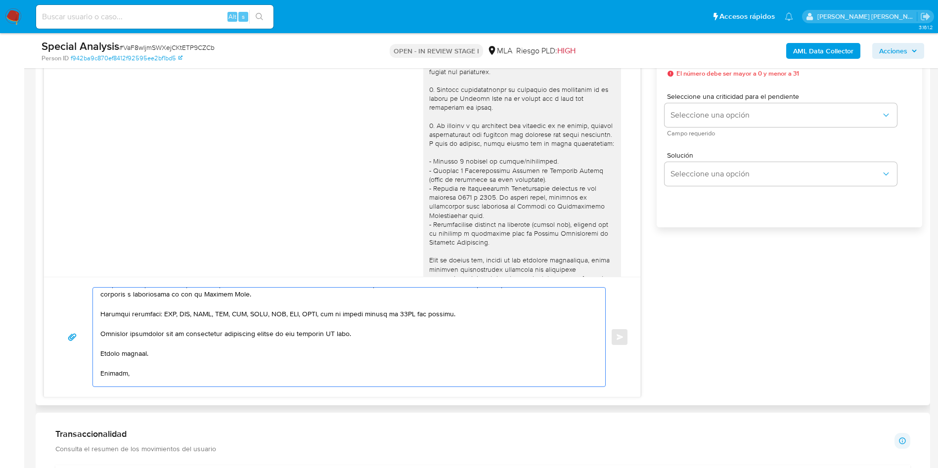
click at [335, 334] on textarea at bounding box center [346, 337] width 493 height 99
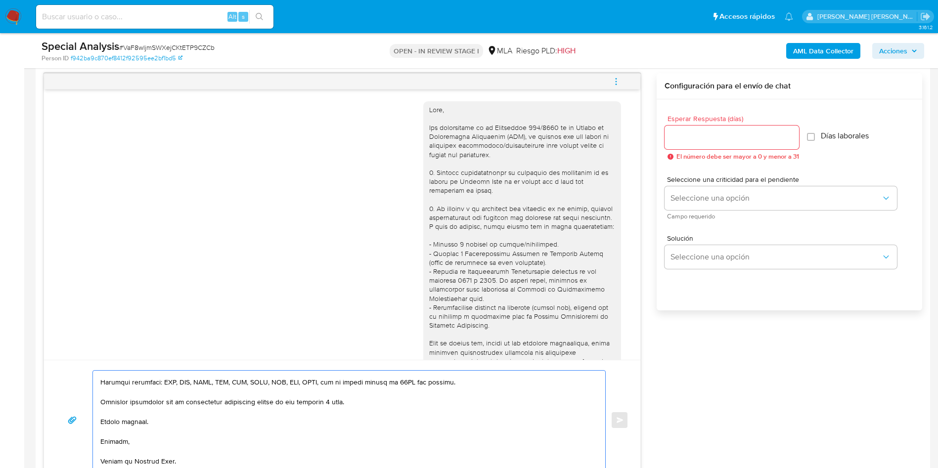
scroll to position [445, 0]
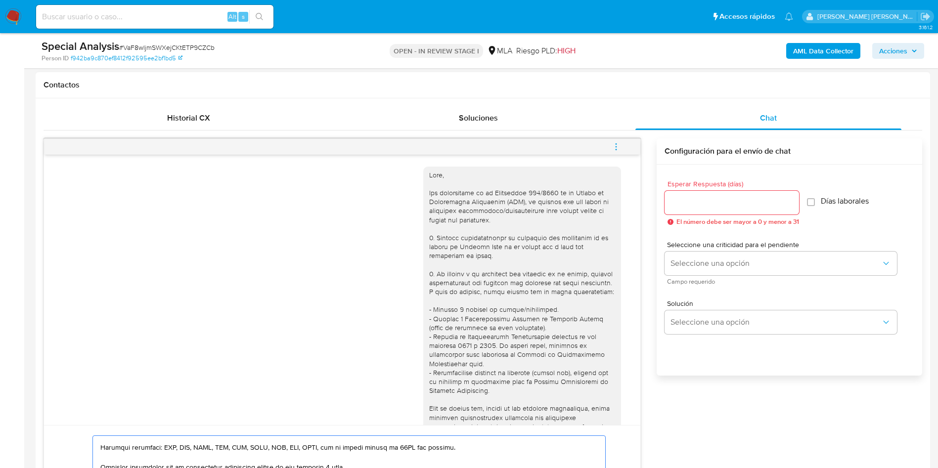
type textarea "Hola, Maria Alejandra Mac Dowell Si tienes dudas, consulta el instructivo para …"
click at [700, 199] on input "Esperar Respuesta (días)" at bounding box center [732, 202] width 135 height 13
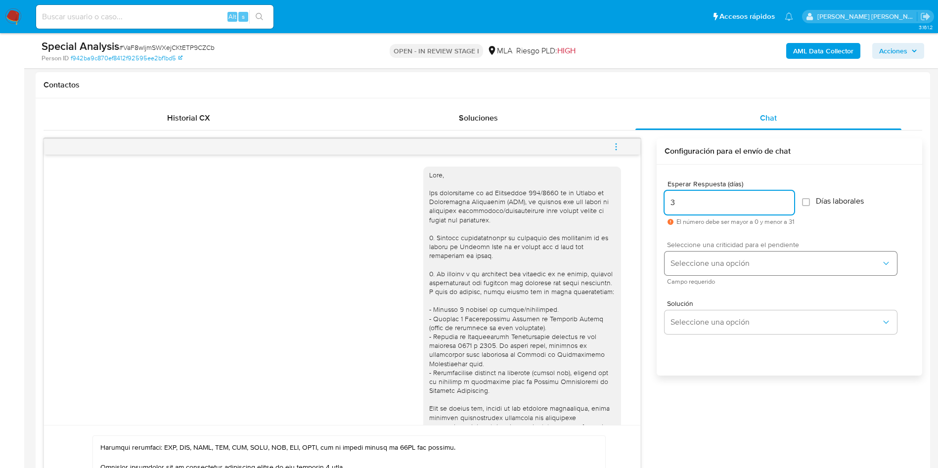
type input "3"
click at [730, 263] on span "Seleccione una opción" at bounding box center [776, 264] width 211 height 10
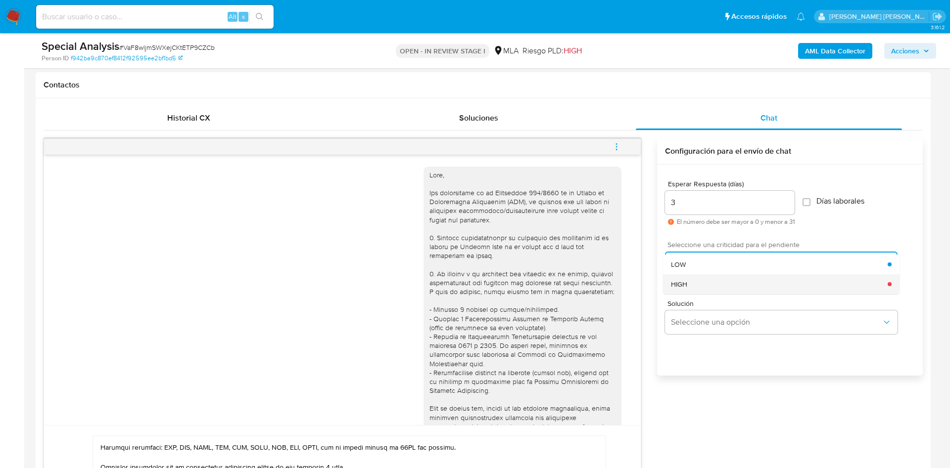
click at [722, 286] on div "HIGH" at bounding box center [779, 285] width 217 height 20
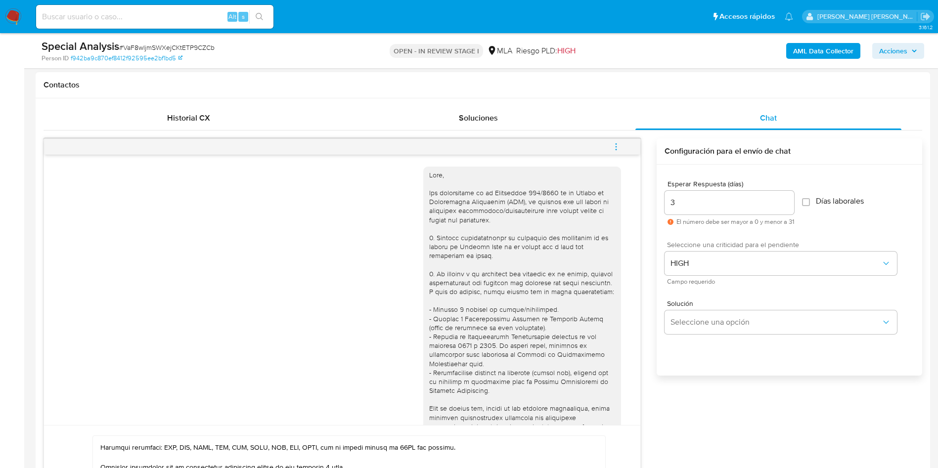
click at [681, 208] on input "3" at bounding box center [730, 202] width 130 height 13
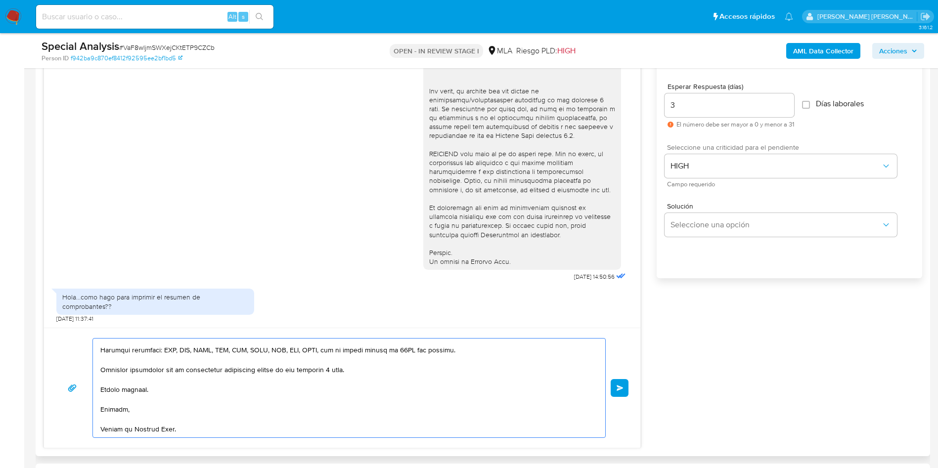
scroll to position [519, 0]
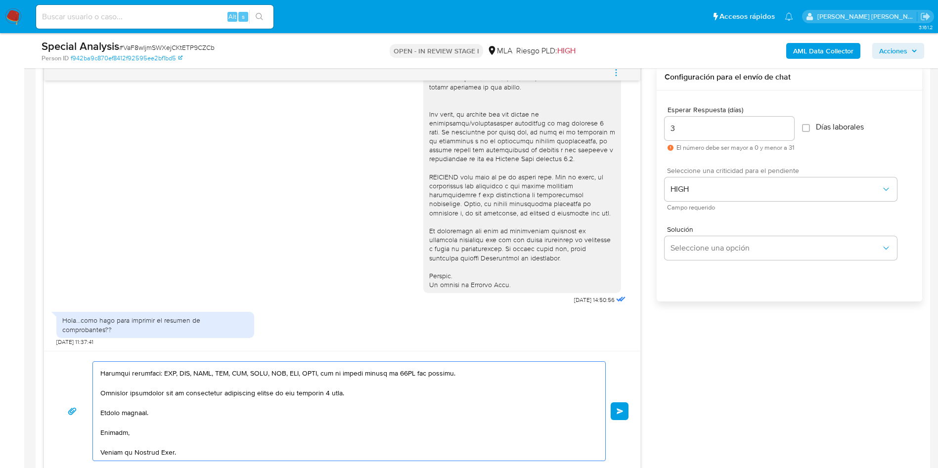
click at [617, 409] on span "Enviar" at bounding box center [620, 412] width 7 height 6
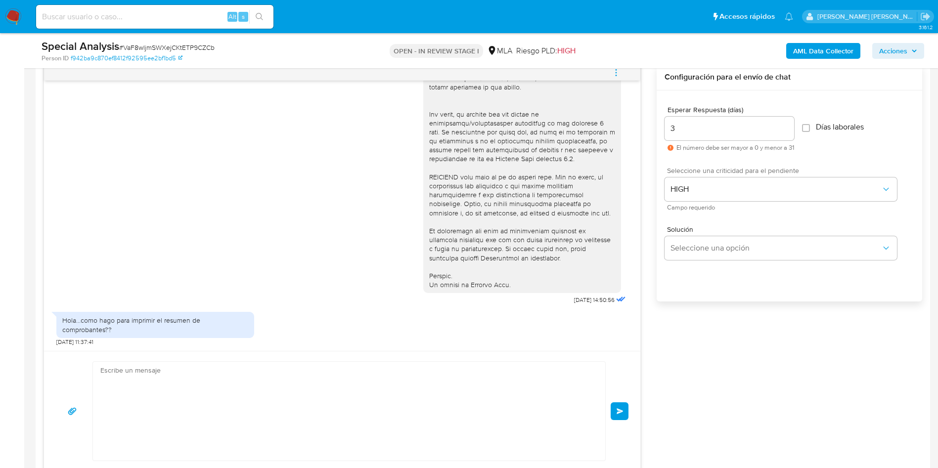
scroll to position [0, 0]
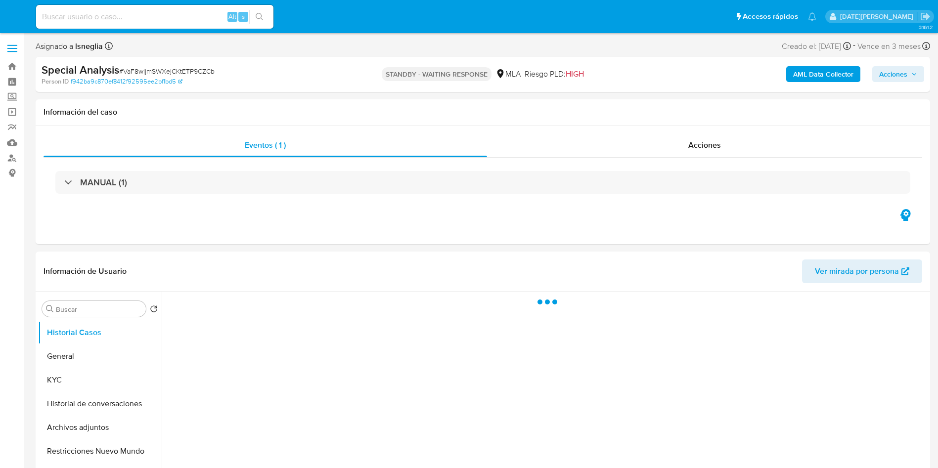
select select "10"
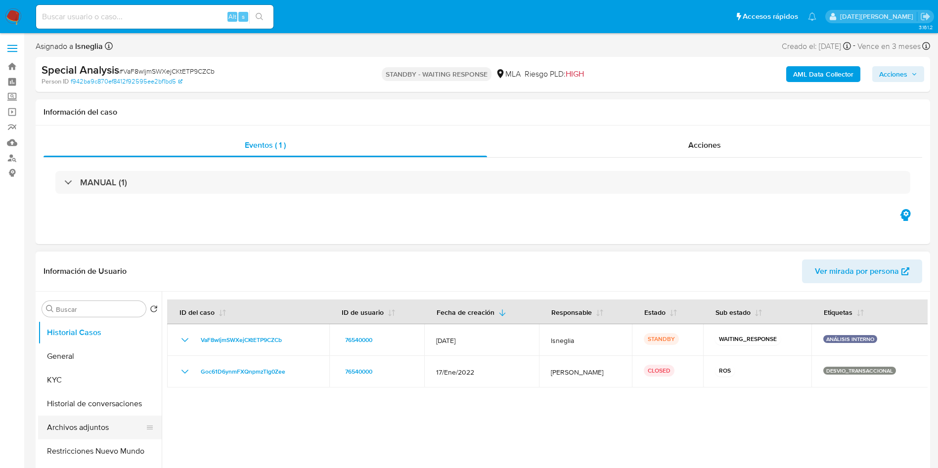
click at [88, 431] on button "Archivos adjuntos" at bounding box center [96, 428] width 116 height 24
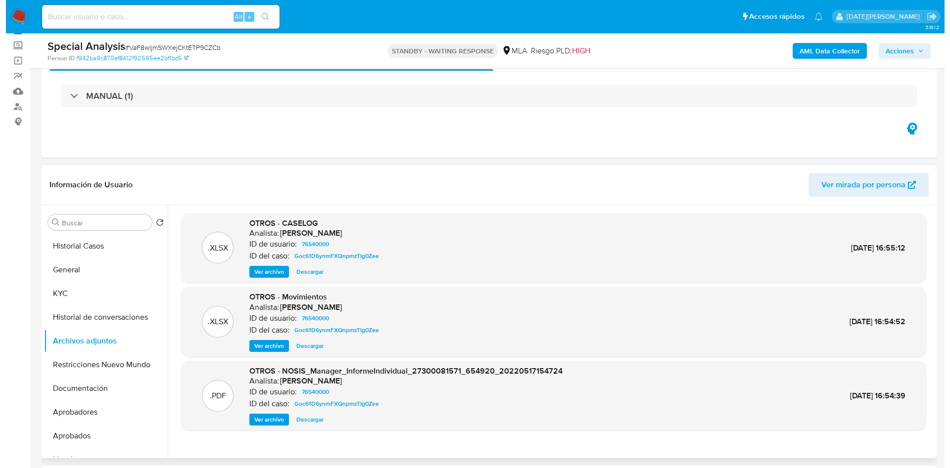
scroll to position [74, 0]
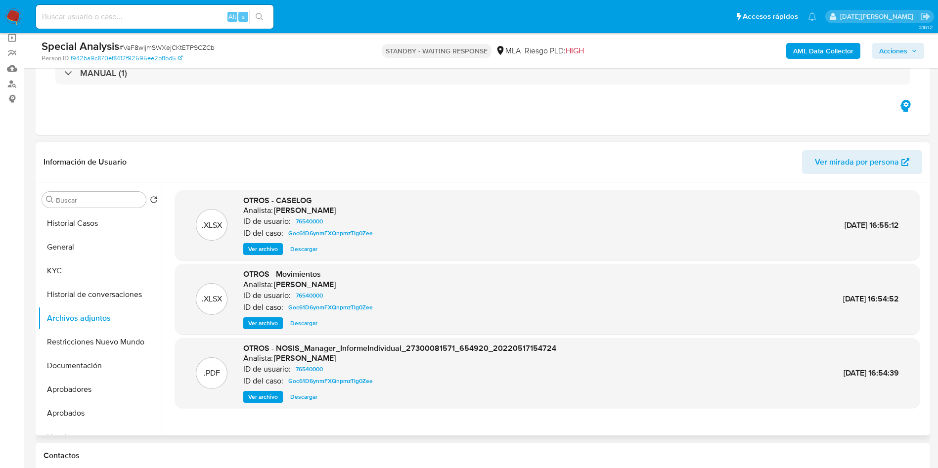
click at [266, 244] on span "Ver archivo" at bounding box center [263, 249] width 30 height 10
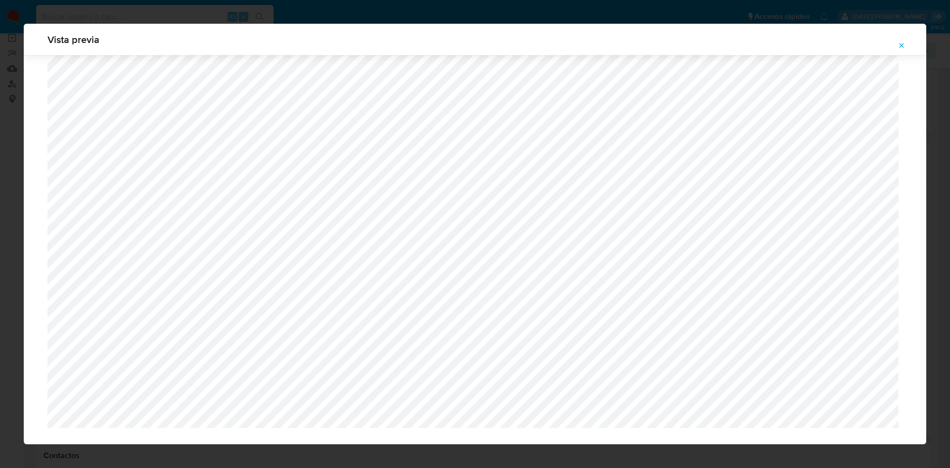
scroll to position [521, 0]
click at [899, 45] on icon "Attachment preview" at bounding box center [901, 46] width 8 height 8
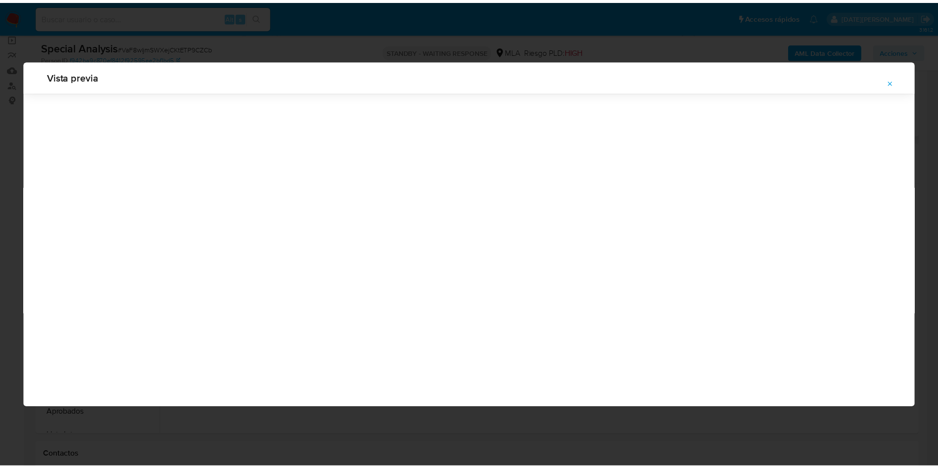
scroll to position [0, 0]
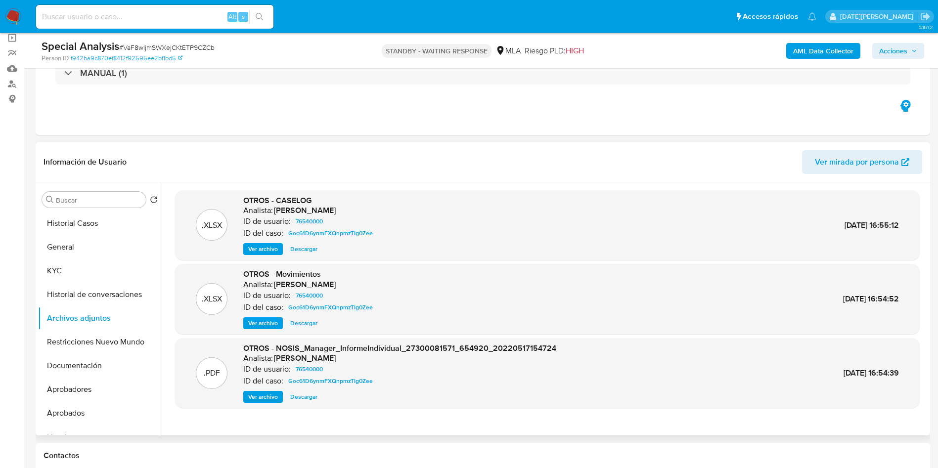
click at [834, 161] on span "Ver mirada por persona" at bounding box center [857, 162] width 84 height 24
click at [135, 16] on input at bounding box center [154, 16] width 237 height 13
paste input "VYEbTSIJyCustOLNKpFsrDUI"
type input "VYEbTSIJyCustOLNKpFsrDUI"
click at [256, 13] on button "search-icon" at bounding box center [259, 17] width 20 height 14
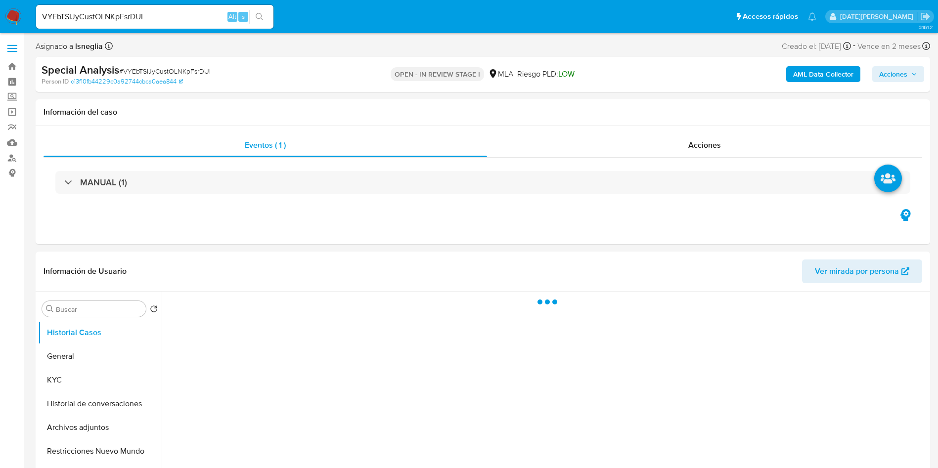
select select "10"
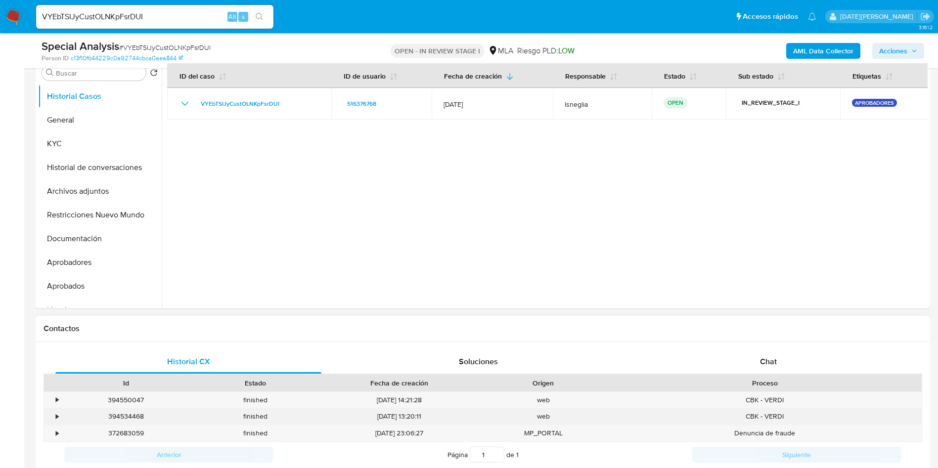
scroll to position [223, 0]
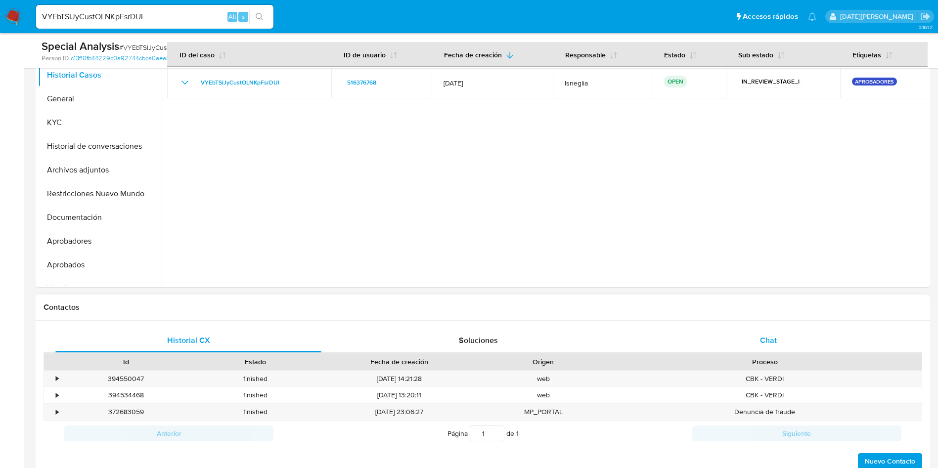
click at [772, 333] on div "Chat" at bounding box center [769, 341] width 266 height 24
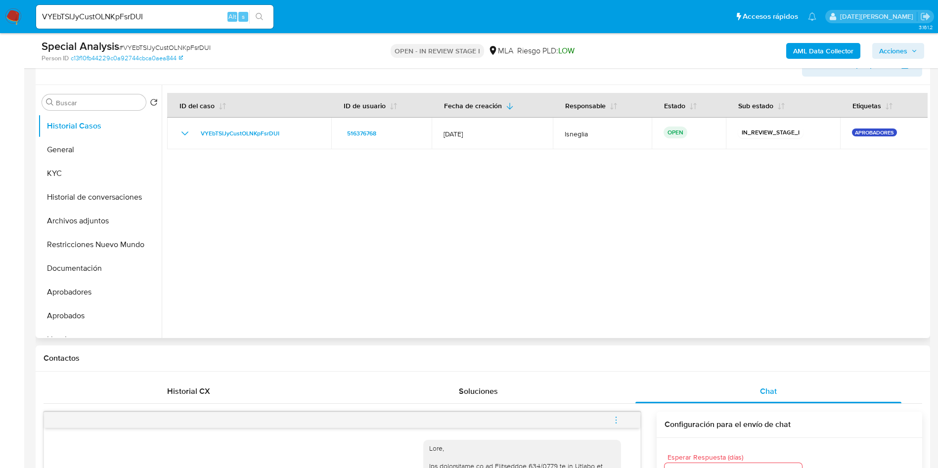
scroll to position [148, 0]
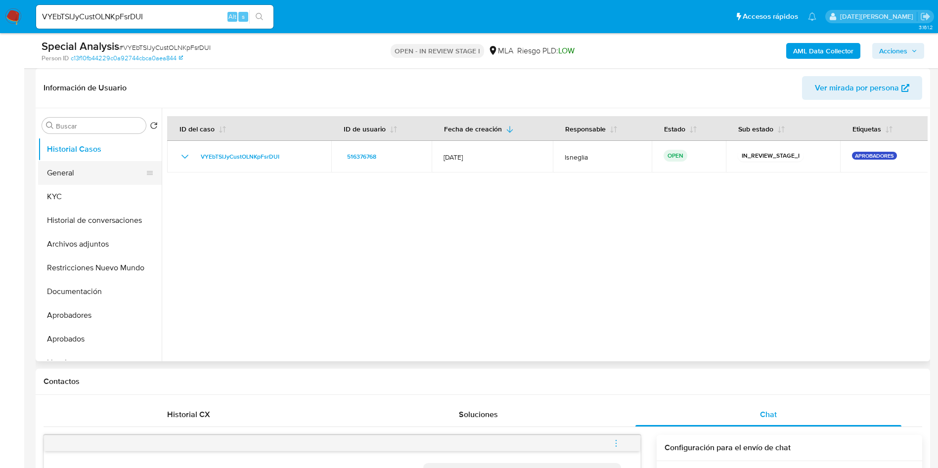
click at [87, 170] on button "General" at bounding box center [96, 173] width 116 height 24
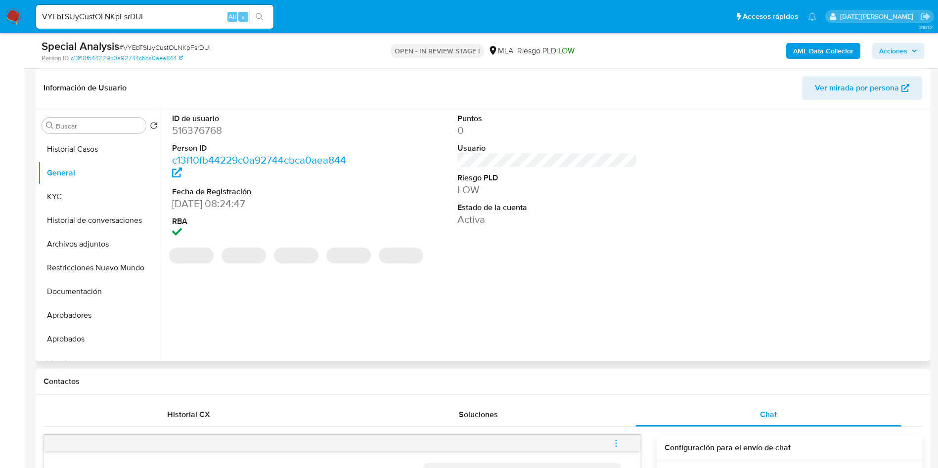
click at [204, 122] on dt "ID de usuario" at bounding box center [262, 118] width 181 height 11
click at [206, 128] on dd "516376768" at bounding box center [262, 131] width 181 height 14
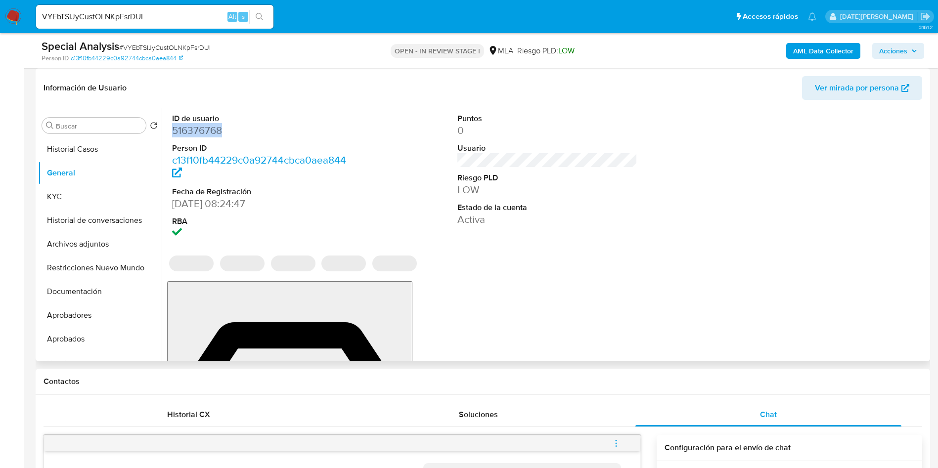
copy dd "516376768"
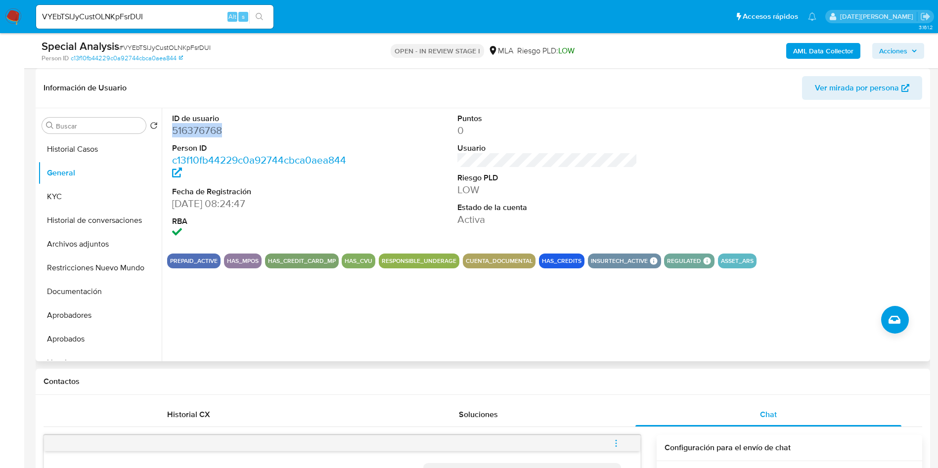
click at [197, 124] on dd "516376768" at bounding box center [262, 131] width 181 height 14
click at [199, 130] on dd "516376768" at bounding box center [262, 131] width 181 height 14
copy dd "516376768"
click at [63, 199] on button "KYC" at bounding box center [96, 197] width 116 height 24
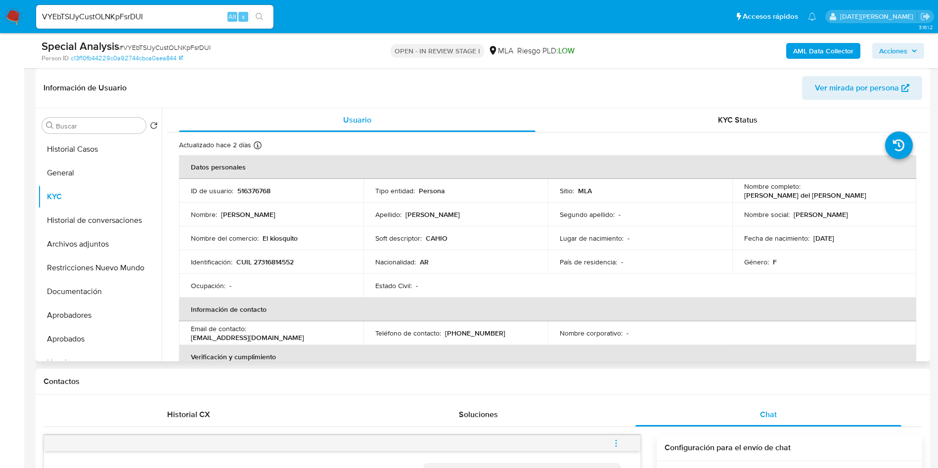
click at [257, 258] on p "CUIL 27316814552" at bounding box center [264, 262] width 57 height 9
copy p "27316814552"
drag, startPoint x: 801, startPoint y: 191, endPoint x: 877, endPoint y: 191, distance: 75.2
click at [877, 191] on div "Nombre completo : [PERSON_NAME] del [PERSON_NAME]" at bounding box center [824, 191] width 161 height 18
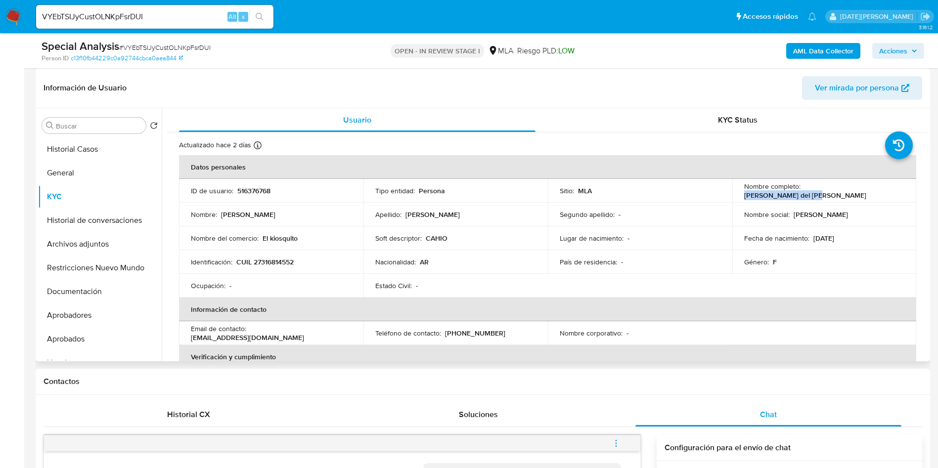
copy p "[PERSON_NAME] del [PERSON_NAME]"
click at [843, 191] on p "[PERSON_NAME] del [PERSON_NAME]" at bounding box center [805, 195] width 122 height 9
drag, startPoint x: 800, startPoint y: 193, endPoint x: 872, endPoint y: 193, distance: 71.7
click at [872, 193] on div "Nombre completo : [PERSON_NAME] del [PERSON_NAME]" at bounding box center [824, 191] width 161 height 18
drag, startPoint x: 870, startPoint y: 191, endPoint x: 801, endPoint y: 189, distance: 68.8
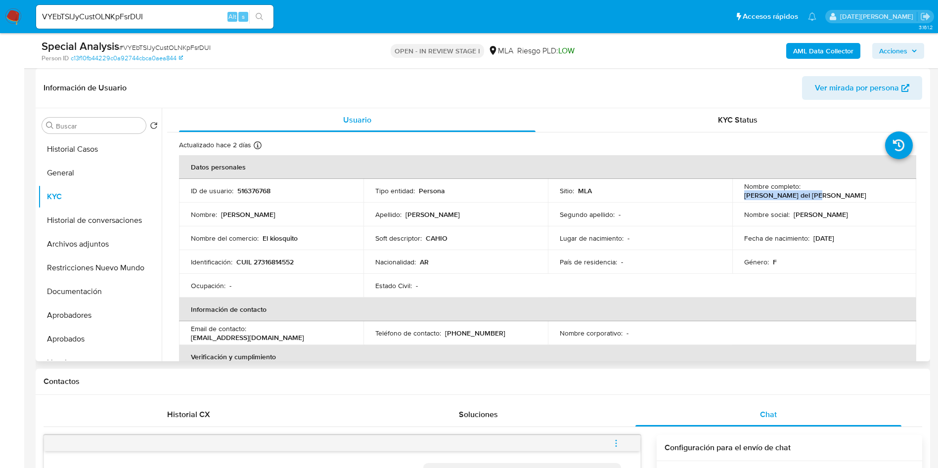
click at [801, 191] on p "[PERSON_NAME] del [PERSON_NAME]" at bounding box center [805, 195] width 122 height 9
copy p "[PERSON_NAME] del [PERSON_NAME]"
click at [882, 90] on span "Ver mirada por persona" at bounding box center [857, 88] width 84 height 24
drag, startPoint x: 251, startPoint y: 333, endPoint x: 358, endPoint y: 334, distance: 106.4
click at [358, 334] on td "Email de contacto : [EMAIL_ADDRESS][DOMAIN_NAME]" at bounding box center [271, 334] width 185 height 24
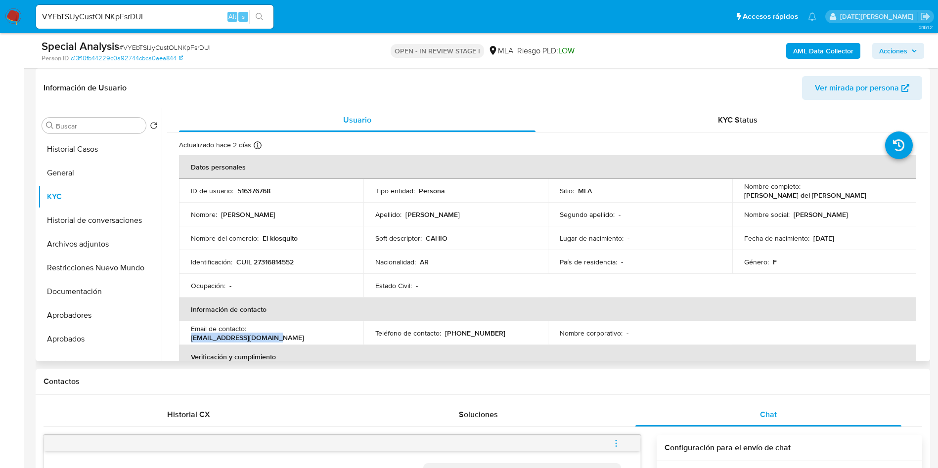
copy p "[EMAIL_ADDRESS][DOMAIN_NAME]"
drag, startPoint x: 444, startPoint y: 332, endPoint x: 497, endPoint y: 332, distance: 52.9
click at [497, 332] on div "Teléfono de contacto : [PHONE_NUMBER]" at bounding box center [455, 333] width 161 height 9
copy p "[PHONE_NUMBER]"
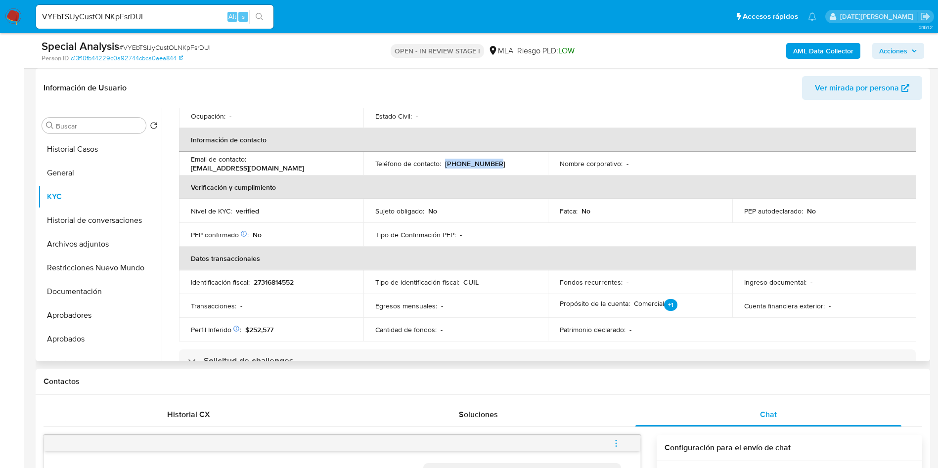
scroll to position [223, 0]
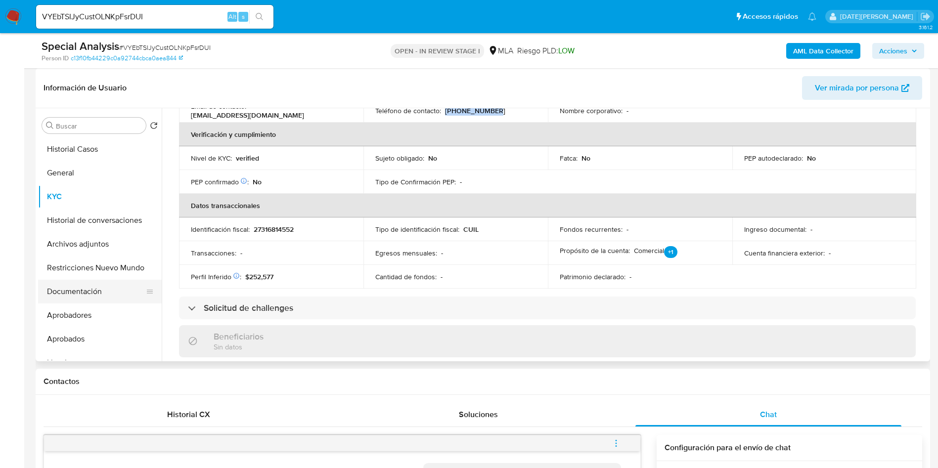
click at [71, 293] on button "Documentación" at bounding box center [96, 292] width 116 height 24
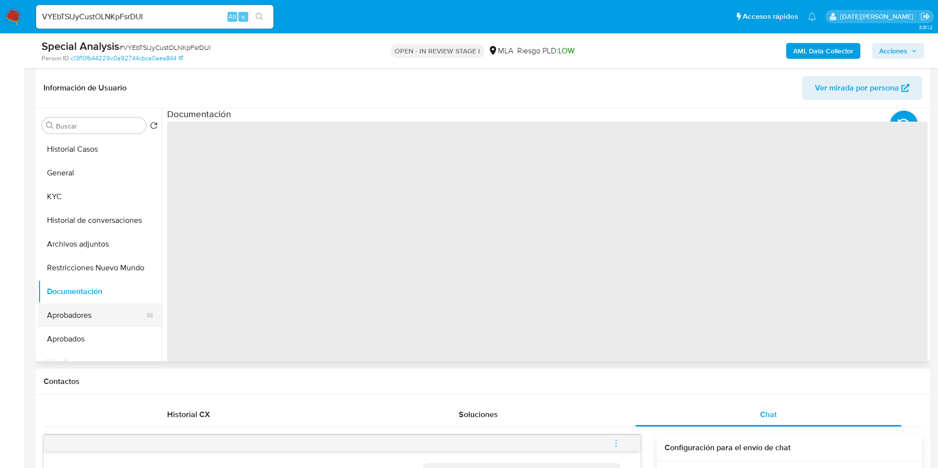
click at [81, 319] on button "Aprobadores" at bounding box center [96, 316] width 116 height 24
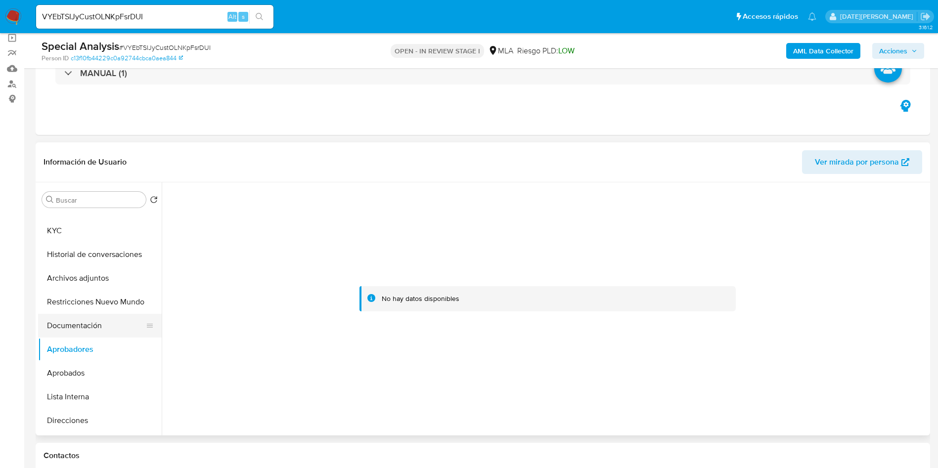
scroll to position [74, 0]
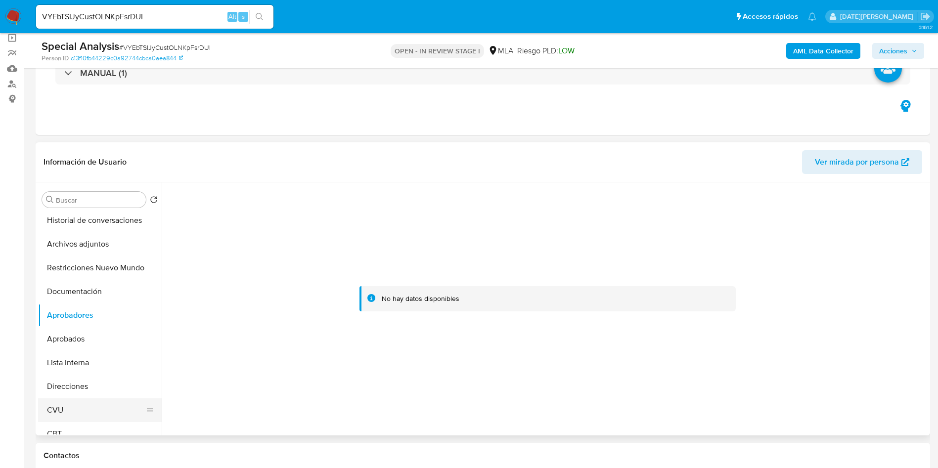
click at [71, 410] on button "CVU" at bounding box center [96, 411] width 116 height 24
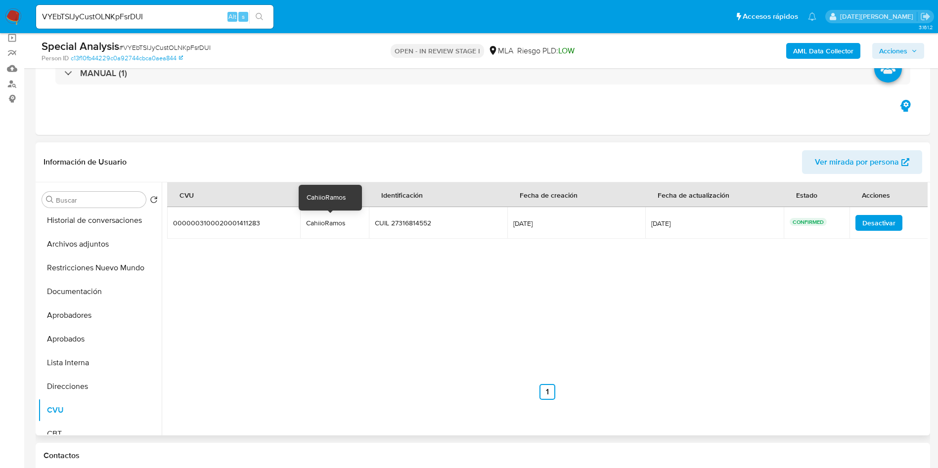
drag, startPoint x: 300, startPoint y: 221, endPoint x: 357, endPoint y: 222, distance: 56.4
click at [357, 222] on td "CahiioRamos CahiioRamos" at bounding box center [334, 223] width 69 height 32
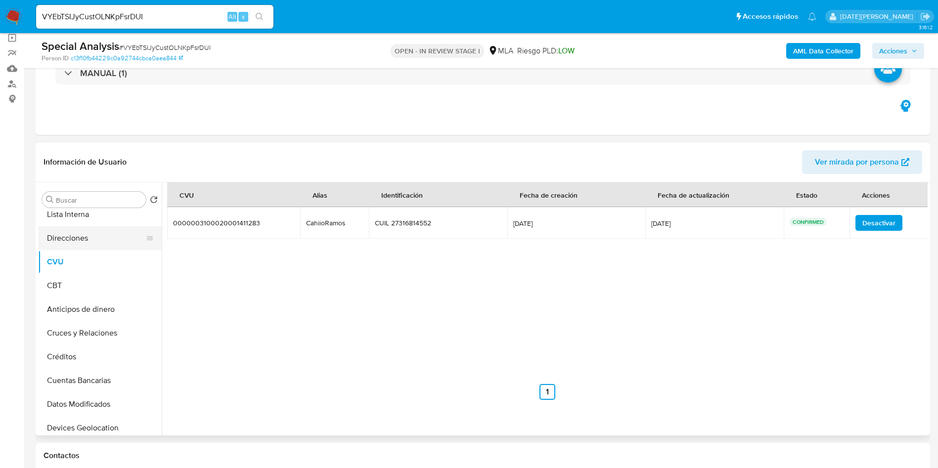
click at [86, 241] on button "Direcciones" at bounding box center [96, 239] width 116 height 24
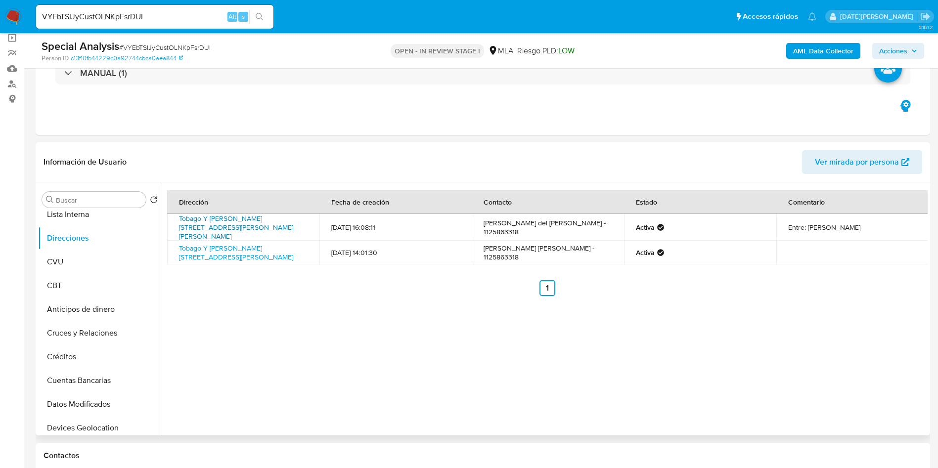
click at [246, 217] on link "Tobago Y [PERSON_NAME] [STREET_ADDRESS][PERSON_NAME][PERSON_NAME]" at bounding box center [236, 228] width 114 height 28
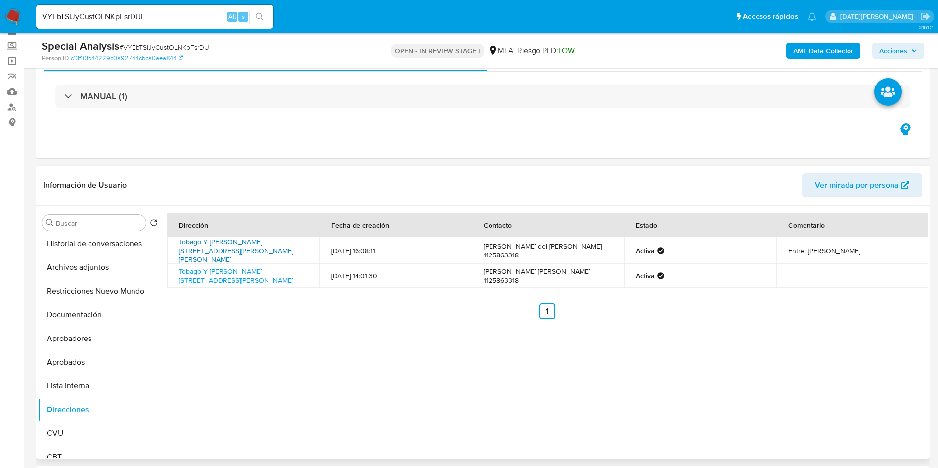
scroll to position [74, 0]
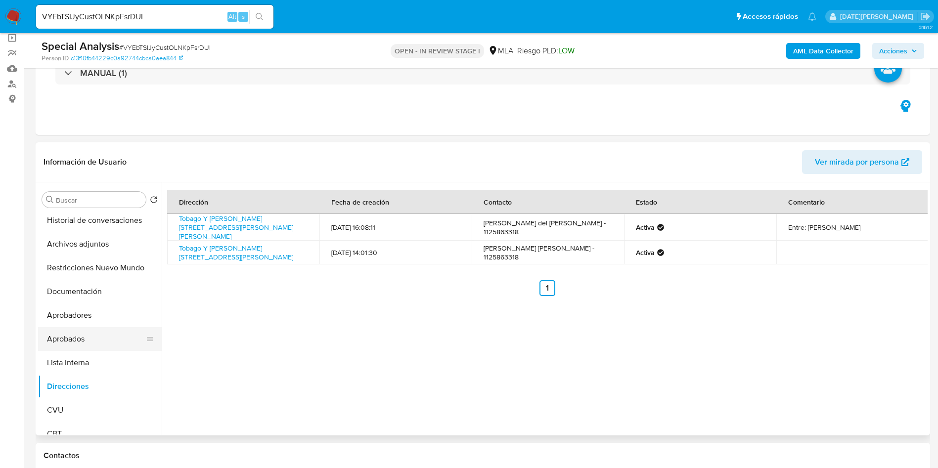
click at [83, 339] on button "Aprobados" at bounding box center [96, 339] width 116 height 24
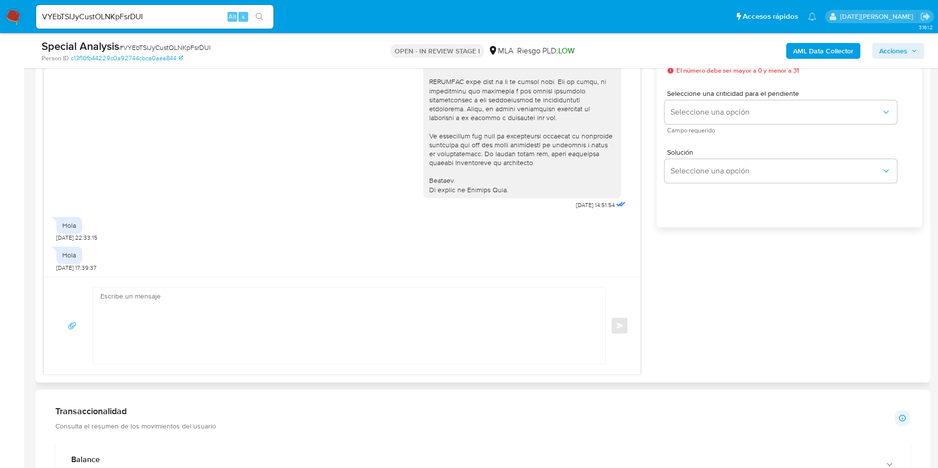
scroll to position [519, 0]
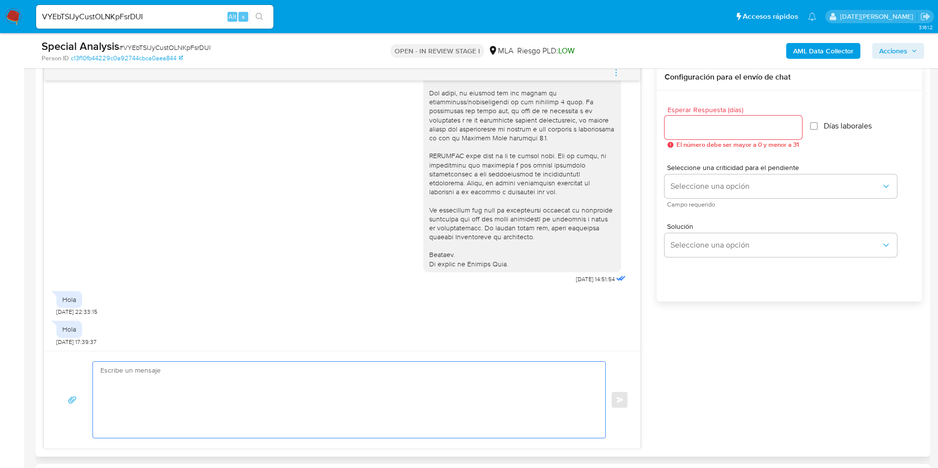
click at [358, 407] on textarea at bounding box center [346, 400] width 493 height 76
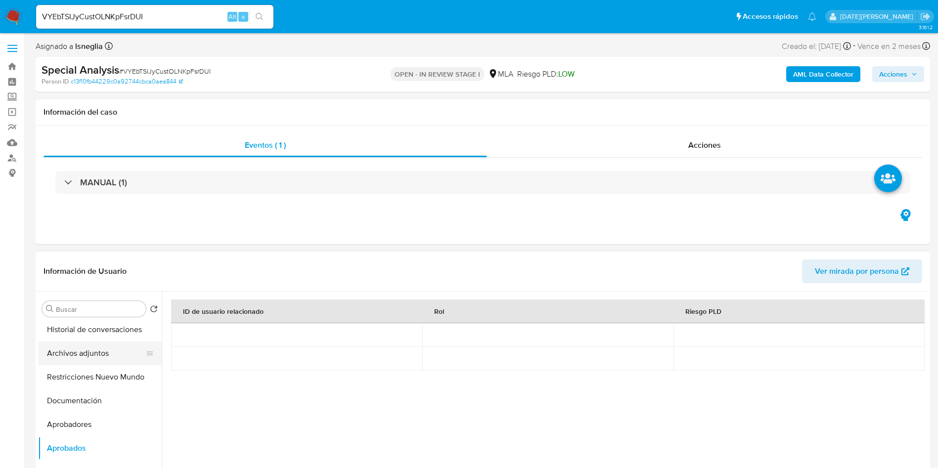
scroll to position [0, 0]
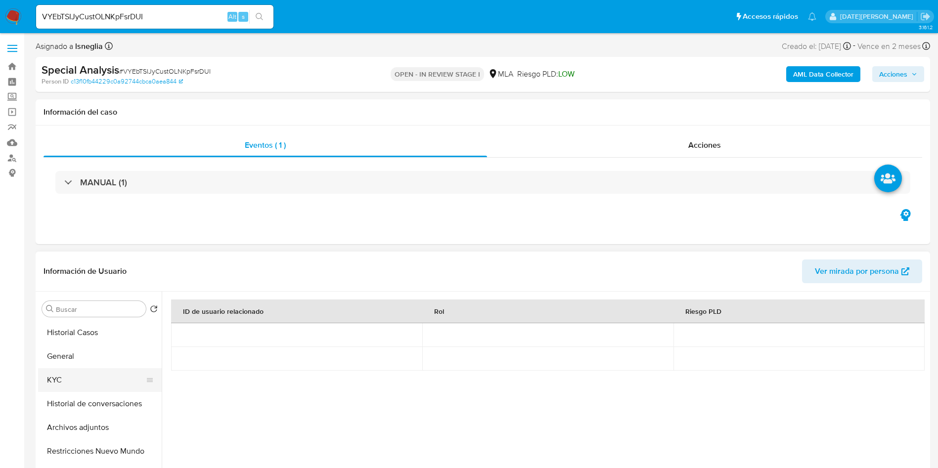
click at [66, 378] on button "KYC" at bounding box center [96, 381] width 116 height 24
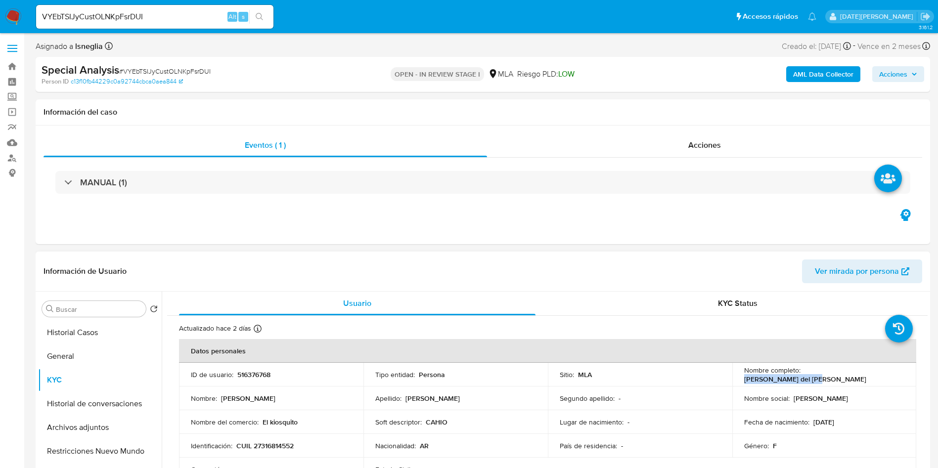
drag, startPoint x: 801, startPoint y: 376, endPoint x: 889, endPoint y: 374, distance: 88.1
click at [889, 374] on div "Nombre completo : [PERSON_NAME] del [PERSON_NAME]" at bounding box center [824, 375] width 161 height 18
copy p "[PERSON_NAME] del [PERSON_NAME]"
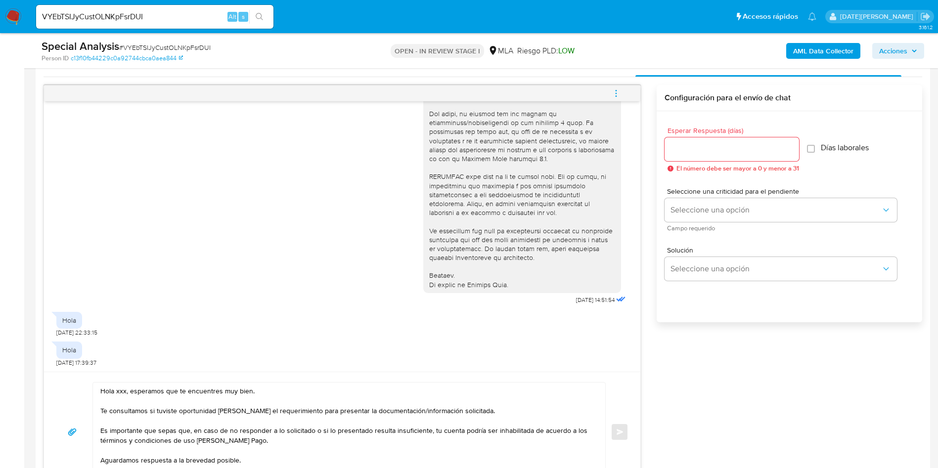
scroll to position [519, 0]
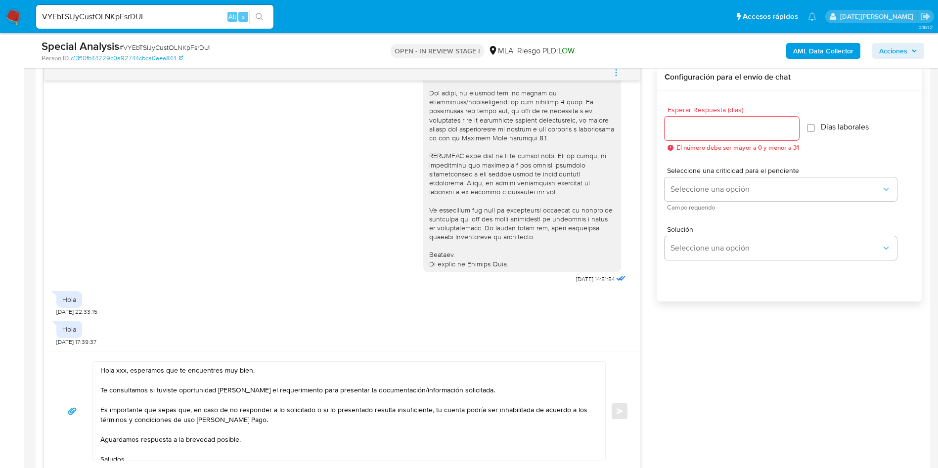
click at [116, 372] on textarea "Hola xxx, esperamos que te encuentres muy bien. Te consultamos si tuviste oport…" at bounding box center [346, 411] width 493 height 99
paste textarea "[PERSON_NAME] del [PERSON_NAME]"
click at [488, 392] on textarea "Hola [PERSON_NAME] del [PERSON_NAME], esperamos que te encuentres muy bien. Te …" at bounding box center [346, 411] width 493 height 99
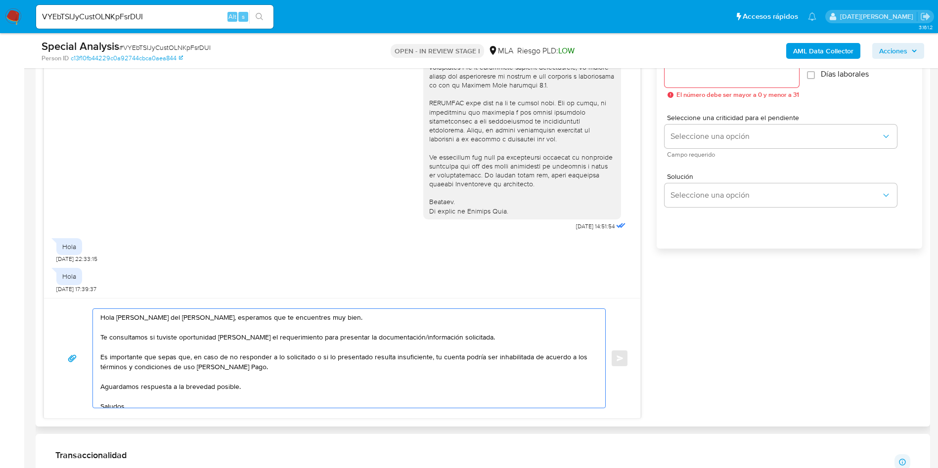
scroll to position [594, 0]
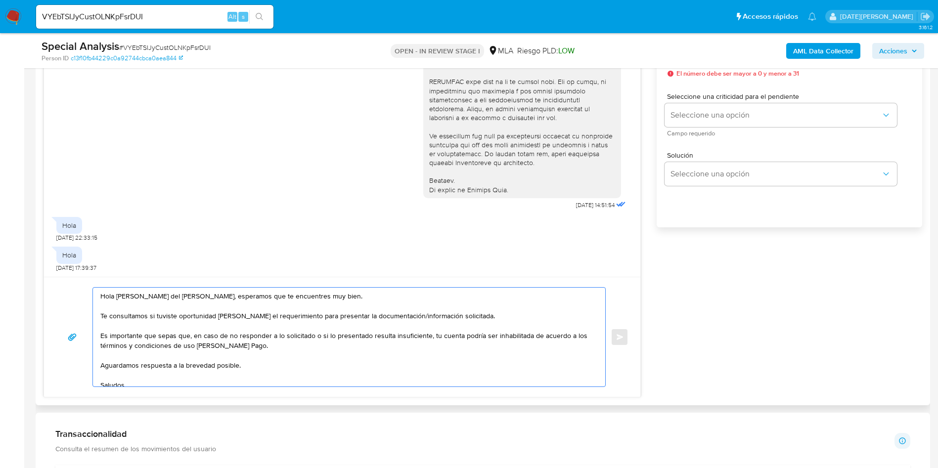
click at [193, 297] on textarea "Hola [PERSON_NAME] del [PERSON_NAME], esperamos que te encuentres muy bien. Te …" at bounding box center [346, 337] width 493 height 99
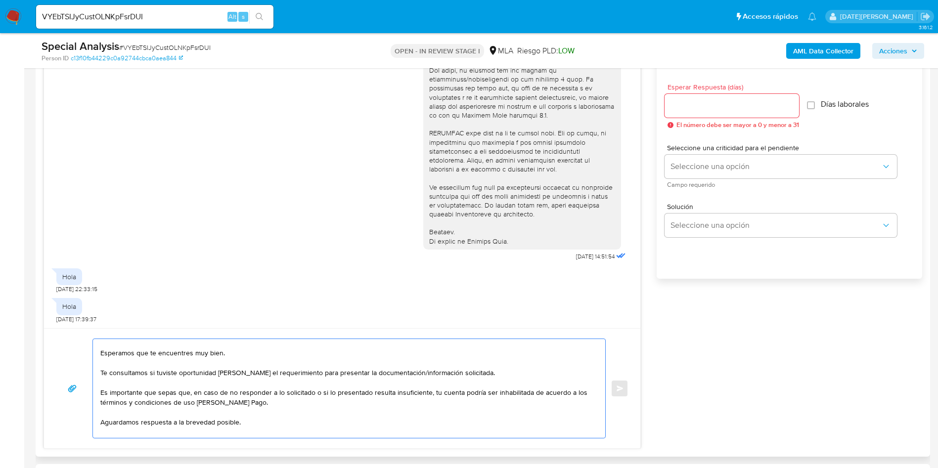
scroll to position [519, 0]
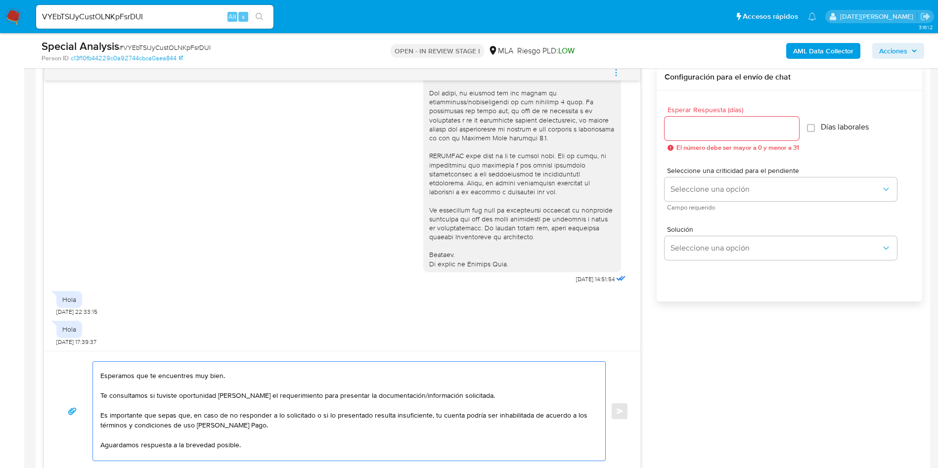
type textarea "Hola [PERSON_NAME] del [PERSON_NAME], Esperamos que te encuentres muy bien. Te …"
click at [708, 129] on input "Esperar Respuesta (días)" at bounding box center [732, 128] width 135 height 13
type input "3"
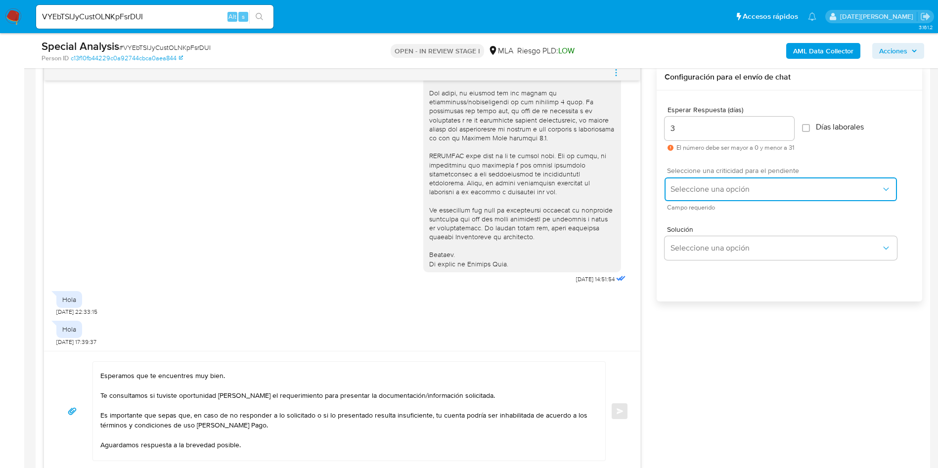
click at [709, 181] on button "Seleccione una opción" at bounding box center [781, 190] width 232 height 24
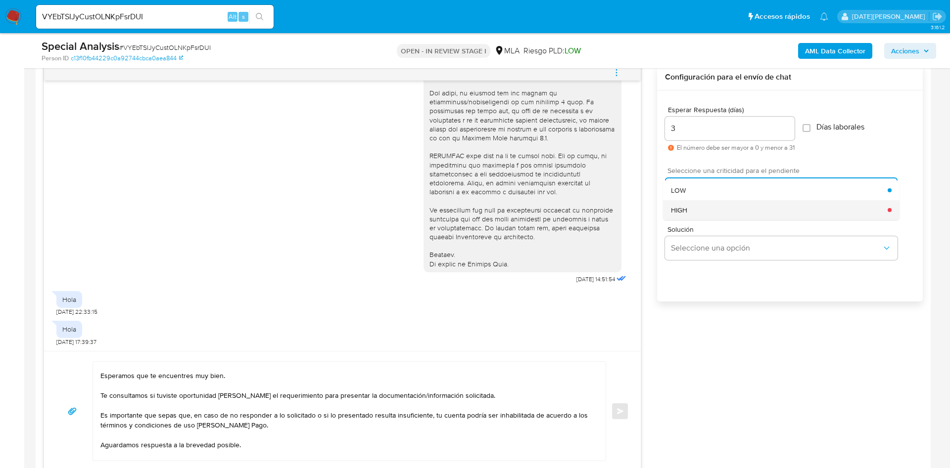
click at [711, 212] on div "HIGH" at bounding box center [779, 210] width 217 height 20
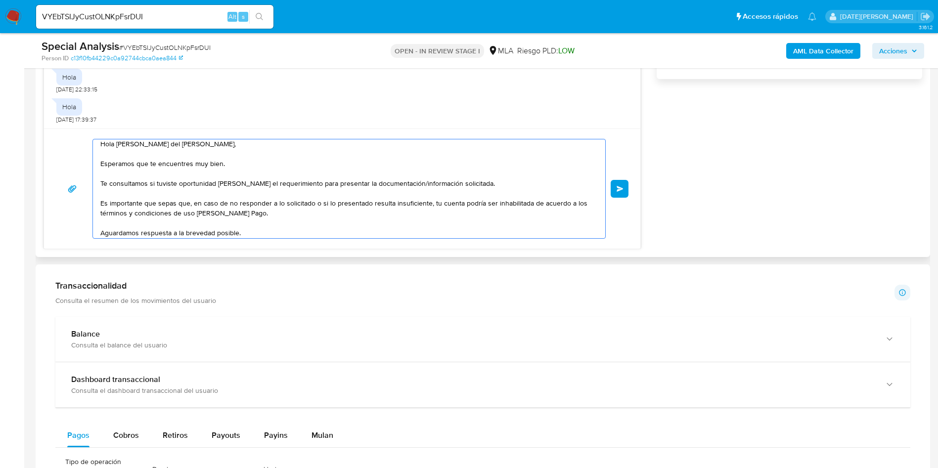
scroll to position [0, 0]
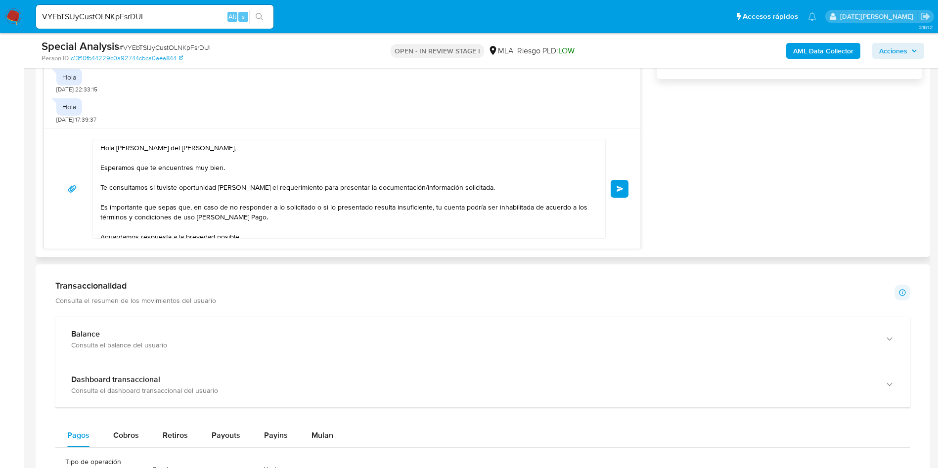
click at [292, 194] on textarea "Hola [PERSON_NAME] del [PERSON_NAME], Esperamos que te encuentres muy bien. Te …" at bounding box center [346, 188] width 493 height 99
click at [505, 192] on textarea "Hola [PERSON_NAME] del [PERSON_NAME], Esperamos que te encuentres muy bien. Te …" at bounding box center [346, 188] width 493 height 99
click at [508, 192] on textarea "Hola [PERSON_NAME] del [PERSON_NAME], Esperamos que te encuentres muy bien. Te …" at bounding box center [346, 188] width 493 height 99
click at [508, 186] on textarea "Hola [PERSON_NAME] del [PERSON_NAME], Esperamos que te encuentres muy bien. Te …" at bounding box center [346, 188] width 493 height 99
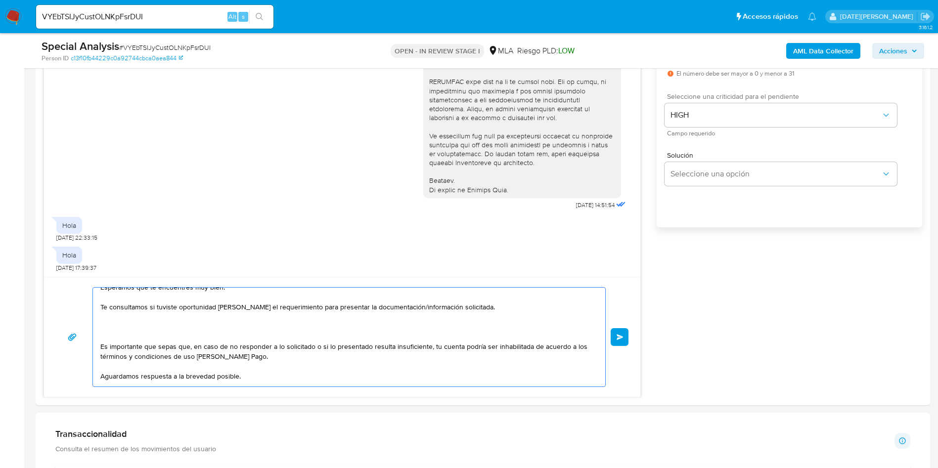
scroll to position [56, 0]
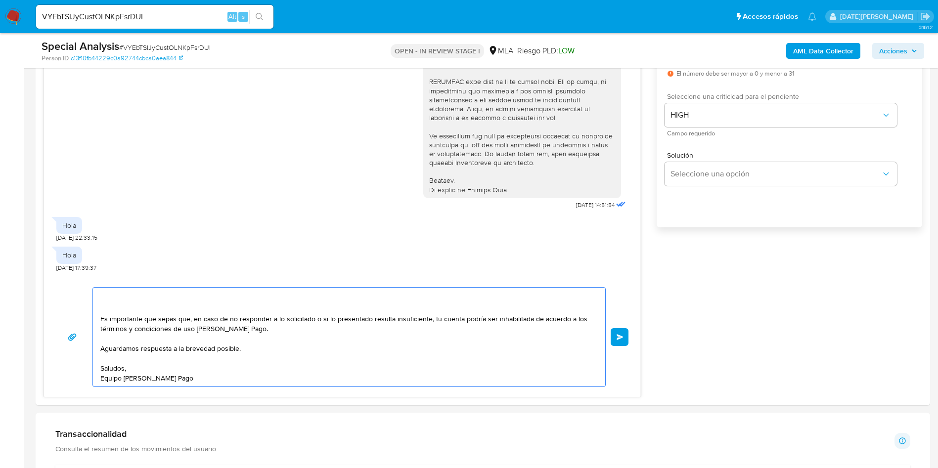
drag, startPoint x: 103, startPoint y: 354, endPoint x: 269, endPoint y: 380, distance: 167.7
click at [269, 380] on textarea "Hola [PERSON_NAME] del [PERSON_NAME], Esperamos que te encuentres muy bien. Te …" at bounding box center [346, 337] width 493 height 99
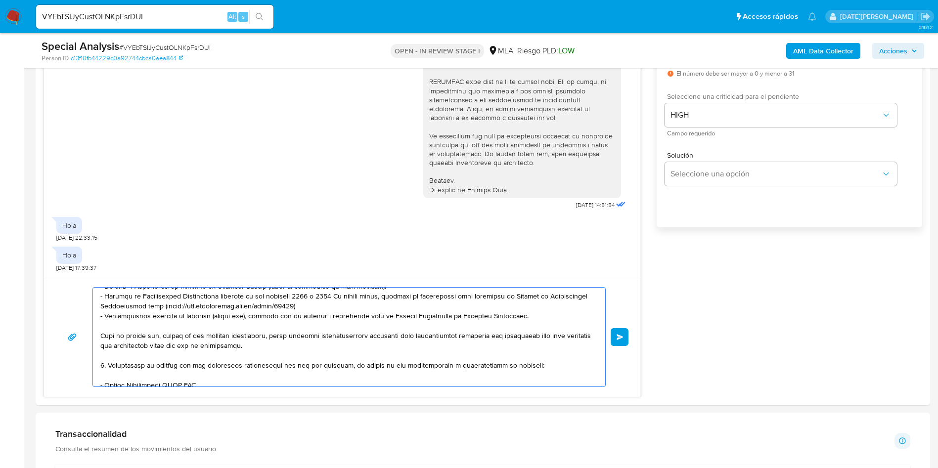
scroll to position [223, 0]
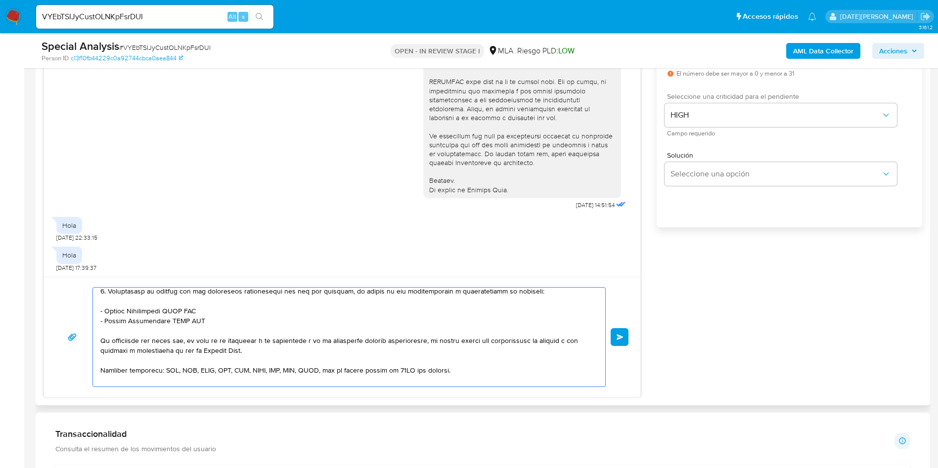
drag, startPoint x: 106, startPoint y: 312, endPoint x: 219, endPoint y: 308, distance: 112.4
click at [219, 308] on textarea at bounding box center [346, 337] width 493 height 99
paste textarea "[PERSON_NAME]"
drag, startPoint x: 104, startPoint y: 323, endPoint x: 232, endPoint y: 320, distance: 128.2
click at [232, 320] on textarea at bounding box center [346, 337] width 493 height 99
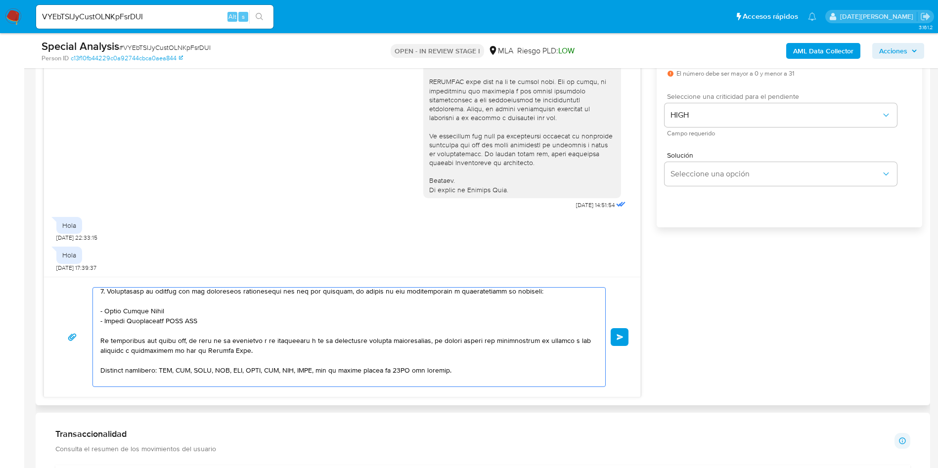
paste textarea "[PERSON_NAME]"
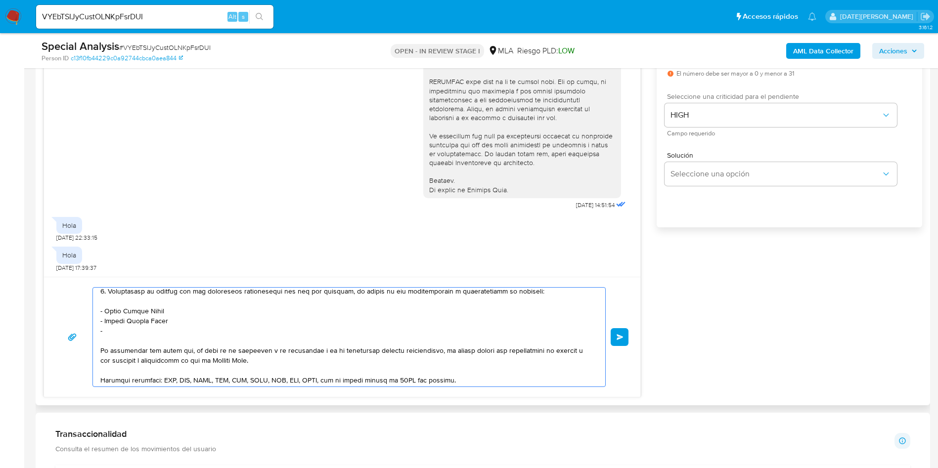
paste textarea "[PERSON_NAME]"
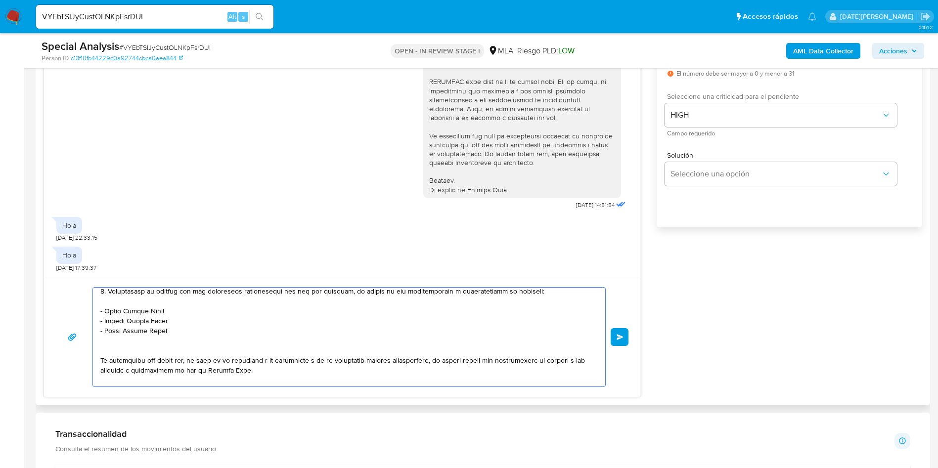
drag, startPoint x: 165, startPoint y: 332, endPoint x: 94, endPoint y: 334, distance: 70.3
click at [94, 334] on div at bounding box center [347, 337] width 508 height 99
paste textarea "[PERSON_NAME]"
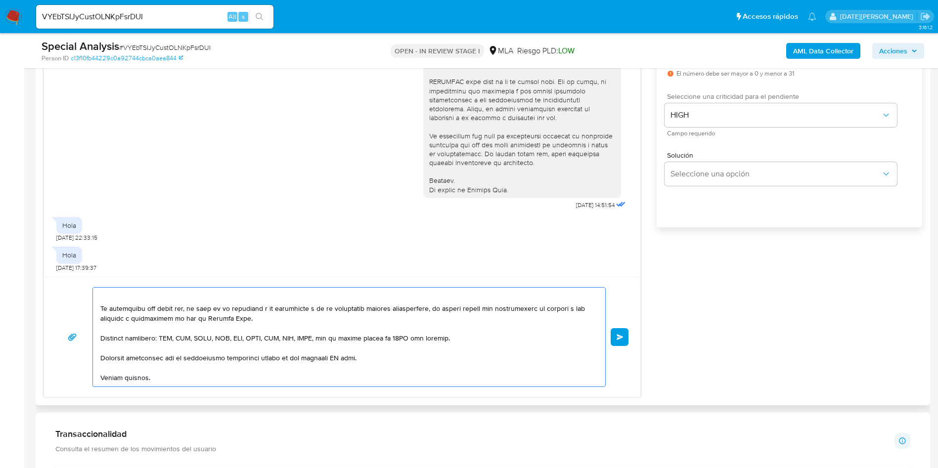
scroll to position [297, 0]
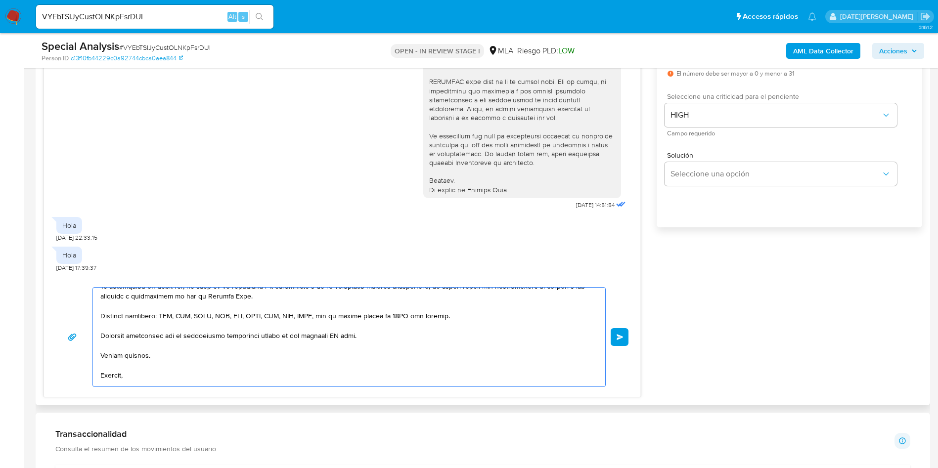
click at [335, 333] on textarea at bounding box center [346, 337] width 493 height 99
click at [335, 337] on textarea at bounding box center [346, 337] width 493 height 99
click at [338, 336] on textarea at bounding box center [346, 337] width 493 height 99
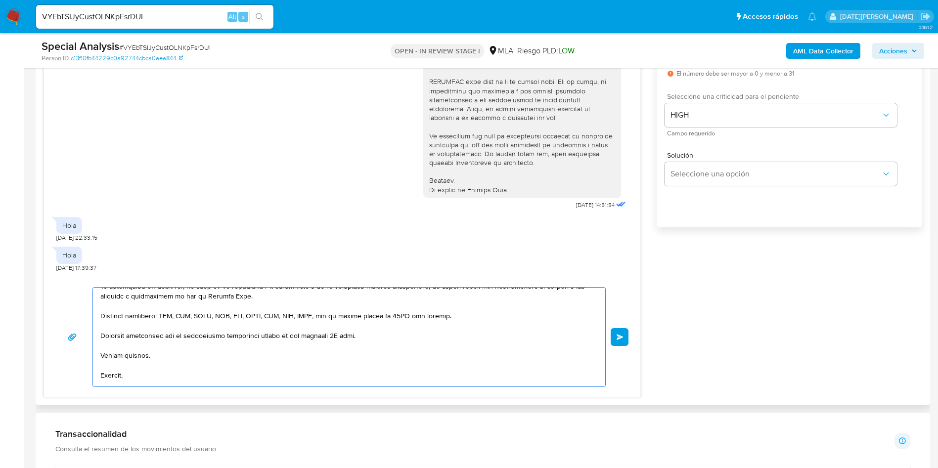
click at [341, 336] on textarea at bounding box center [346, 337] width 493 height 99
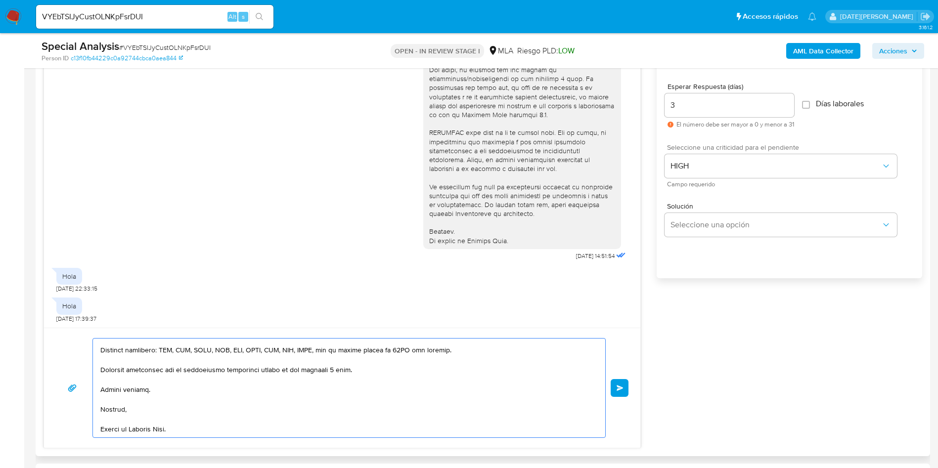
scroll to position [519, 0]
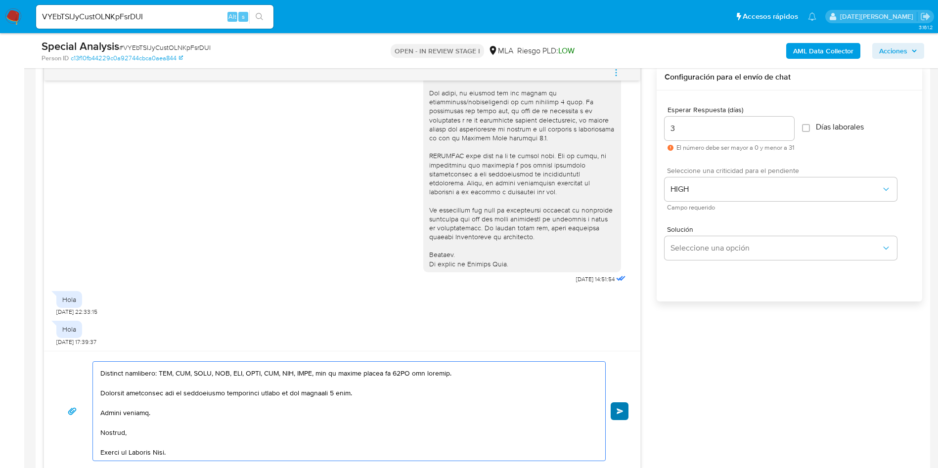
type textarea "Lore Ipsu dol Sitame Conse, Adipiscin eli se doeiusmodt inc utla. Et doloremagn…"
click at [625, 415] on button "Enviar" at bounding box center [620, 412] width 18 height 18
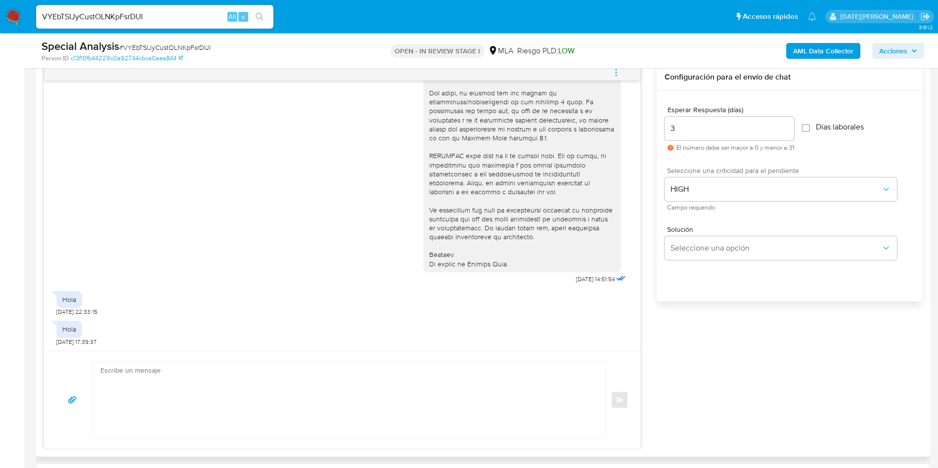
scroll to position [981, 0]
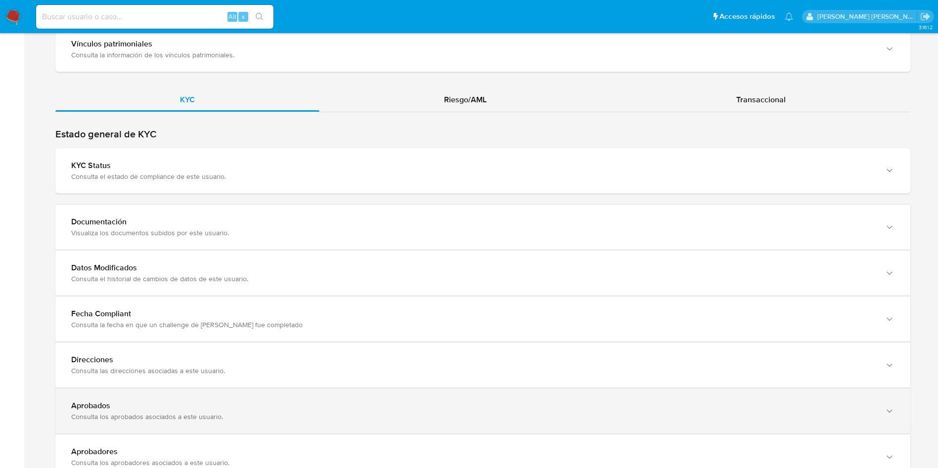
scroll to position [890, 0]
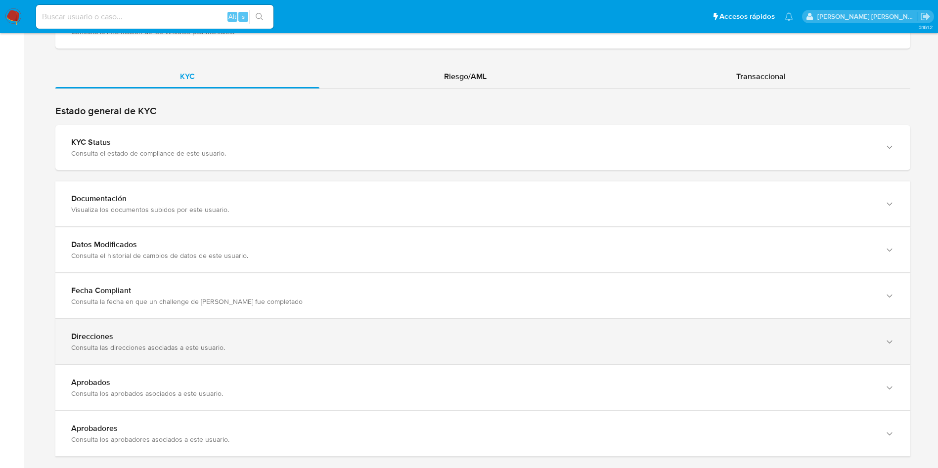
click at [156, 340] on div "Direcciones" at bounding box center [473, 337] width 804 height 10
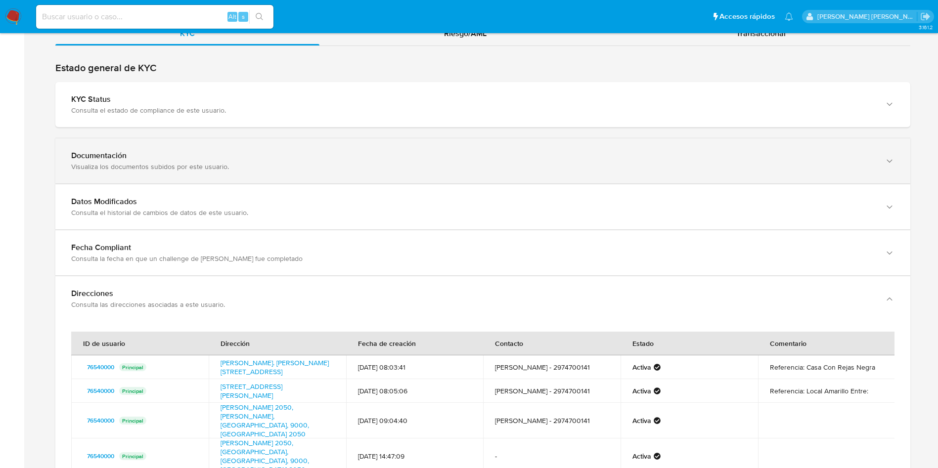
scroll to position [965, 0]
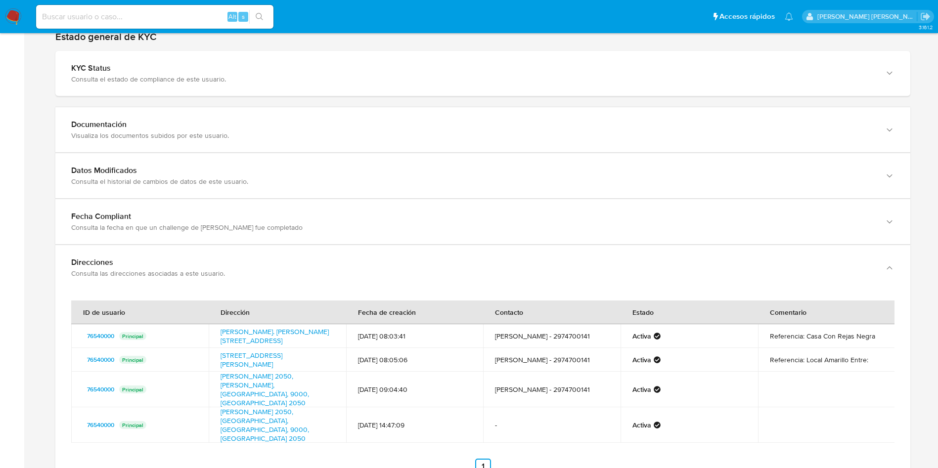
drag, startPoint x: 216, startPoint y: 356, endPoint x: 261, endPoint y: 370, distance: 46.8
click at [261, 370] on td "Calle San Martin 787, Comodoro Rivadavia, Chubut, 9000, Argentina 787" at bounding box center [278, 360] width 138 height 24
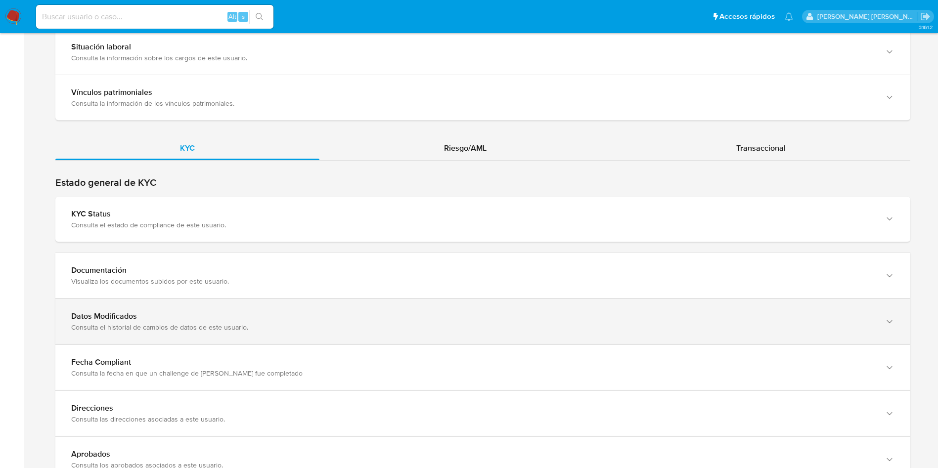
scroll to position [890, 0]
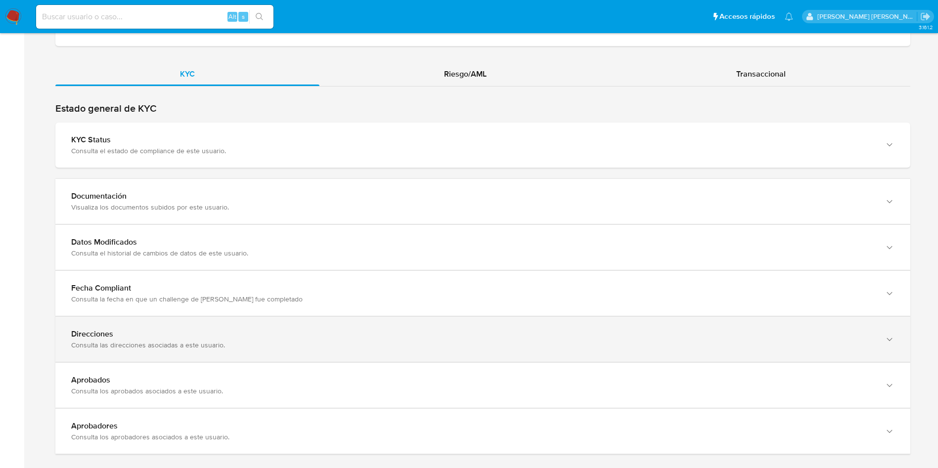
click at [162, 352] on div "Direcciones Consulta las direcciones asociadas a este usuario." at bounding box center [482, 339] width 855 height 45
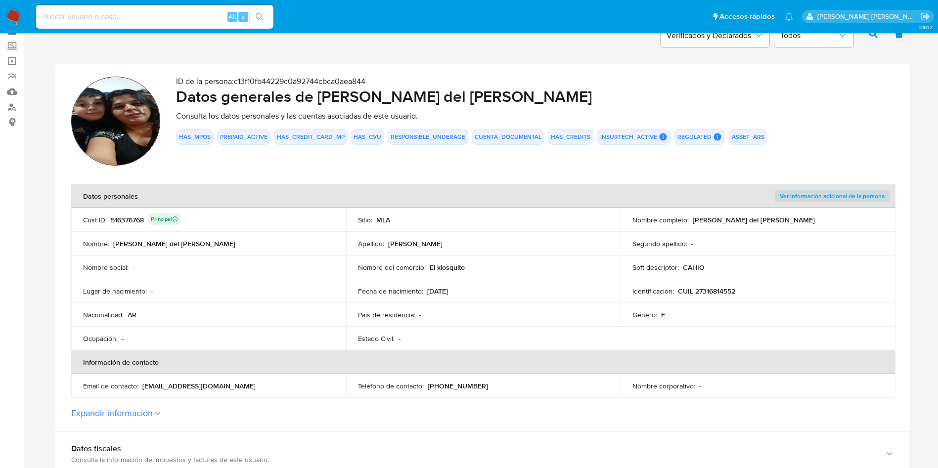
scroll to position [0, 0]
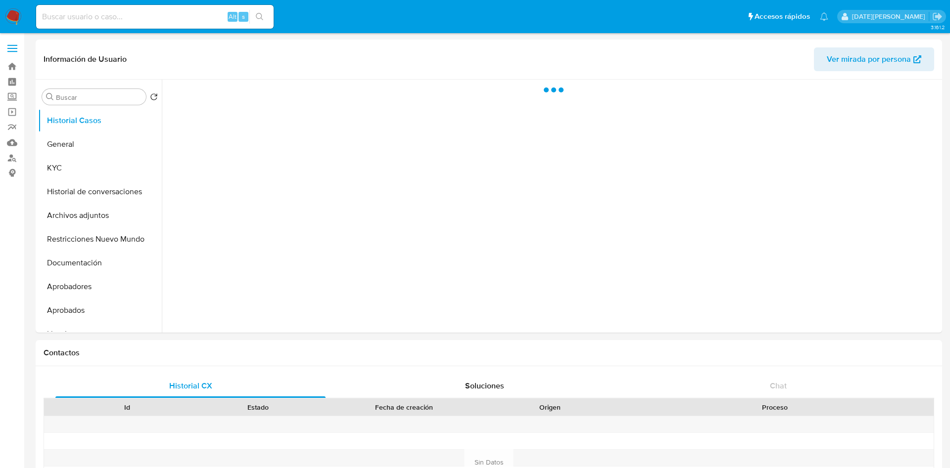
select select "10"
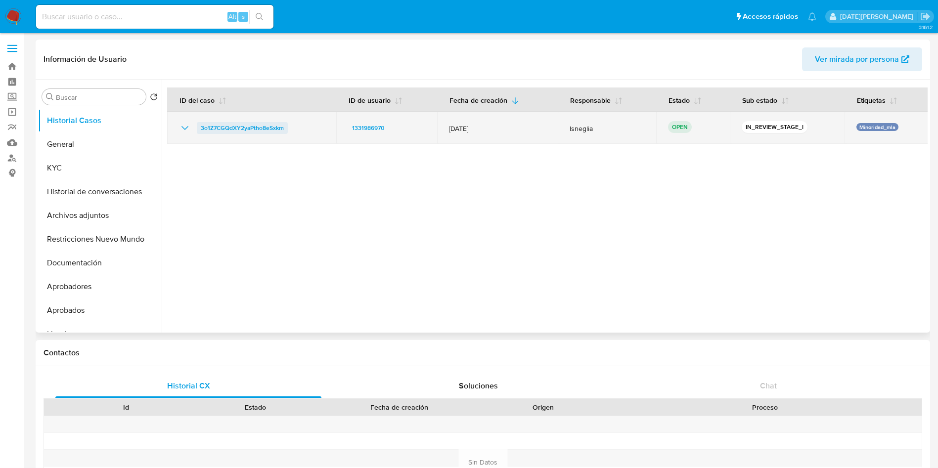
drag, startPoint x: 301, startPoint y: 129, endPoint x: 203, endPoint y: 127, distance: 98.4
click at [200, 130] on div "3o1Z7CGQdXY2yaPtho8eSxkm" at bounding box center [251, 128] width 145 height 12
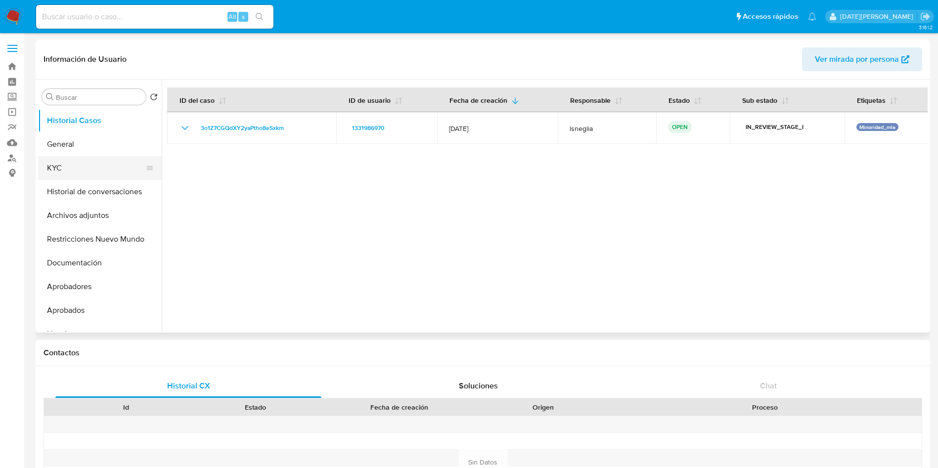
click at [79, 168] on button "KYC" at bounding box center [96, 168] width 116 height 24
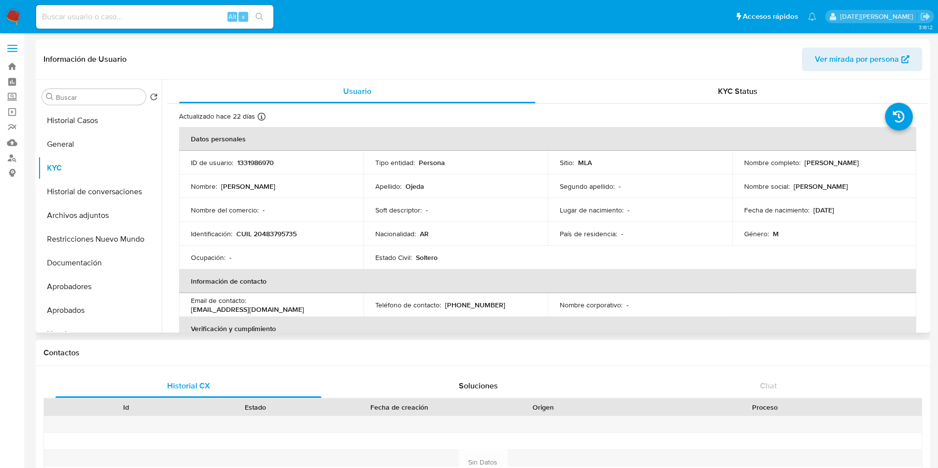
drag, startPoint x: 800, startPoint y: 160, endPoint x: 875, endPoint y: 161, distance: 74.2
click at [875, 161] on div "Nombre completo : Kevin Lionel Ojeda" at bounding box center [824, 162] width 161 height 9
drag, startPoint x: 238, startPoint y: 232, endPoint x: 284, endPoint y: 116, distance: 124.6
click at [308, 235] on div "Identificación : CUIL 20483795735" at bounding box center [271, 234] width 161 height 9
copy p "CUIL 20483795735"
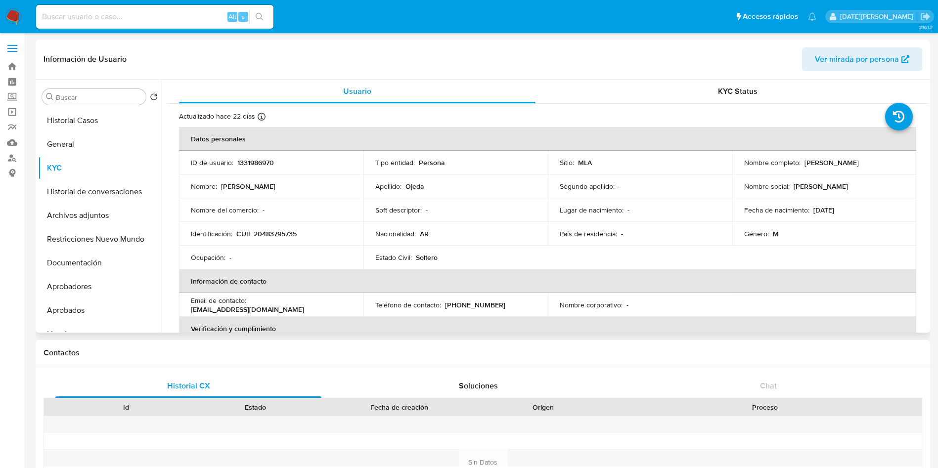
click at [392, 232] on p "Nacionalidad :" at bounding box center [395, 234] width 41 height 9
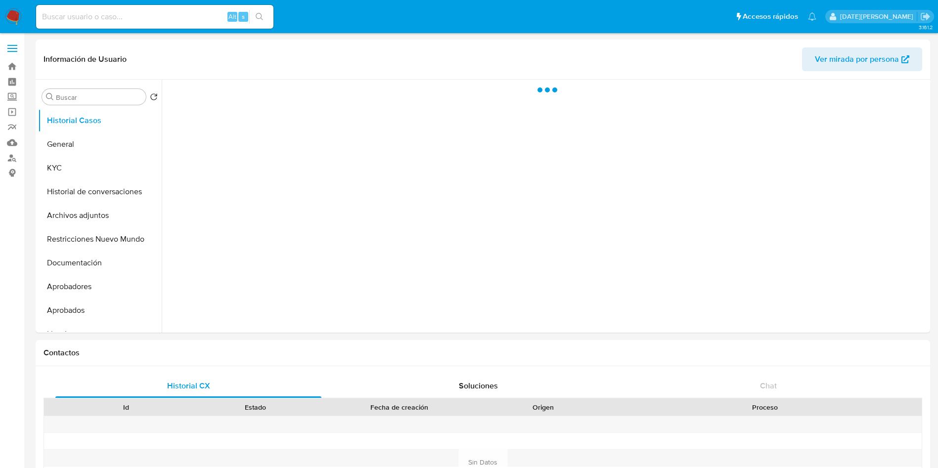
select select "10"
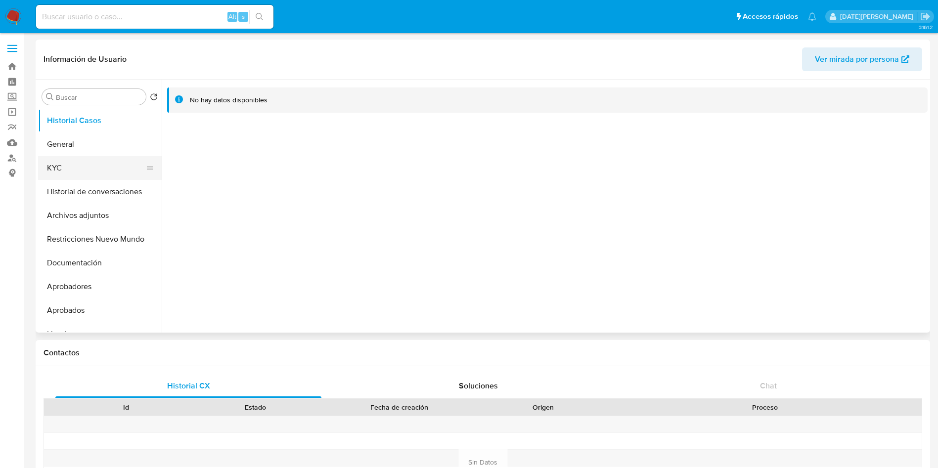
click at [75, 167] on button "KYC" at bounding box center [96, 168] width 116 height 24
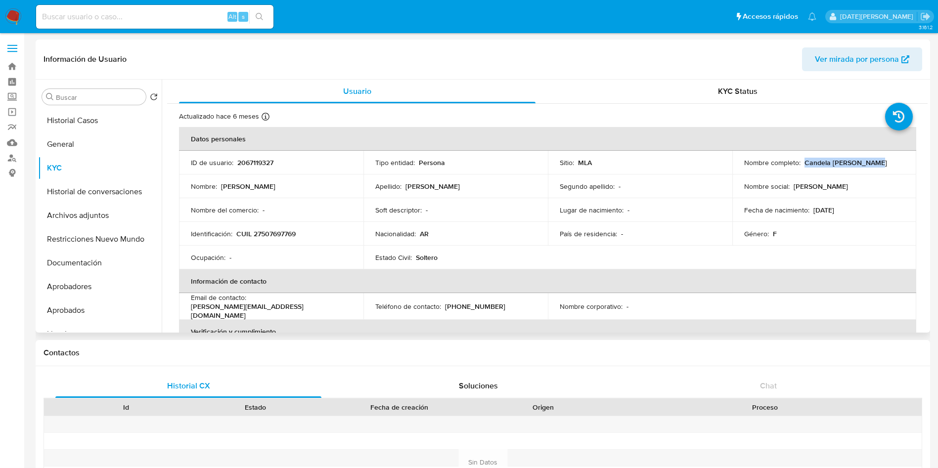
drag, startPoint x: 803, startPoint y: 162, endPoint x: 894, endPoint y: 160, distance: 91.5
click at [897, 162] on div "Nombre completo : [PERSON_NAME]" at bounding box center [824, 162] width 161 height 9
copy p "Candela [PERSON_NAME]"
drag, startPoint x: 238, startPoint y: 232, endPoint x: 306, endPoint y: 232, distance: 67.8
click at [306, 232] on div "Identificación : CUIL 27507697769" at bounding box center [271, 234] width 161 height 9
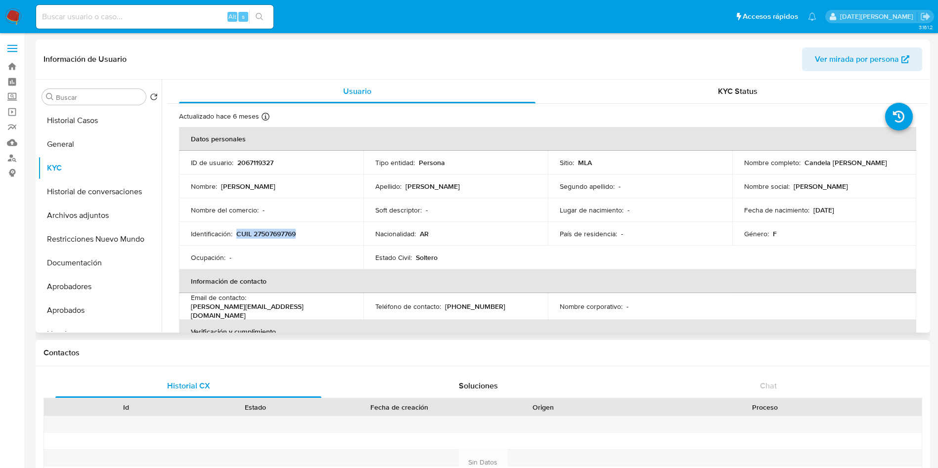
copy p "CUIL 27507697769"
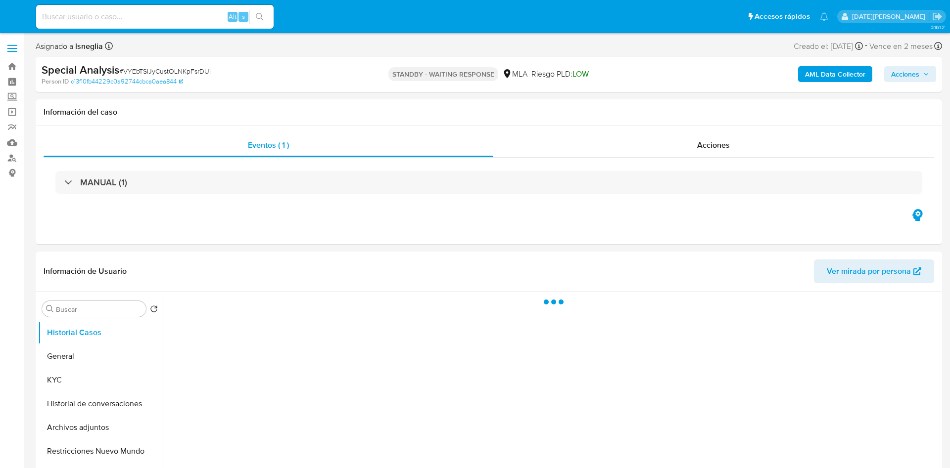
select select "10"
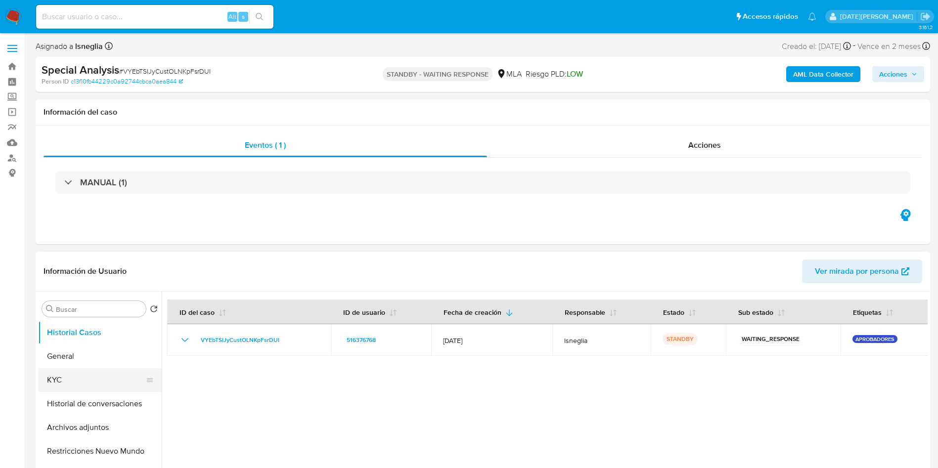
click at [73, 378] on button "KYC" at bounding box center [96, 381] width 116 height 24
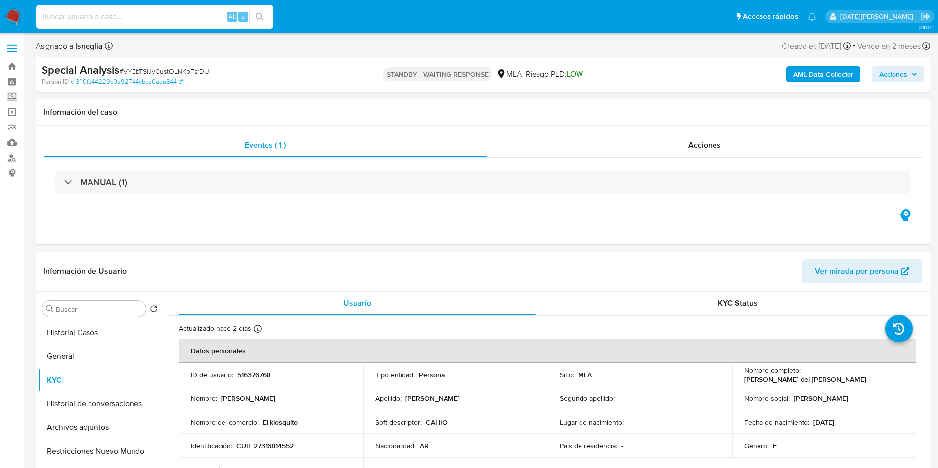
click at [147, 12] on input at bounding box center [154, 16] width 237 height 13
paste input "7ufMFrkmSYnn0hRHeYwbkrsp"
type input "7ufMFrkmSYnn0hRHeYwbkrsp"
click at [263, 18] on icon "search-icon" at bounding box center [260, 17] width 8 height 8
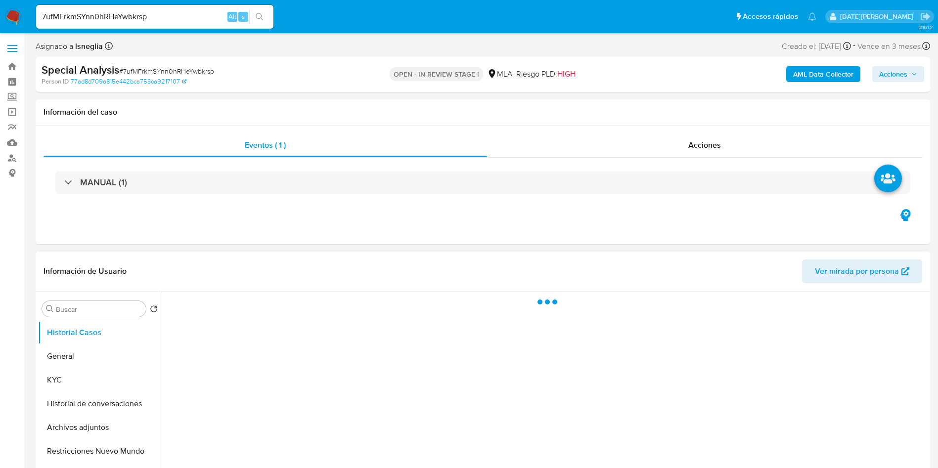
select select "10"
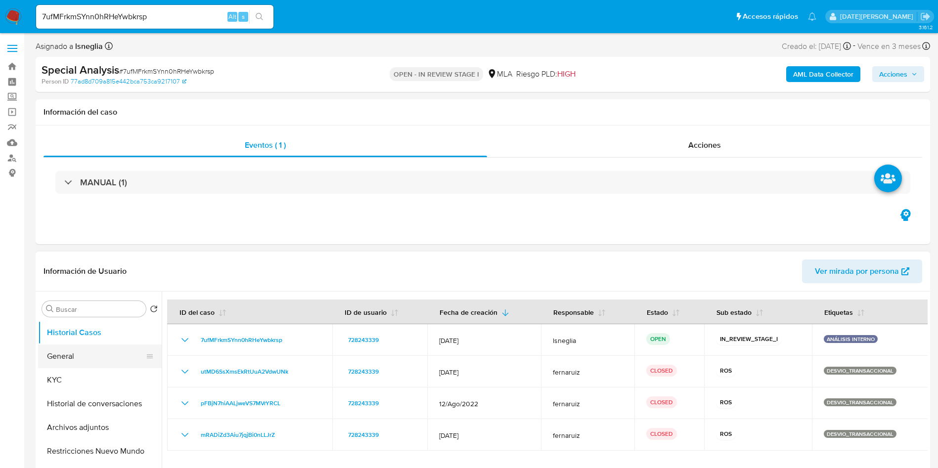
click at [62, 358] on button "General" at bounding box center [96, 357] width 116 height 24
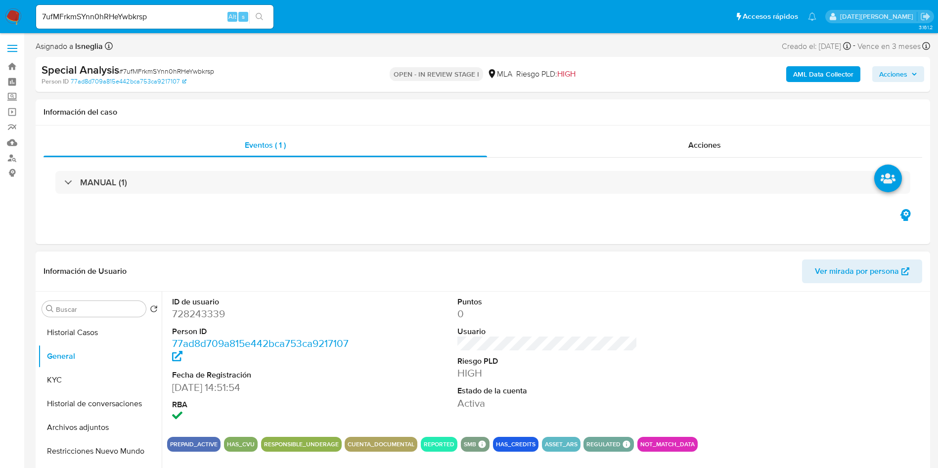
click at [197, 307] on dd "728243339" at bounding box center [262, 314] width 181 height 14
click at [197, 318] on dd "728243339" at bounding box center [262, 314] width 181 height 14
copy dd "728243339"
click at [195, 312] on dd "728243339" at bounding box center [262, 314] width 181 height 14
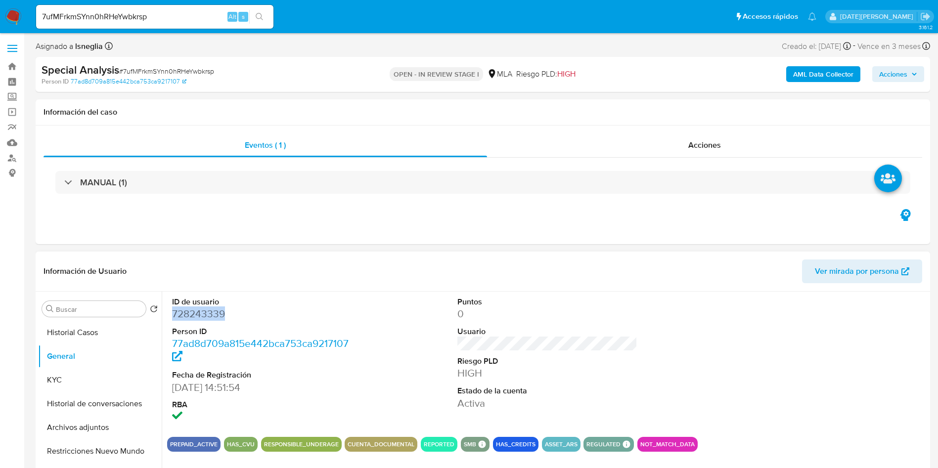
click at [195, 312] on dd "728243339" at bounding box center [262, 314] width 181 height 14
click at [208, 314] on dd "728243339" at bounding box center [262, 314] width 181 height 14
click at [86, 380] on button "KYC" at bounding box center [96, 381] width 116 height 24
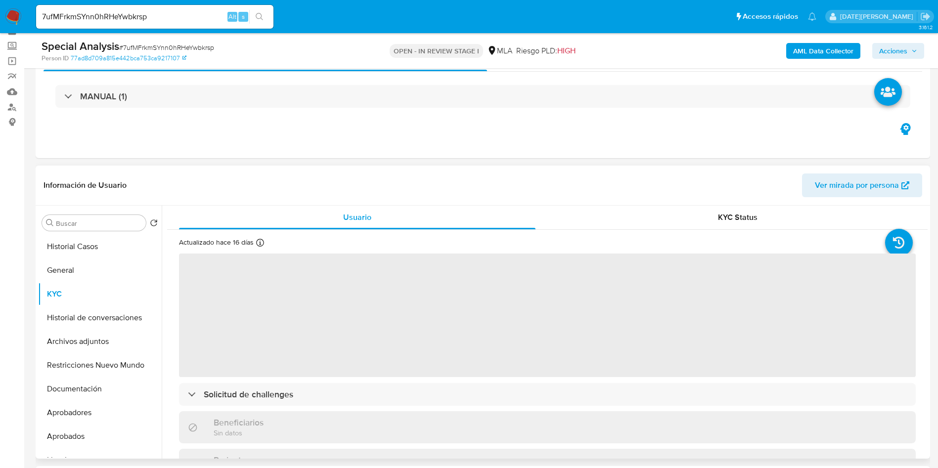
scroll to position [74, 0]
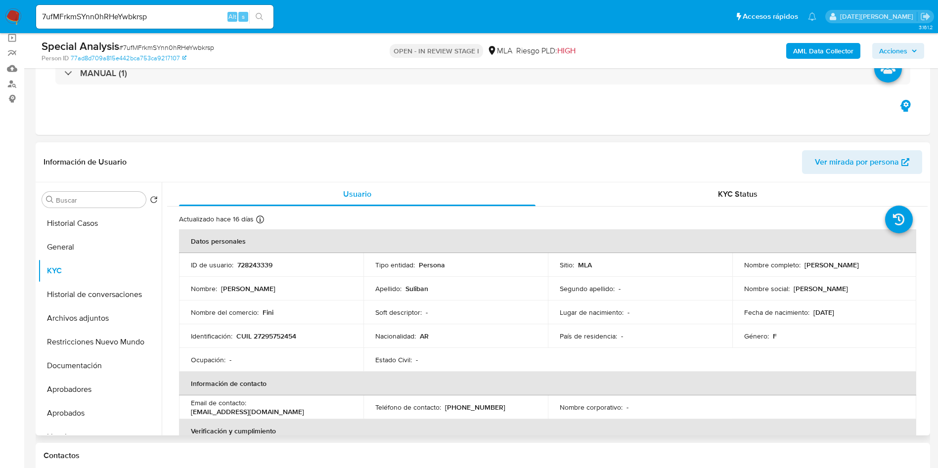
click at [277, 332] on p "CUIL 27295752454" at bounding box center [266, 336] width 60 height 9
copy p "27295752454"
drag, startPoint x: 802, startPoint y: 266, endPoint x: 855, endPoint y: 266, distance: 52.9
click at [855, 266] on div "Nombre completo : Andrea Suliban" at bounding box center [824, 265] width 161 height 9
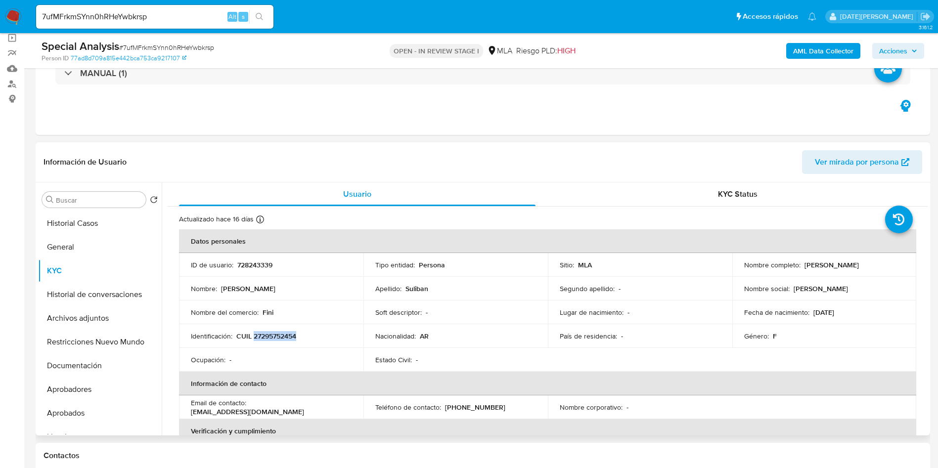
copy p "[PERSON_NAME]"
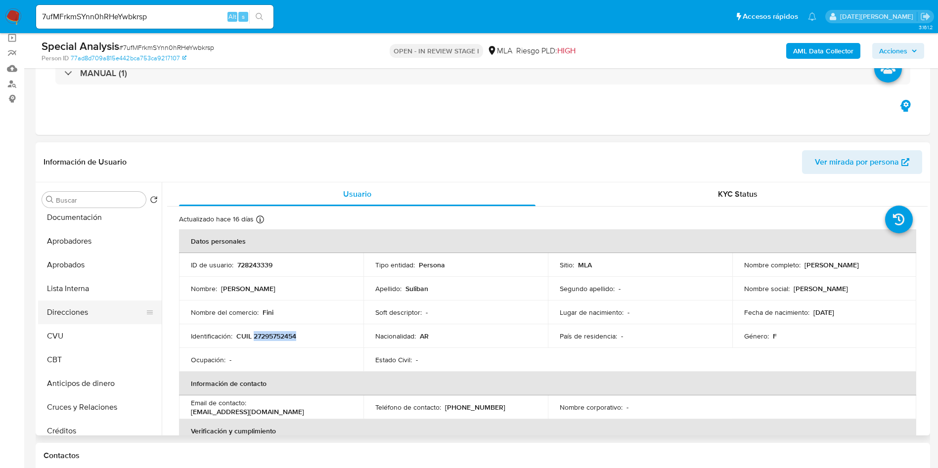
click at [91, 316] on button "Direcciones" at bounding box center [96, 313] width 116 height 24
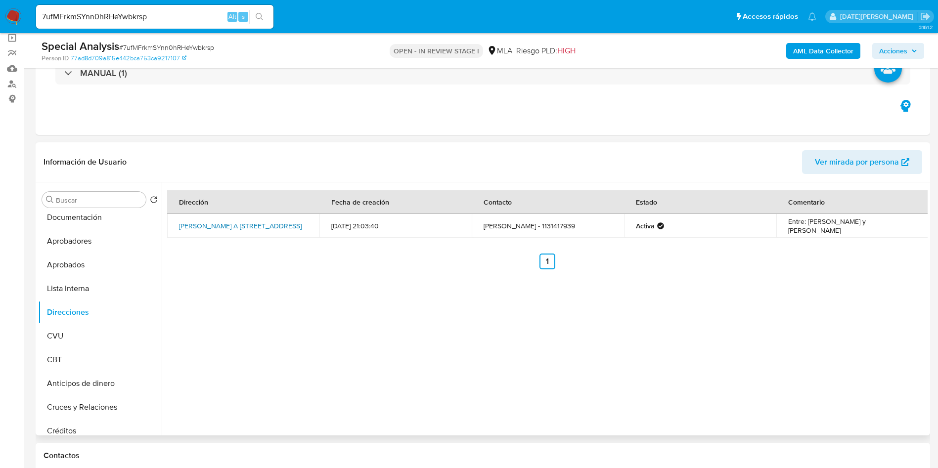
click at [249, 223] on link "Miguel A Camino 4355, Villa Gobernador Udaondo, Buenos Aires, 1713, Argentina 4…" at bounding box center [240, 226] width 123 height 10
click at [831, 161] on span "Ver mirada por persona" at bounding box center [857, 162] width 84 height 24
click at [86, 288] on button "Lista Interna" at bounding box center [96, 289] width 116 height 24
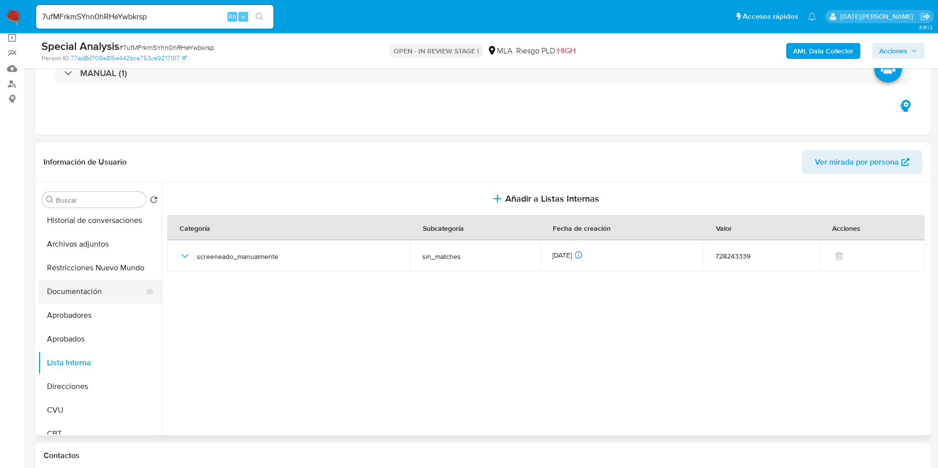
scroll to position [0, 0]
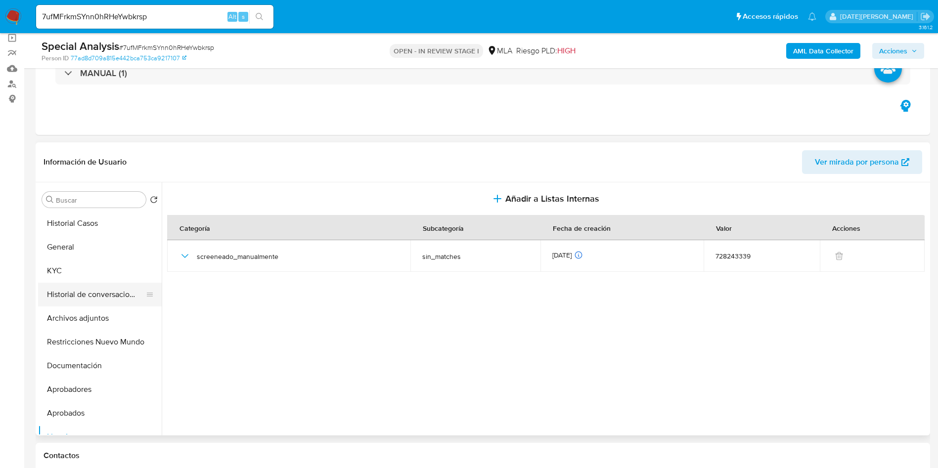
click at [86, 293] on button "Historial de conversaciones" at bounding box center [96, 295] width 116 height 24
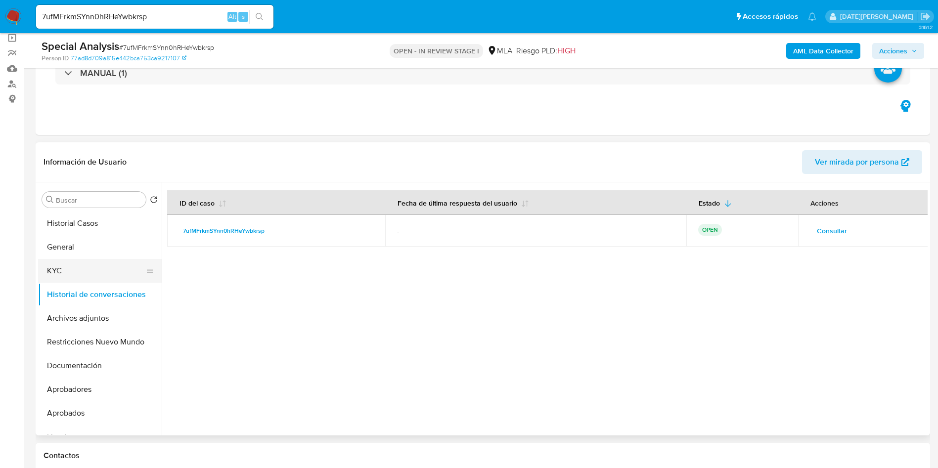
click at [74, 265] on button "KYC" at bounding box center [96, 271] width 116 height 24
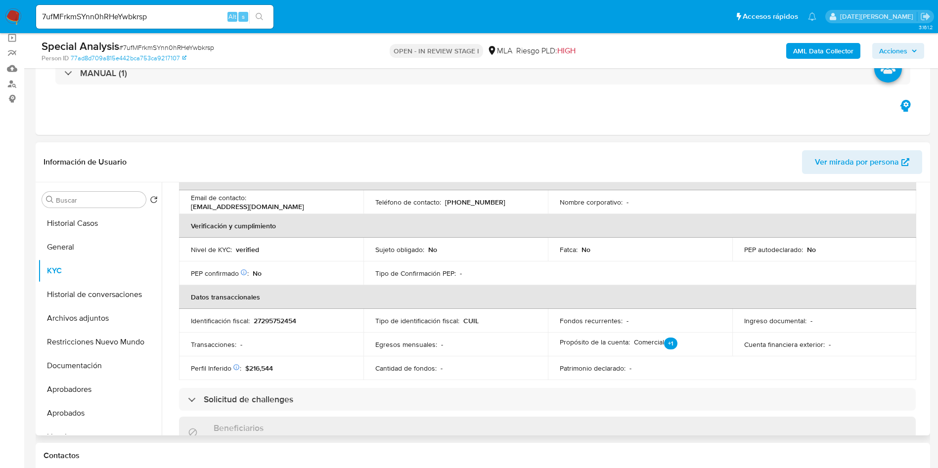
scroll to position [131, 0]
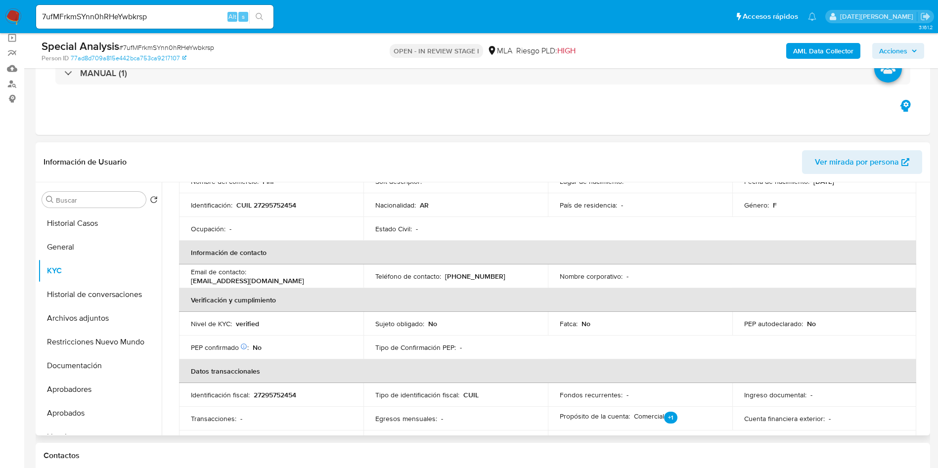
drag, startPoint x: 192, startPoint y: 280, endPoint x: 310, endPoint y: 279, distance: 117.7
click at [310, 279] on div "Email de contacto : carlosezequielspagnuolo@gmail.com" at bounding box center [271, 277] width 161 height 18
copy p "carlosezequielspagnuolo@gmail.com"
drag, startPoint x: 444, startPoint y: 277, endPoint x: 498, endPoint y: 277, distance: 53.9
click at [498, 277] on div "Teléfono de contacto : (11) 35717718" at bounding box center [455, 276] width 161 height 9
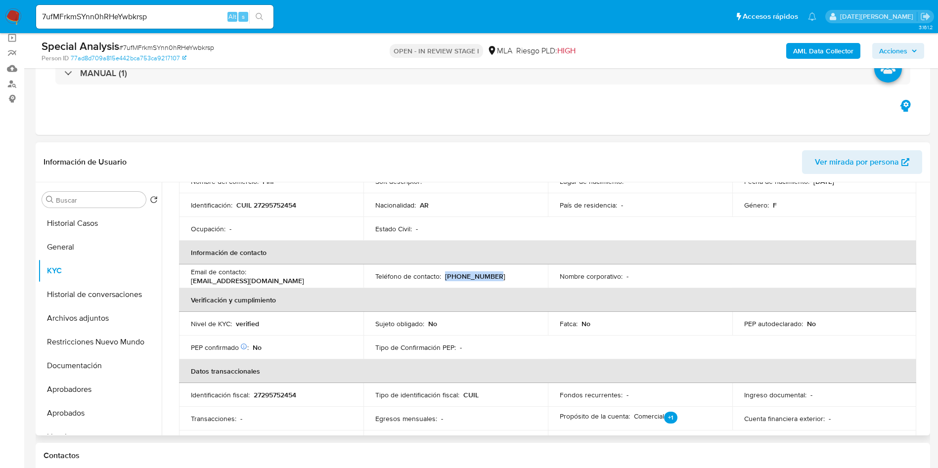
copy p "(11) 35717718"
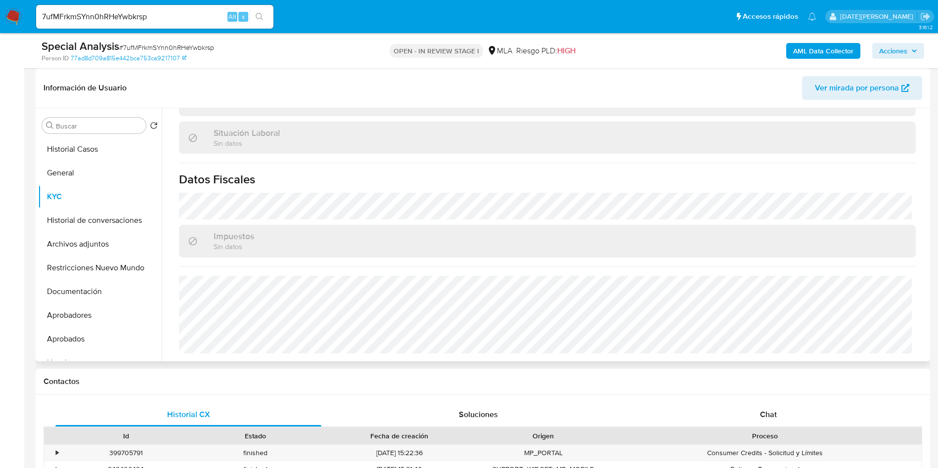
scroll to position [354, 0]
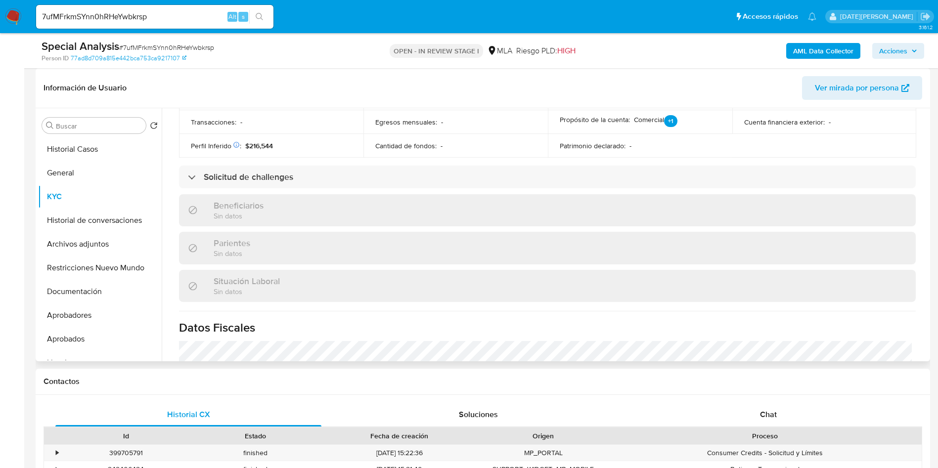
click at [879, 93] on span "Ver mirada por persona" at bounding box center [857, 88] width 84 height 24
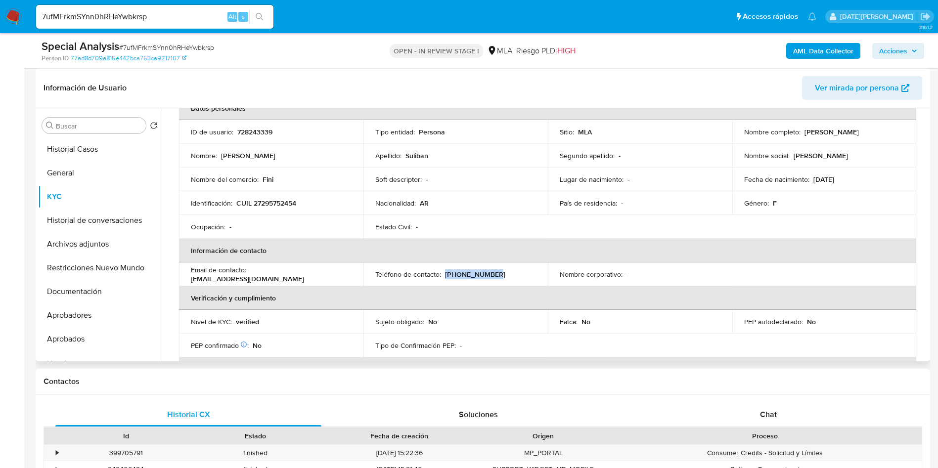
scroll to position [0, 0]
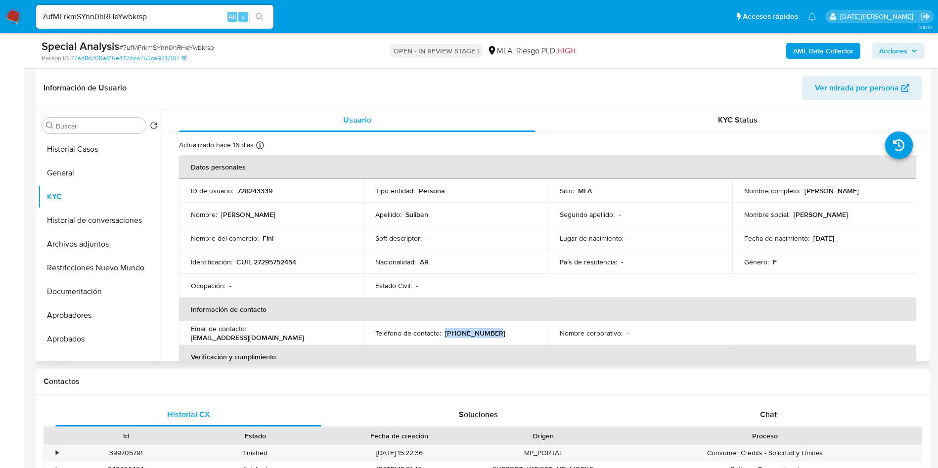
drag, startPoint x: 802, startPoint y: 191, endPoint x: 859, endPoint y: 185, distance: 56.8
click at [859, 185] on td "Nombre completo : Andrea Suliban" at bounding box center [825, 191] width 185 height 24
copy p "[PERSON_NAME]"
drag, startPoint x: 234, startPoint y: 263, endPoint x: 317, endPoint y: 261, distance: 82.6
click at [317, 261] on div "Identificación : CUIL 27295752454" at bounding box center [271, 262] width 161 height 9
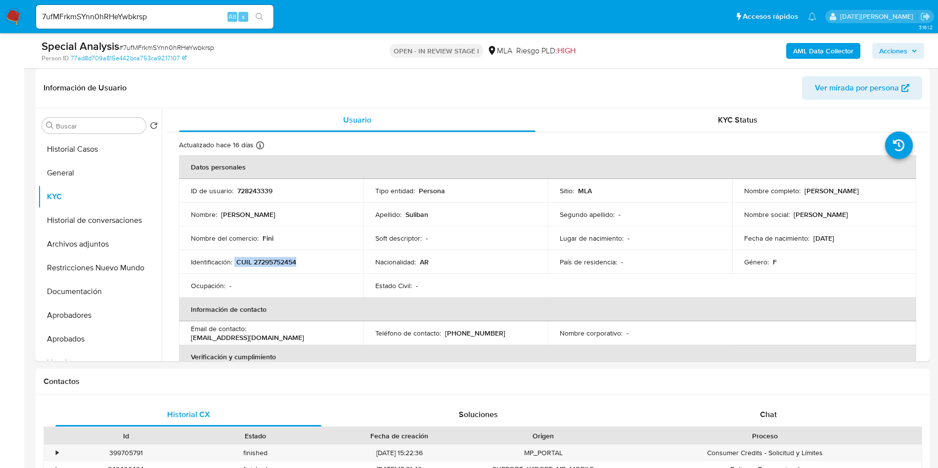
copy div "CUIL 27295752454"
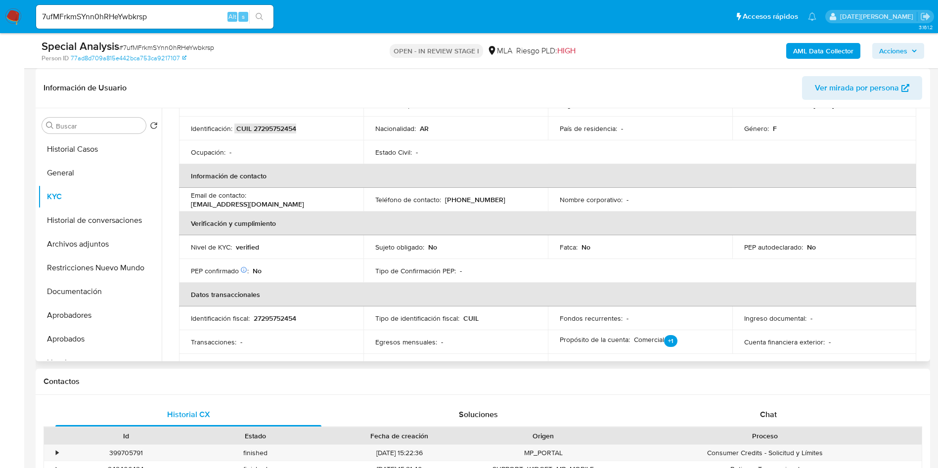
scroll to position [223, 0]
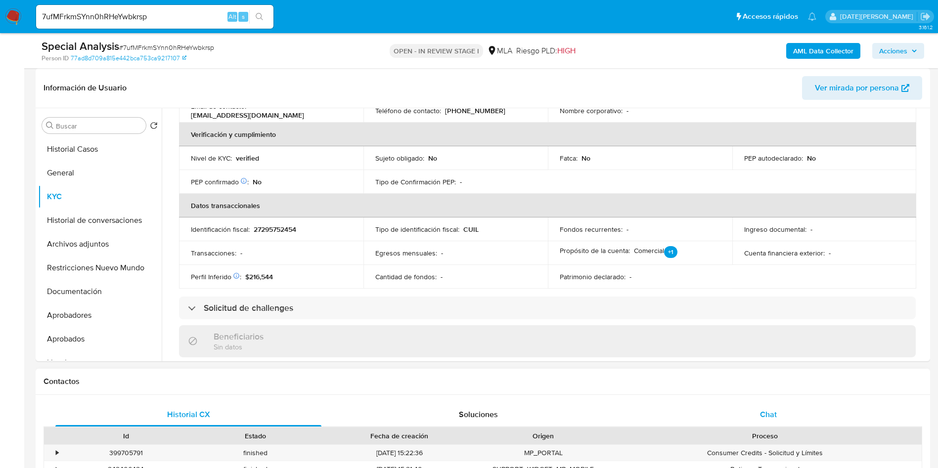
click at [763, 408] on div "Chat" at bounding box center [769, 415] width 266 height 24
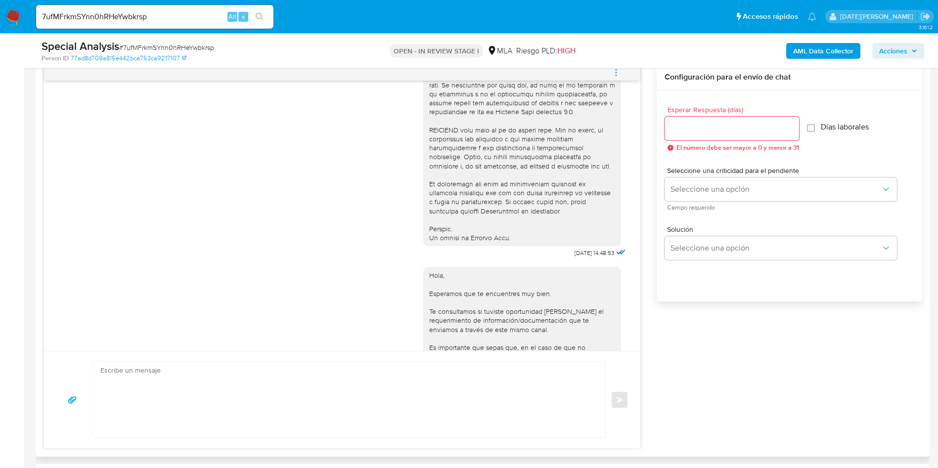
scroll to position [371, 0]
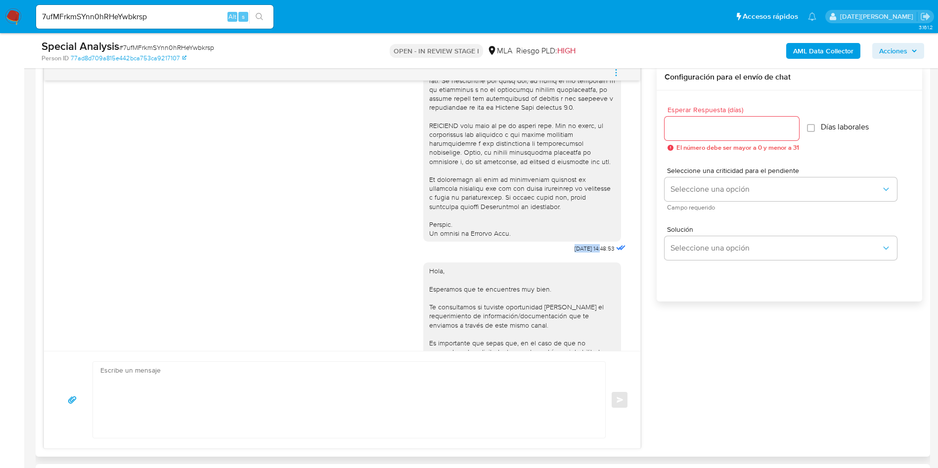
drag, startPoint x: 552, startPoint y: 265, endPoint x: 581, endPoint y: 267, distance: 29.3
click at [581, 253] on span "17/09/2025 14:48:53" at bounding box center [595, 249] width 40 height 8
copy span "17/09/2025"
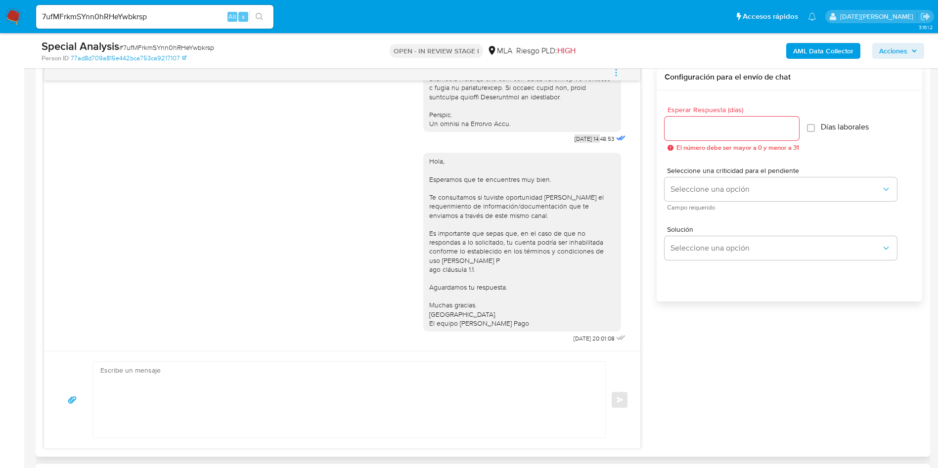
scroll to position [508, 0]
drag, startPoint x: 549, startPoint y: 339, endPoint x: 579, endPoint y: 337, distance: 30.2
click at [579, 337] on span "22/09/2025 20:01:08" at bounding box center [594, 339] width 41 height 8
copy span "22/09/2025"
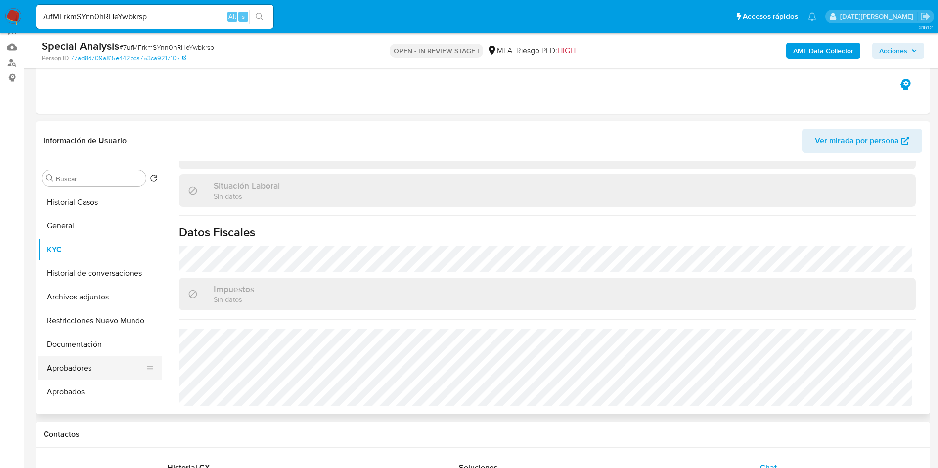
scroll to position [148, 0]
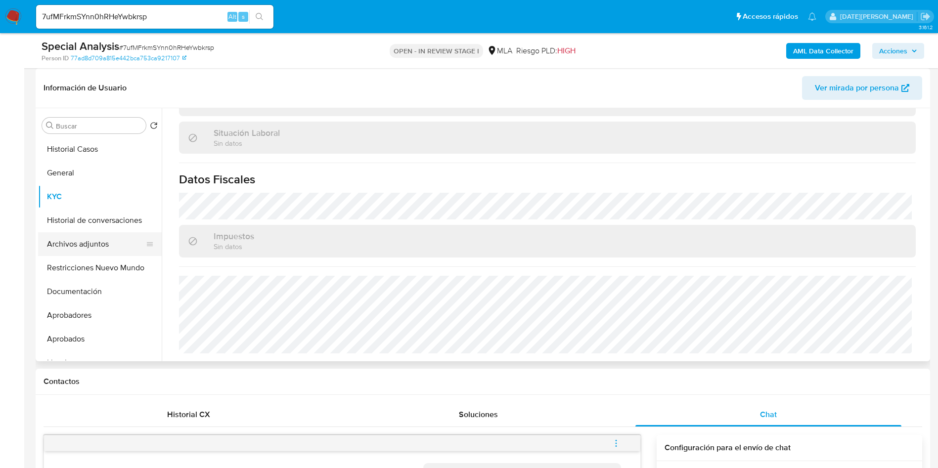
click at [79, 253] on button "Archivos adjuntos" at bounding box center [96, 244] width 116 height 24
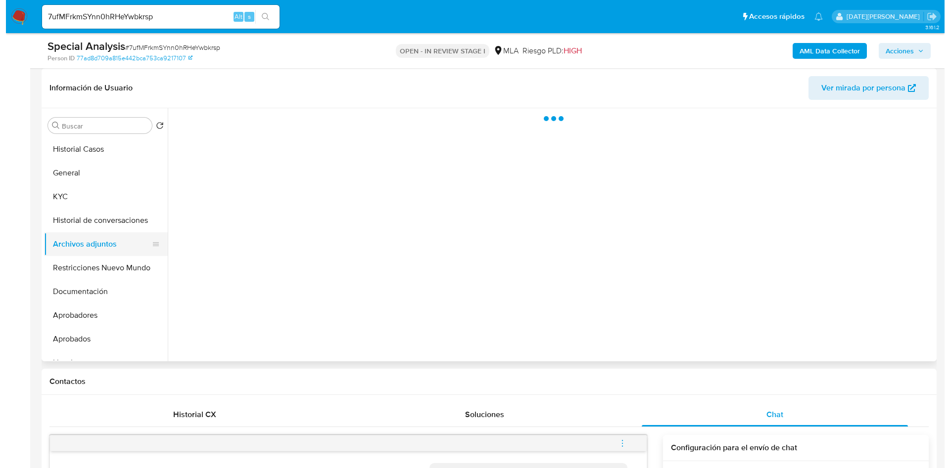
scroll to position [0, 0]
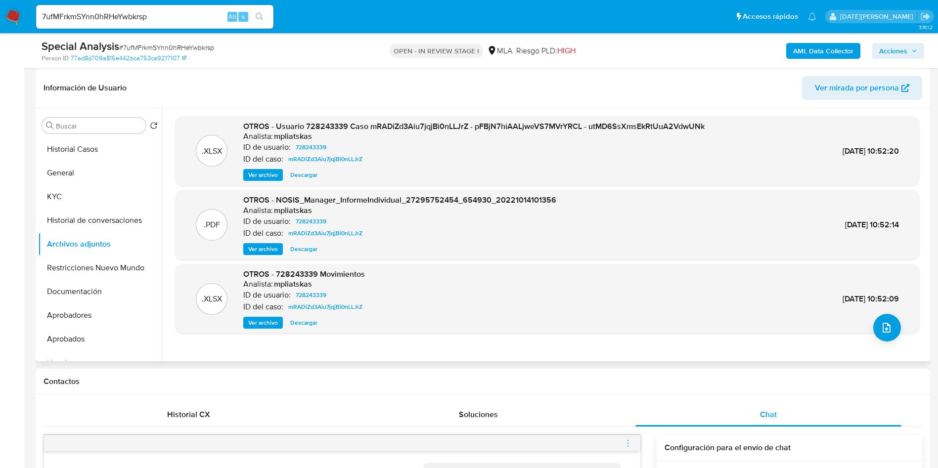
click at [264, 174] on span "Ver archivo" at bounding box center [263, 175] width 30 height 10
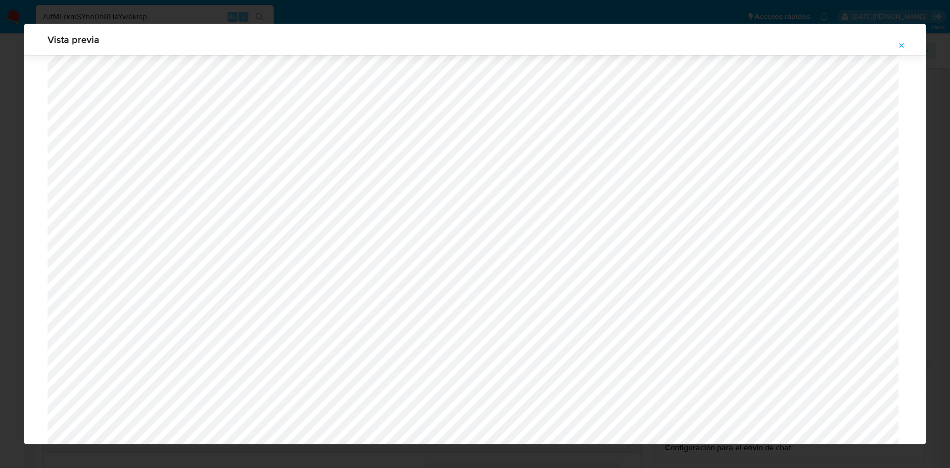
scroll to position [574, 0]
click at [904, 43] on icon "Attachment preview" at bounding box center [901, 46] width 8 height 8
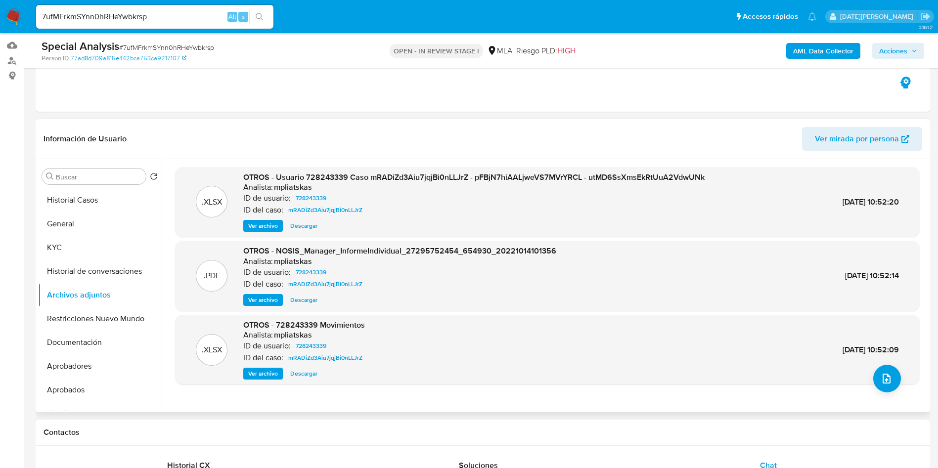
scroll to position [74, 0]
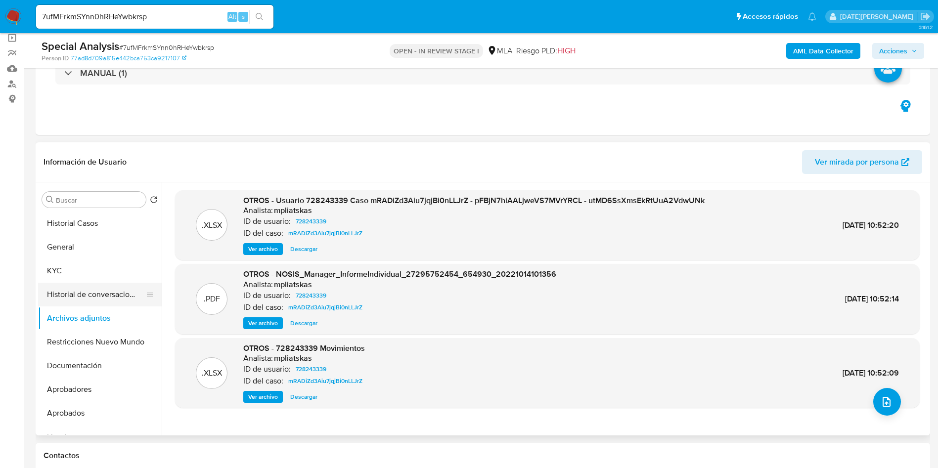
click at [101, 300] on button "Historial de conversaciones" at bounding box center [96, 295] width 116 height 24
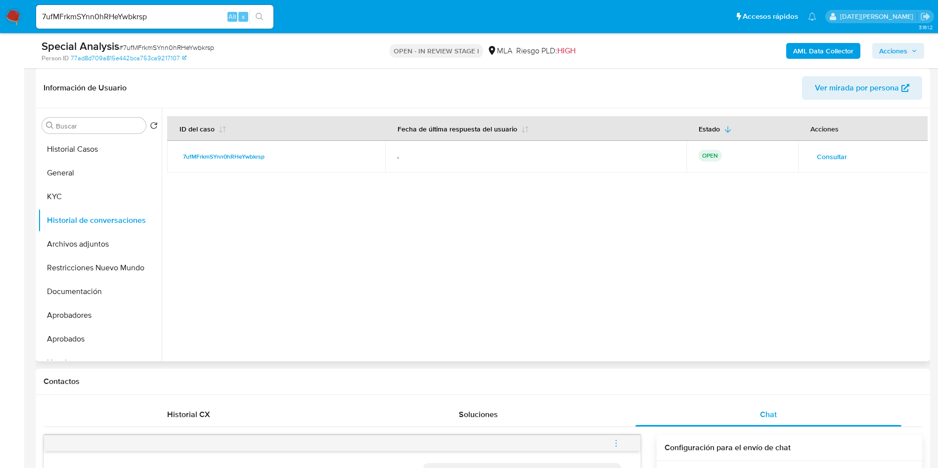
scroll to position [297, 0]
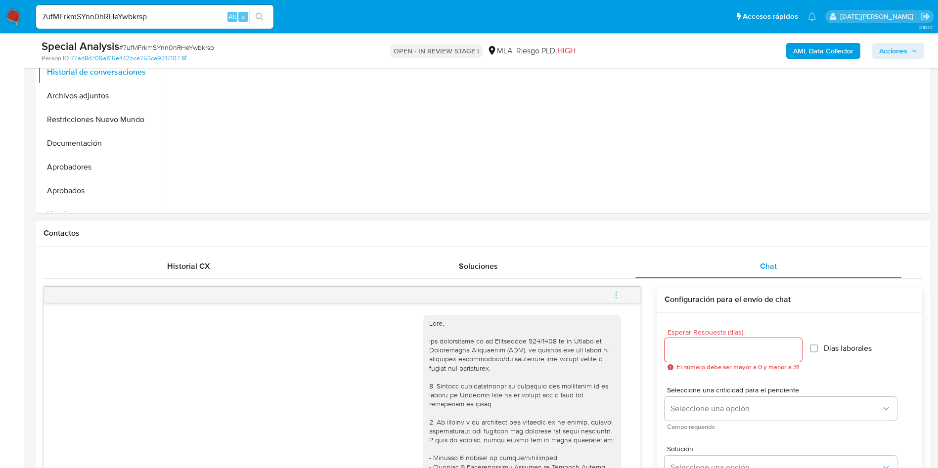
click at [614, 291] on icon "menu-action" at bounding box center [616, 295] width 9 height 9
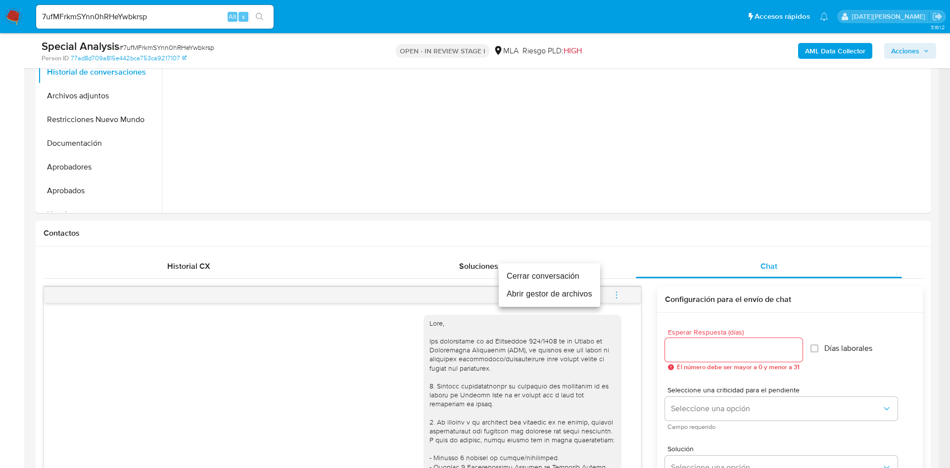
click at [542, 273] on li "Cerrar conversación" at bounding box center [549, 277] width 101 height 18
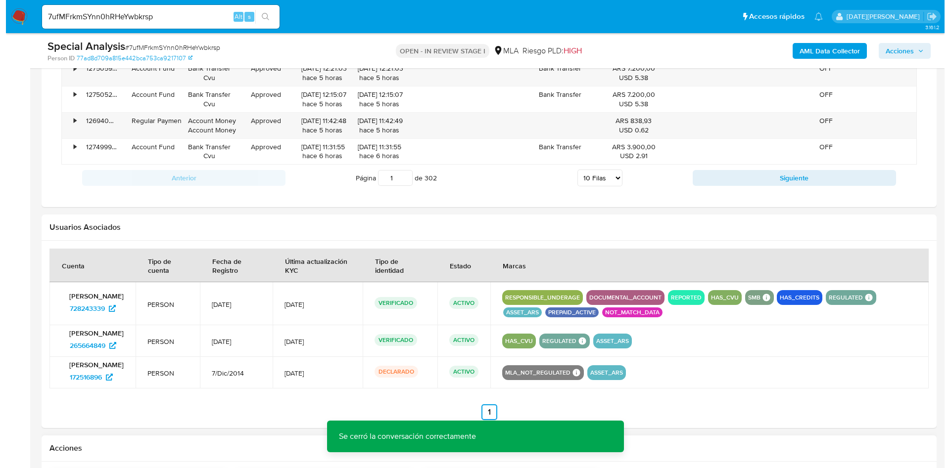
scroll to position [1597, 0]
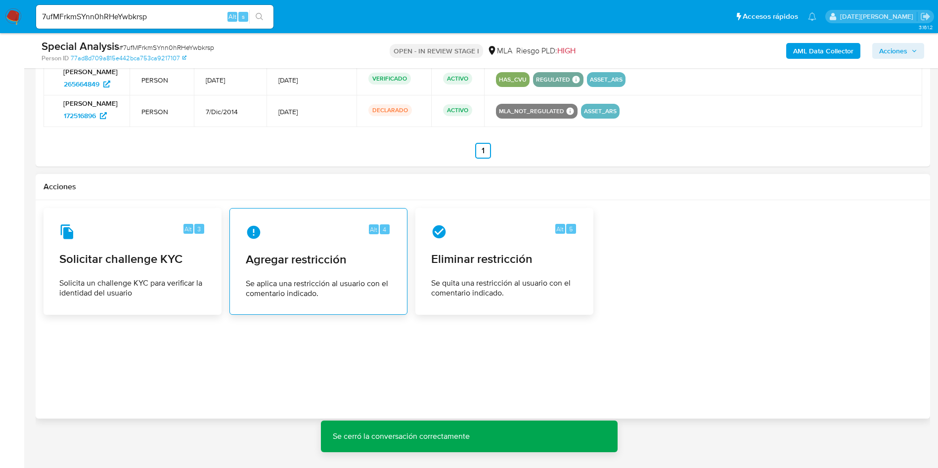
click at [315, 240] on div "Alt 4 Agregar restricción Se aplica una restricción al usuario con el comentari…" at bounding box center [318, 262] width 161 height 90
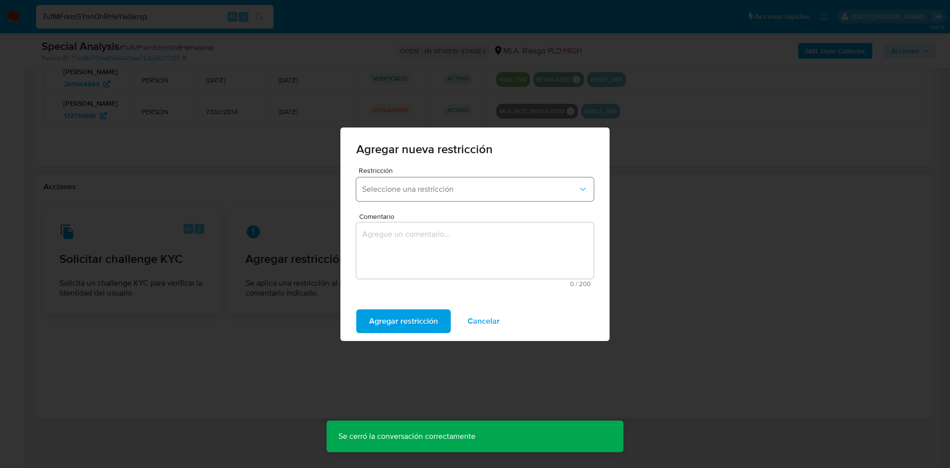
click at [446, 197] on button "Seleccione una restricción" at bounding box center [474, 190] width 237 height 24
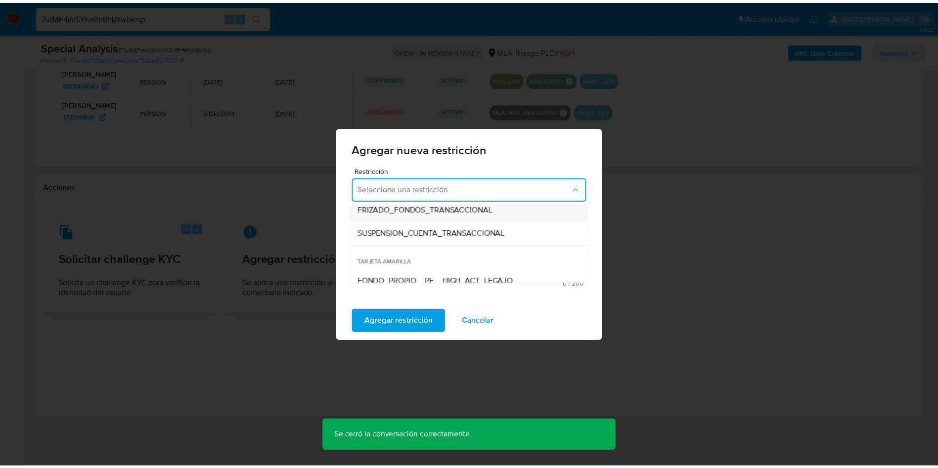
scroll to position [148, 0]
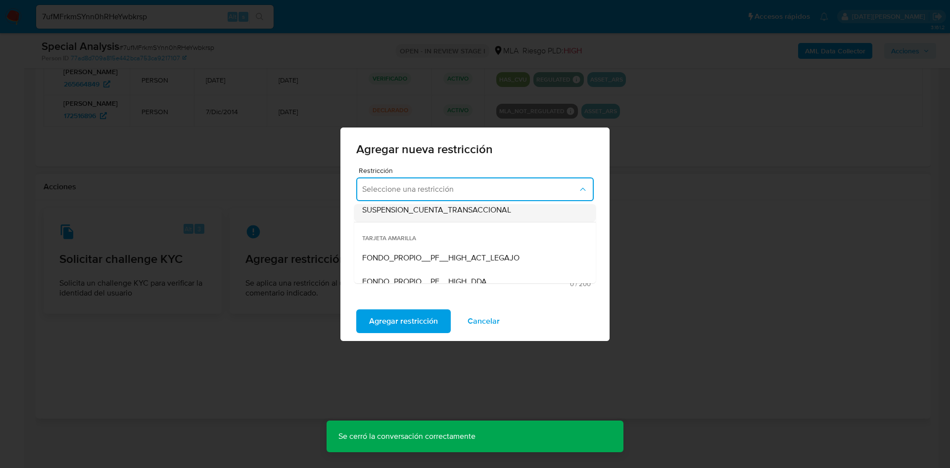
click at [439, 215] on div "SUSPENSION_CUENTA_TRANSACCIONAL" at bounding box center [472, 210] width 220 height 24
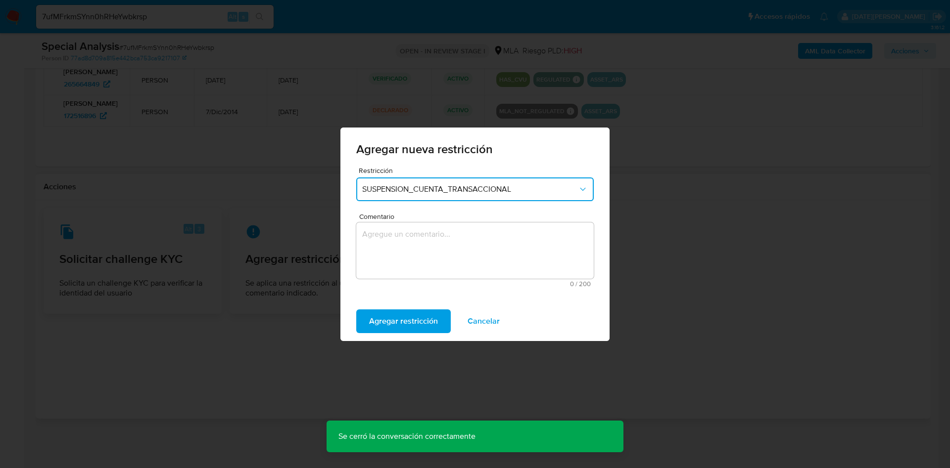
click at [430, 254] on textarea "Comentario" at bounding box center [474, 251] width 237 height 56
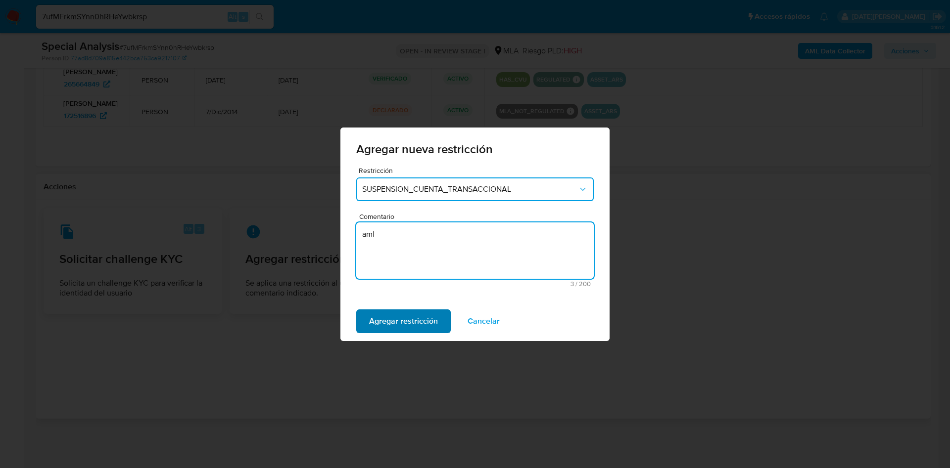
type textarea "aml"
click at [412, 323] on span "Agregar restricción" at bounding box center [403, 322] width 69 height 22
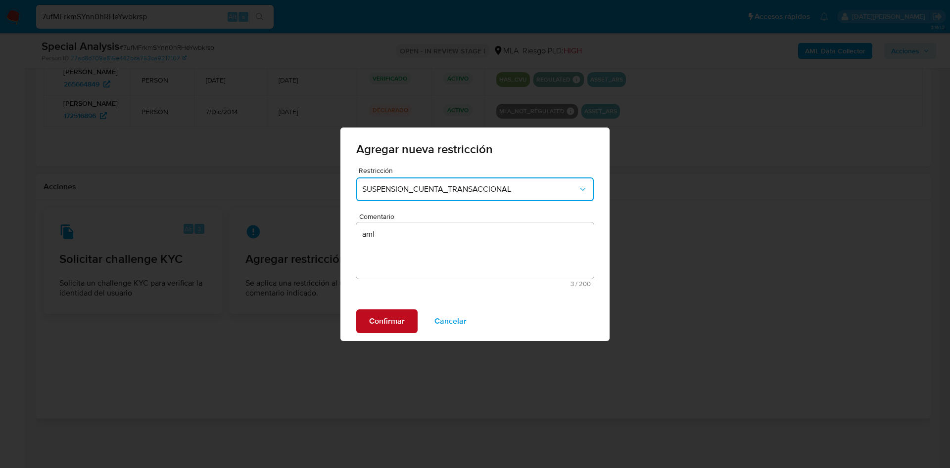
click at [396, 321] on span "Confirmar" at bounding box center [387, 322] width 36 height 22
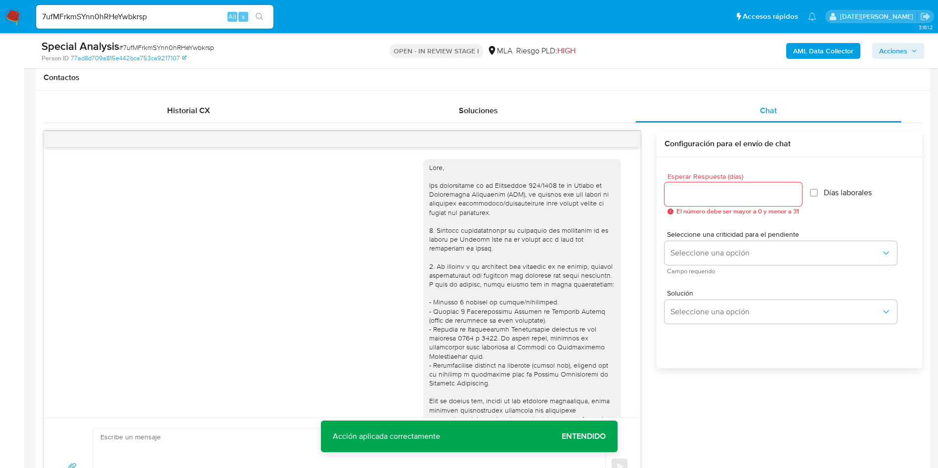
scroll to position [0, 0]
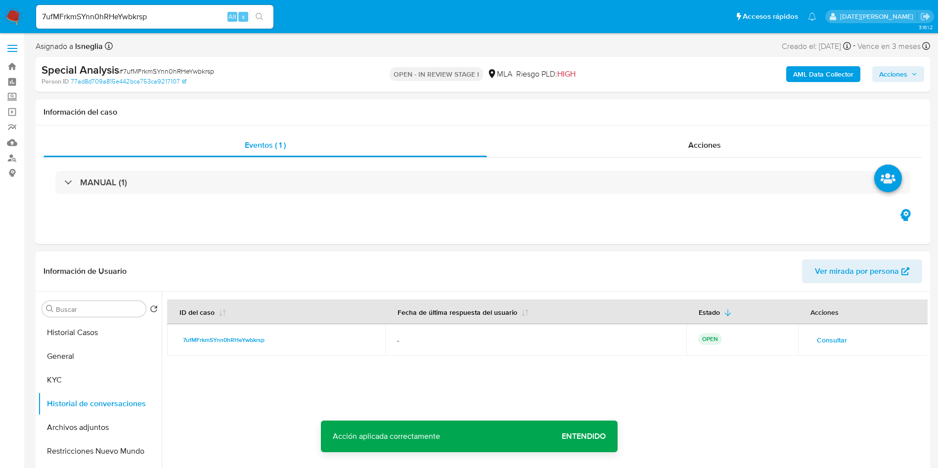
click at [824, 73] on b "AML Data Collector" at bounding box center [823, 74] width 60 height 16
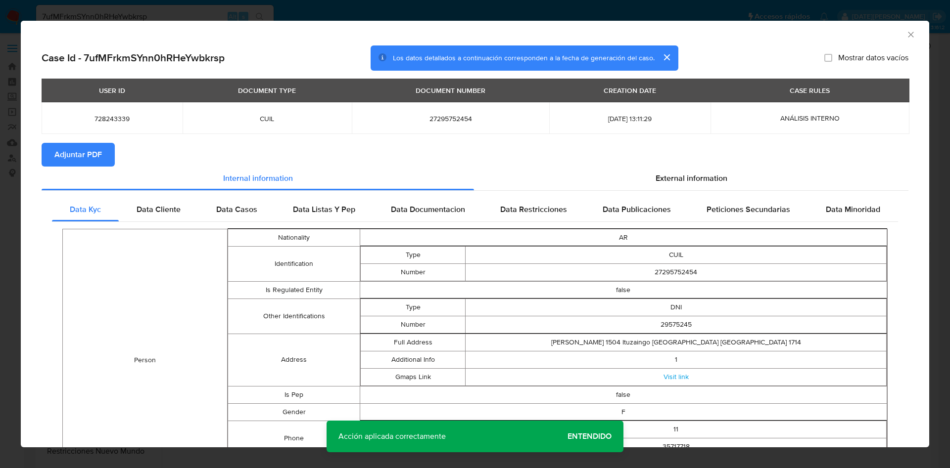
click at [55, 152] on span "Adjuntar PDF" at bounding box center [77, 155] width 47 height 22
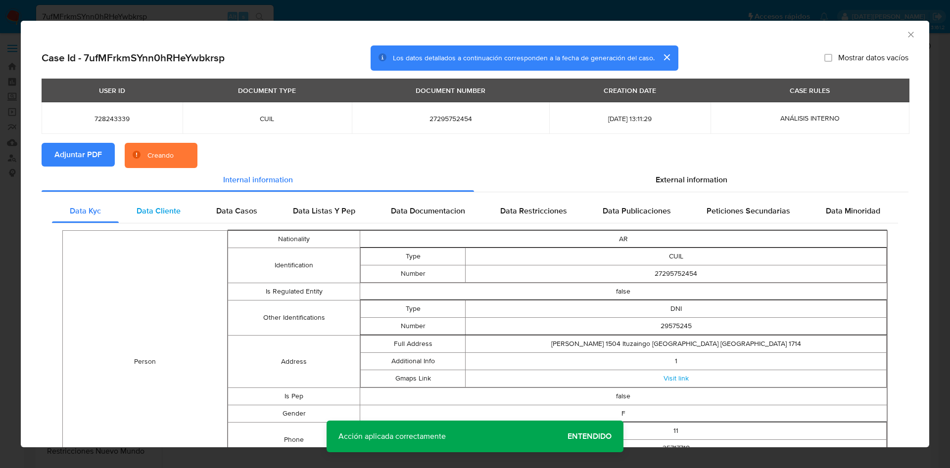
click at [162, 213] on span "Data Cliente" at bounding box center [159, 210] width 44 height 11
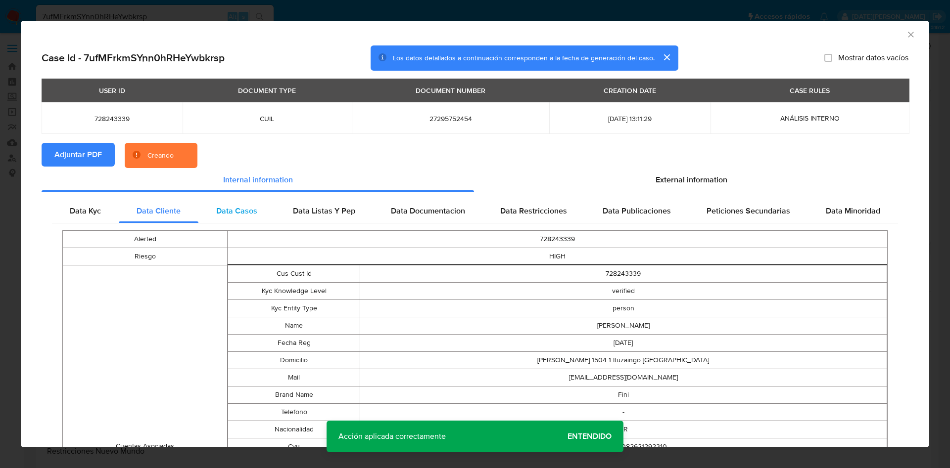
click at [239, 213] on span "Data Casos" at bounding box center [236, 210] width 41 height 11
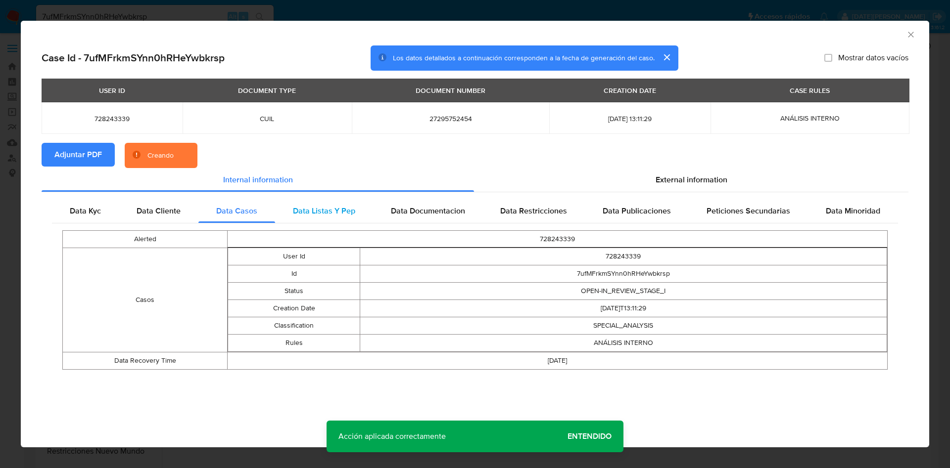
click at [319, 213] on span "Data Listas Y Pep" at bounding box center [324, 210] width 62 height 11
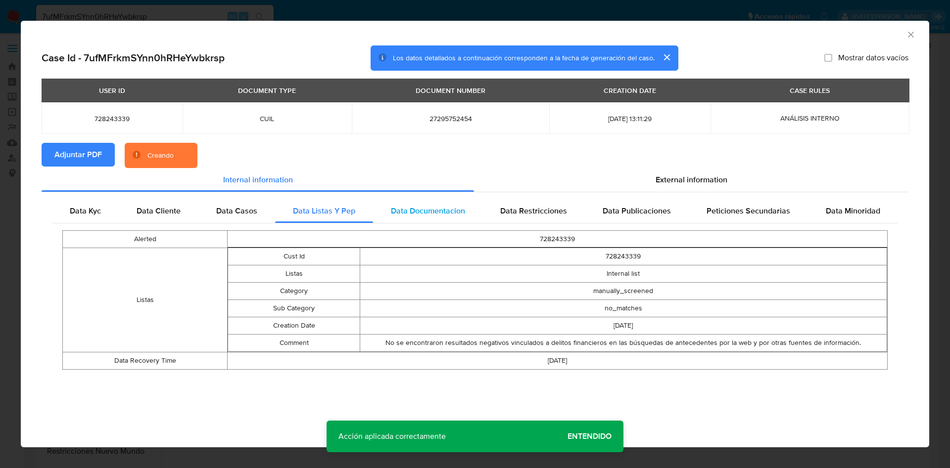
click at [422, 214] on span "Data Documentacion" at bounding box center [428, 210] width 74 height 11
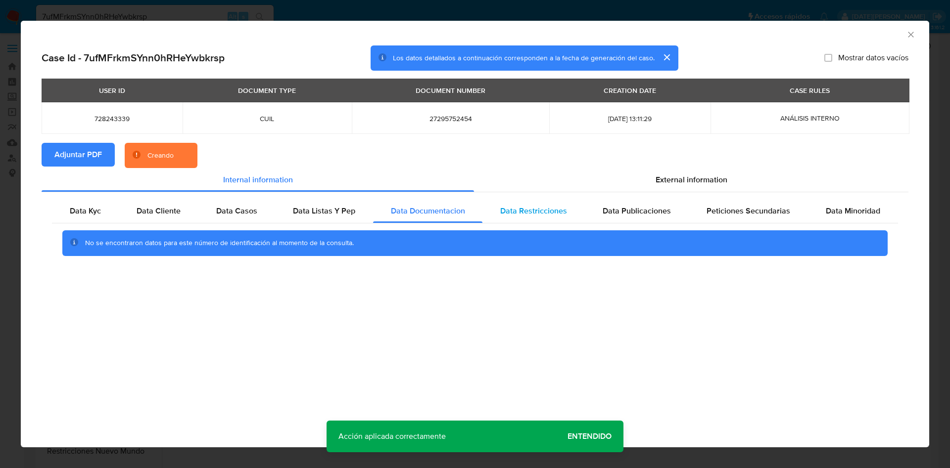
click at [540, 215] on span "Data Restricciones" at bounding box center [533, 210] width 67 height 11
click at [608, 217] on div "Data Publicaciones" at bounding box center [637, 211] width 104 height 24
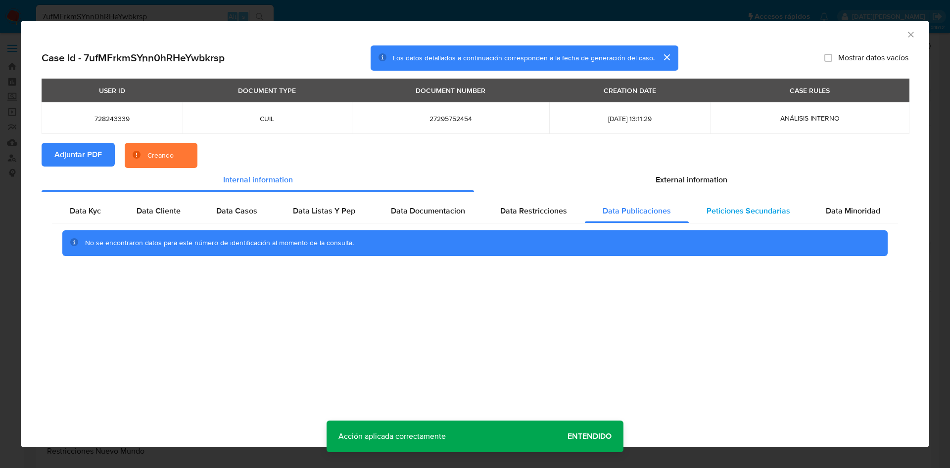
click at [718, 218] on div "Peticiones Secundarias" at bounding box center [748, 211] width 119 height 24
click at [835, 218] on div "Data Minoridad" at bounding box center [853, 211] width 90 height 24
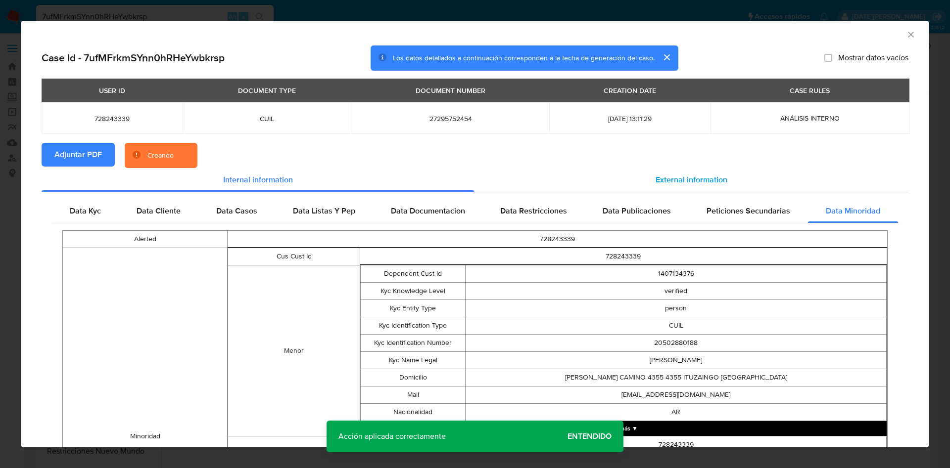
click at [681, 173] on div "External information" at bounding box center [691, 180] width 434 height 24
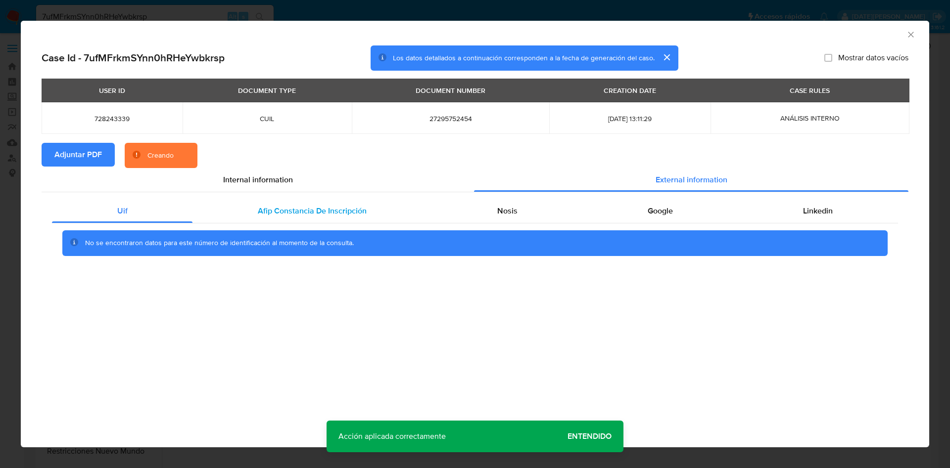
click at [235, 213] on div "Afip Constancia De Inscripción" at bounding box center [311, 211] width 239 height 24
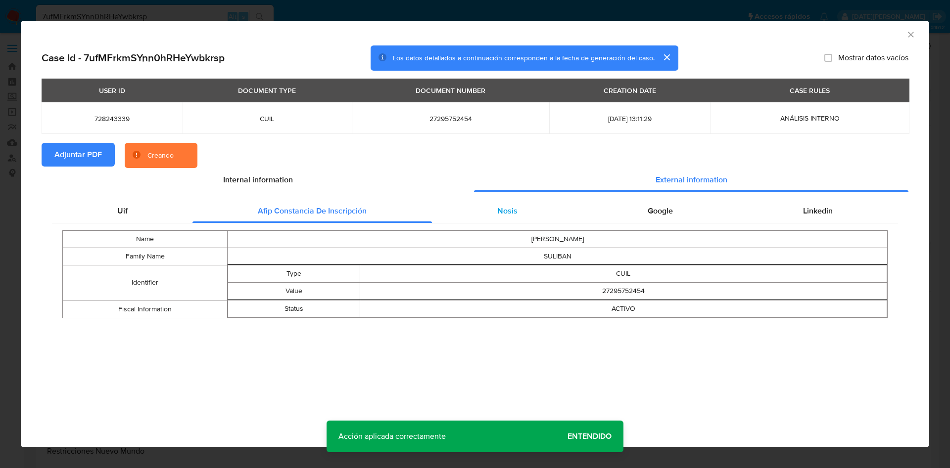
click at [510, 212] on span "Nosis" at bounding box center [507, 210] width 20 height 11
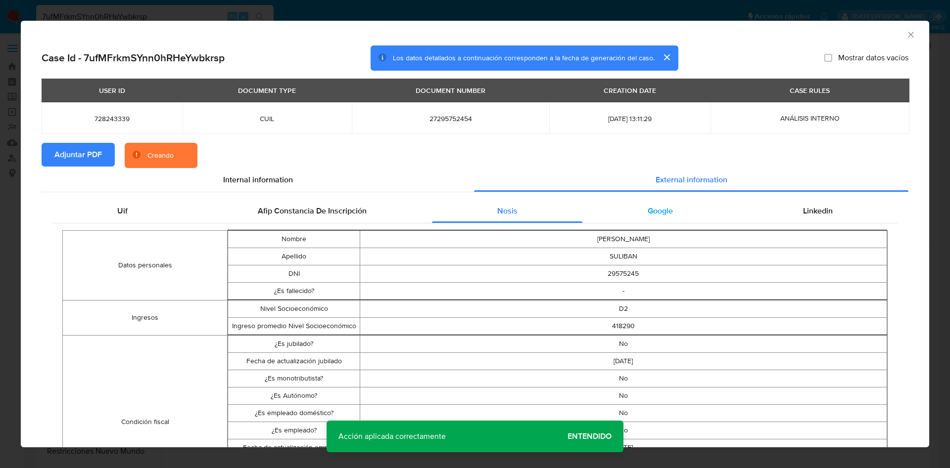
click at [654, 215] on span "Google" at bounding box center [660, 210] width 25 height 11
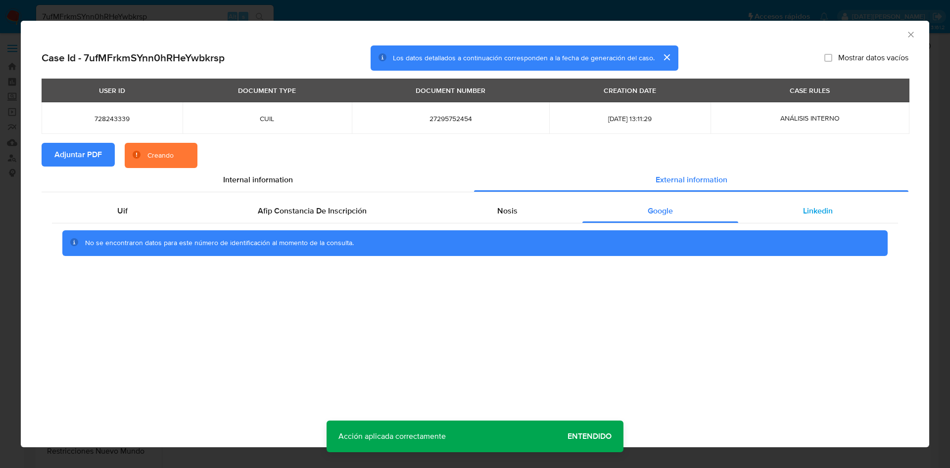
click at [794, 215] on div "Linkedin" at bounding box center [818, 211] width 160 height 24
click at [661, 214] on span "Google" at bounding box center [660, 210] width 25 height 11
click at [538, 211] on div "Nosis" at bounding box center [507, 211] width 150 height 24
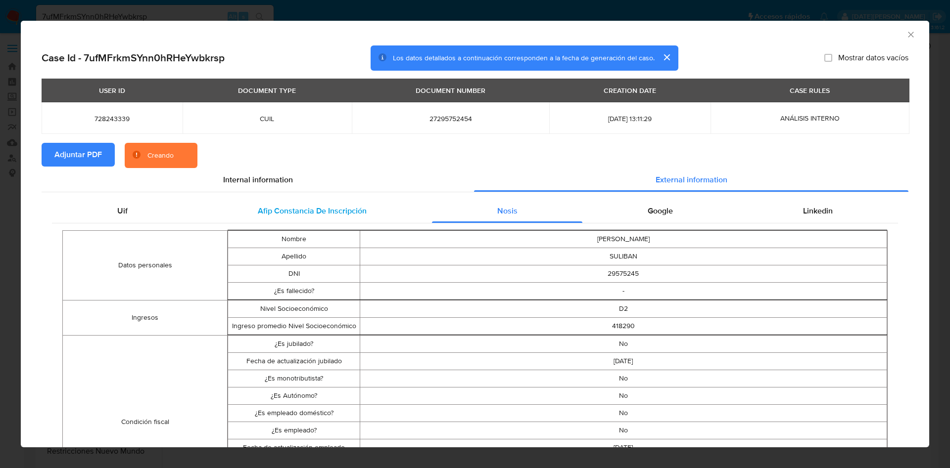
drag, startPoint x: 346, startPoint y: 215, endPoint x: 340, endPoint y: 216, distance: 6.0
click at [345, 215] on span "Afip Constancia De Inscripción" at bounding box center [312, 210] width 109 height 11
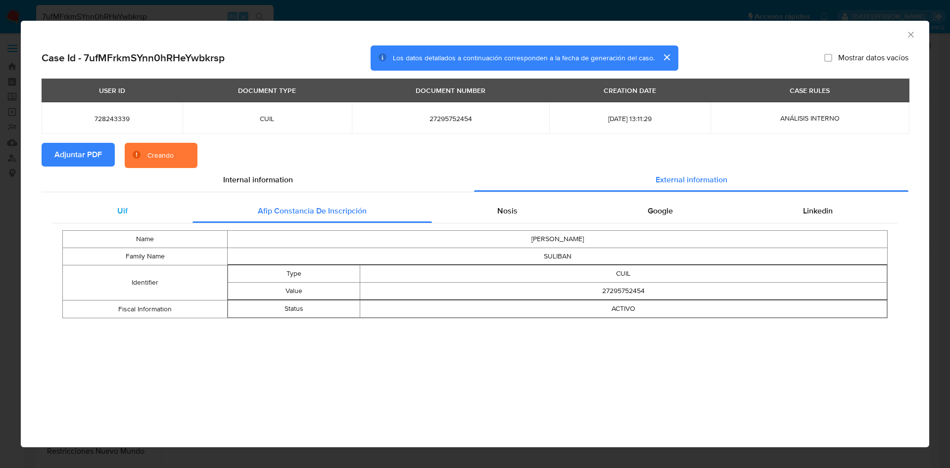
click at [140, 211] on div "Uif" at bounding box center [122, 211] width 140 height 24
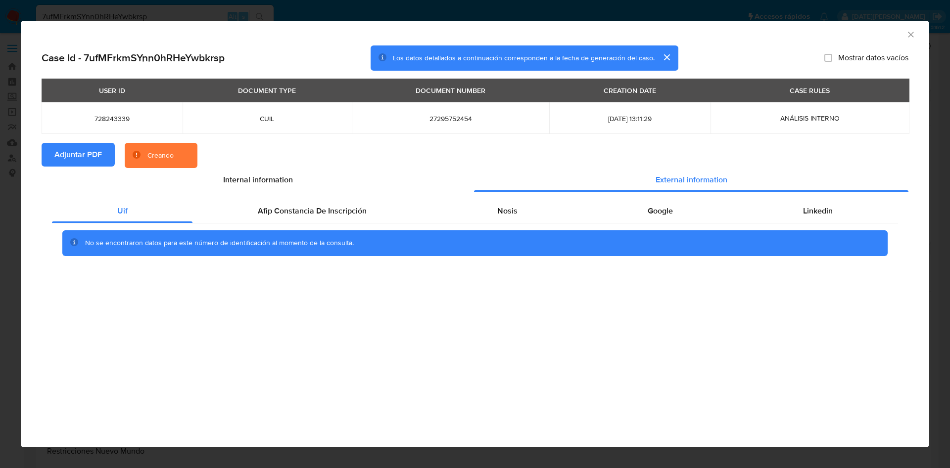
drag, startPoint x: 239, startPoint y: 183, endPoint x: 241, endPoint y: 196, distance: 13.5
click at [240, 183] on span "Internal information" at bounding box center [258, 179] width 70 height 11
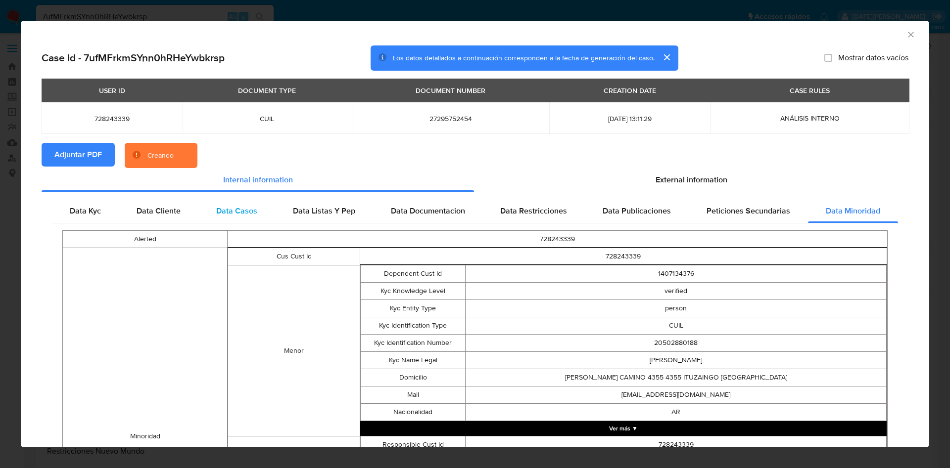
click at [212, 215] on div "Data Casos" at bounding box center [236, 211] width 77 height 24
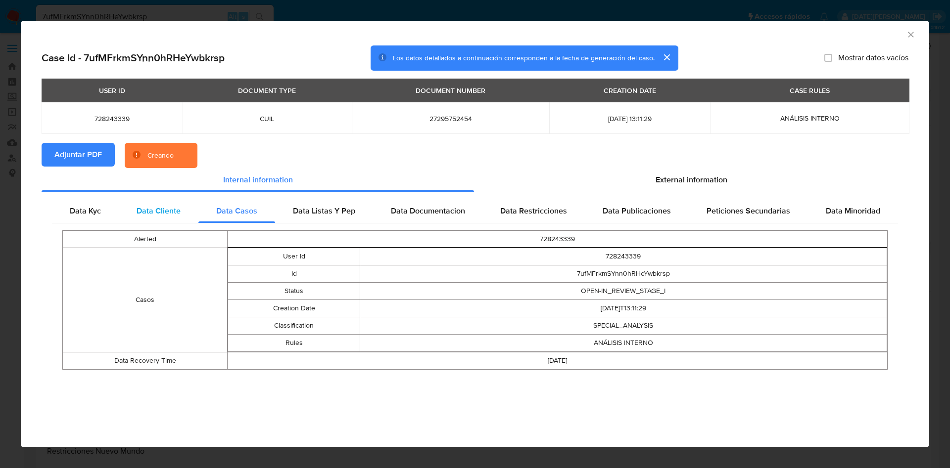
click at [180, 212] on span "Data Cliente" at bounding box center [159, 210] width 44 height 11
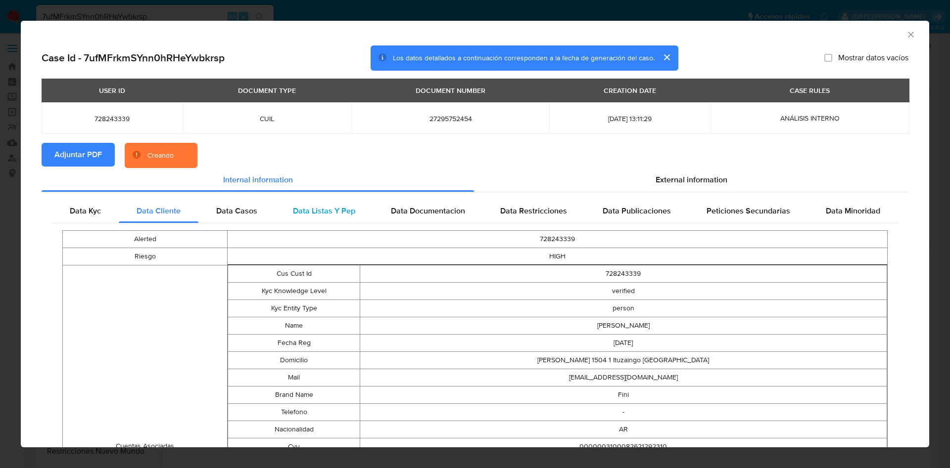
click at [325, 212] on span "Data Listas Y Pep" at bounding box center [324, 210] width 62 height 11
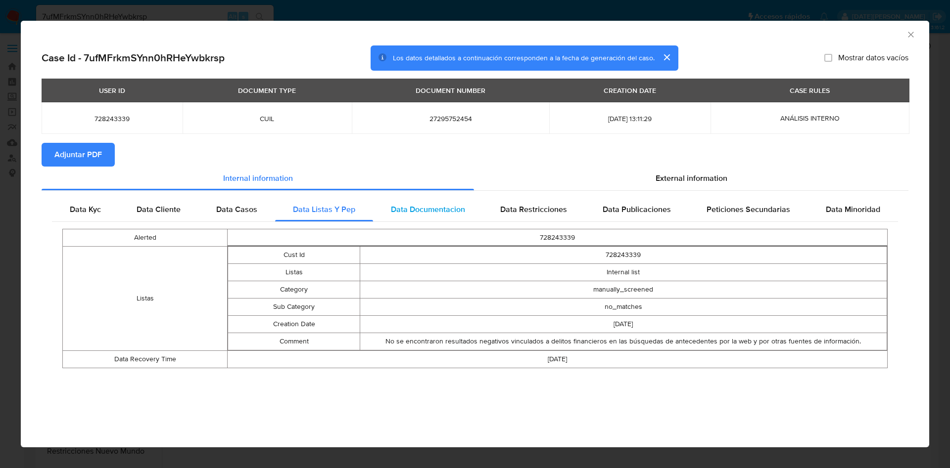
click at [431, 214] on span "Data Documentacion" at bounding box center [428, 209] width 74 height 11
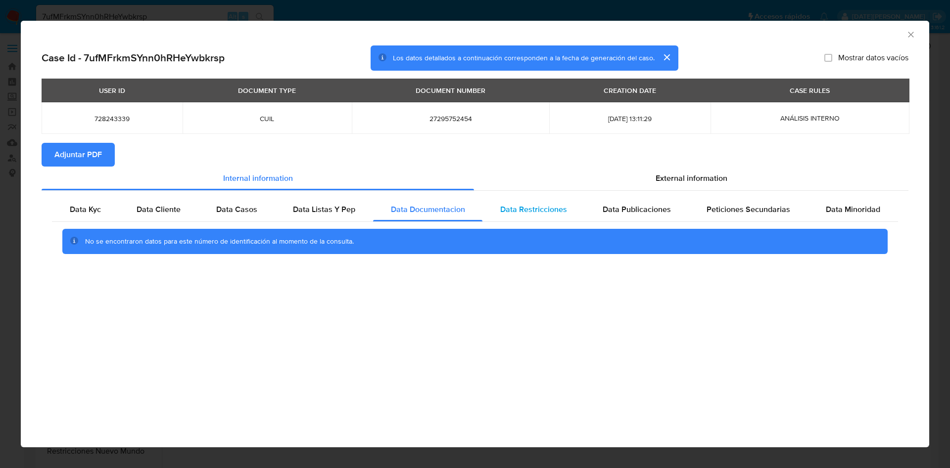
click at [552, 214] on span "Data Restricciones" at bounding box center [533, 209] width 67 height 11
click at [668, 214] on span "Data Publicaciones" at bounding box center [637, 209] width 68 height 11
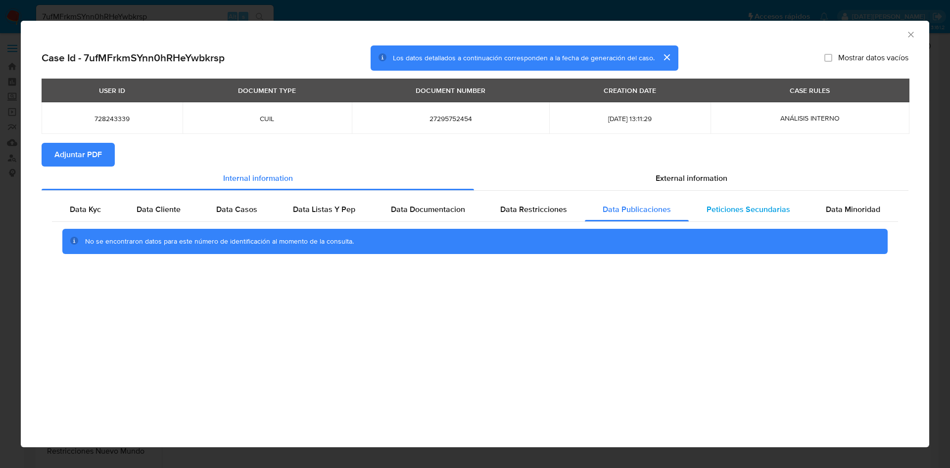
click at [771, 215] on span "Peticiones Secundarias" at bounding box center [748, 209] width 84 height 11
click at [850, 214] on span "Data Minoridad" at bounding box center [853, 209] width 54 height 11
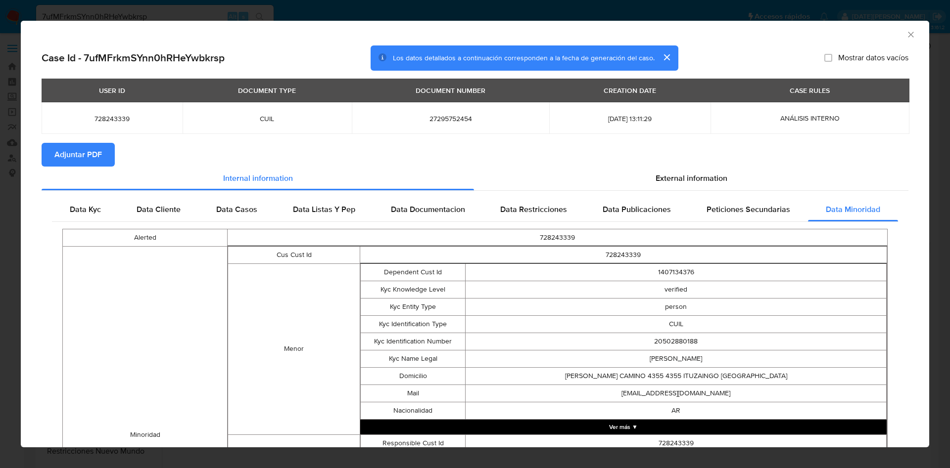
click at [908, 35] on icon "Cerrar ventana" at bounding box center [910, 34] width 5 height 5
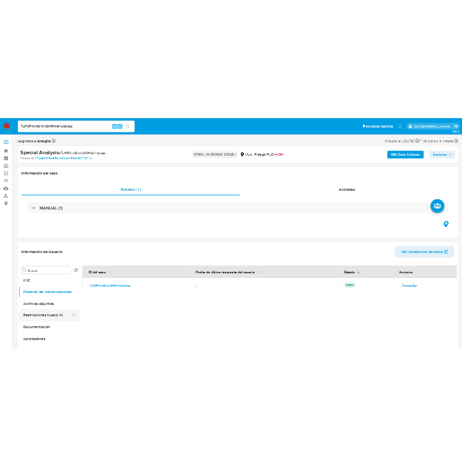
scroll to position [74, 0]
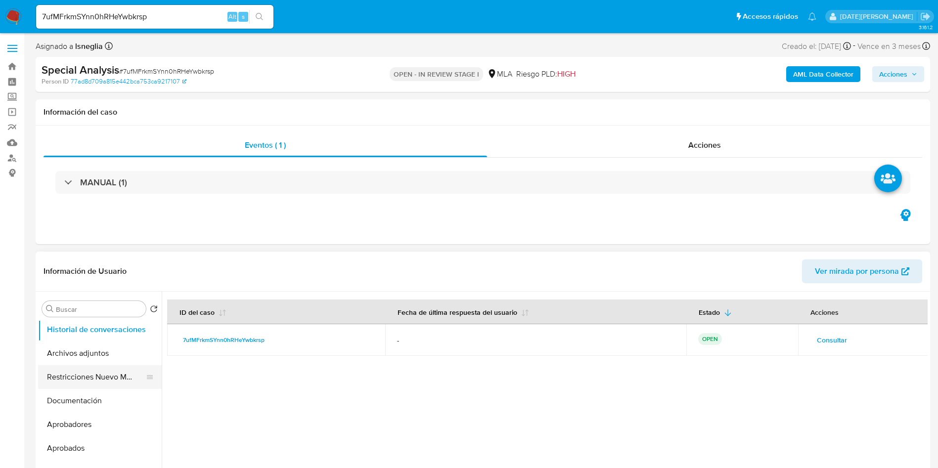
click at [97, 366] on button "Restricciones Nuevo Mundo" at bounding box center [96, 378] width 116 height 24
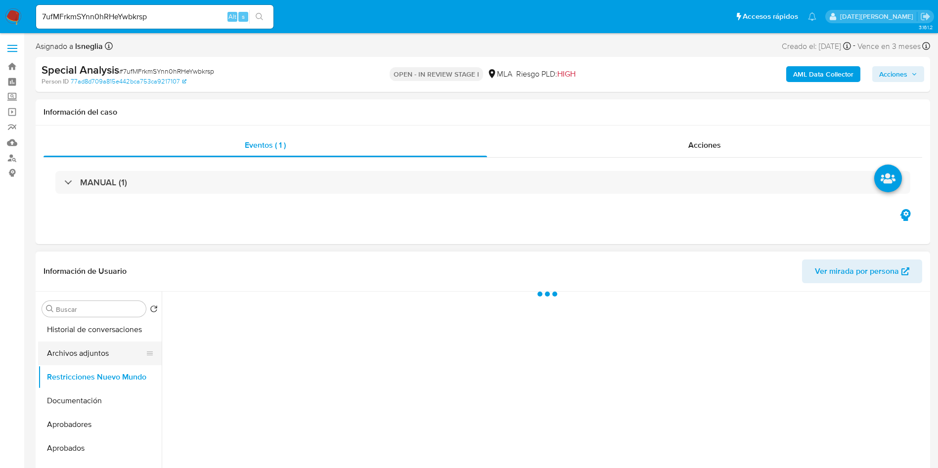
click at [99, 352] on button "Archivos adjuntos" at bounding box center [96, 354] width 116 height 24
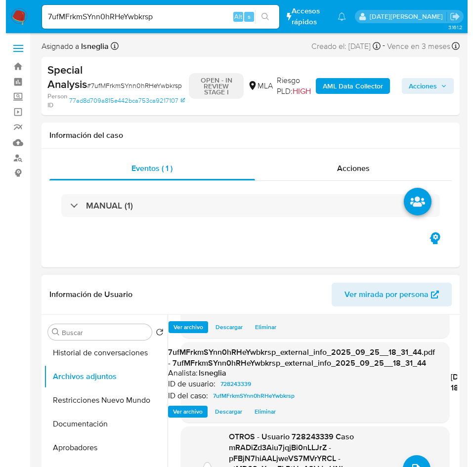
scroll to position [147, 0]
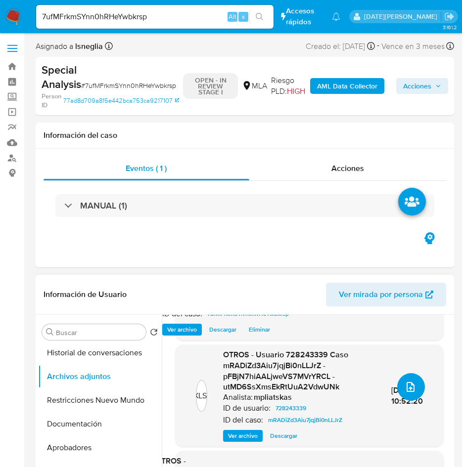
click at [411, 392] on span "upload-file" at bounding box center [411, 387] width 12 height 12
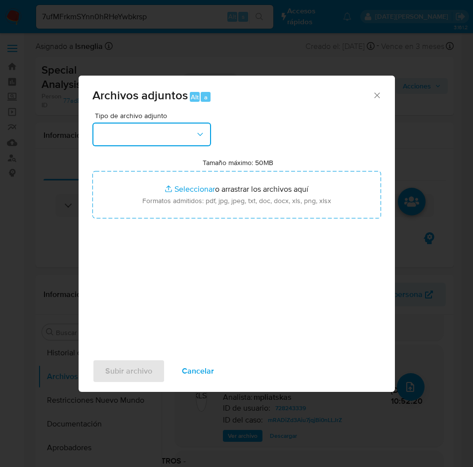
click at [175, 139] on button "button" at bounding box center [152, 135] width 119 height 24
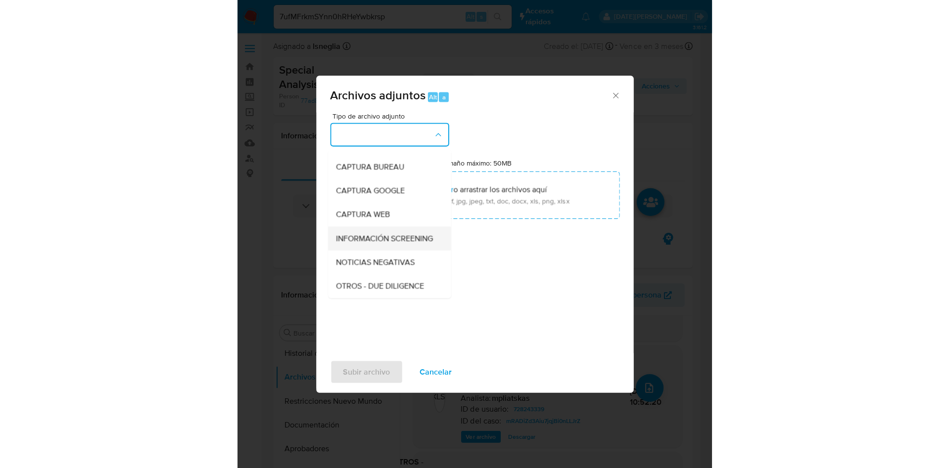
scroll to position [74, 0]
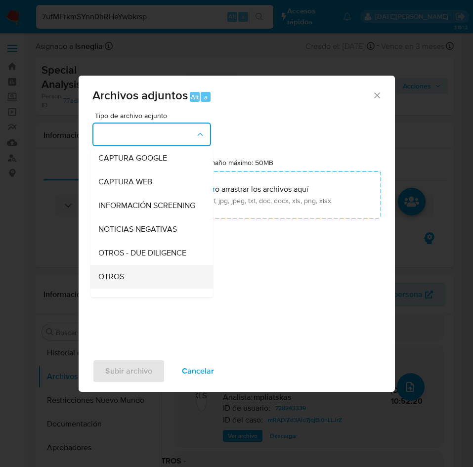
click at [126, 281] on div "OTROS" at bounding box center [148, 277] width 101 height 24
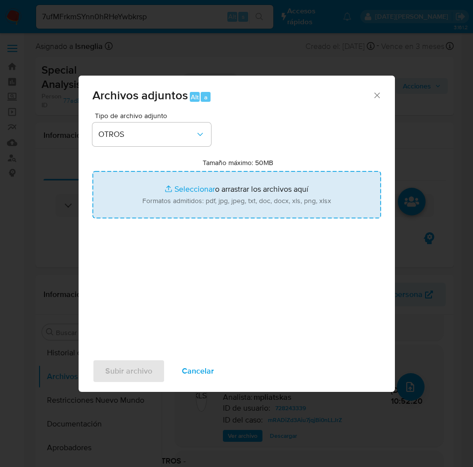
type input "C:\fakepath\Caselog 7ufMFrkmSYnn0hRHeYwbkrsp.docx"
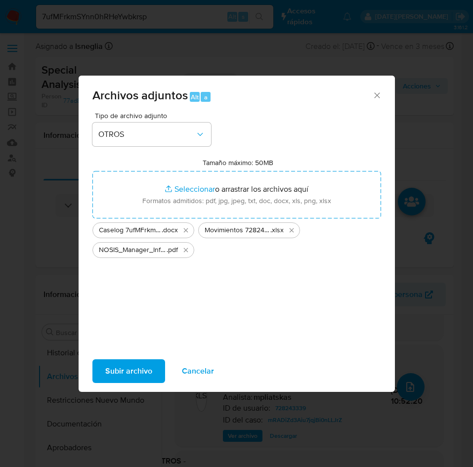
click at [128, 368] on span "Subir archivo" at bounding box center [128, 372] width 47 height 22
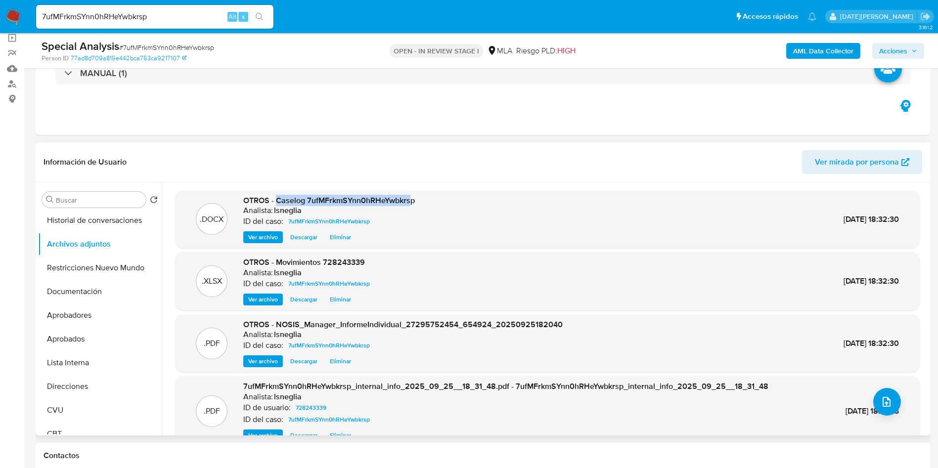
drag, startPoint x: 278, startPoint y: 199, endPoint x: 412, endPoint y: 199, distance: 134.1
click at [412, 199] on span "OTROS - Caselog 7ufMFrkmSYnn0hRHeYwbkrsp" at bounding box center [329, 200] width 172 height 11
drag, startPoint x: 413, startPoint y: 200, endPoint x: 277, endPoint y: 199, distance: 135.5
click at [277, 199] on div ".DOCX OTROS - Caselog 7ufMFrkmSYnn0hRHeYwbkrsp Analista: lsneglia ID del caso: …" at bounding box center [547, 219] width 735 height 48
copy span "Caselog 7ufMFrkmSYnn0hRHeYwbkrsp"
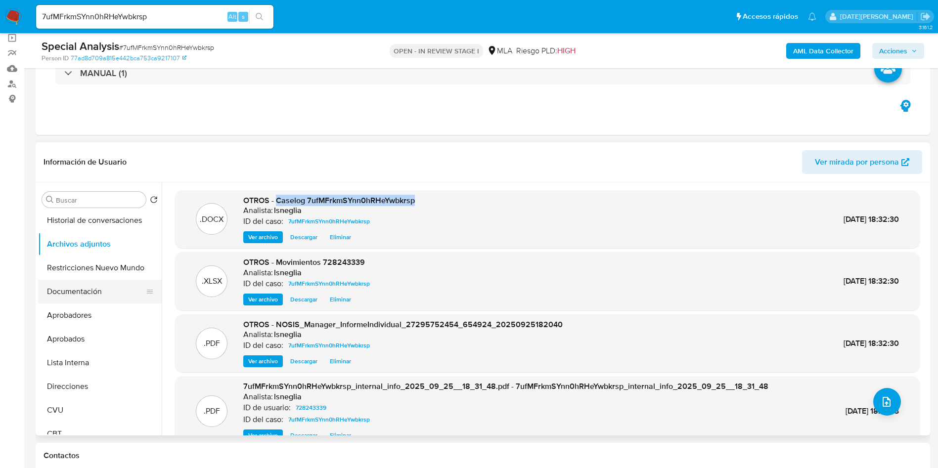
click at [104, 293] on button "Documentación" at bounding box center [96, 292] width 116 height 24
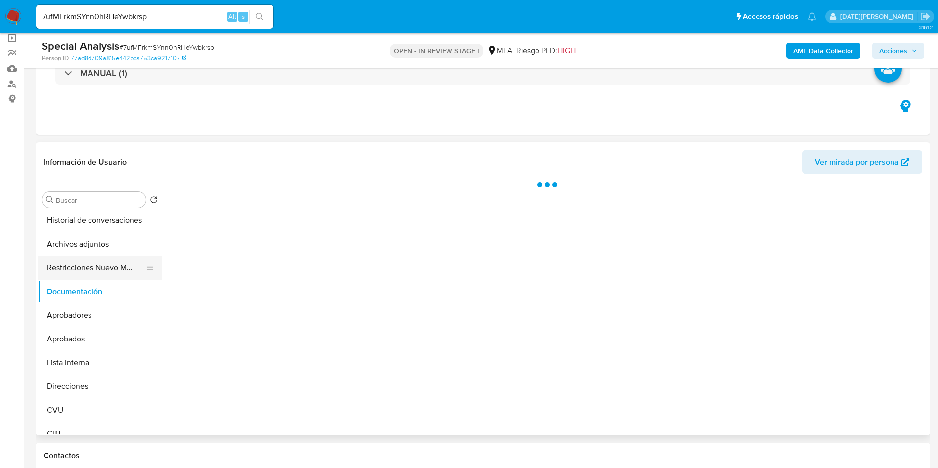
click at [98, 270] on button "Restricciones Nuevo Mundo" at bounding box center [96, 268] width 116 height 24
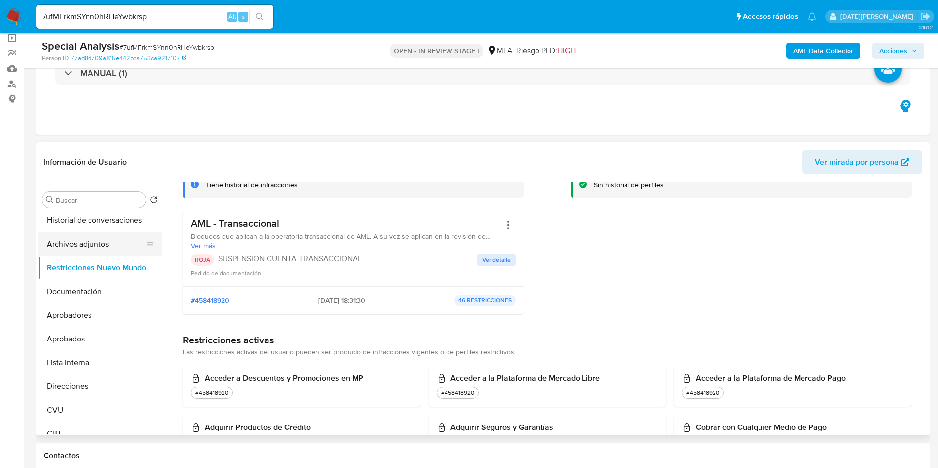
click at [93, 246] on button "Archivos adjuntos" at bounding box center [96, 244] width 116 height 24
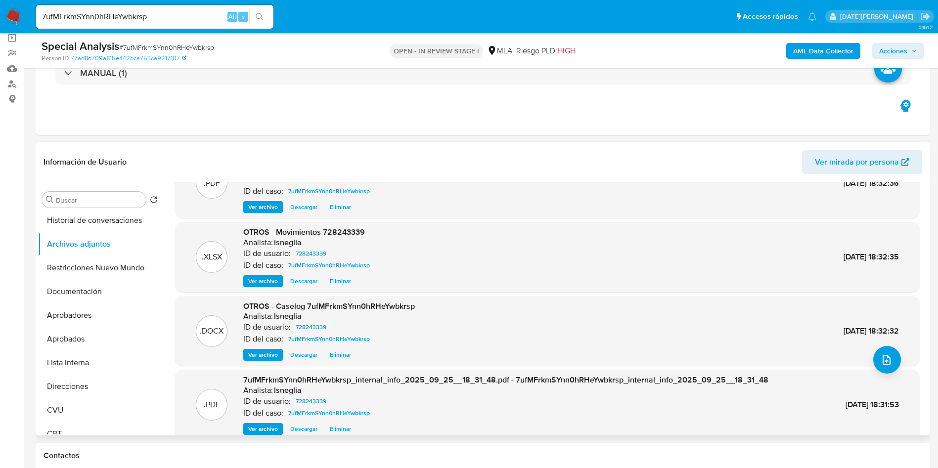
scroll to position [9, 0]
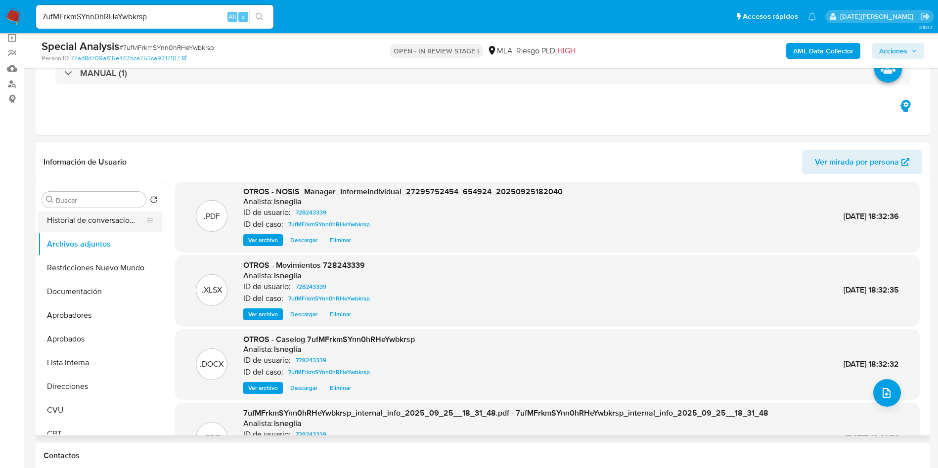
click at [115, 230] on button "Historial de conversaciones" at bounding box center [96, 221] width 116 height 24
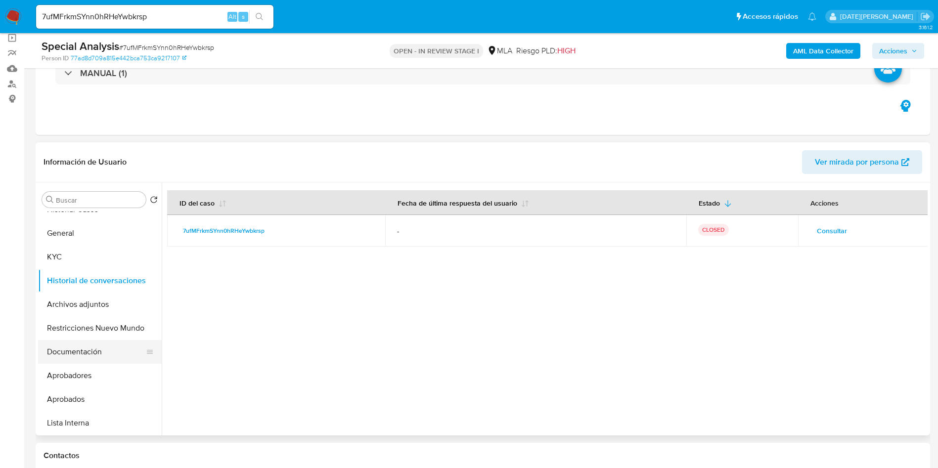
scroll to position [0, 0]
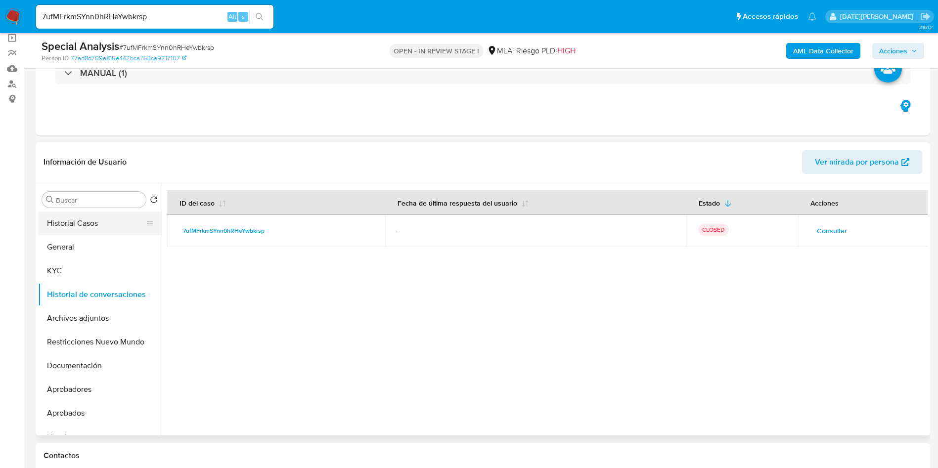
click at [102, 218] on button "Historial Casos" at bounding box center [96, 224] width 116 height 24
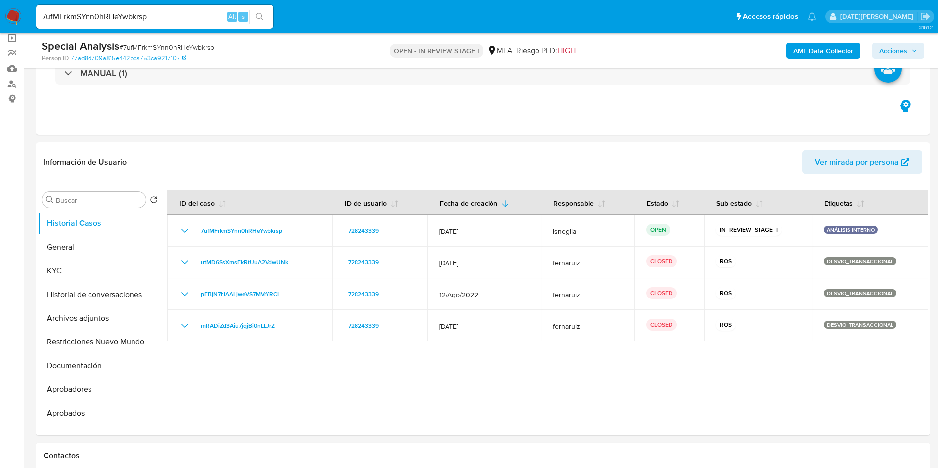
click at [899, 50] on span "Acciones" at bounding box center [894, 51] width 28 height 16
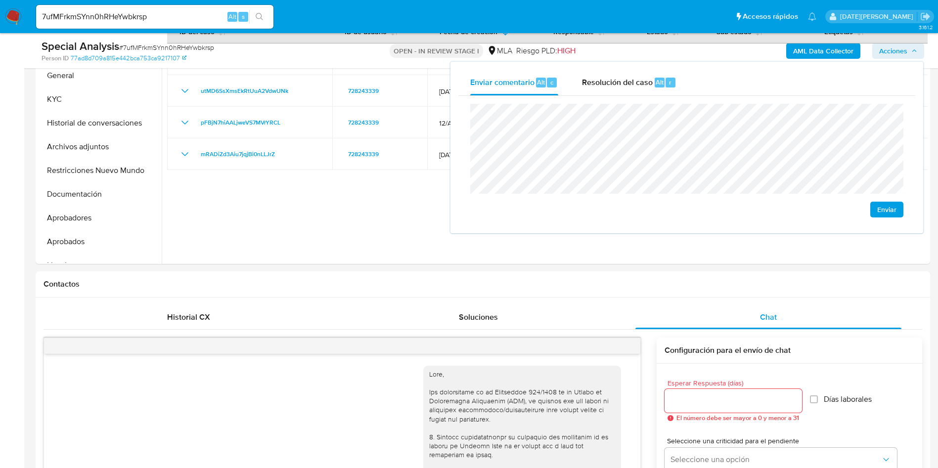
scroll to position [223, 0]
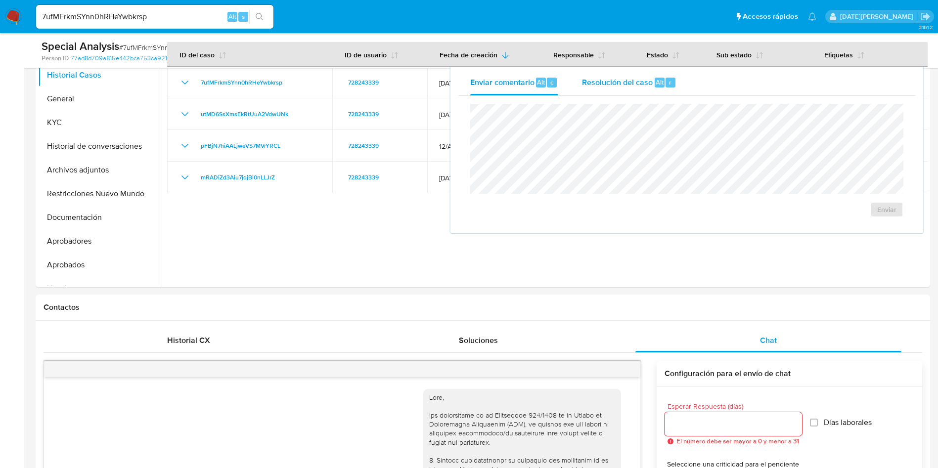
click at [630, 83] on span "Resolución del caso" at bounding box center [617, 81] width 71 height 11
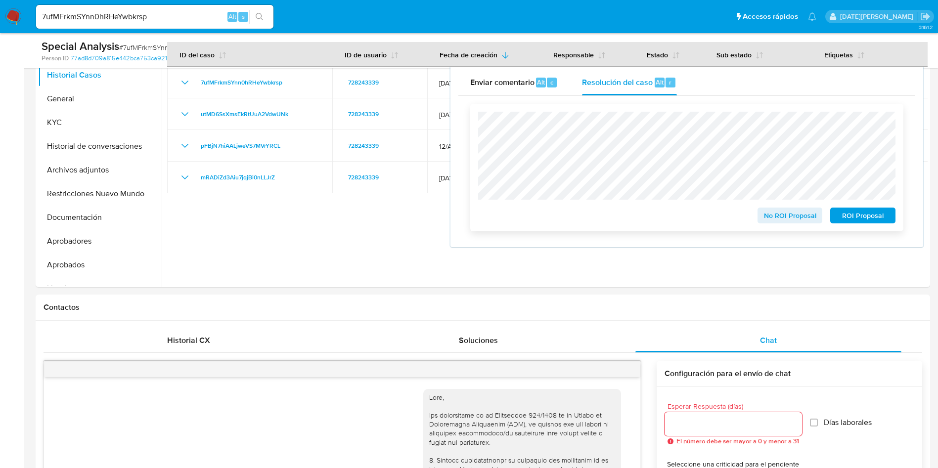
click at [865, 215] on span "ROI Proposal" at bounding box center [862, 216] width 51 height 14
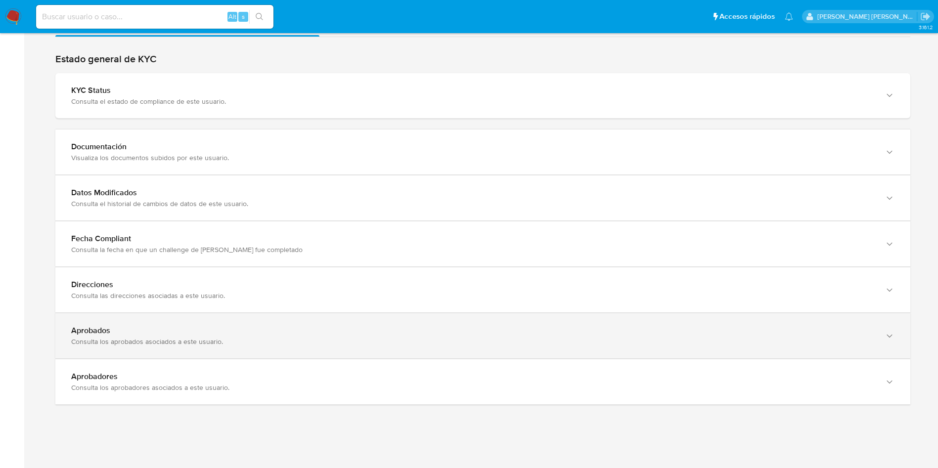
scroll to position [942, 0]
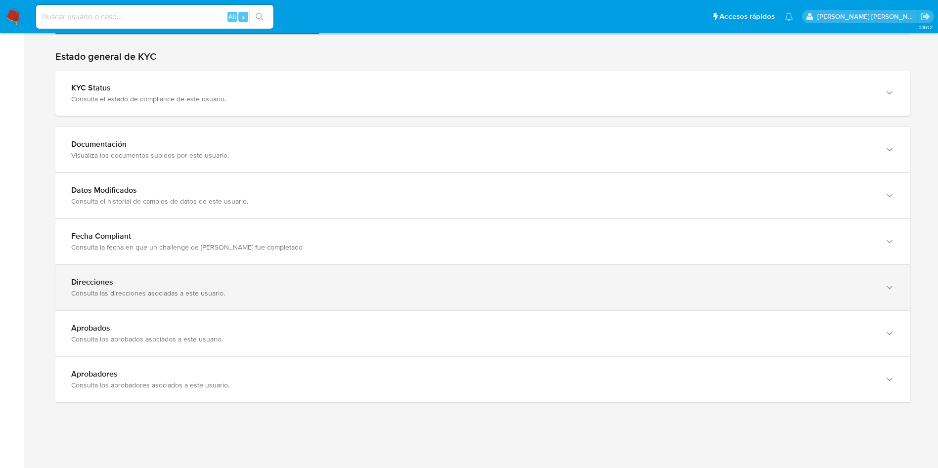
click at [233, 292] on div "Consulta las direcciones asociadas a este usuario." at bounding box center [473, 293] width 804 height 9
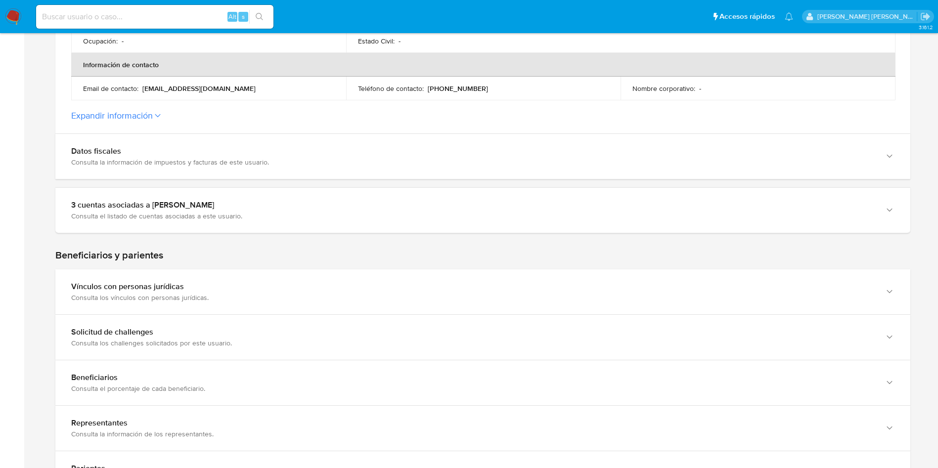
scroll to position [52, 0]
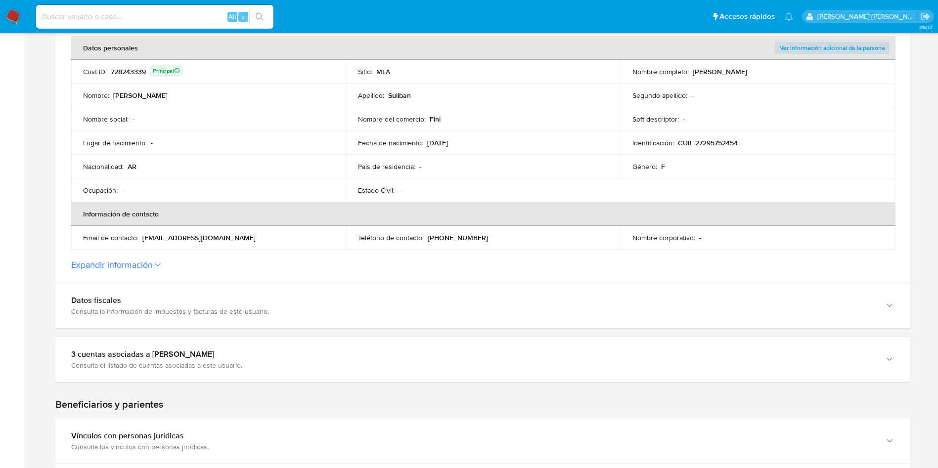
scroll to position [223, 0]
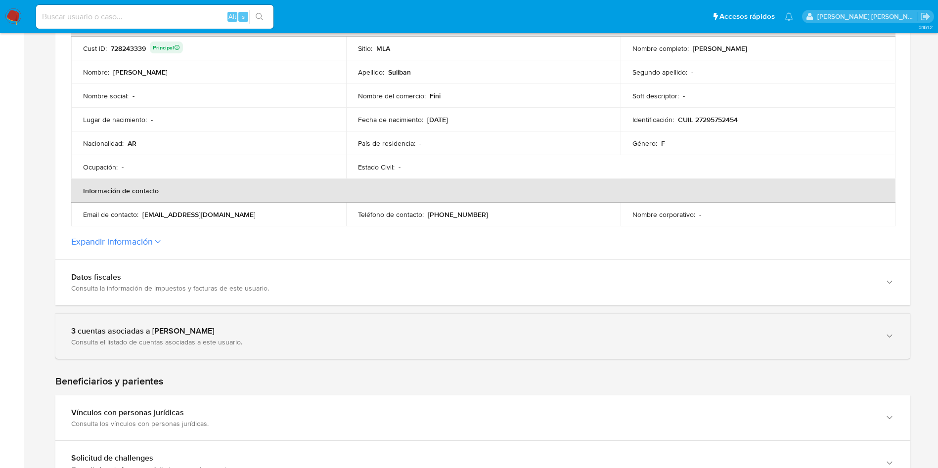
click at [249, 335] on div "3 cuentas asociadas a [PERSON_NAME]" at bounding box center [473, 331] width 804 height 10
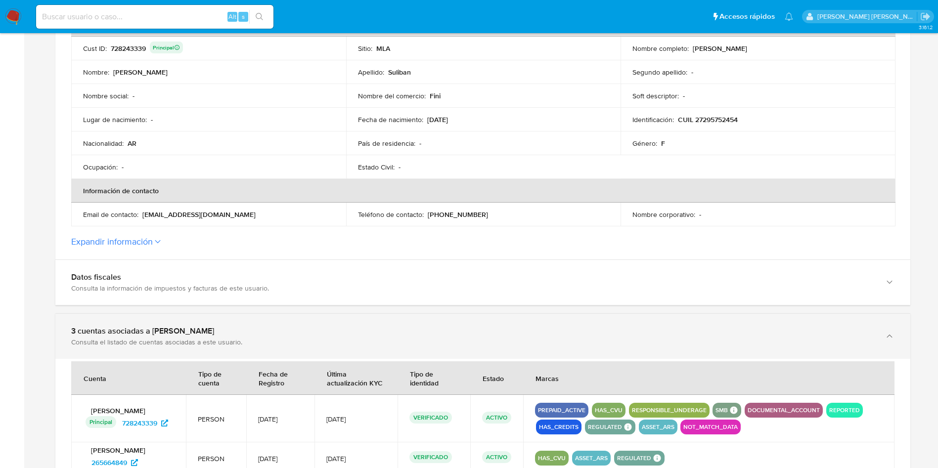
scroll to position [297, 0]
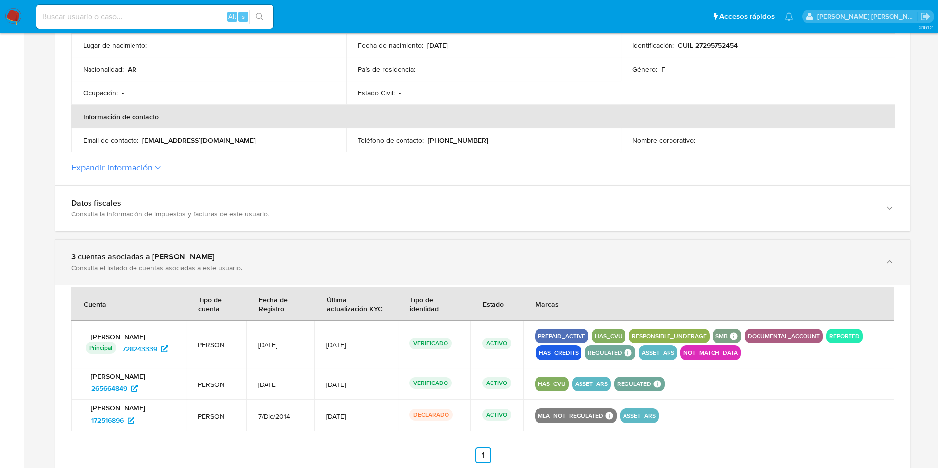
click at [189, 247] on div "3 cuentas asociadas a [PERSON_NAME] Consulta el listado de cuentas asociadas a …" at bounding box center [482, 262] width 855 height 45
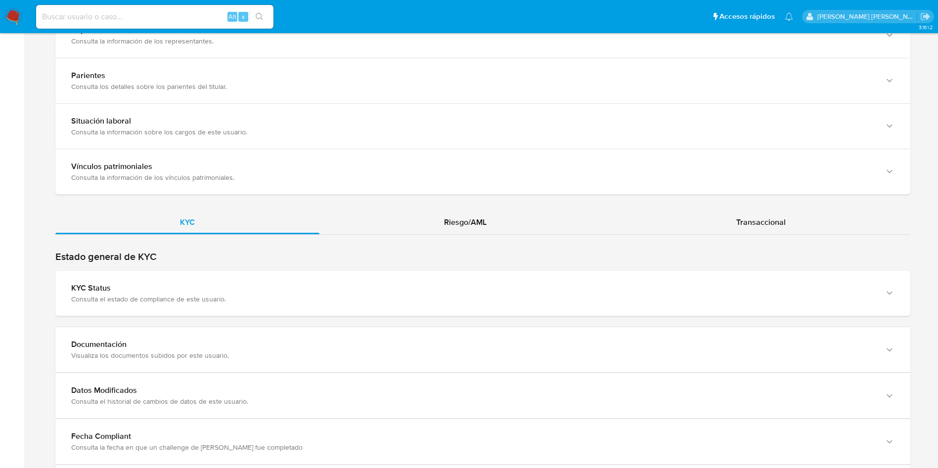
scroll to position [816, 0]
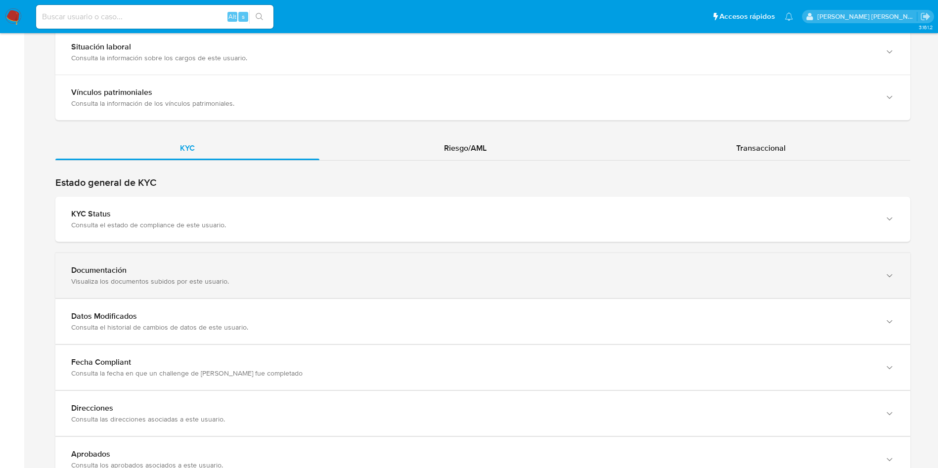
click at [168, 280] on div "Visualiza los documentos subidos por este usuario." at bounding box center [473, 281] width 804 height 9
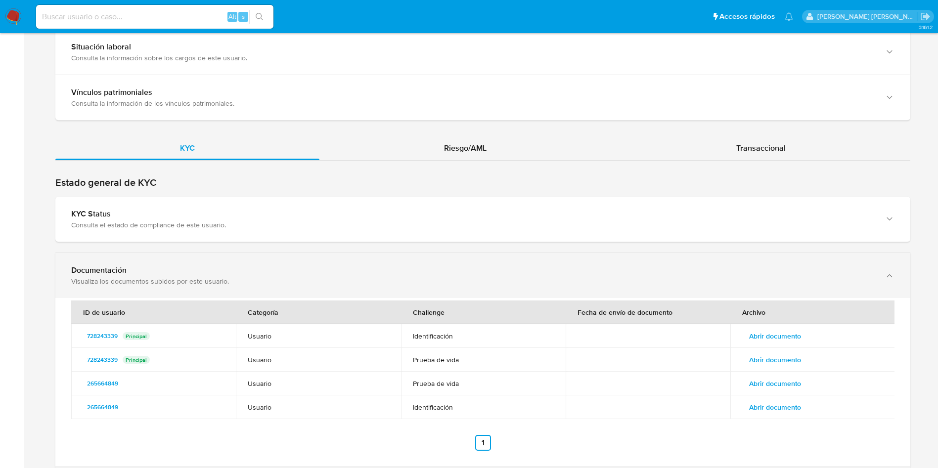
click at [254, 284] on div "Visualiza los documentos subidos por este usuario." at bounding box center [473, 281] width 804 height 9
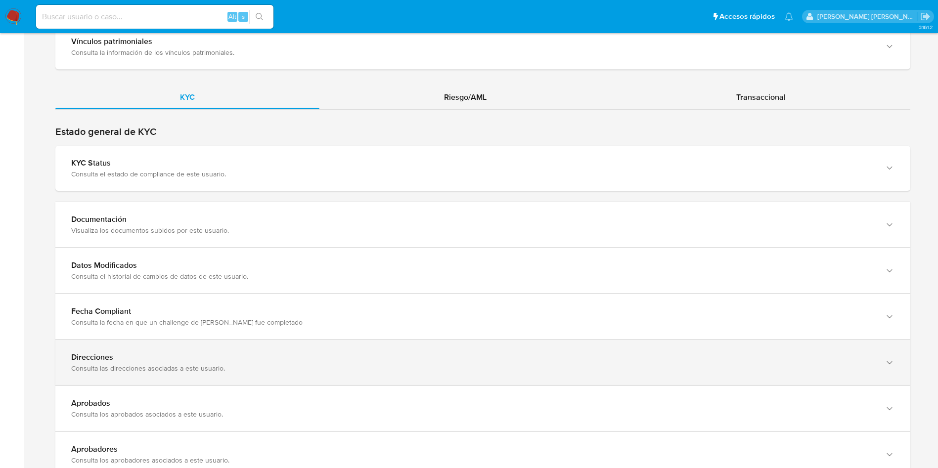
scroll to position [890, 0]
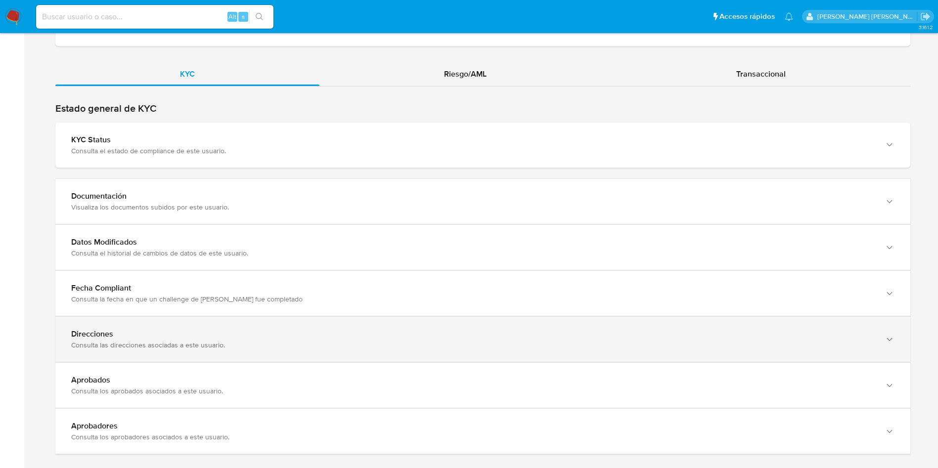
click at [173, 334] on div "Direcciones" at bounding box center [473, 334] width 804 height 10
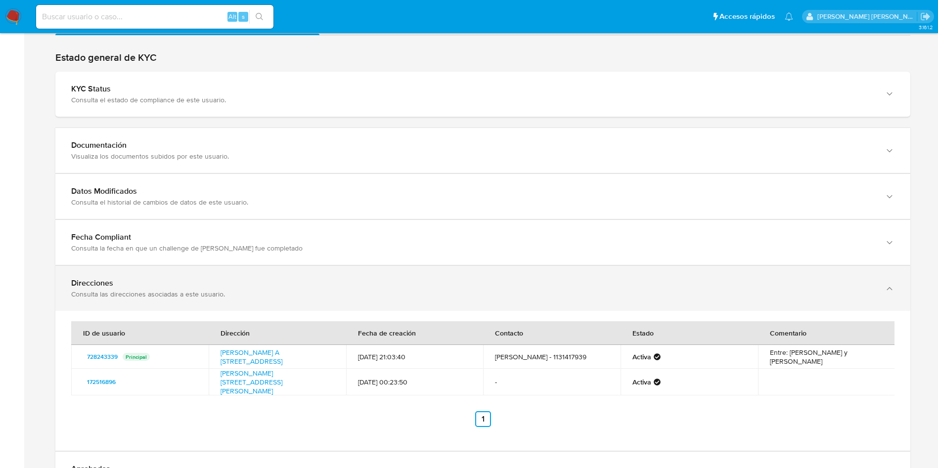
scroll to position [965, 0]
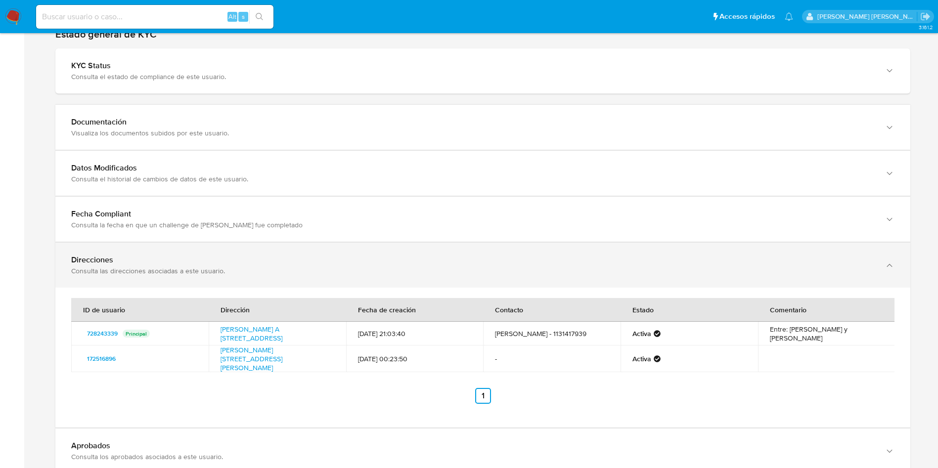
click at [239, 267] on div "Consulta las direcciones asociadas a este usuario." at bounding box center [473, 271] width 804 height 9
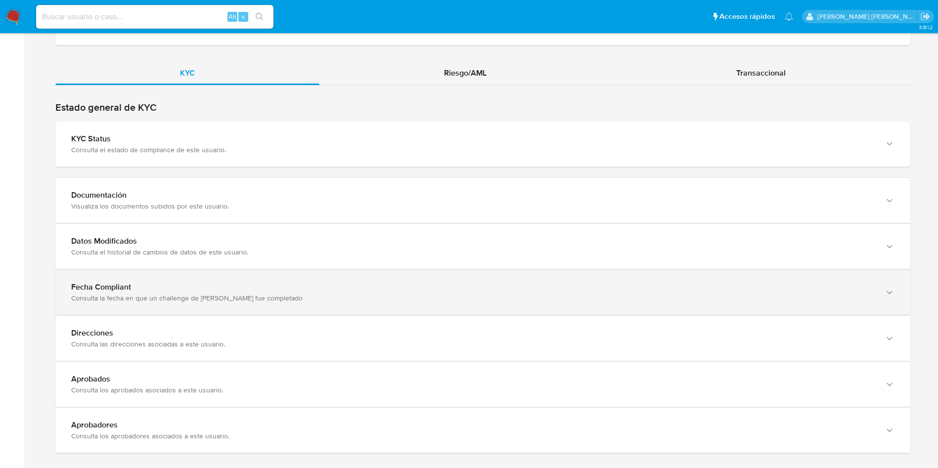
scroll to position [868, 0]
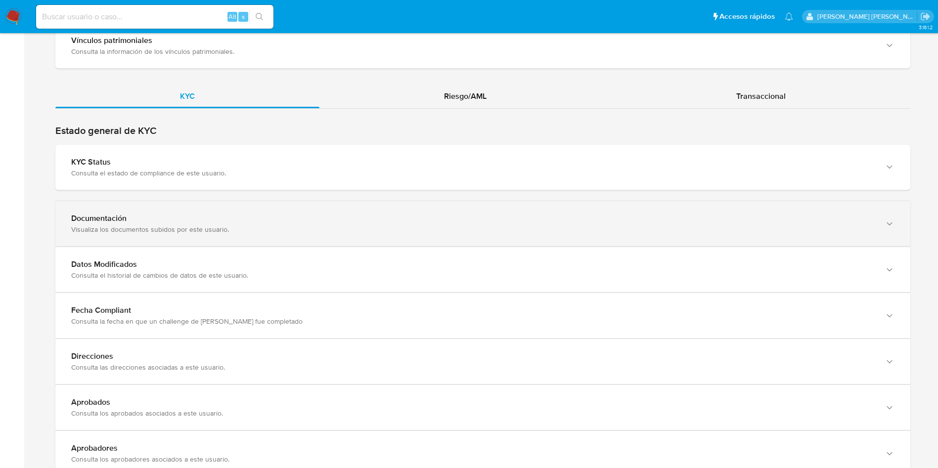
click at [210, 230] on div "Visualiza los documentos subidos por este usuario." at bounding box center [473, 229] width 804 height 9
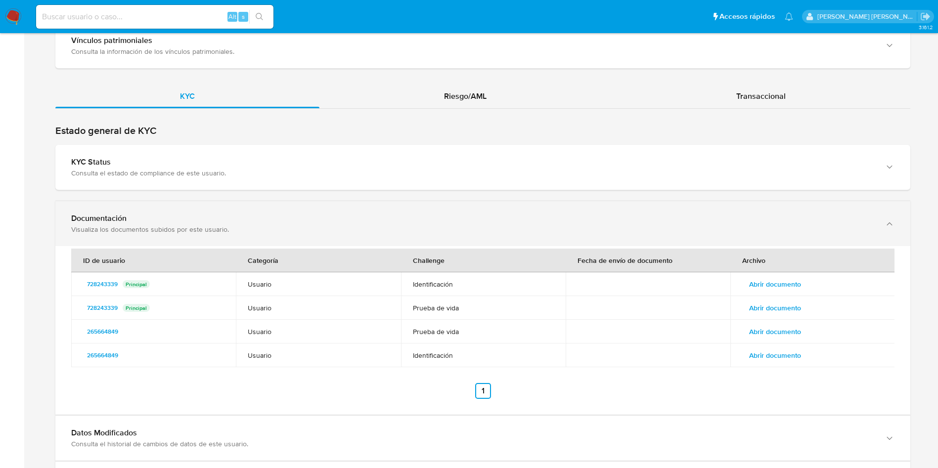
click at [172, 219] on div "Documentación" at bounding box center [473, 219] width 804 height 10
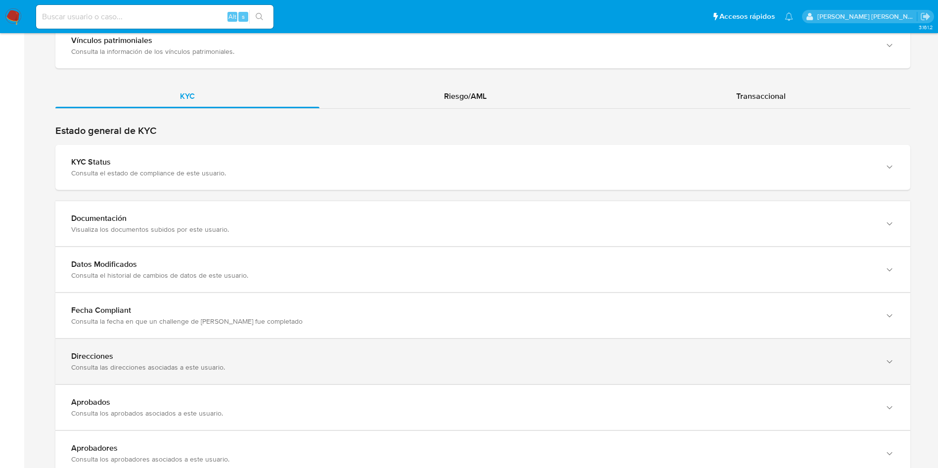
click at [166, 363] on div "Consulta las direcciones asociadas a este usuario." at bounding box center [473, 367] width 804 height 9
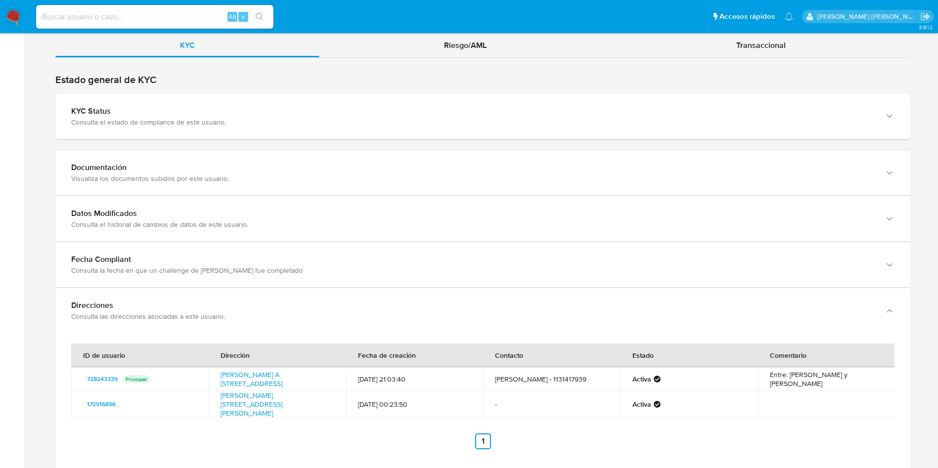
scroll to position [942, 0]
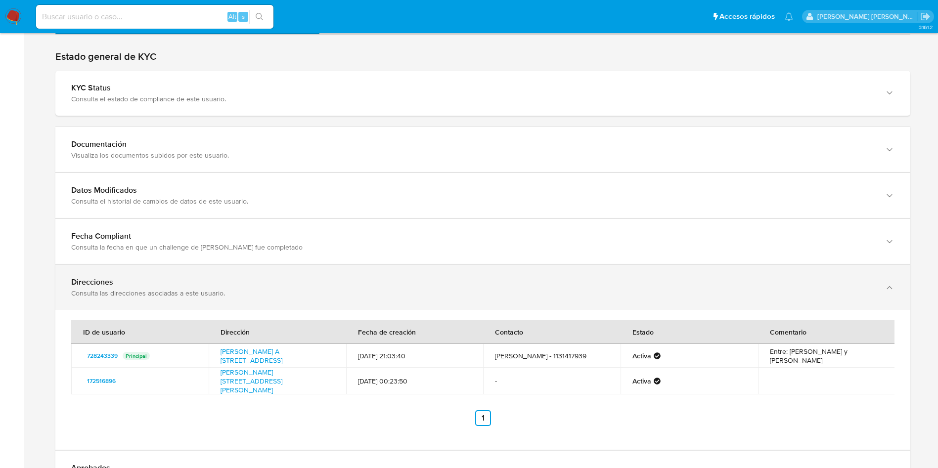
click at [162, 285] on div "Direcciones" at bounding box center [473, 283] width 804 height 10
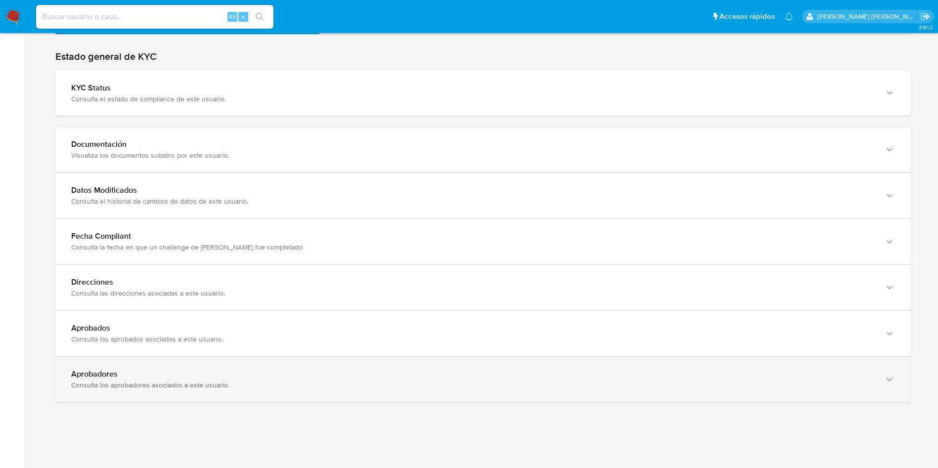
click at [157, 377] on div "Aprobadores" at bounding box center [473, 375] width 804 height 10
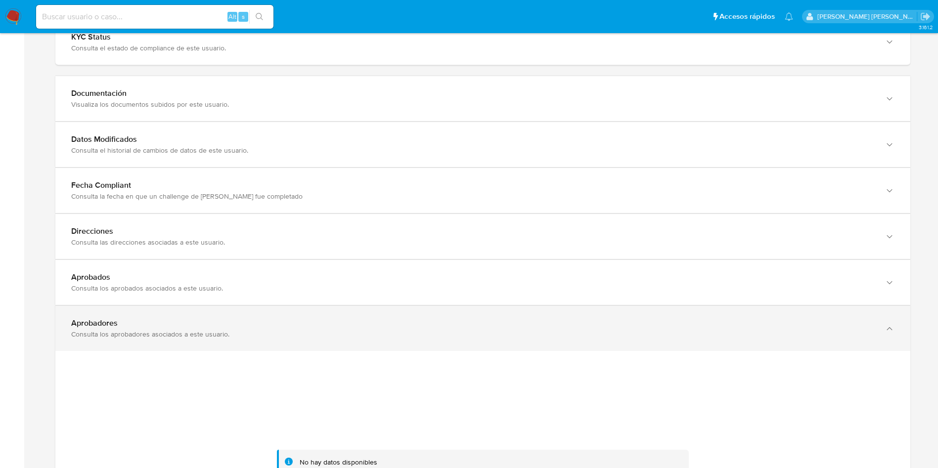
scroll to position [1017, 0]
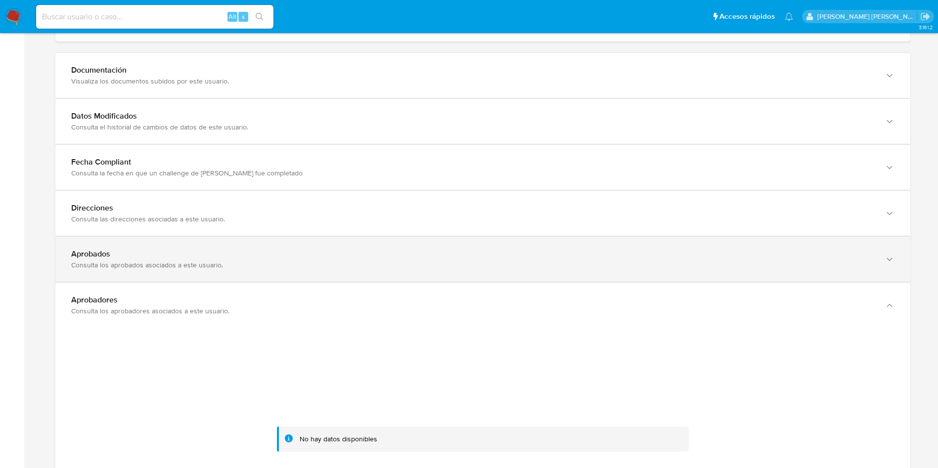
click at [171, 256] on div "Aprobados" at bounding box center [473, 254] width 804 height 10
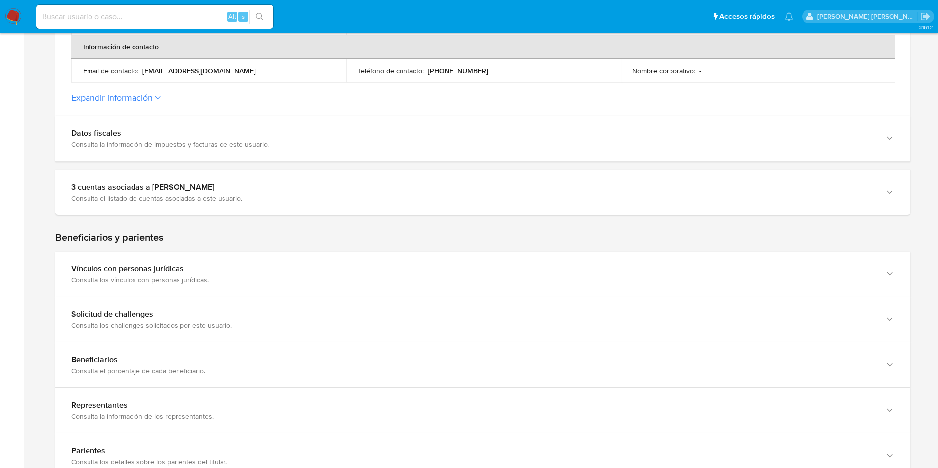
scroll to position [349, 0]
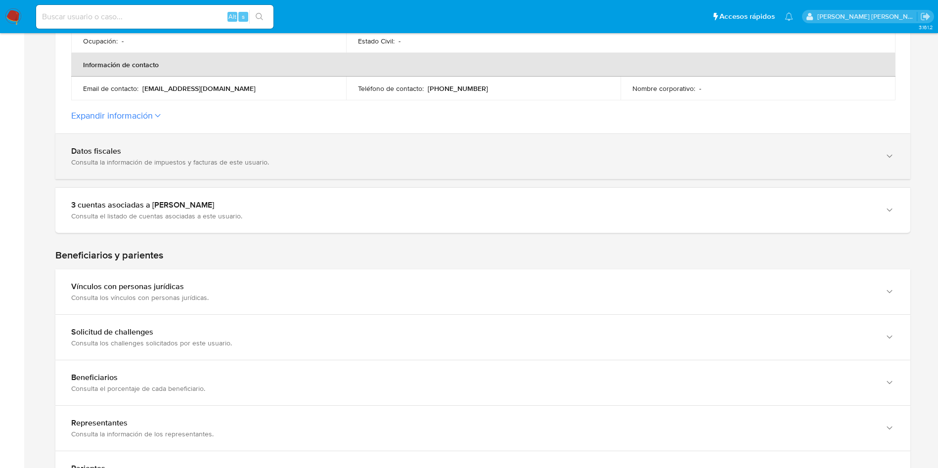
click at [265, 165] on div "Consulta la información de impuestos y facturas de este usuario." at bounding box center [473, 162] width 804 height 9
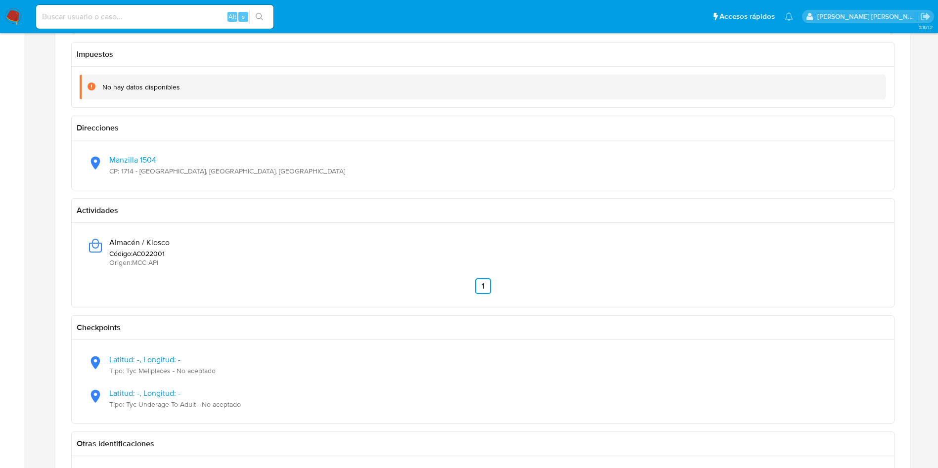
scroll to position [668, 0]
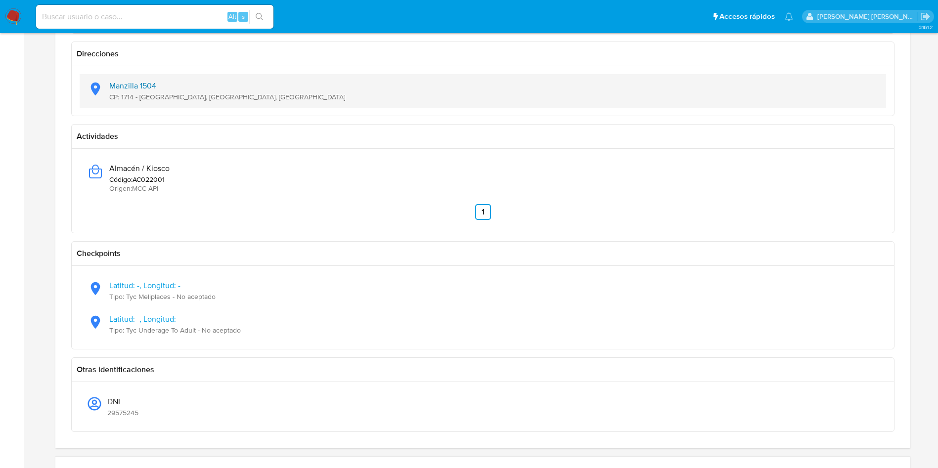
click at [148, 83] on link "Manzilla 1504" at bounding box center [132, 85] width 47 height 11
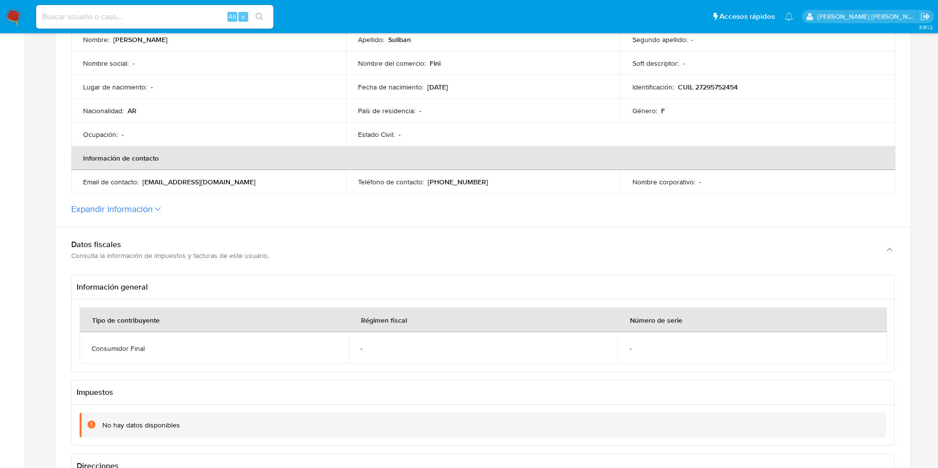
scroll to position [0, 0]
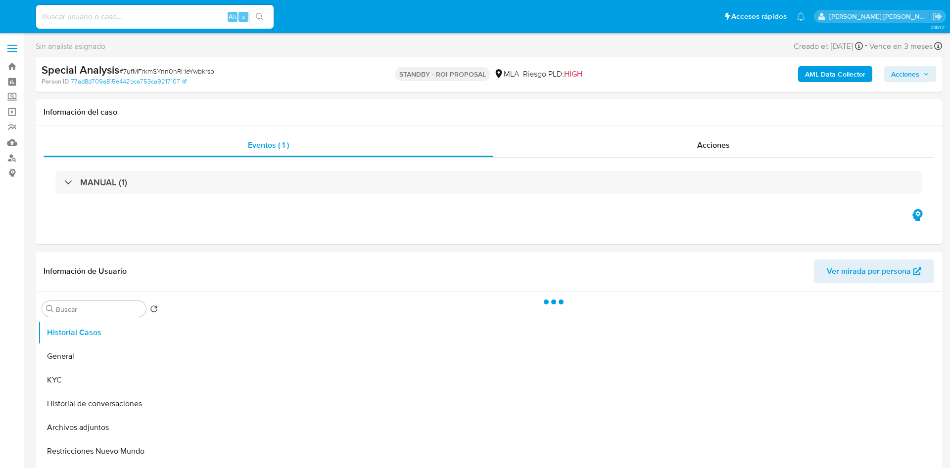
select select "10"
